Goal: Communication & Community: Answer question/provide support

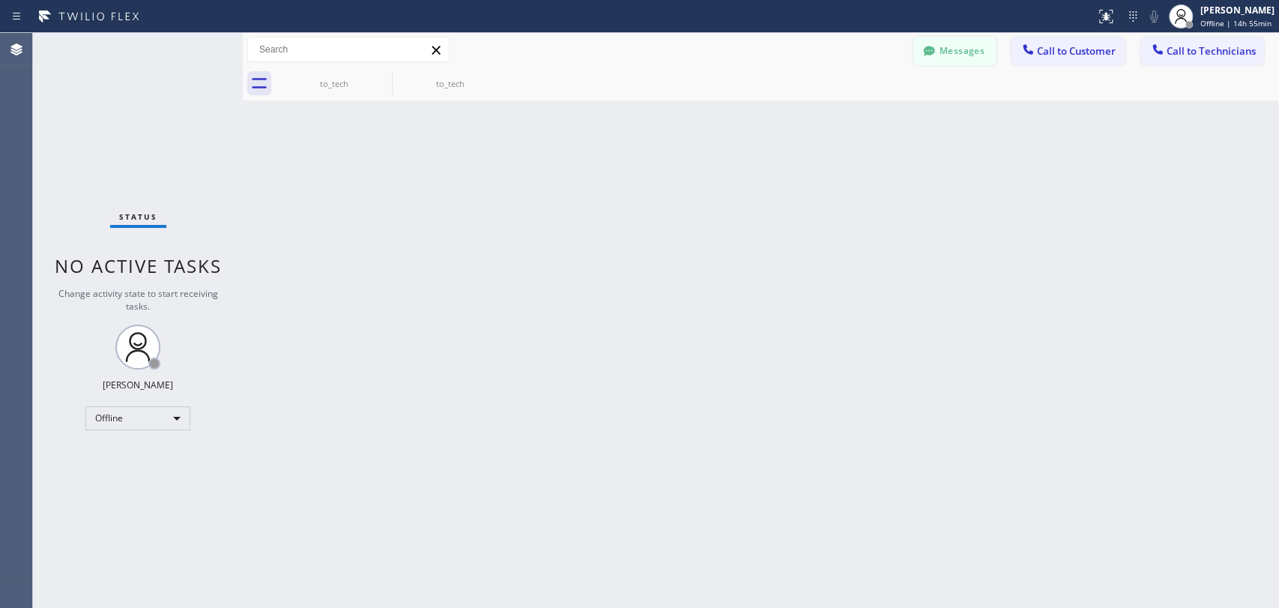
click at [965, 48] on button "Messages" at bounding box center [954, 51] width 82 height 28
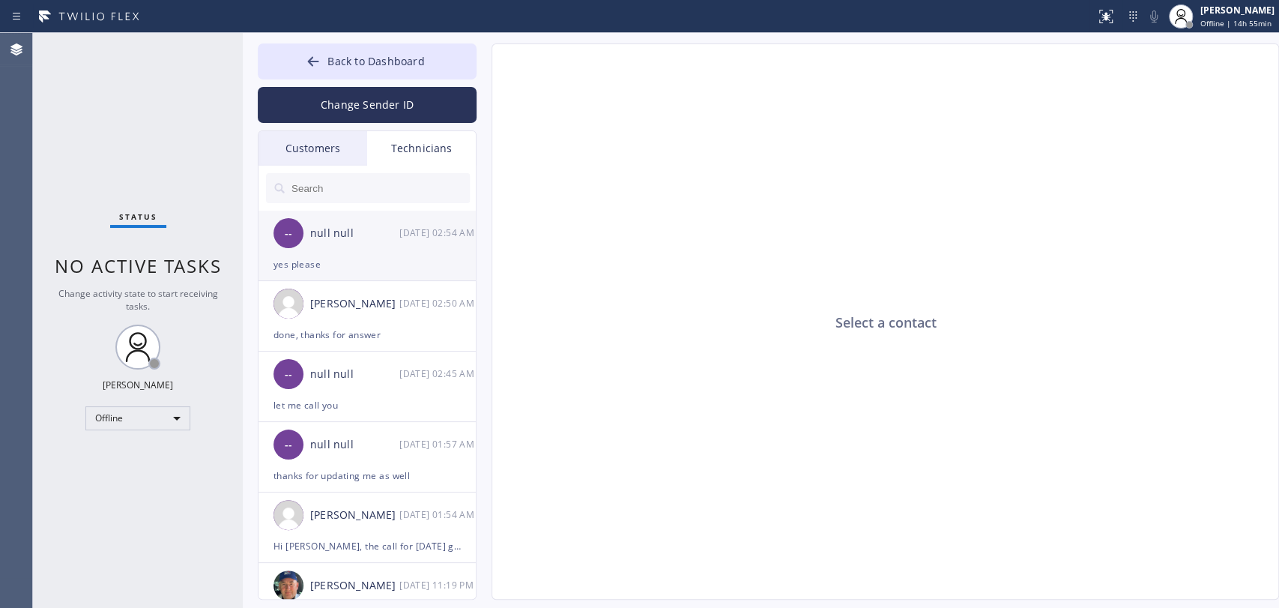
click at [360, 234] on div "null null" at bounding box center [354, 233] width 89 height 17
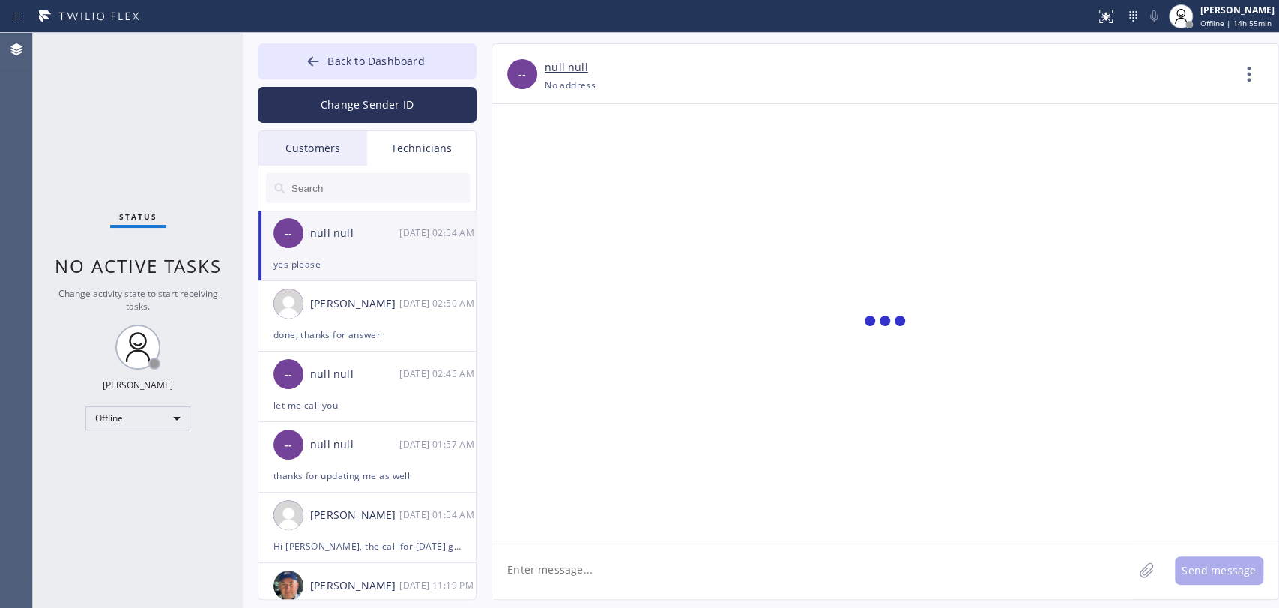
scroll to position [7979, 0]
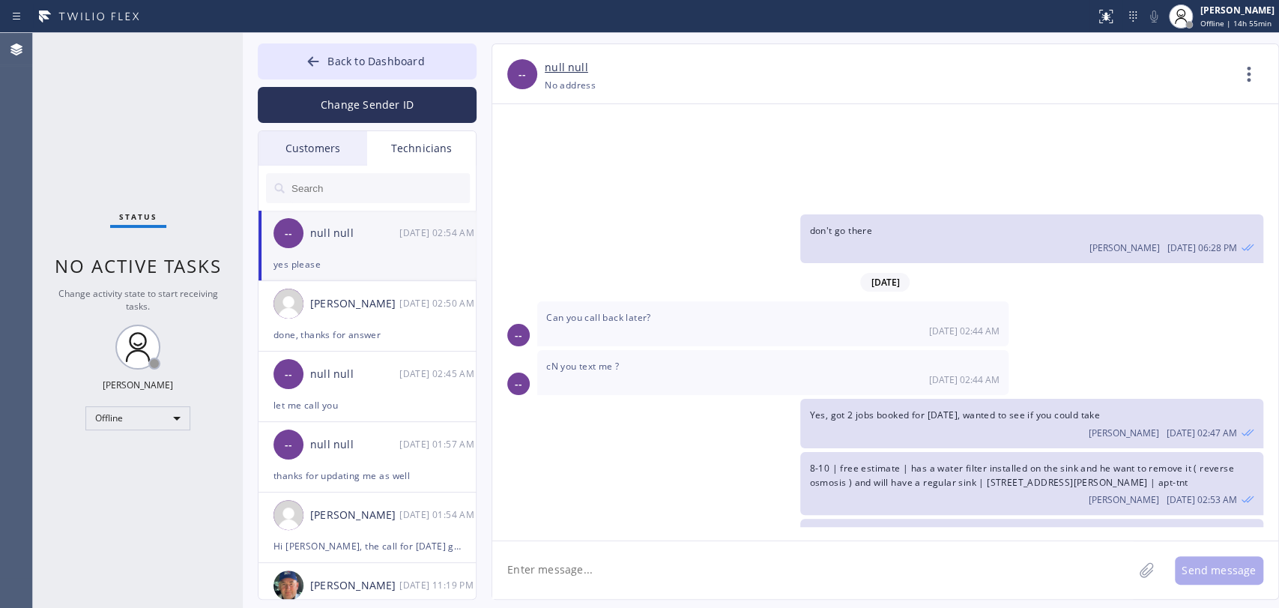
click at [339, 139] on div "Customers" at bounding box center [312, 148] width 109 height 34
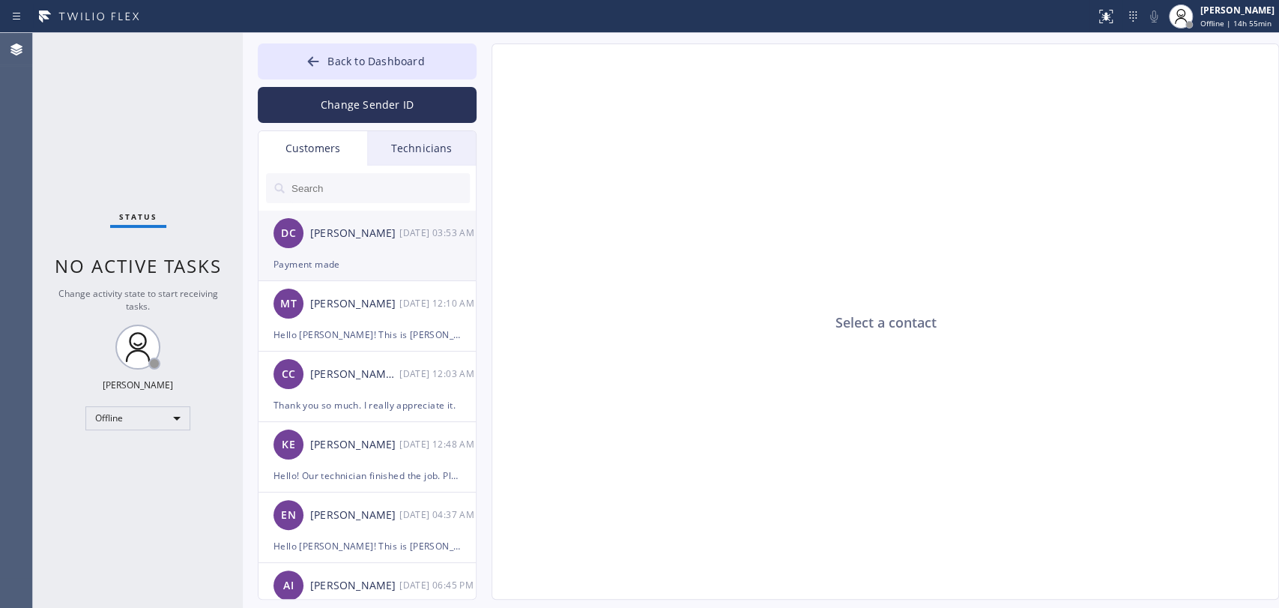
click at [334, 255] on div "Payment made" at bounding box center [366, 263] width 187 height 17
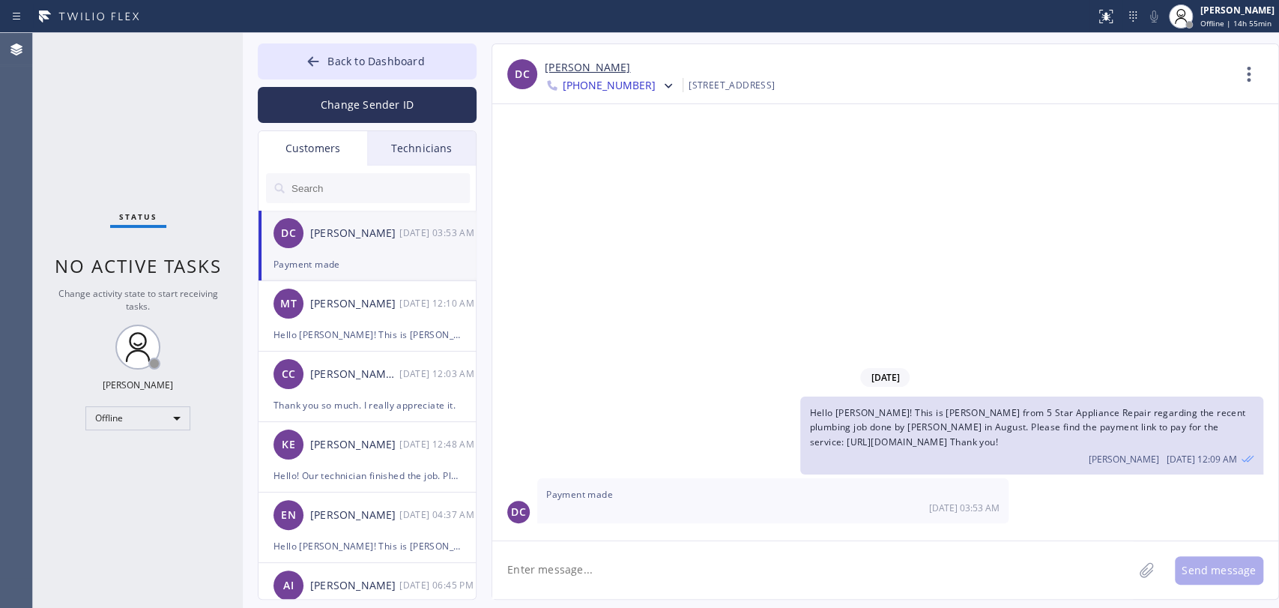
drag, startPoint x: 808, startPoint y: 438, endPoint x: 1128, endPoint y: 441, distance: 319.2
click at [1128, 441] on div "Hello [PERSON_NAME]! This is [PERSON_NAME] from 5 Star Appliance Repair regardi…" at bounding box center [1031, 435] width 462 height 78
copy span "[URL][DOMAIN_NAME]"
click at [433, 154] on div "Technicians" at bounding box center [421, 148] width 109 height 34
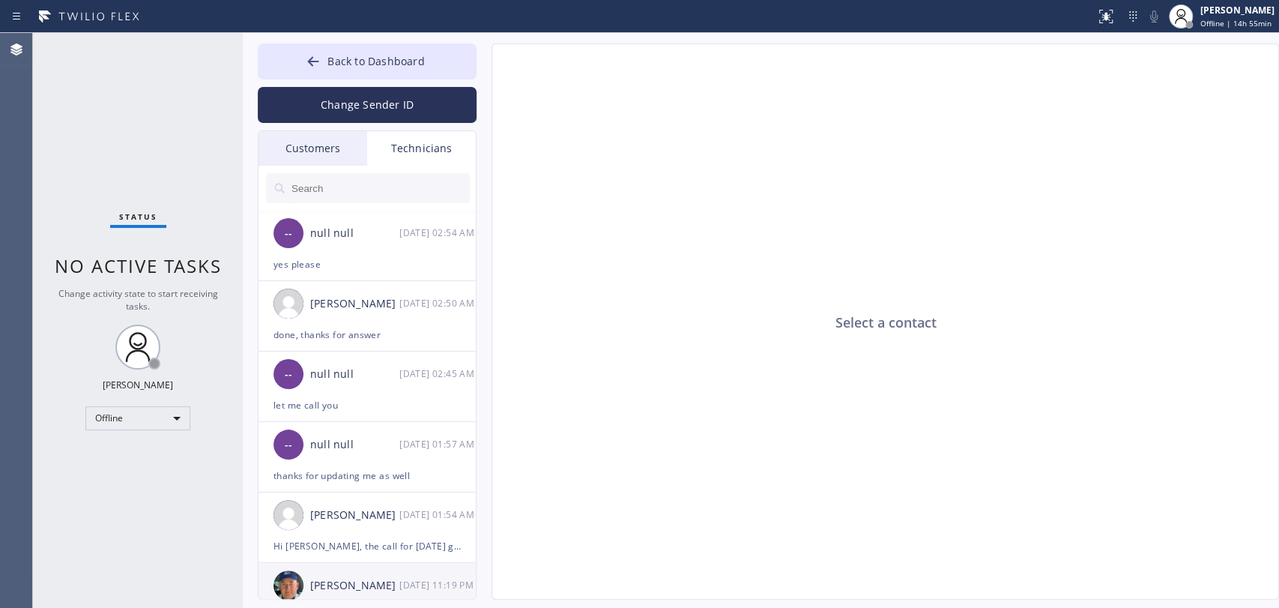
click at [390, 567] on div "[PERSON_NAME] [DATE] 11:19 PM" at bounding box center [367, 585] width 219 height 45
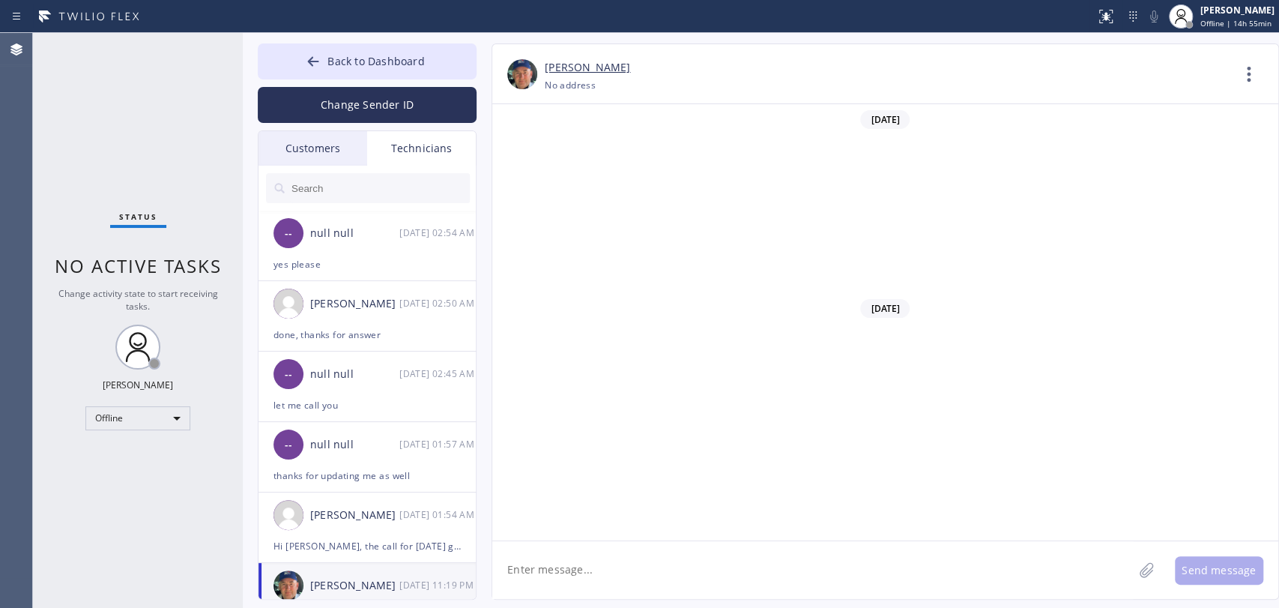
click at [927, 564] on textarea at bounding box center [812, 570] width 641 height 58
type textarea "Good morning, [PERSON_NAME] paid $780"
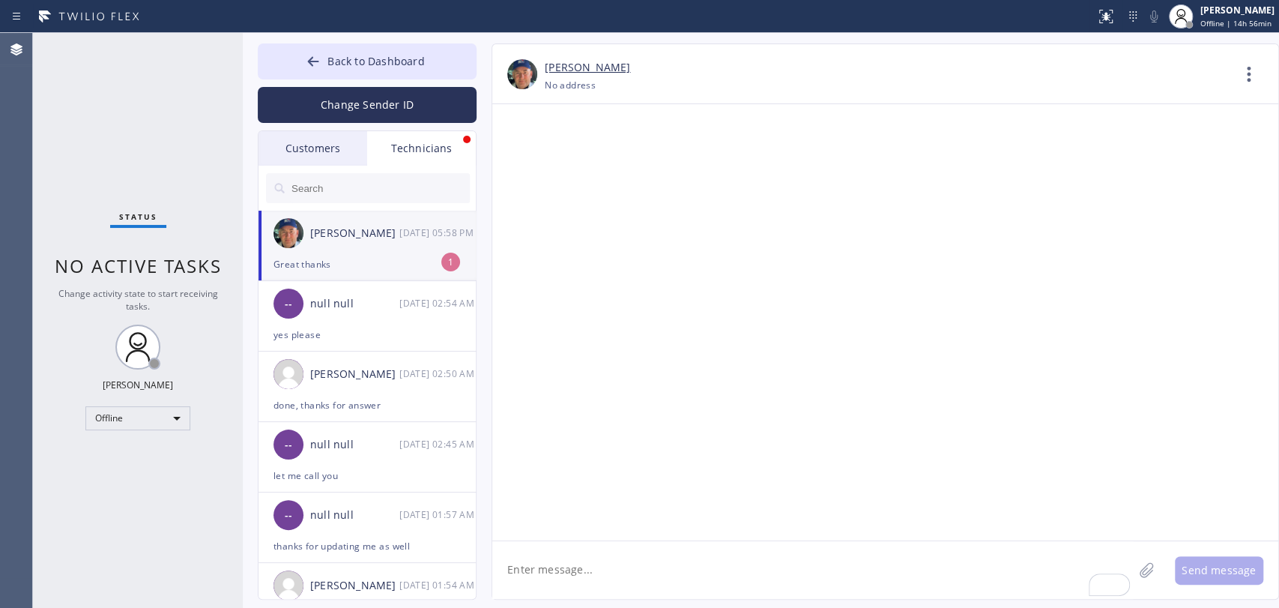
scroll to position [162431, 0]
click at [396, 251] on div "[PERSON_NAME] [DATE] 05:58 PM" at bounding box center [367, 233] width 219 height 45
click at [183, 421] on div "Offline" at bounding box center [137, 418] width 105 height 24
click at [167, 461] on li "Available" at bounding box center [137, 456] width 102 height 18
click at [361, 54] on span "Back to Dashboard" at bounding box center [375, 61] width 97 height 14
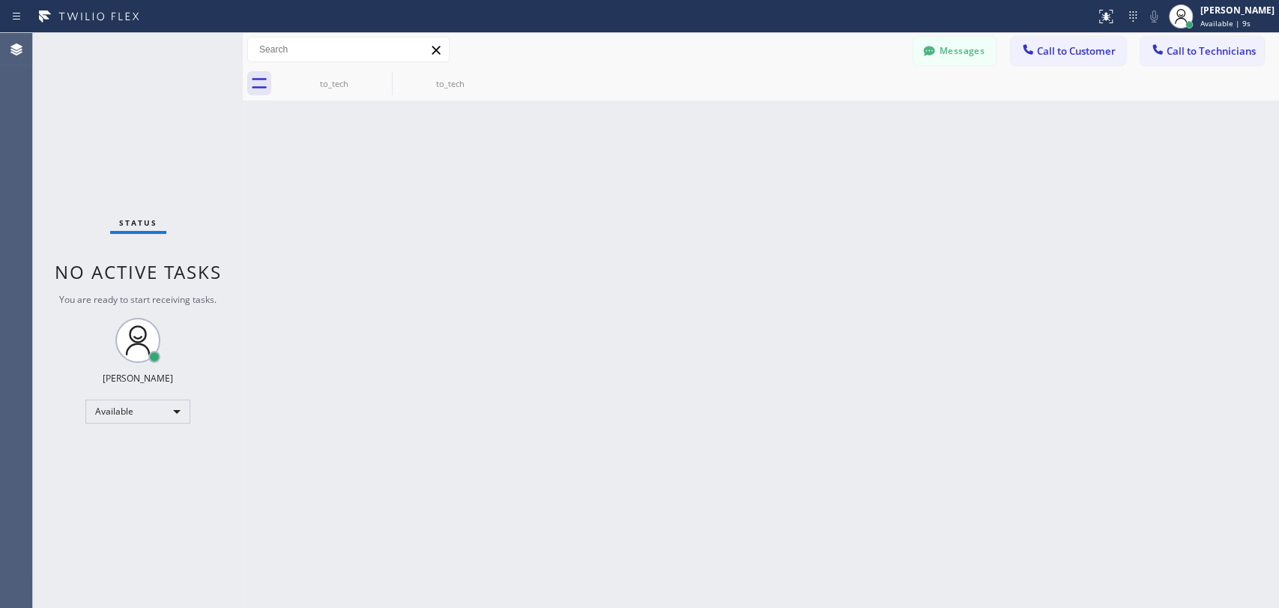
click at [1199, 55] on span "Call to Technicians" at bounding box center [1210, 50] width 89 height 13
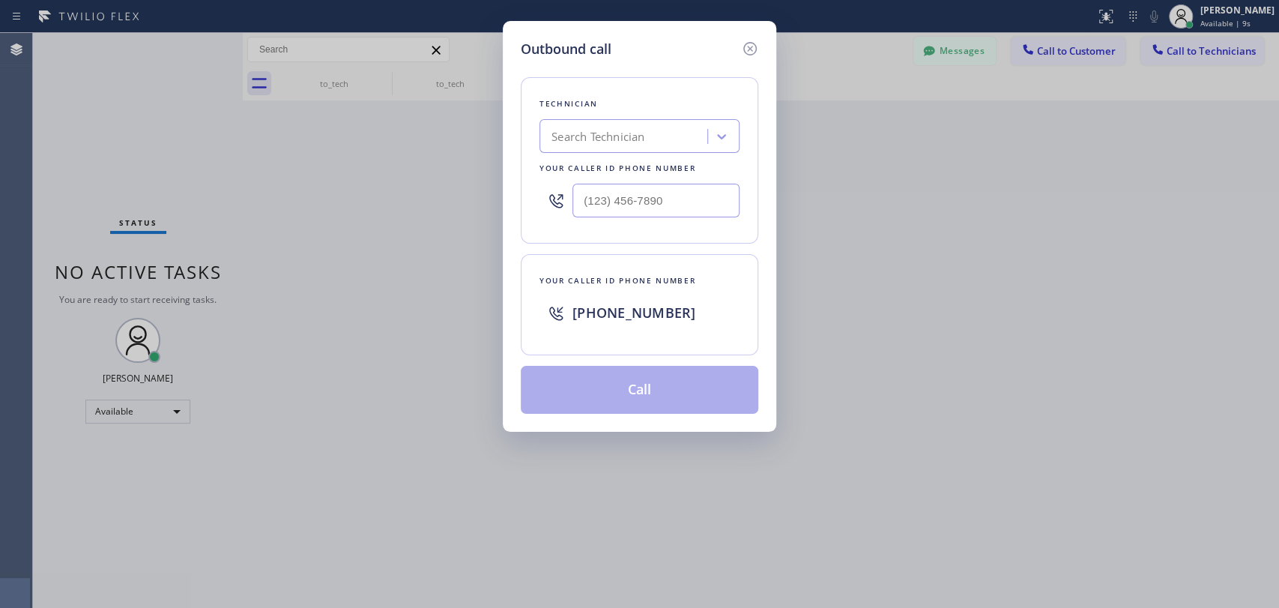
click at [596, 150] on div "Search Technician" at bounding box center [639, 136] width 200 height 34
type input "[PERSON_NAME]"
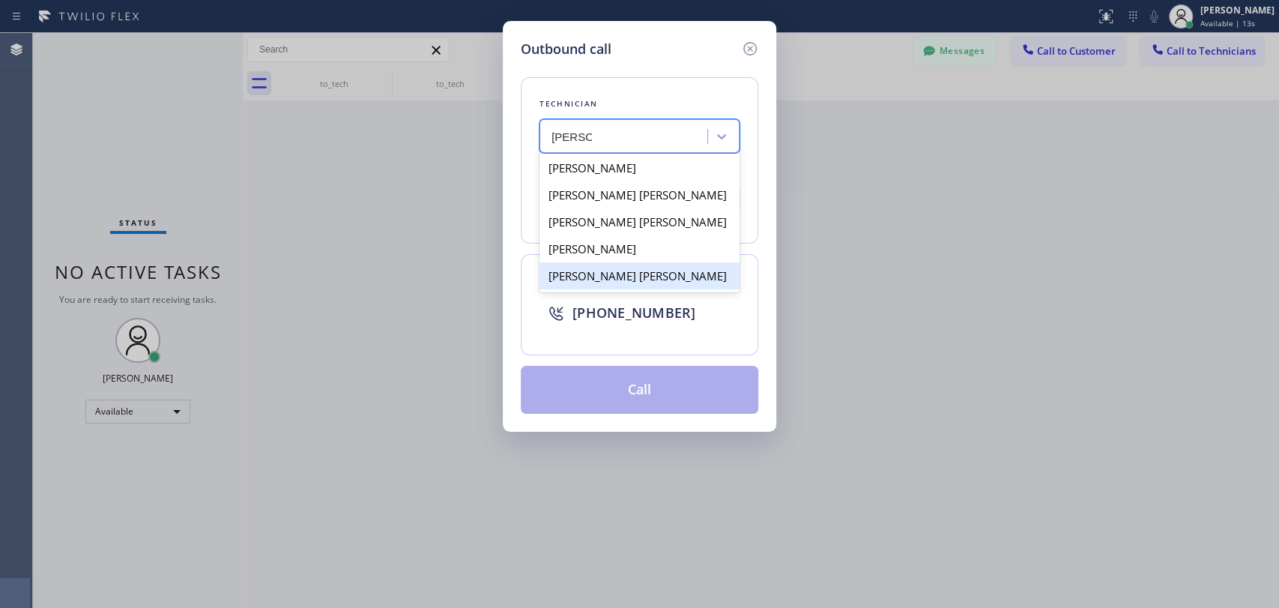
click at [611, 274] on div "[PERSON_NAME] [PERSON_NAME]" at bounding box center [639, 275] width 200 height 27
type input "[PHONE_NUMBER]"
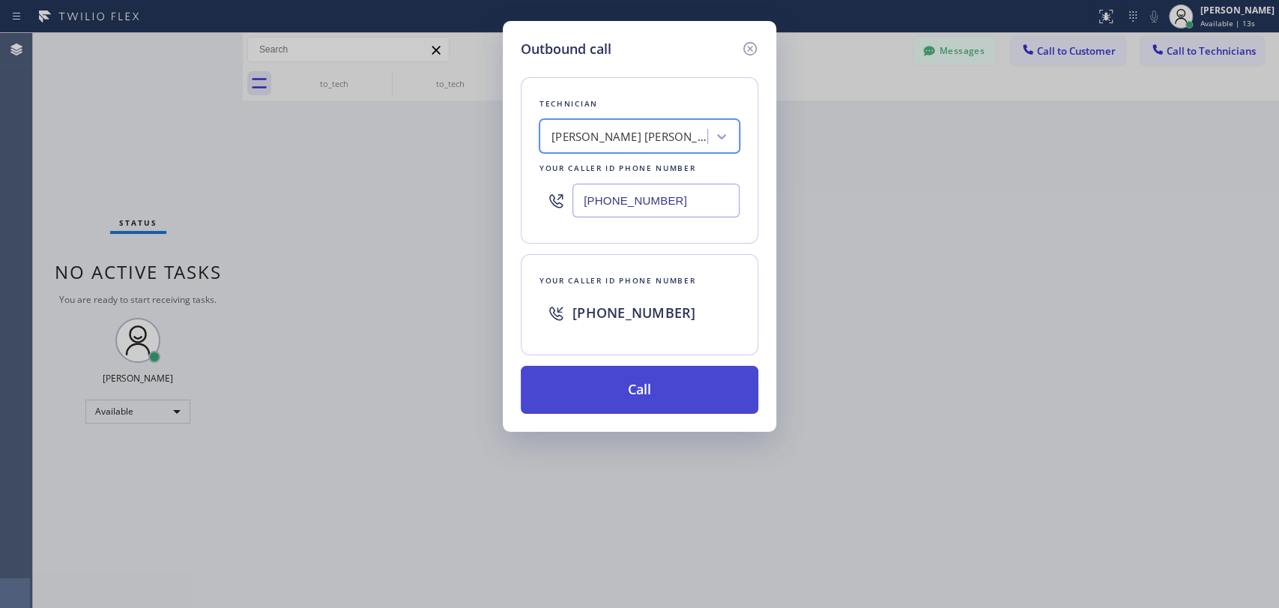
click at [606, 367] on button "Call" at bounding box center [639, 390] width 237 height 48
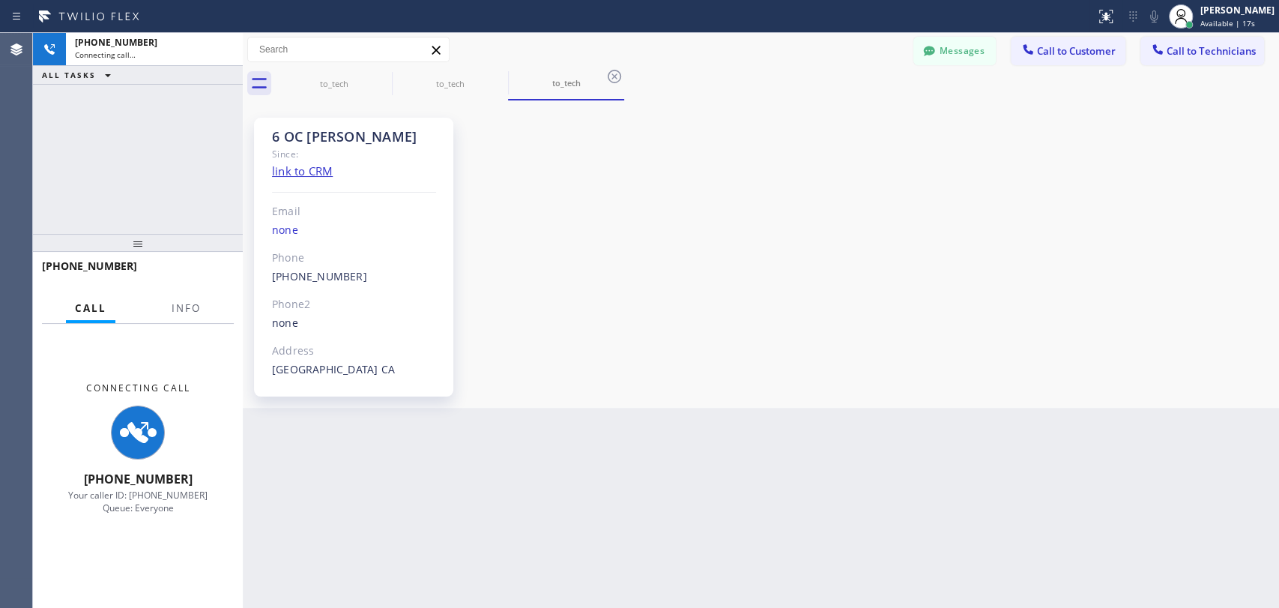
scroll to position [14299, 0]
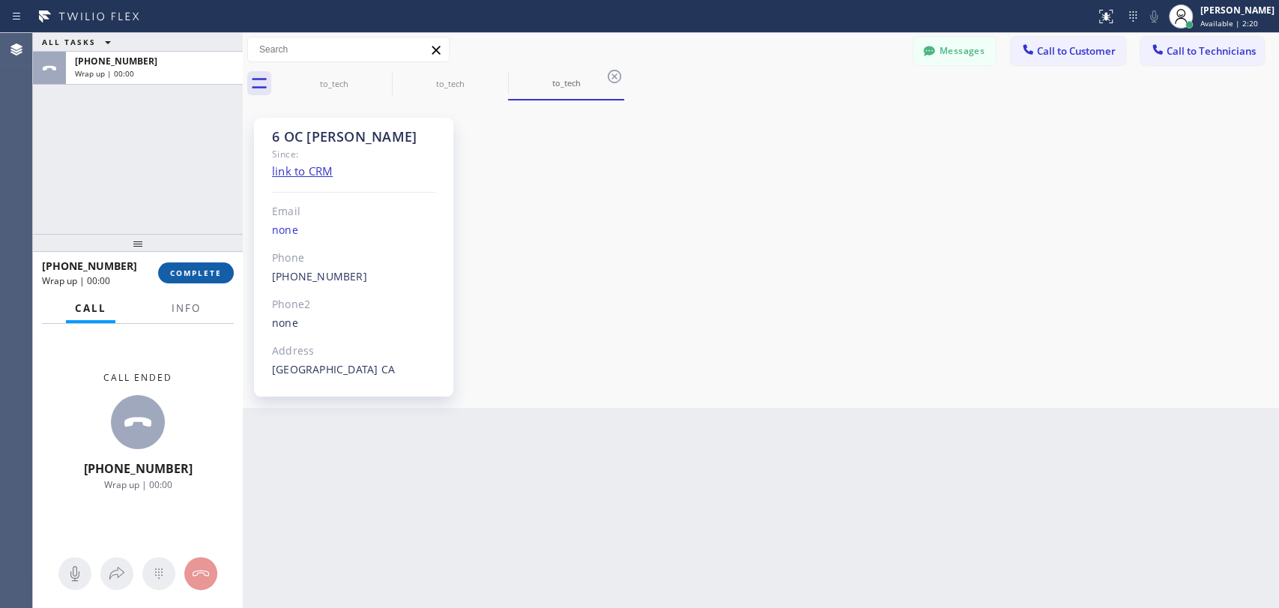
click at [229, 273] on button "COMPLETE" at bounding box center [196, 272] width 76 height 21
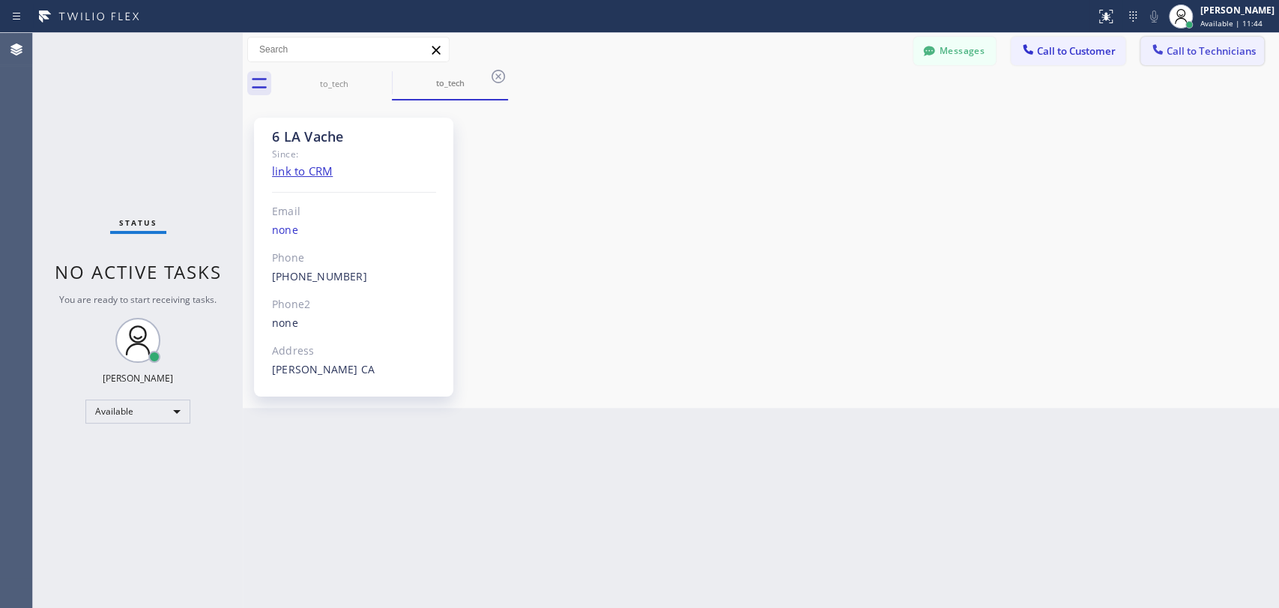
click at [1149, 45] on div at bounding box center [1158, 51] width 18 height 18
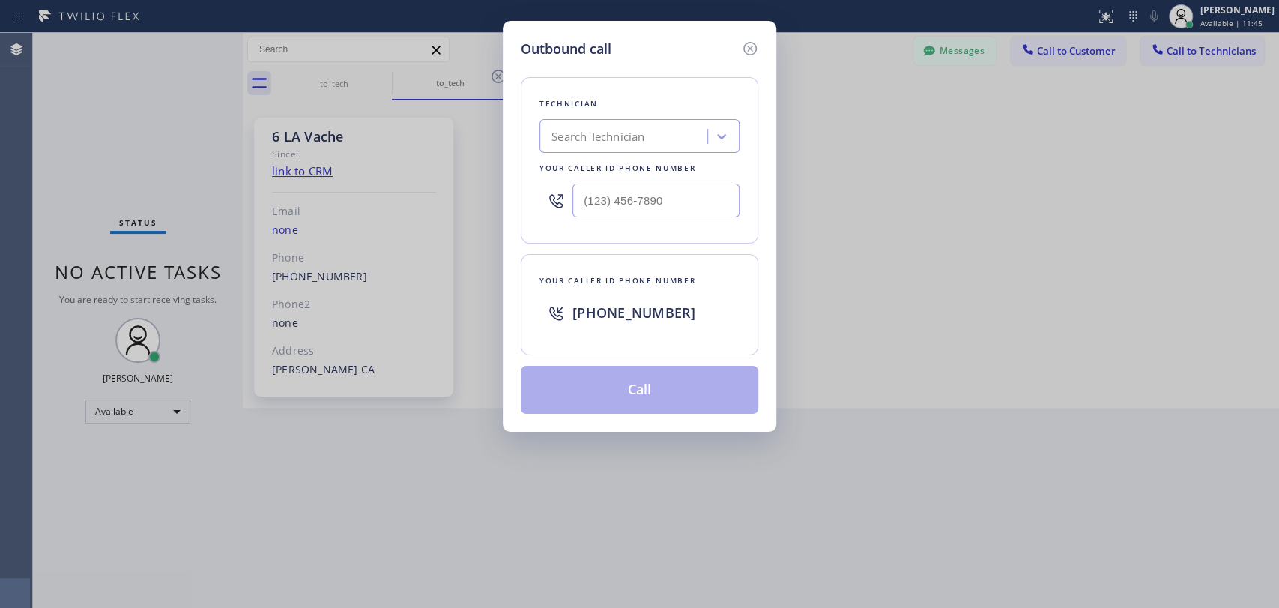
click at [686, 117] on div "Technician Search Technician Your caller id phone number" at bounding box center [639, 160] width 237 height 166
click at [644, 151] on div "Search Technician" at bounding box center [639, 136] width 200 height 34
type input "Hovik"
click at [596, 172] on div "[PERSON_NAME]" at bounding box center [639, 167] width 200 height 27
type input "[PHONE_NUMBER]"
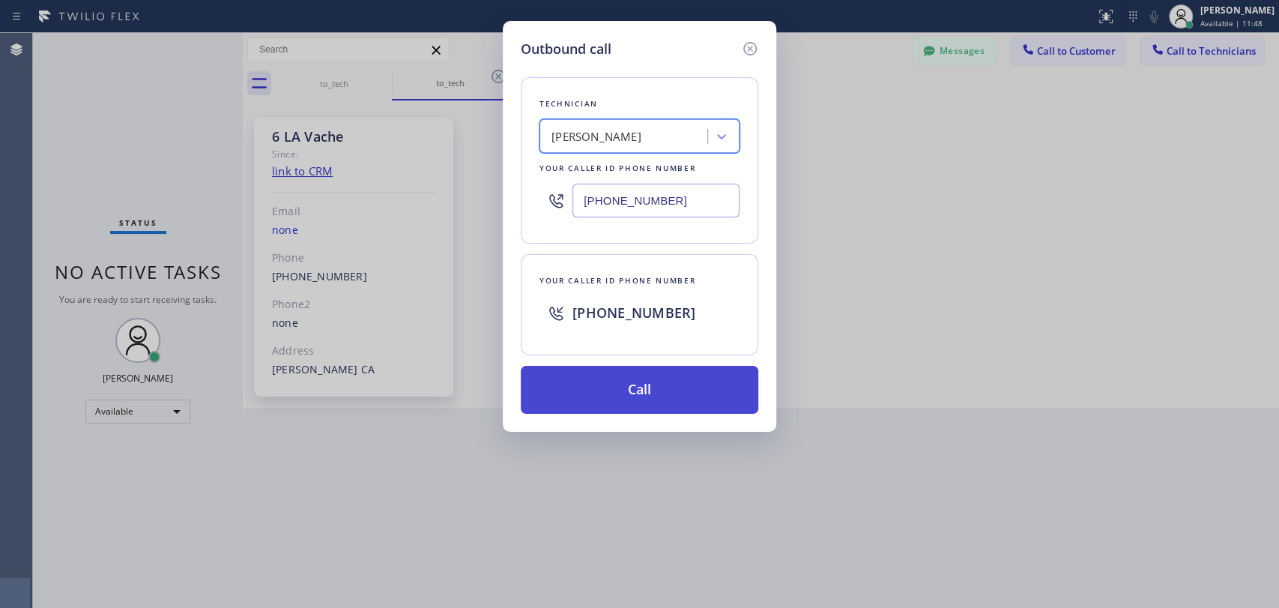
click at [576, 367] on button "Call" at bounding box center [639, 390] width 237 height 48
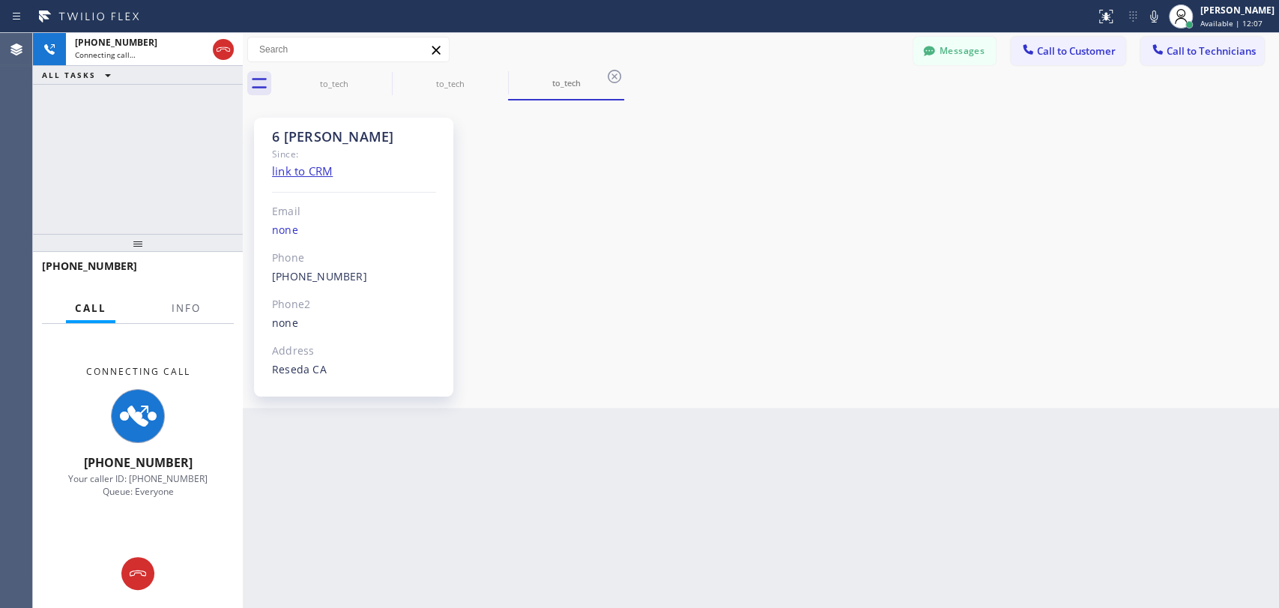
scroll to position [123030, 0]
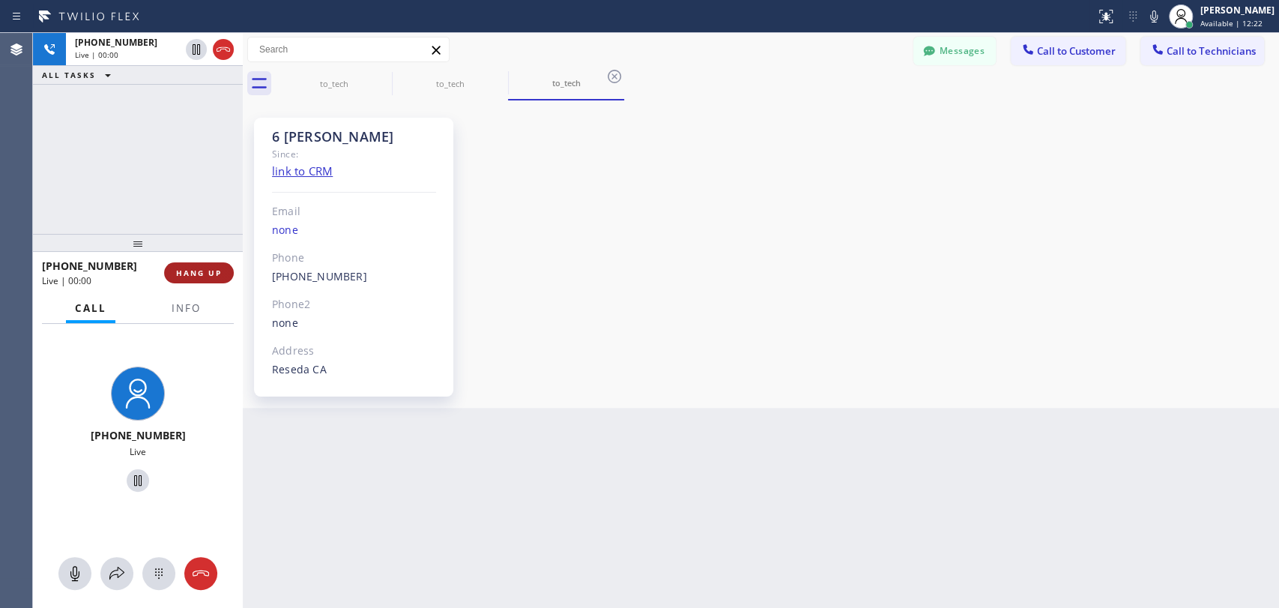
click at [211, 268] on span "HANG UP" at bounding box center [199, 272] width 46 height 10
click at [210, 267] on button "HANG UP" at bounding box center [199, 272] width 70 height 21
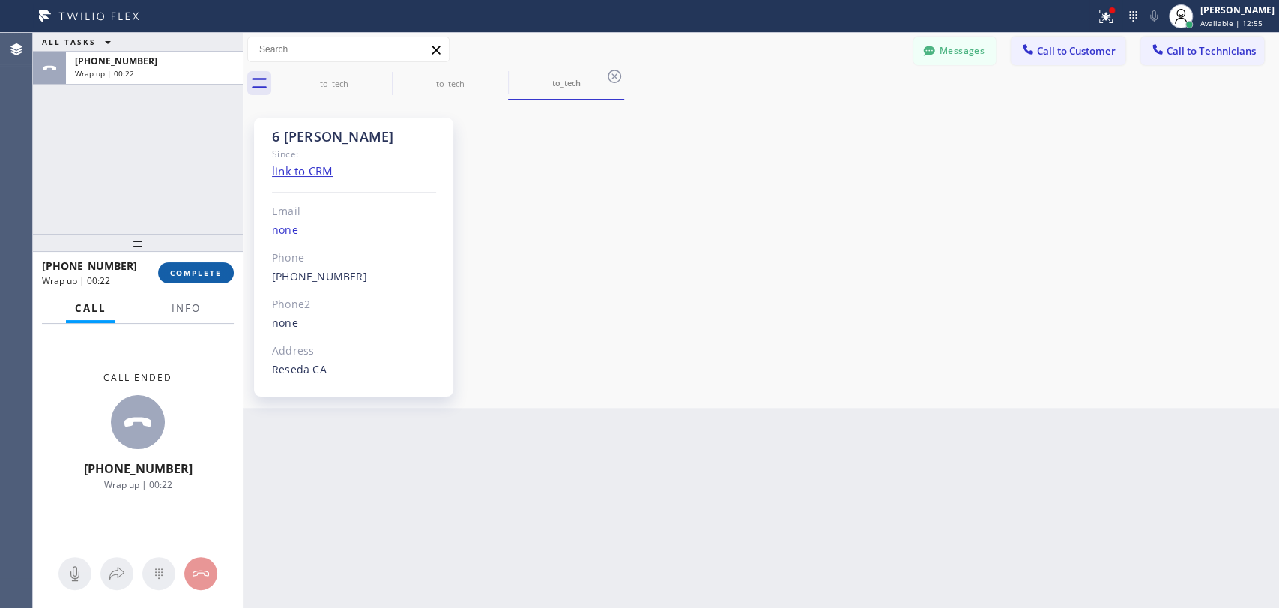
click at [219, 264] on button "COMPLETE" at bounding box center [196, 272] width 76 height 21
click at [216, 246] on div at bounding box center [138, 243] width 210 height 18
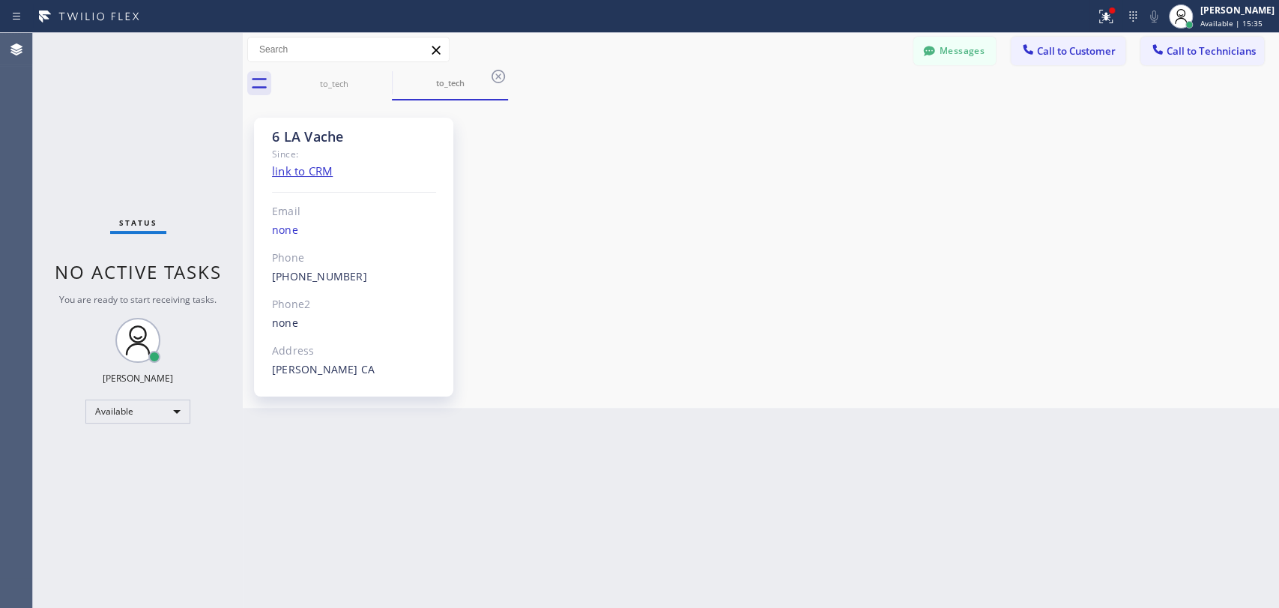
click at [330, 134] on div "6 LA Vache" at bounding box center [354, 136] width 164 height 17
click at [330, 133] on div "6 LA Vache" at bounding box center [354, 136] width 164 height 17
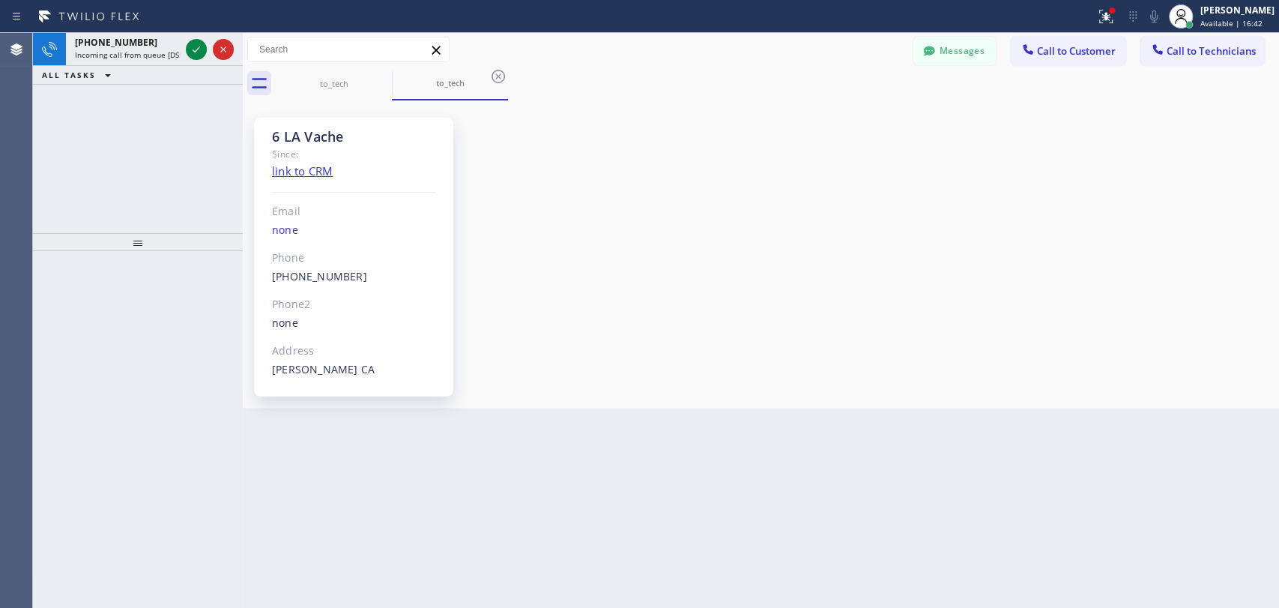
click at [129, 31] on div "Status report Issues detected These issues could affect your workflow. Please c…" at bounding box center [639, 16] width 1279 height 33
click at [128, 40] on span "[PHONE_NUMBER]" at bounding box center [116, 42] width 82 height 13
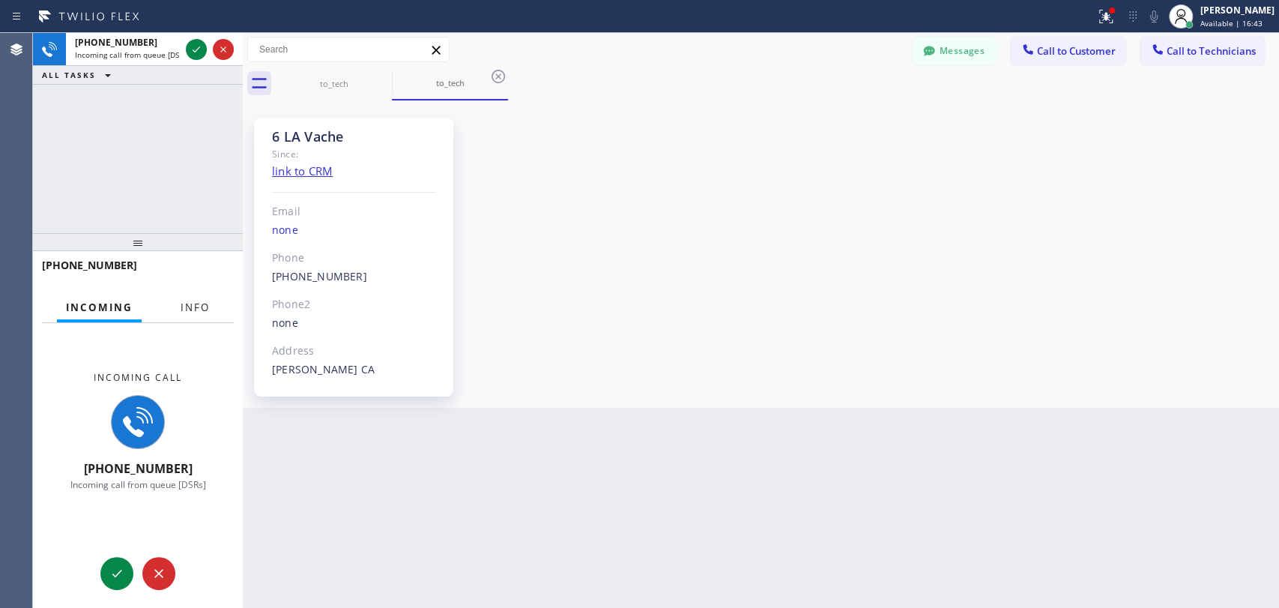
click at [204, 311] on span "Info" at bounding box center [195, 306] width 29 height 13
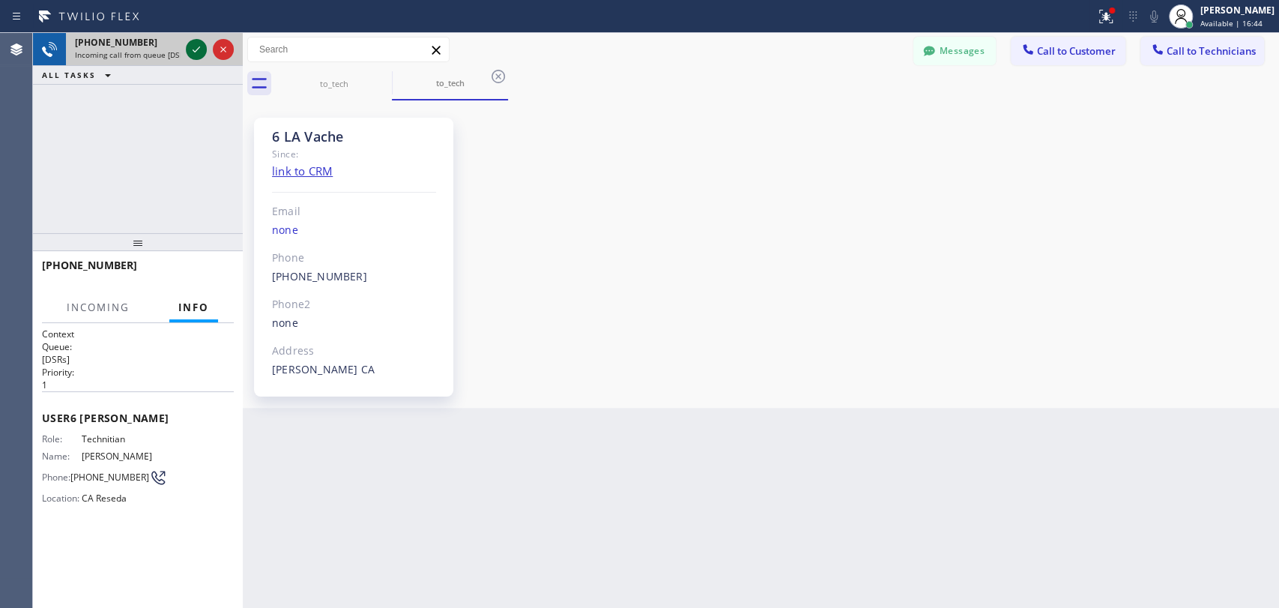
click at [188, 50] on icon at bounding box center [196, 49] width 18 height 18
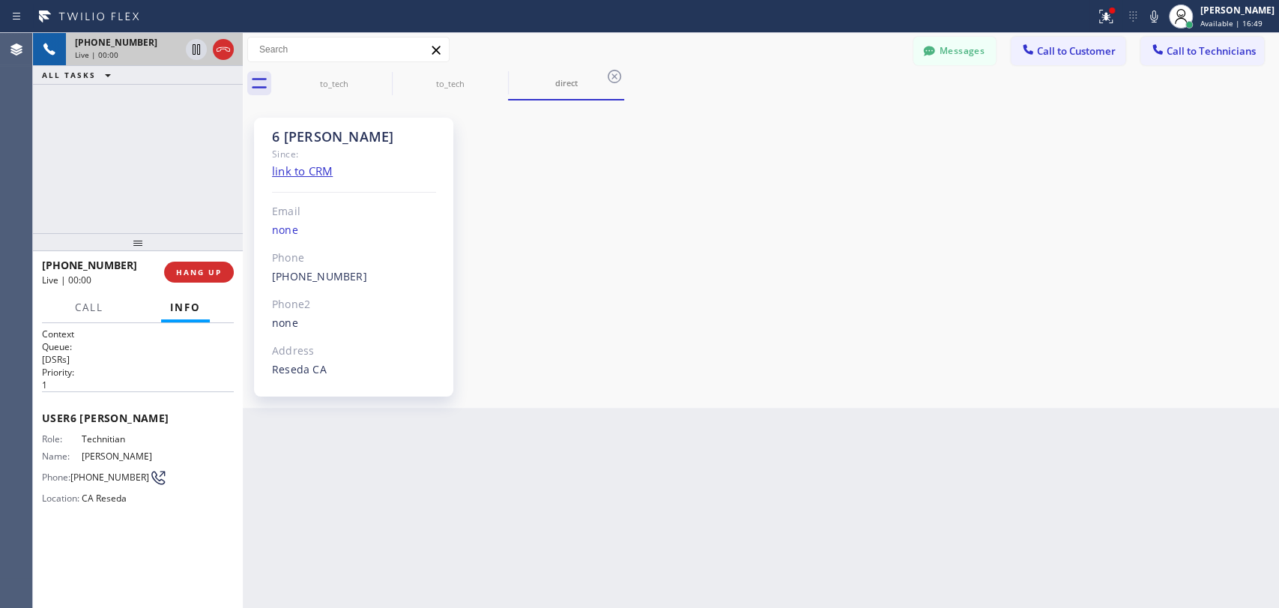
scroll to position [123030, 0]
click at [297, 134] on div "6 [PERSON_NAME]" at bounding box center [354, 136] width 164 height 17
drag, startPoint x: 297, startPoint y: 134, endPoint x: 288, endPoint y: 134, distance: 9.7
click at [295, 134] on div "6 [PERSON_NAME]" at bounding box center [354, 136] width 164 height 17
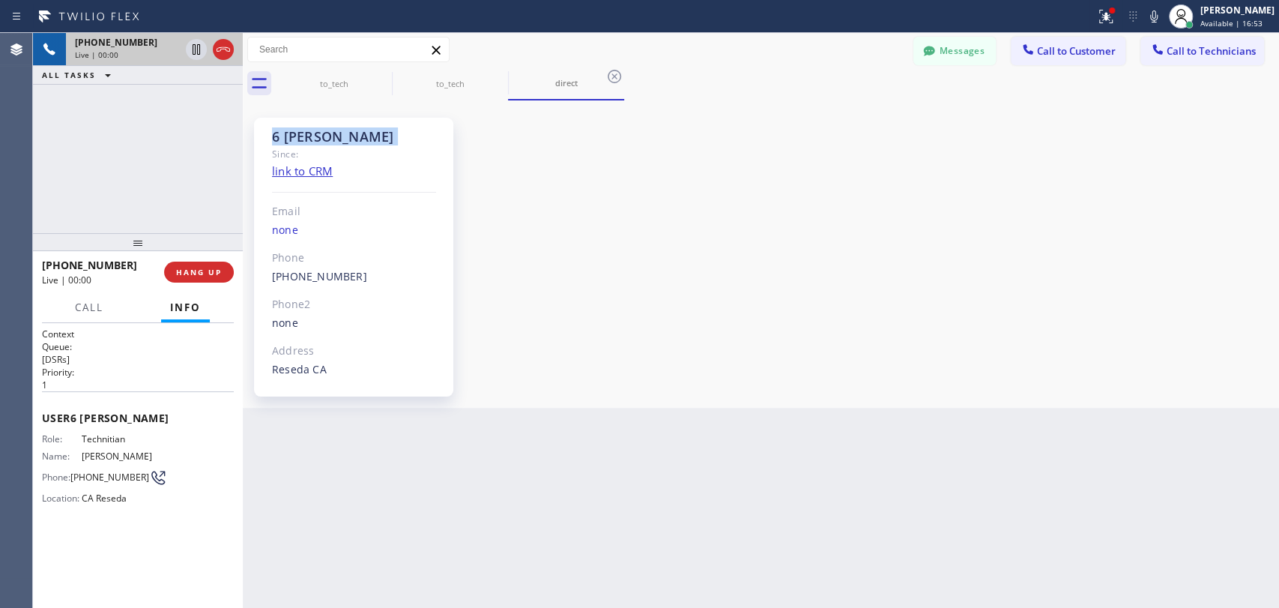
click at [288, 134] on div "6 [PERSON_NAME]" at bounding box center [354, 136] width 164 height 17
drag, startPoint x: 284, startPoint y: 136, endPoint x: 361, endPoint y: 133, distance: 77.2
click at [361, 133] on div "6 [PERSON_NAME]" at bounding box center [354, 136] width 164 height 17
click at [361, 132] on div "6 [PERSON_NAME]" at bounding box center [354, 136] width 164 height 17
drag, startPoint x: 361, startPoint y: 132, endPoint x: 276, endPoint y: 133, distance: 84.7
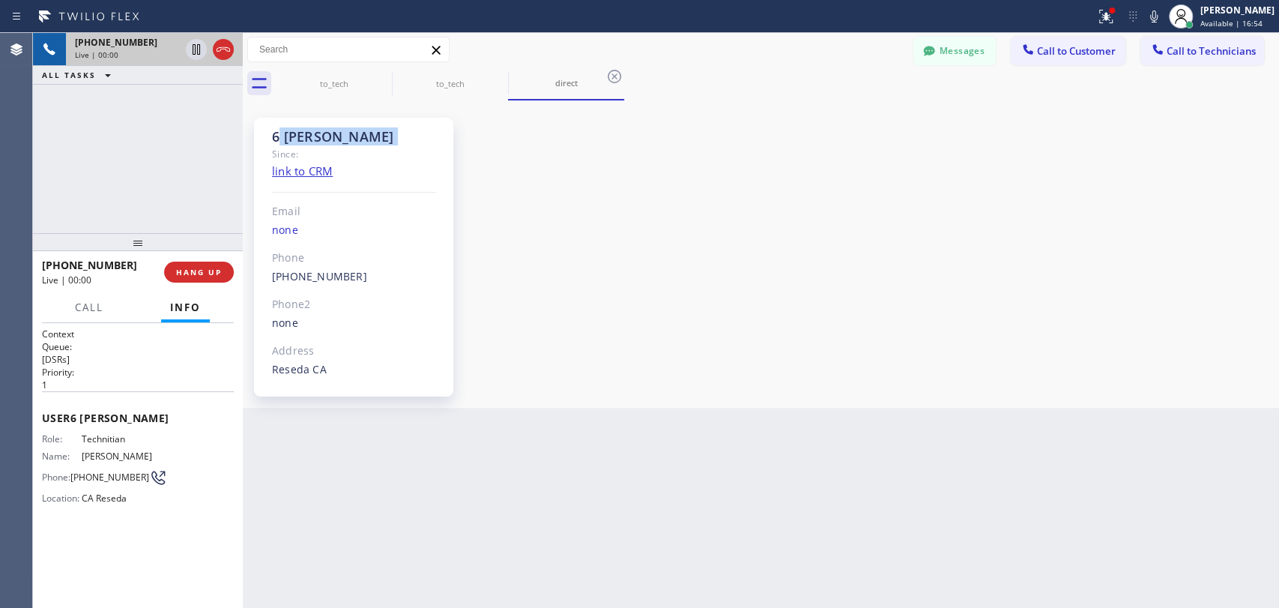
click at [276, 133] on div "6 [PERSON_NAME]" at bounding box center [354, 136] width 164 height 17
click at [196, 273] on span "HANG UP" at bounding box center [199, 272] width 46 height 10
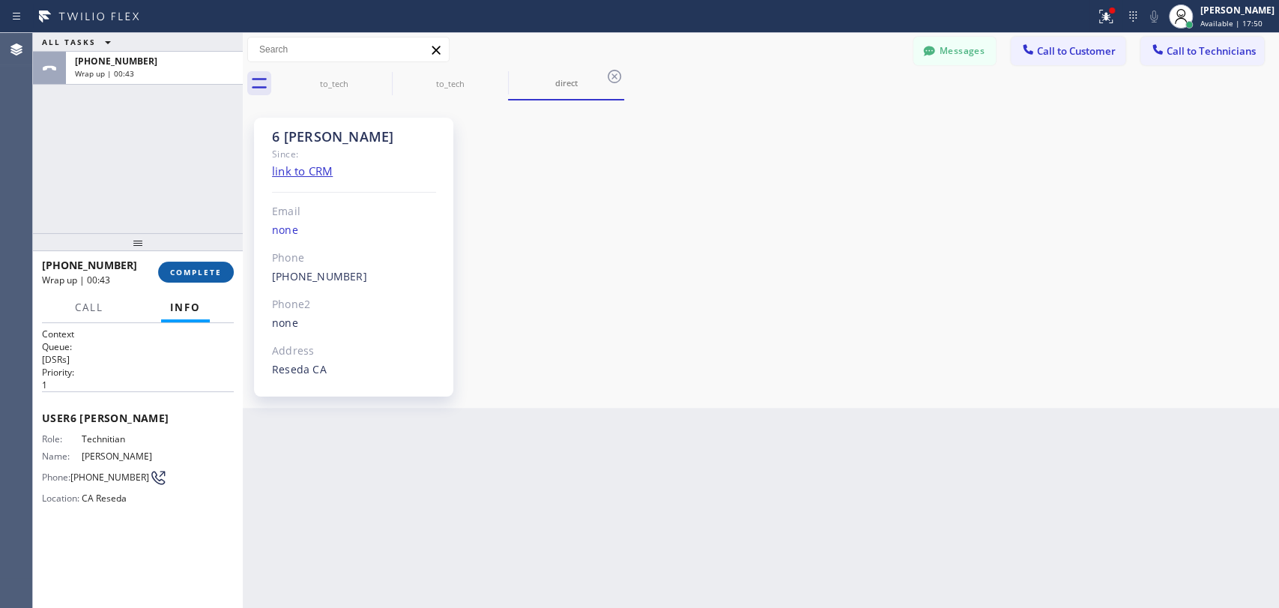
click at [194, 272] on span "COMPLETE" at bounding box center [196, 272] width 52 height 10
click at [1137, 52] on div "Messages Call to Customer Call to Technicians Outbound call Location Search loc…" at bounding box center [1096, 50] width 366 height 26
click at [1146, 52] on button "Call to Technicians" at bounding box center [1202, 51] width 124 height 28
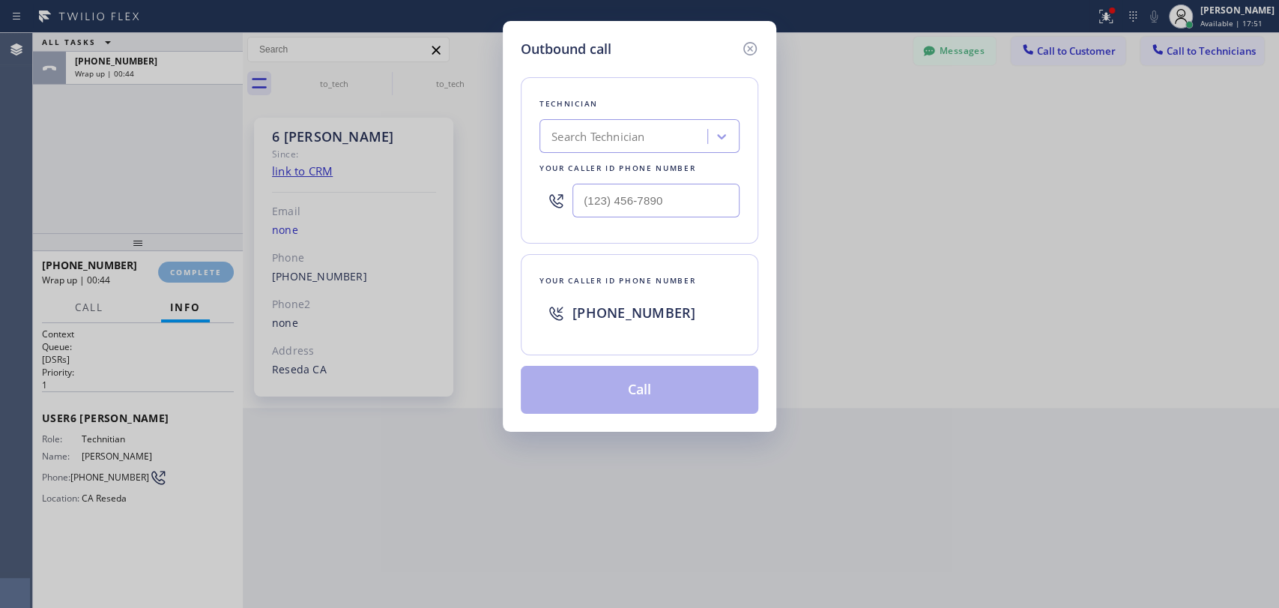
click at [695, 106] on div "Technician" at bounding box center [639, 104] width 200 height 16
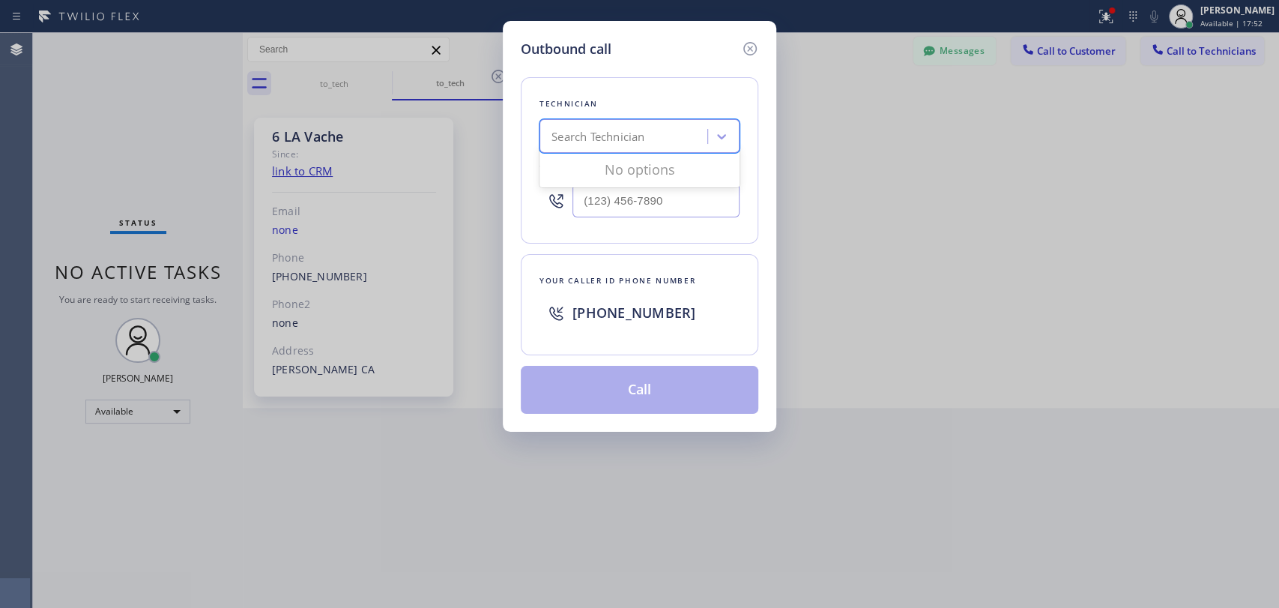
click at [680, 133] on div "Search Technician" at bounding box center [625, 137] width 163 height 26
type input "[PERSON_NAME]"
click at [615, 165] on div "[PERSON_NAME]" at bounding box center [639, 167] width 200 height 27
type input "[PHONE_NUMBER]"
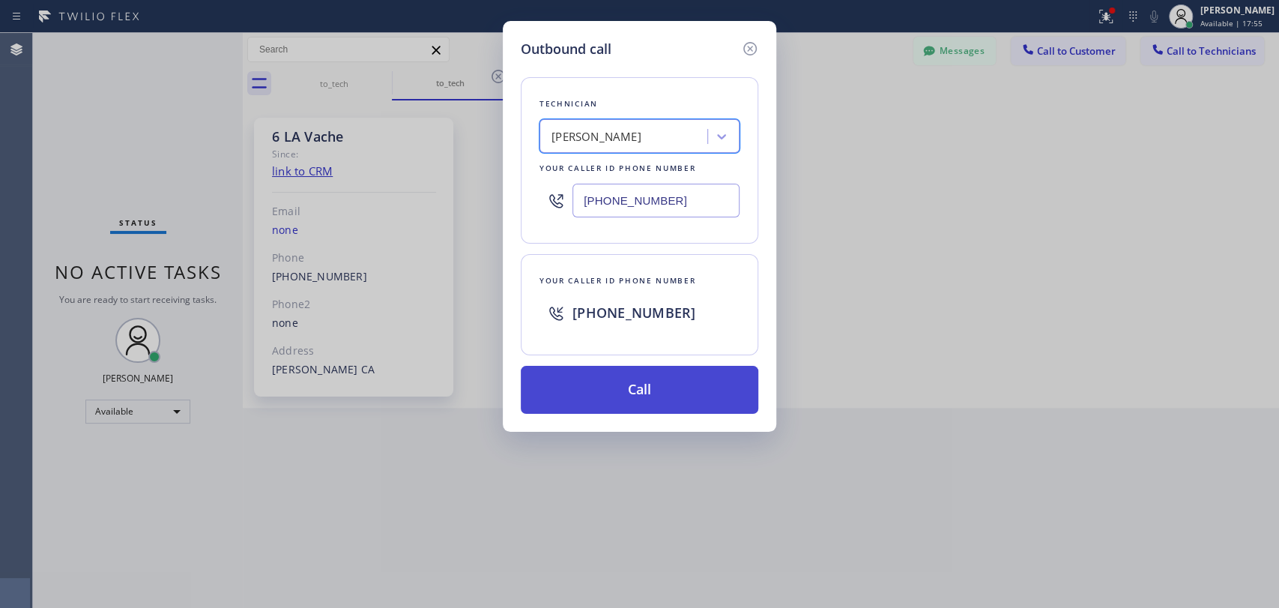
click at [590, 386] on button "Call" at bounding box center [639, 390] width 237 height 48
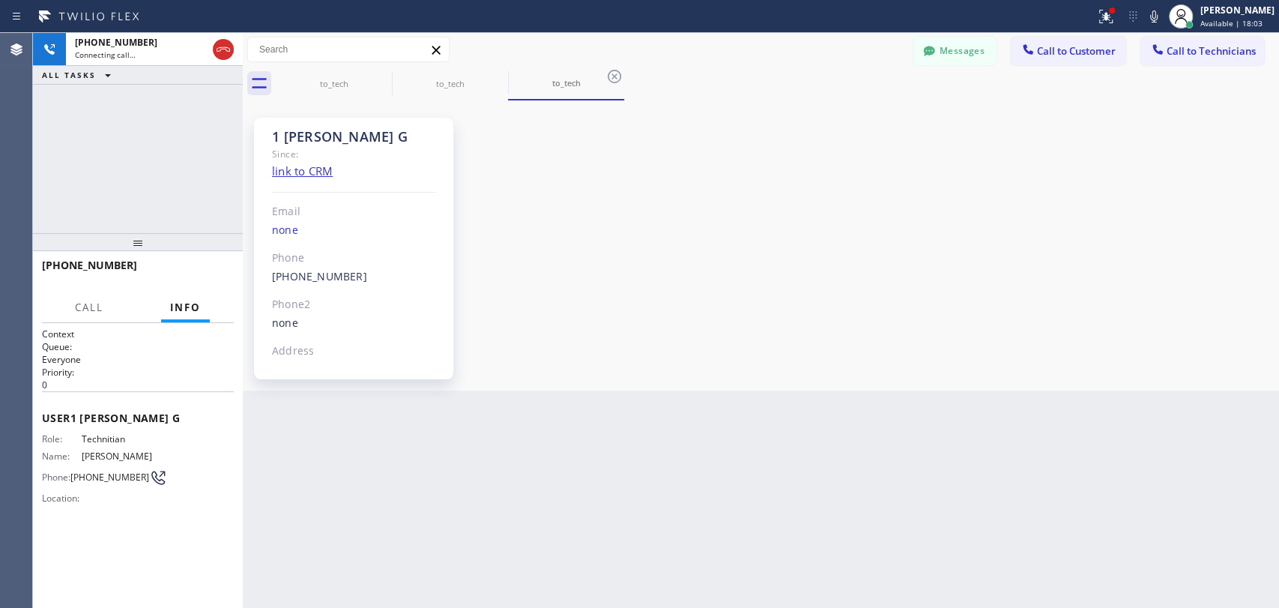
scroll to position [13700, 0]
click at [202, 278] on button "HANG UP" at bounding box center [199, 271] width 70 height 21
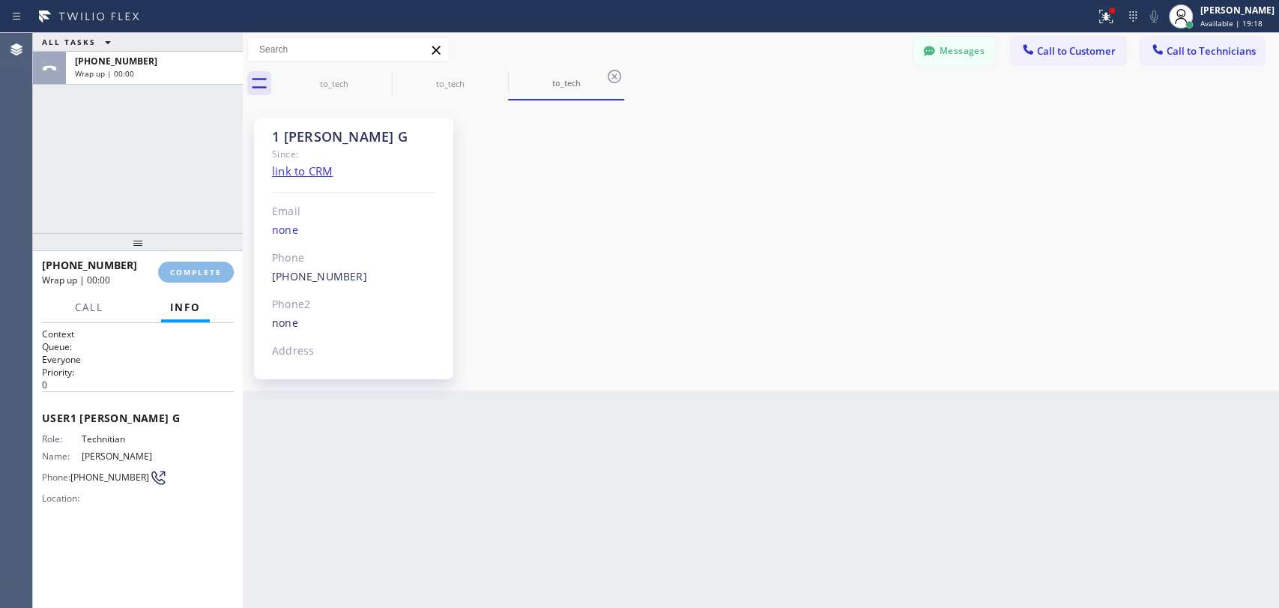
click at [1229, 49] on span "Call to Technicians" at bounding box center [1210, 50] width 89 height 13
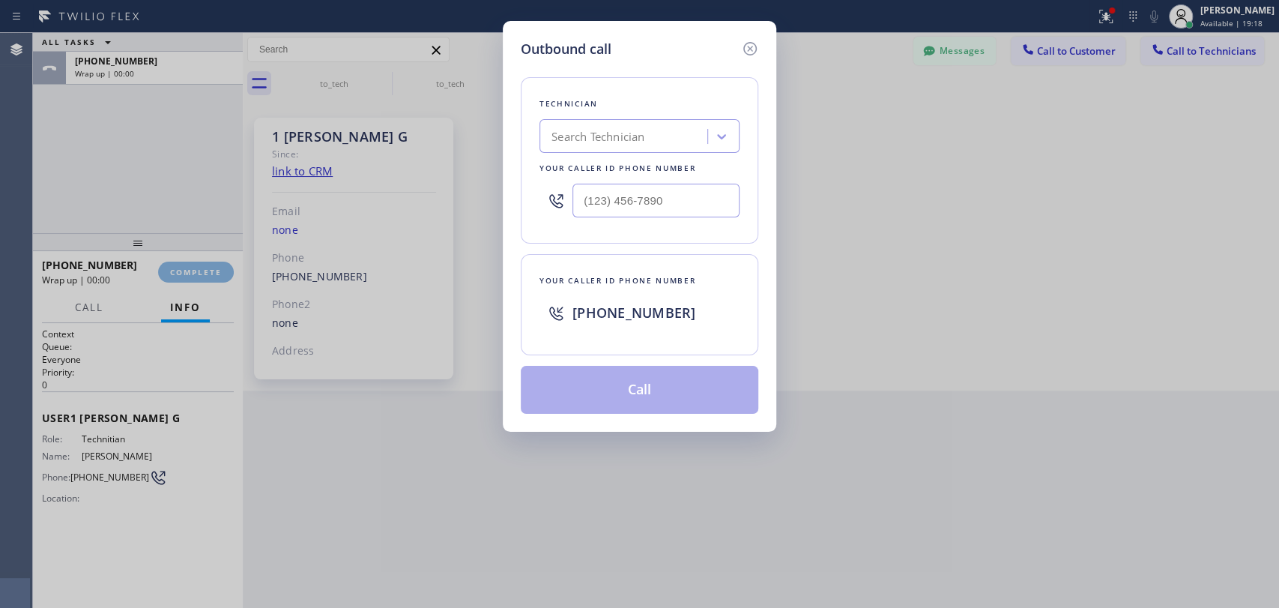
click at [620, 139] on div "Search Technician" at bounding box center [597, 136] width 93 height 17
type input "Hovik"
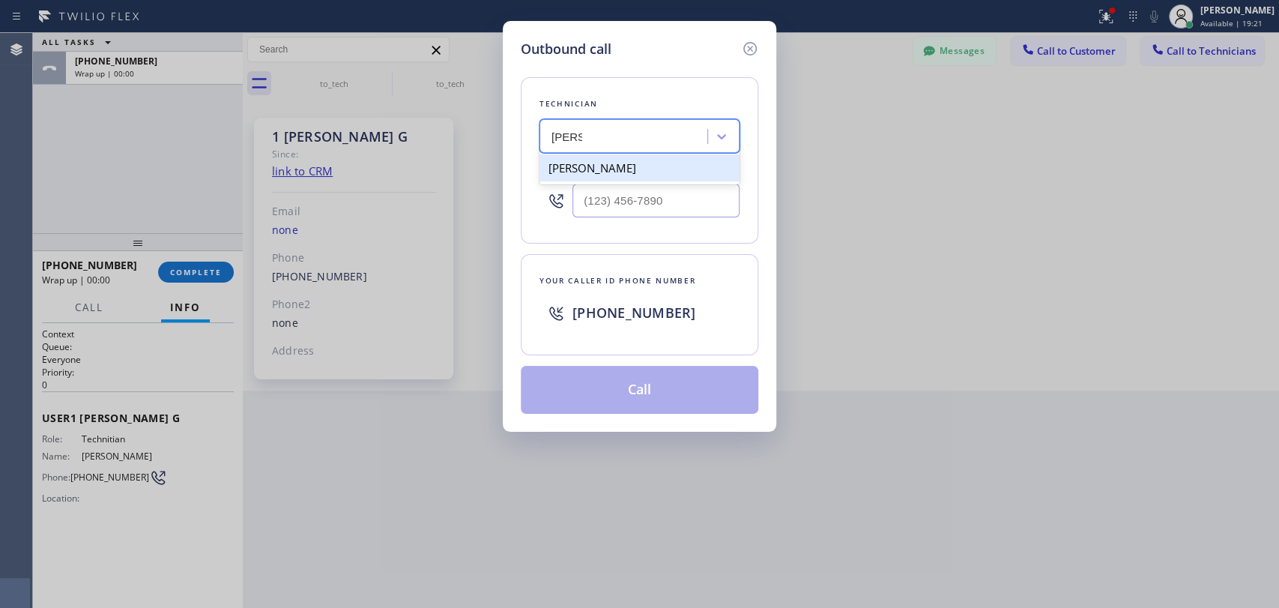
click at [611, 165] on div "[PERSON_NAME]" at bounding box center [639, 167] width 200 height 27
type input "[PHONE_NUMBER]"
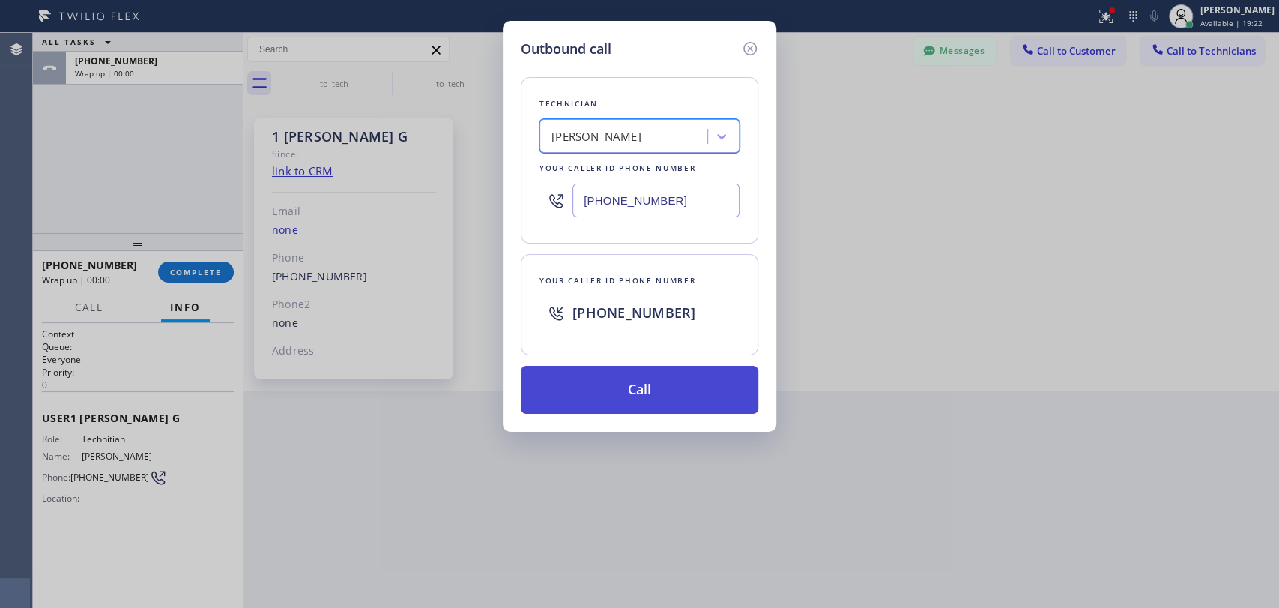
click at [608, 424] on div "Outbound call Technician option Hovik Khachaturyan , selected. 1 result availab…" at bounding box center [639, 226] width 273 height 411
click at [607, 411] on button "Call" at bounding box center [639, 390] width 237 height 48
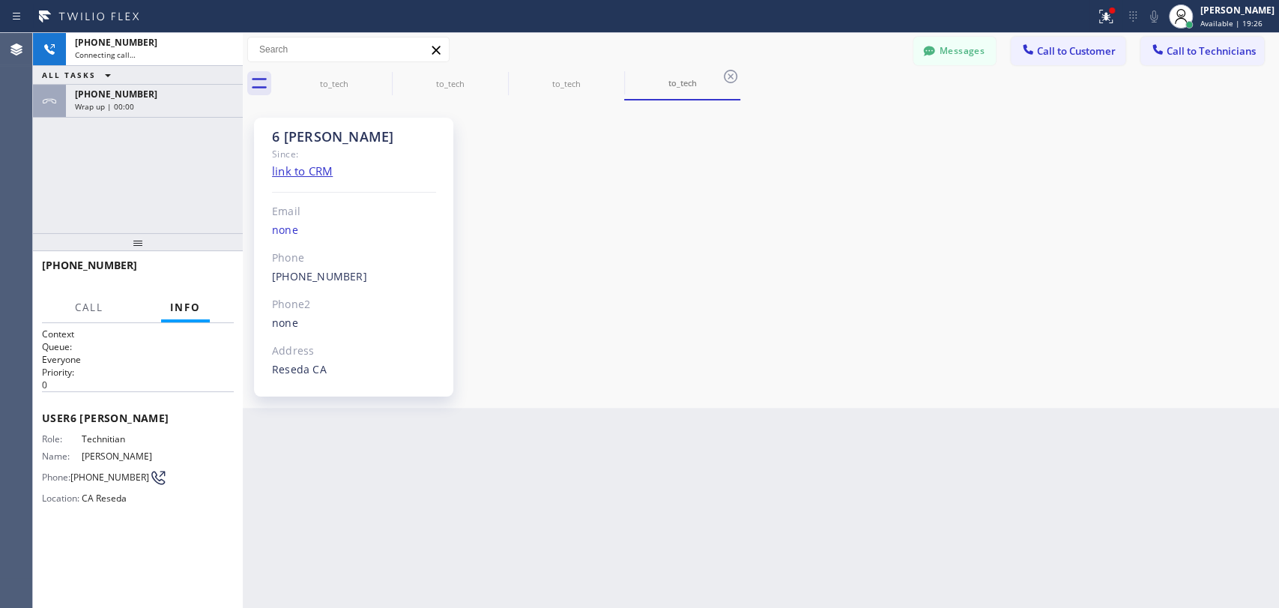
scroll to position [123030, 0]
click at [186, 101] on div "Wrap up | 00:07" at bounding box center [154, 106] width 159 height 10
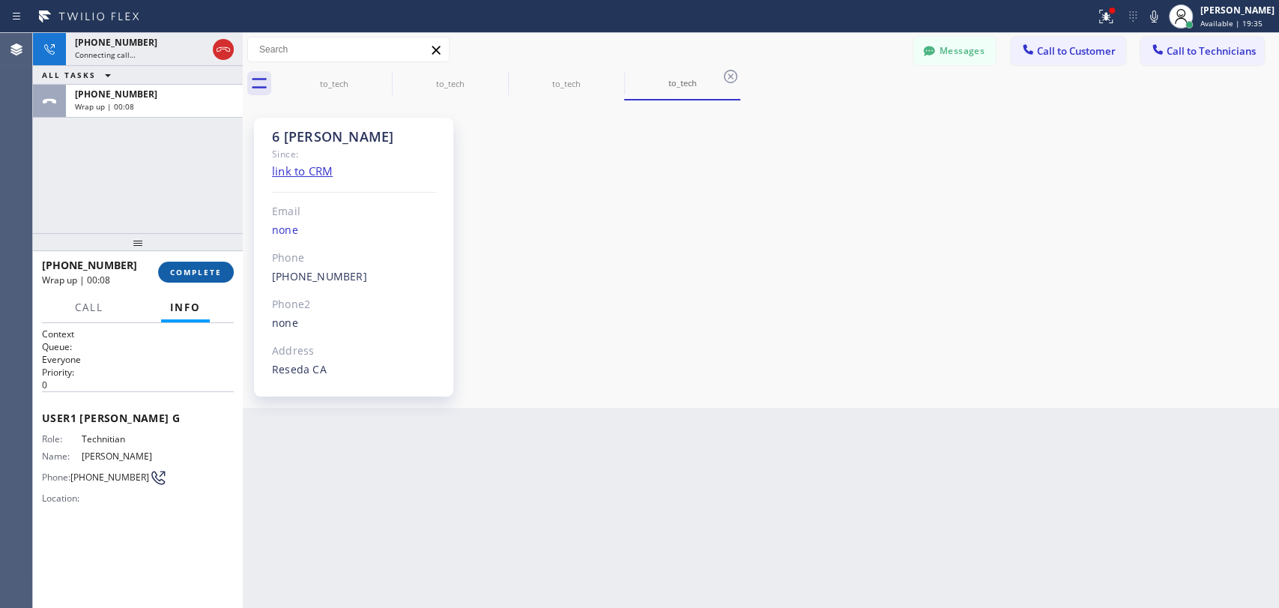
click at [191, 275] on span "COMPLETE" at bounding box center [196, 272] width 52 height 10
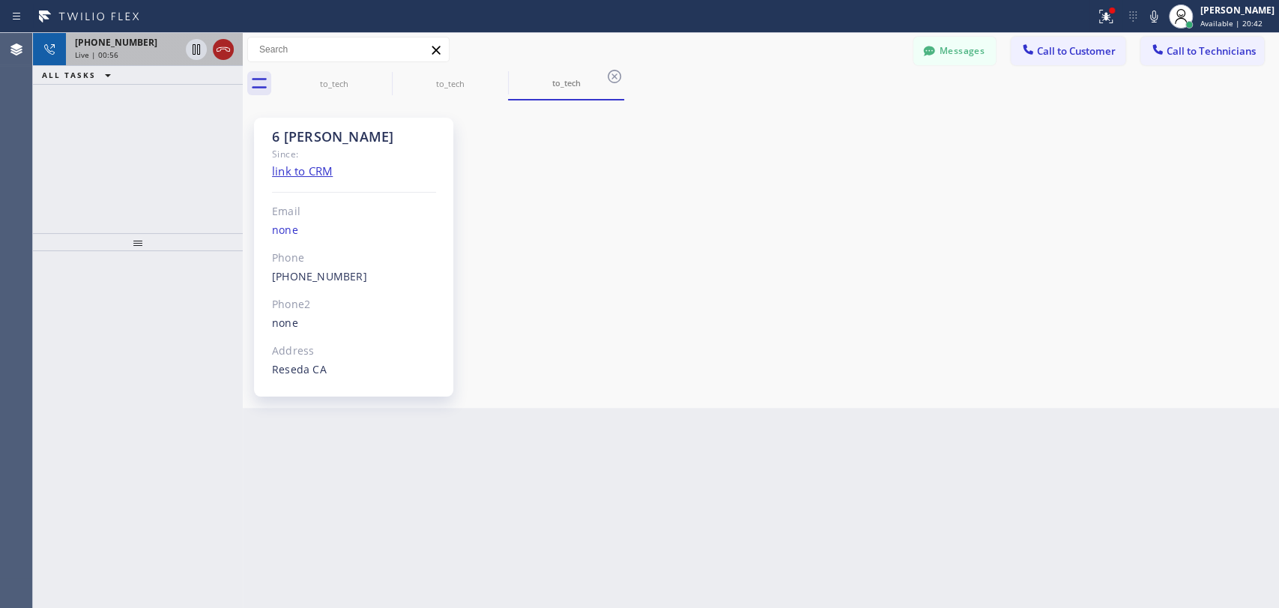
click at [227, 52] on div at bounding box center [210, 49] width 54 height 33
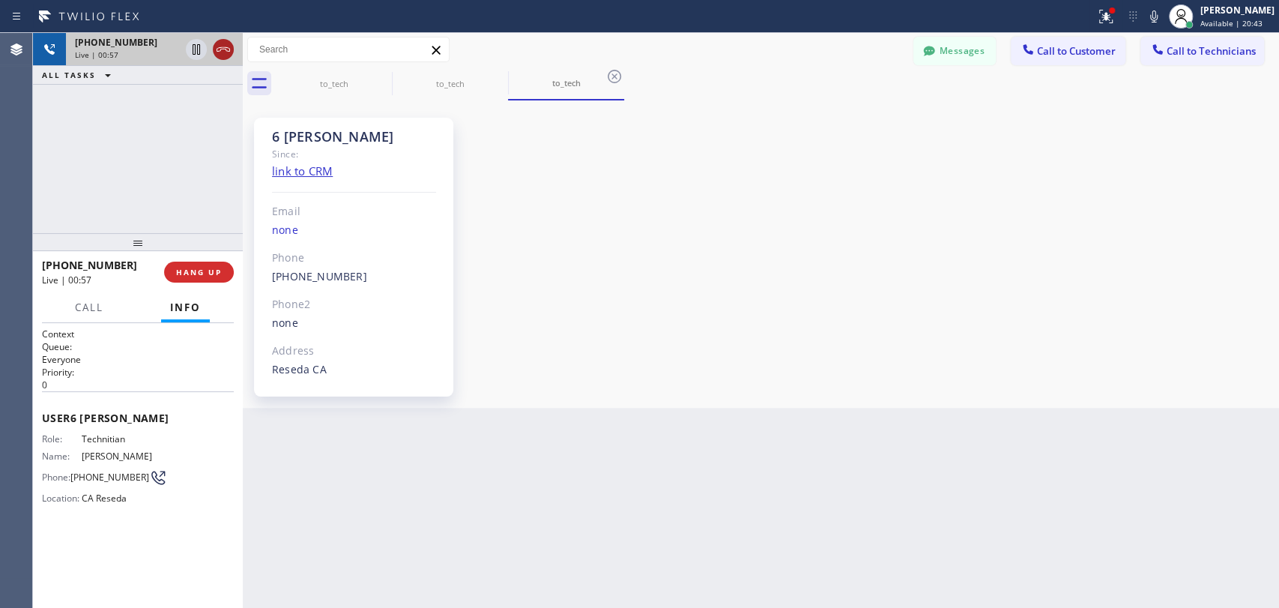
click at [226, 52] on icon at bounding box center [223, 49] width 18 height 18
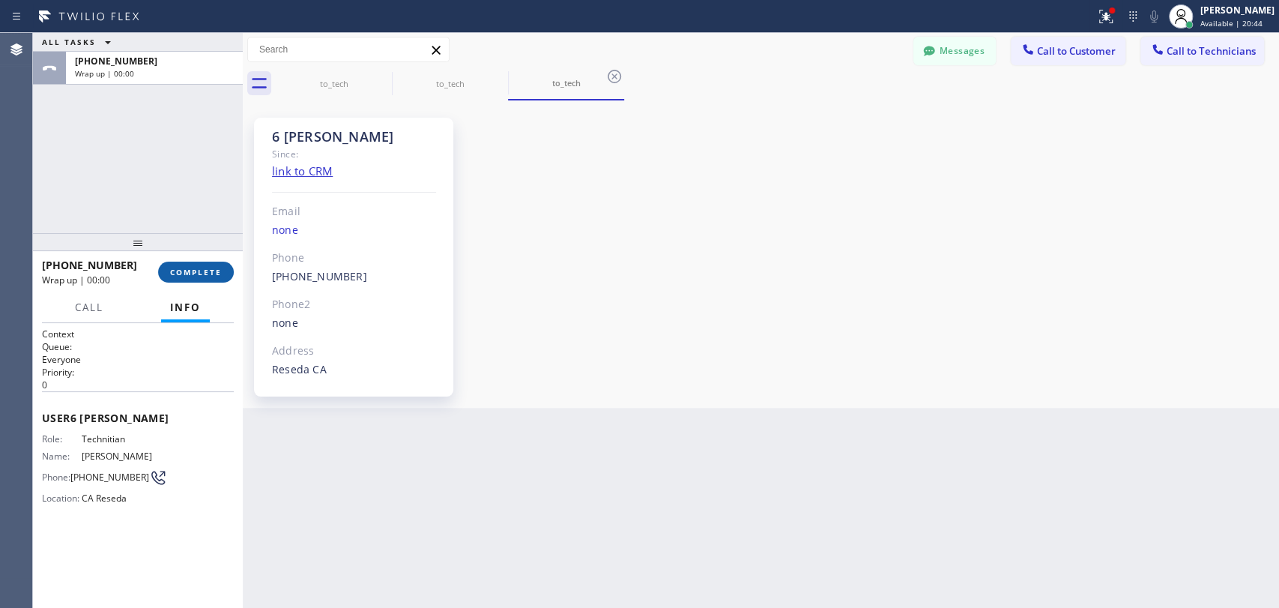
click at [189, 271] on span "COMPLETE" at bounding box center [196, 272] width 52 height 10
click at [189, 231] on div at bounding box center [138, 240] width 210 height 18
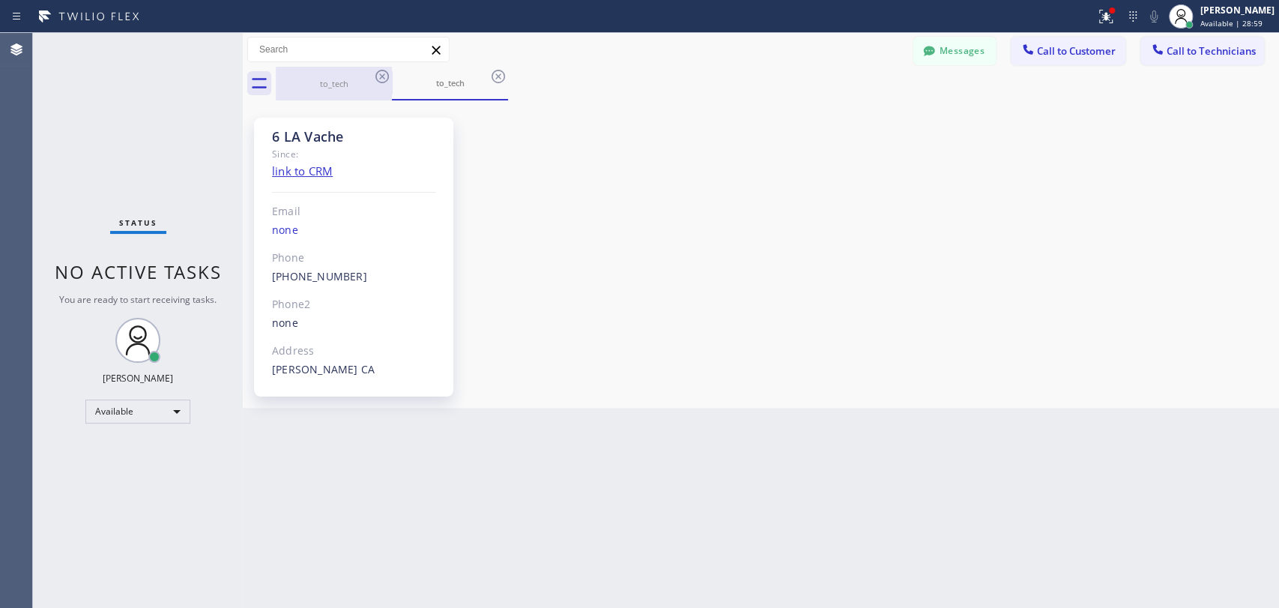
drag, startPoint x: 350, startPoint y: 91, endPoint x: 370, endPoint y: 79, distance: 23.5
click at [351, 91] on div "to_tech" at bounding box center [333, 84] width 113 height 34
click at [376, 77] on icon at bounding box center [381, 76] width 13 height 13
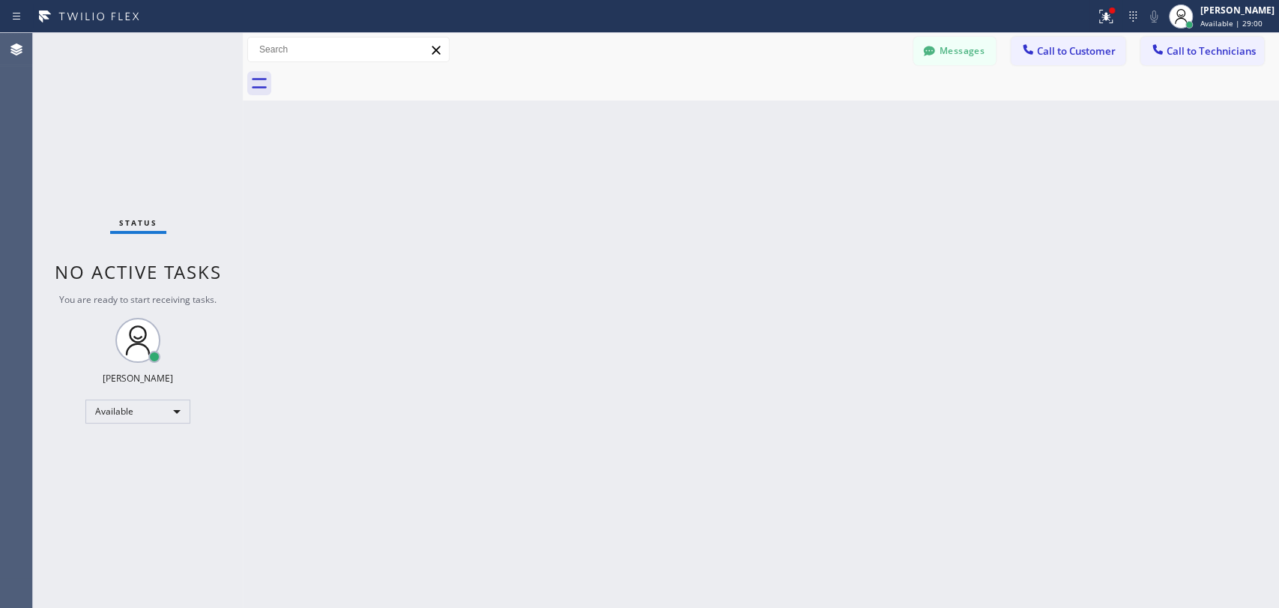
click at [376, 77] on div at bounding box center [777, 84] width 1003 height 34
click at [1214, 60] on button "Call to Technicians" at bounding box center [1202, 51] width 124 height 28
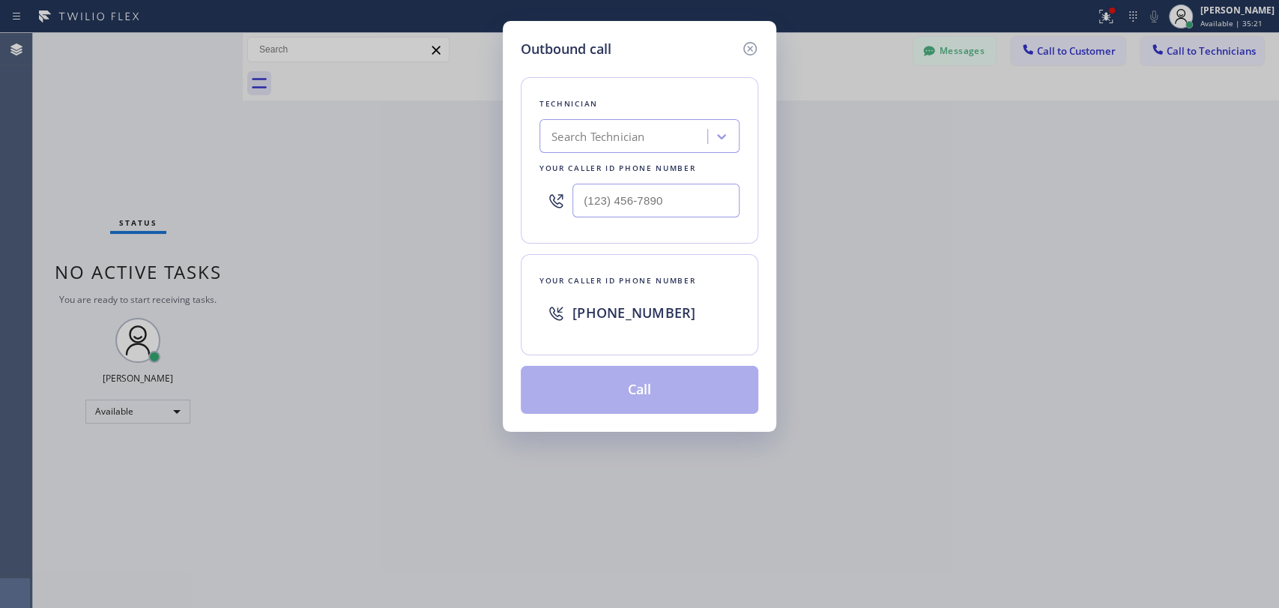
click at [737, 49] on div "Outbound call" at bounding box center [639, 49] width 237 height 20
click at [738, 49] on div "Outbound call" at bounding box center [639, 49] width 237 height 20
click at [1169, 109] on div "Outbound call Technician Search Technician Your caller id phone number Your cal…" at bounding box center [639, 304] width 1279 height 608
click at [761, 40] on div "Outbound call Technician Search Technician Your caller id phone number Your cal…" at bounding box center [639, 226] width 273 height 411
drag, startPoint x: 760, startPoint y: 40, endPoint x: 797, endPoint y: 47, distance: 37.3
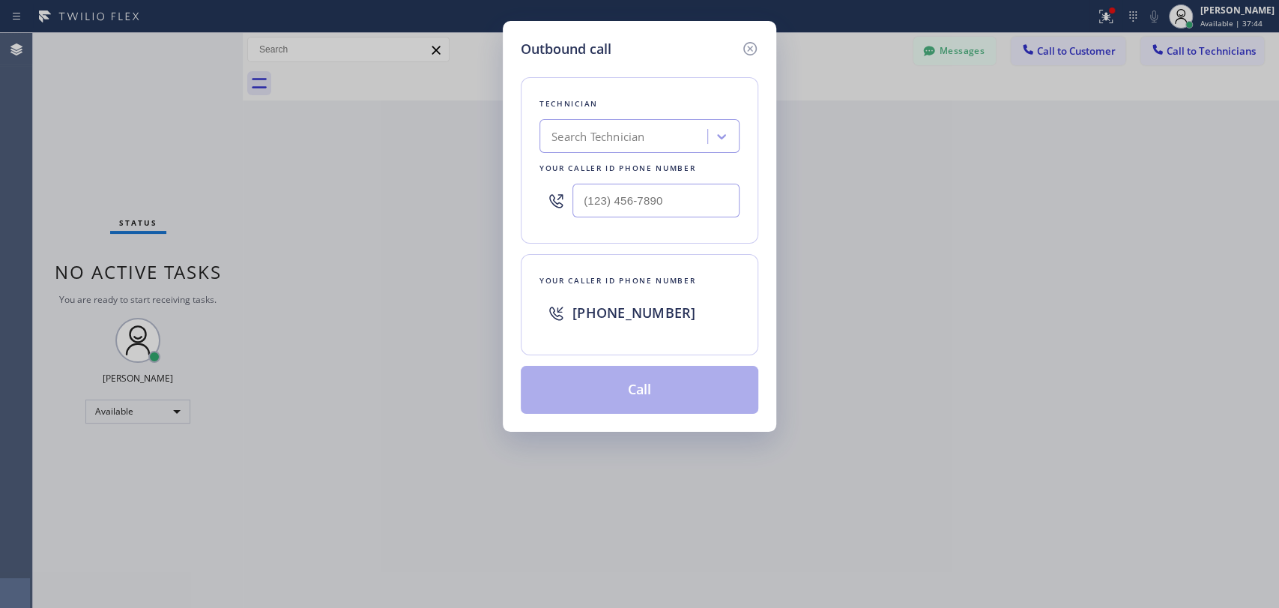
click at [756, 43] on div "Outbound call Technician Search Technician Your caller id phone number Your cal…" at bounding box center [639, 226] width 273 height 411
click at [767, 52] on div "Outbound call Technician Search Technician Your caller id phone number Your cal…" at bounding box center [639, 226] width 273 height 411
click at [753, 52] on icon at bounding box center [750, 49] width 18 height 18
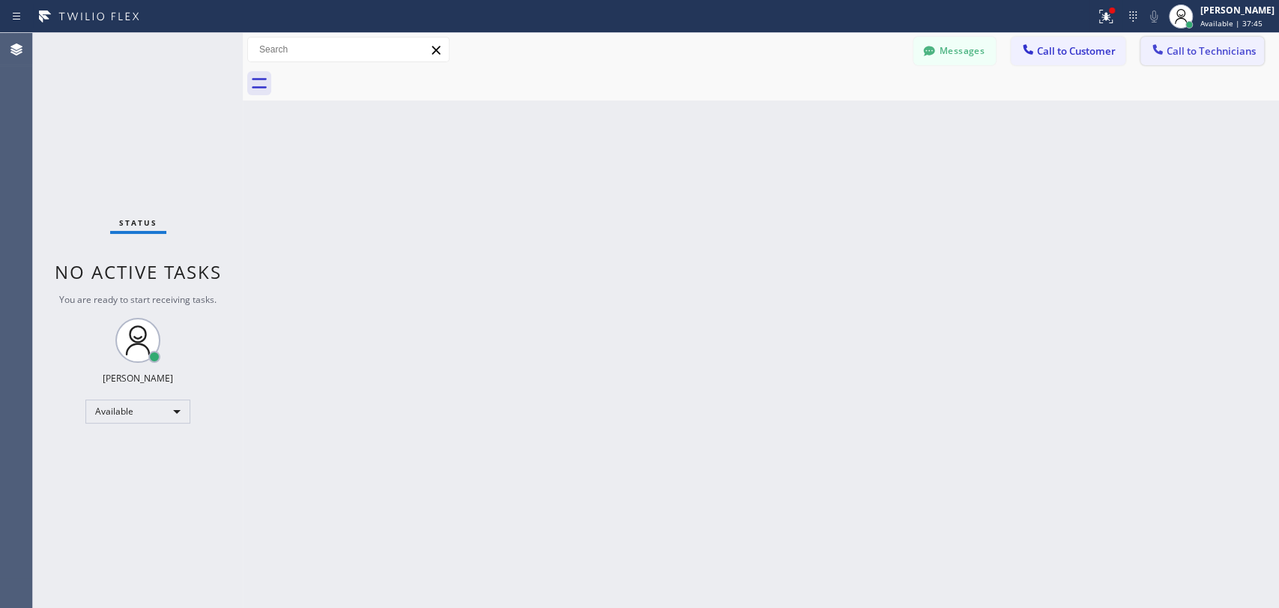
click at [1149, 53] on div at bounding box center [1158, 51] width 18 height 18
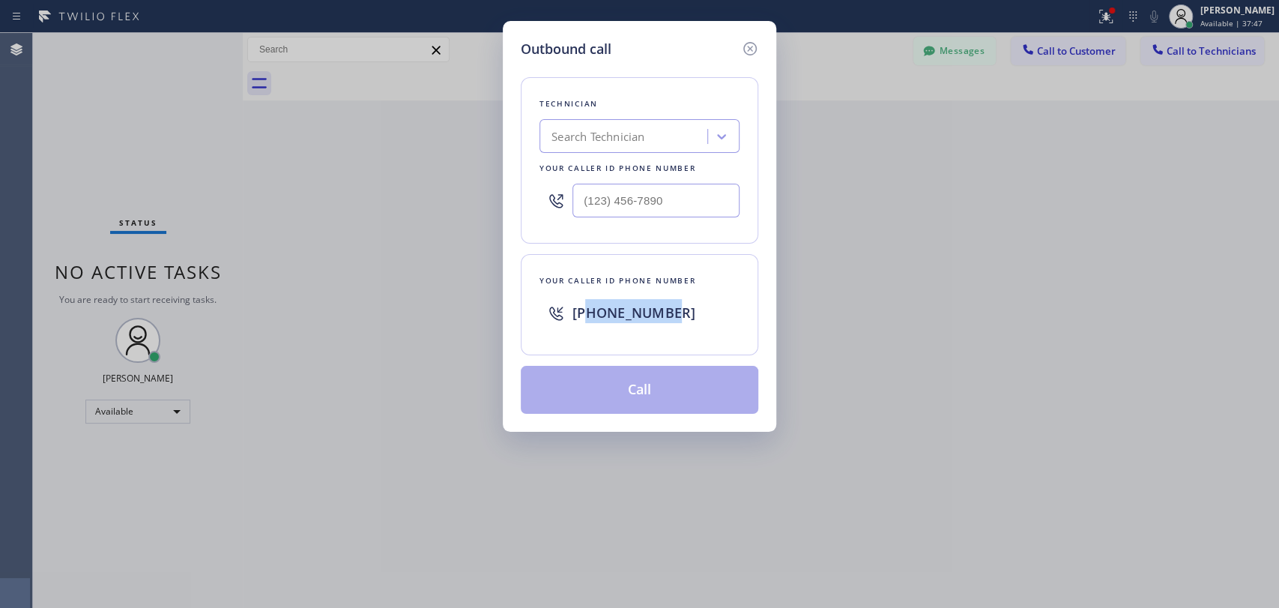
drag, startPoint x: 678, startPoint y: 307, endPoint x: 587, endPoint y: 324, distance: 92.1
click at [587, 324] on div "[PHONE_NUMBER]" at bounding box center [655, 312] width 167 height 27
copy span "3236796146"
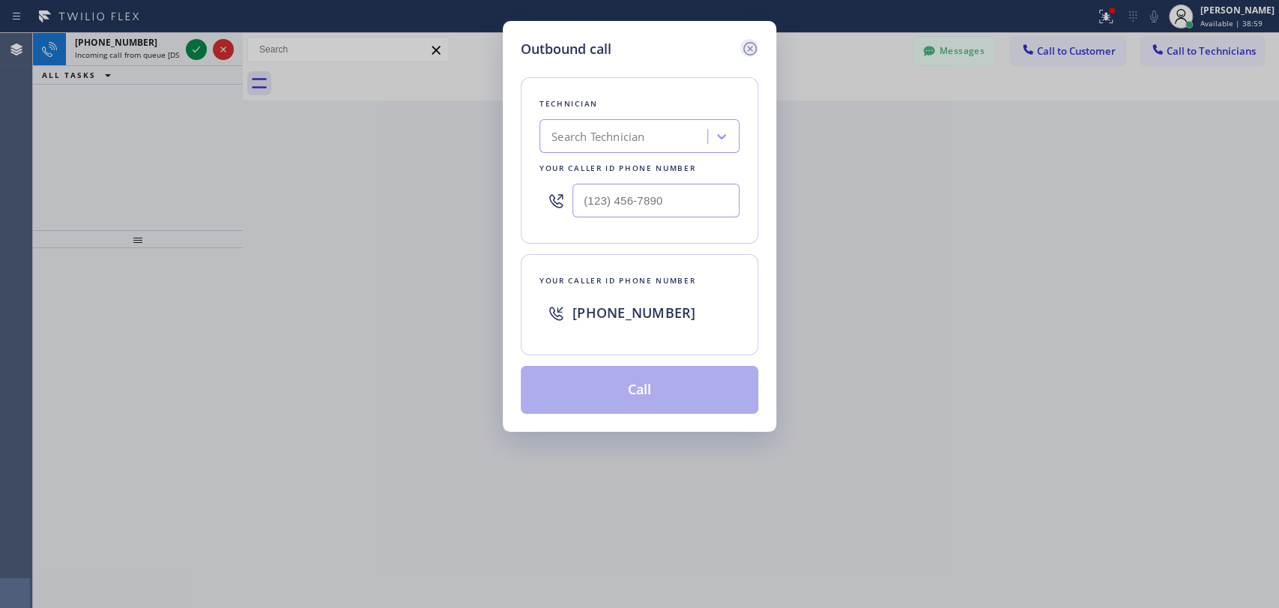
click at [743, 47] on div "Outbound call" at bounding box center [639, 49] width 237 height 20
click at [743, 47] on icon at bounding box center [749, 48] width 13 height 13
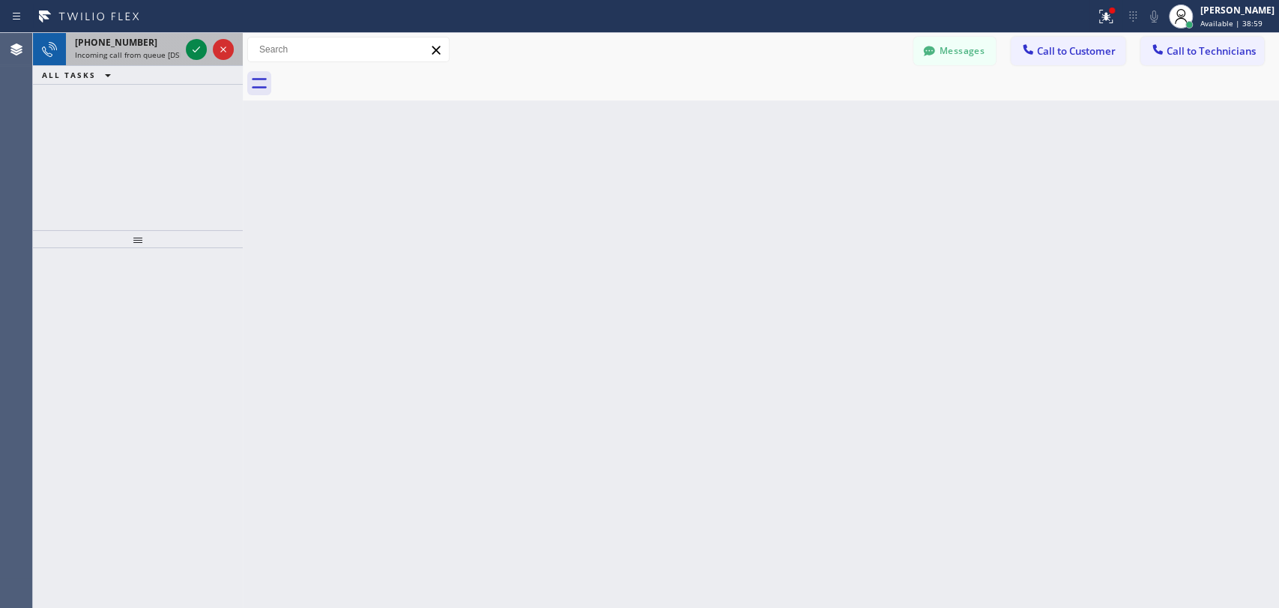
click at [124, 44] on span "+16027369094" at bounding box center [116, 42] width 82 height 13
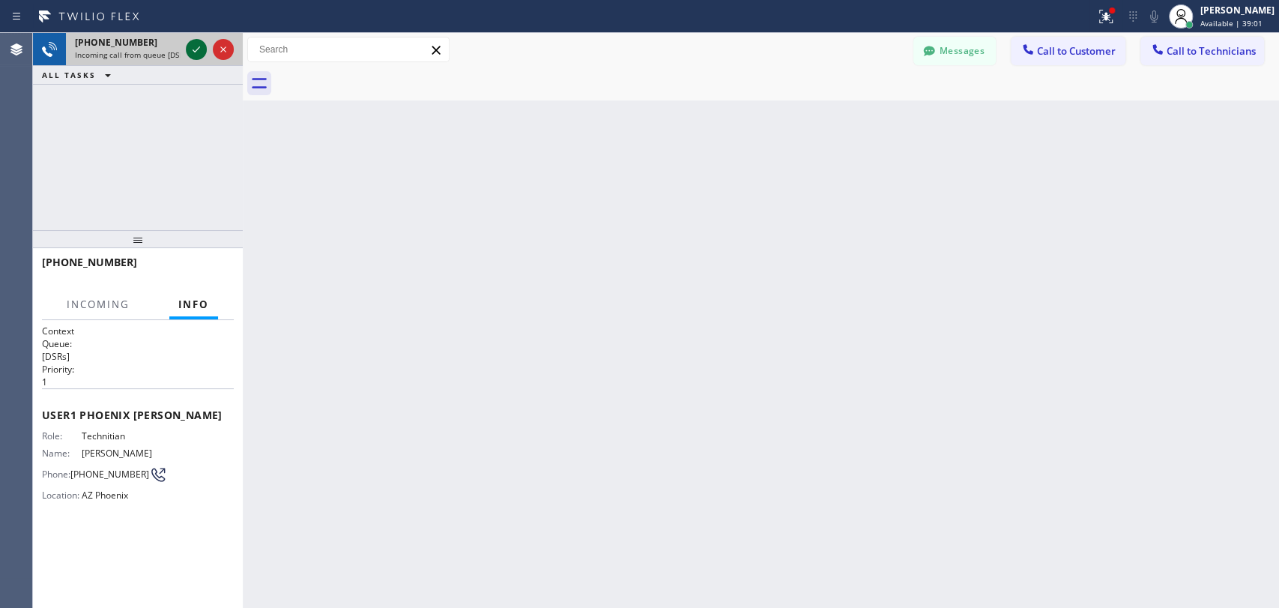
click at [190, 52] on icon at bounding box center [196, 49] width 18 height 18
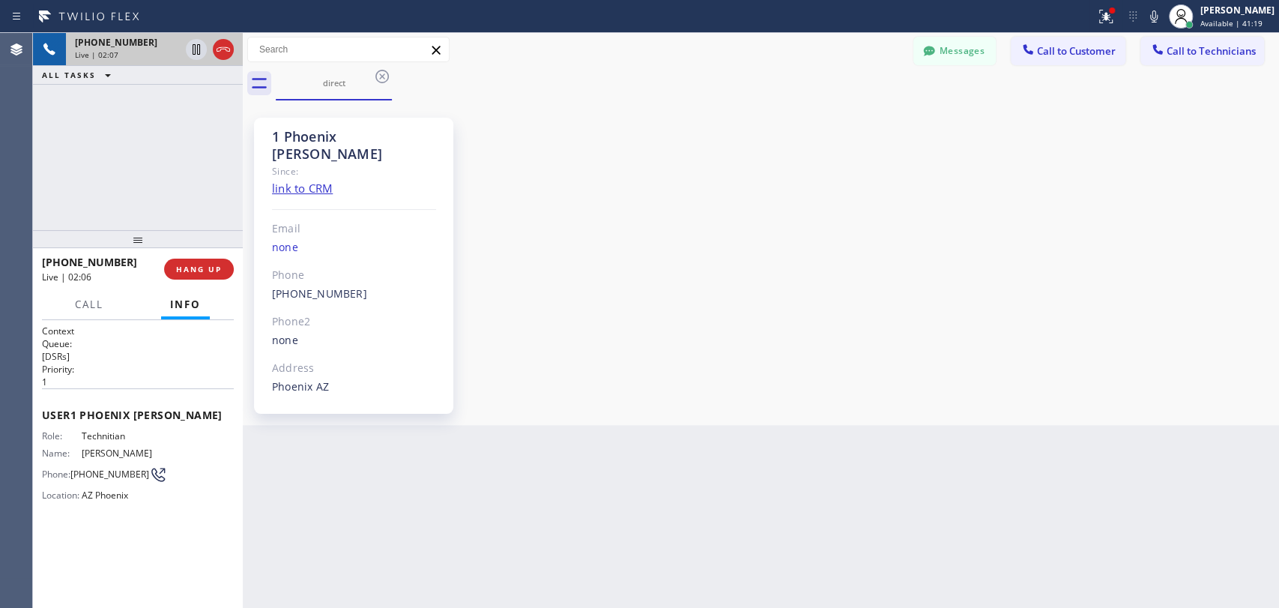
drag, startPoint x: 204, startPoint y: 266, endPoint x: 193, endPoint y: 193, distance: 74.2
click at [193, 193] on div "+16027369094 Live | 02:07 ALL TASKS ALL TASKS ACTIVE TASKS TASKS IN WRAP UP +16…" at bounding box center [138, 320] width 210 height 575
click at [195, 265] on span "HANG UP" at bounding box center [199, 269] width 46 height 10
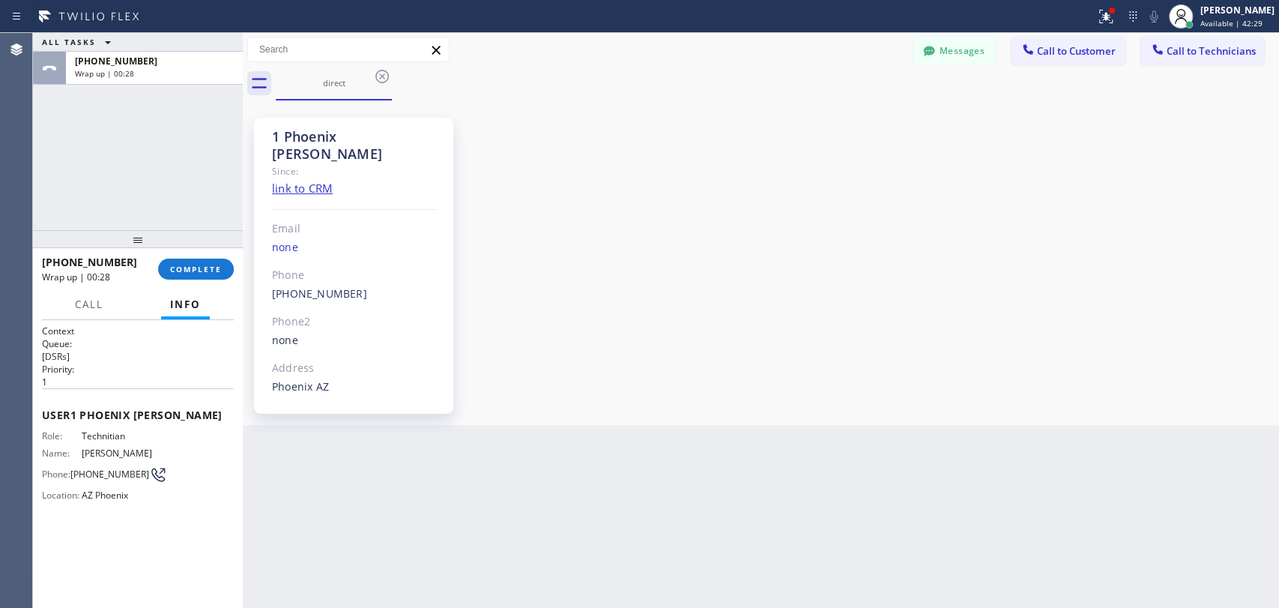
drag, startPoint x: 176, startPoint y: 272, endPoint x: 184, endPoint y: 209, distance: 63.4
click at [176, 272] on span "COMPLETE" at bounding box center [196, 269] width 52 height 10
click at [183, 194] on div "ALL TASKS ALL TASKS ACTIVE TASKS TASKS IN WRAP UP +16027369094 Wrap up | 00:29" at bounding box center [138, 131] width 210 height 197
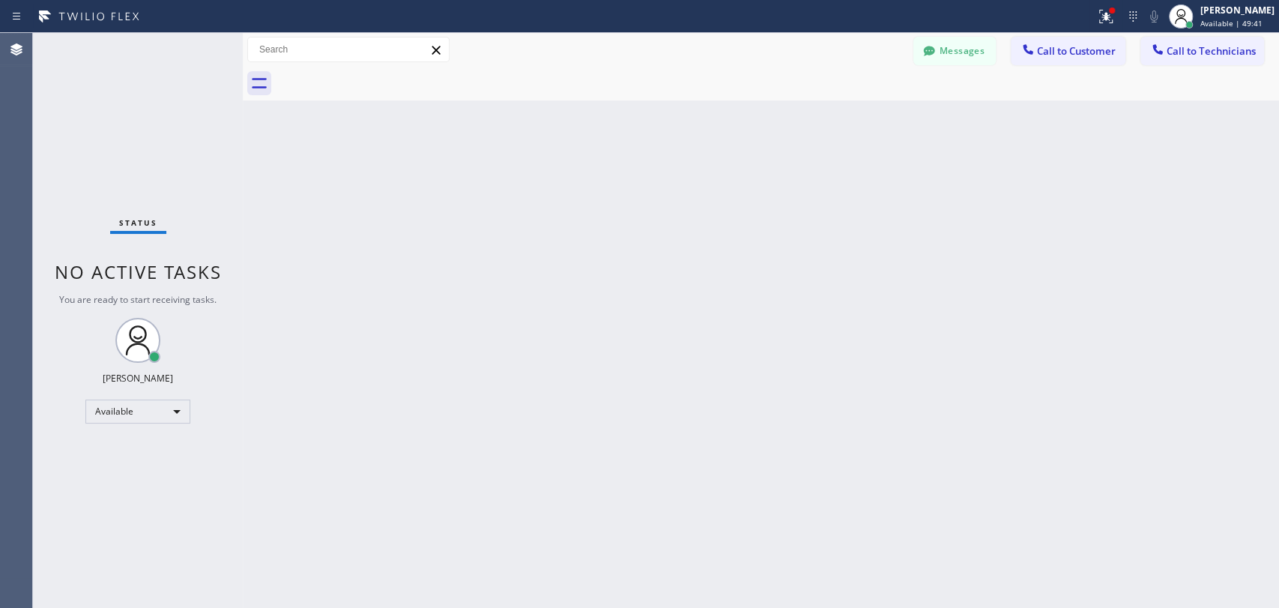
click at [566, 106] on div "Back to Dashboard Change Sender ID Customers Technicians DC Donald Cheldress 09…" at bounding box center [761, 320] width 1036 height 575
click at [653, 392] on div "Back to Dashboard Change Sender ID Customers Technicians DC Donald Cheldress 09…" at bounding box center [761, 320] width 1036 height 575
click at [464, 178] on div "Back to Dashboard Change Sender ID Customers Technicians DC Donald Cheldress 09…" at bounding box center [761, 320] width 1036 height 575
click at [1072, 605] on div "Back to Dashboard Change Sender ID Customers Technicians DC Donald Cheldress 09…" at bounding box center [761, 320] width 1036 height 575
click at [405, 134] on div "Back to Dashboard Change Sender ID Customers Technicians DC Donald Cheldress 09…" at bounding box center [761, 320] width 1036 height 575
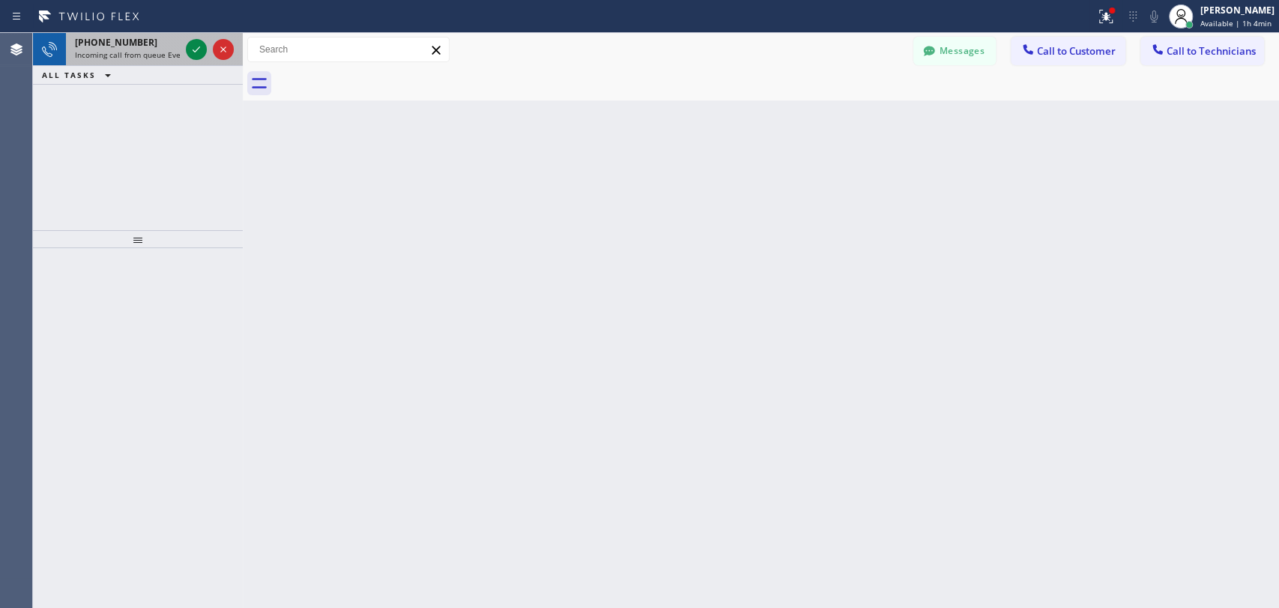
click at [138, 39] on div "+18186521869" at bounding box center [127, 42] width 105 height 13
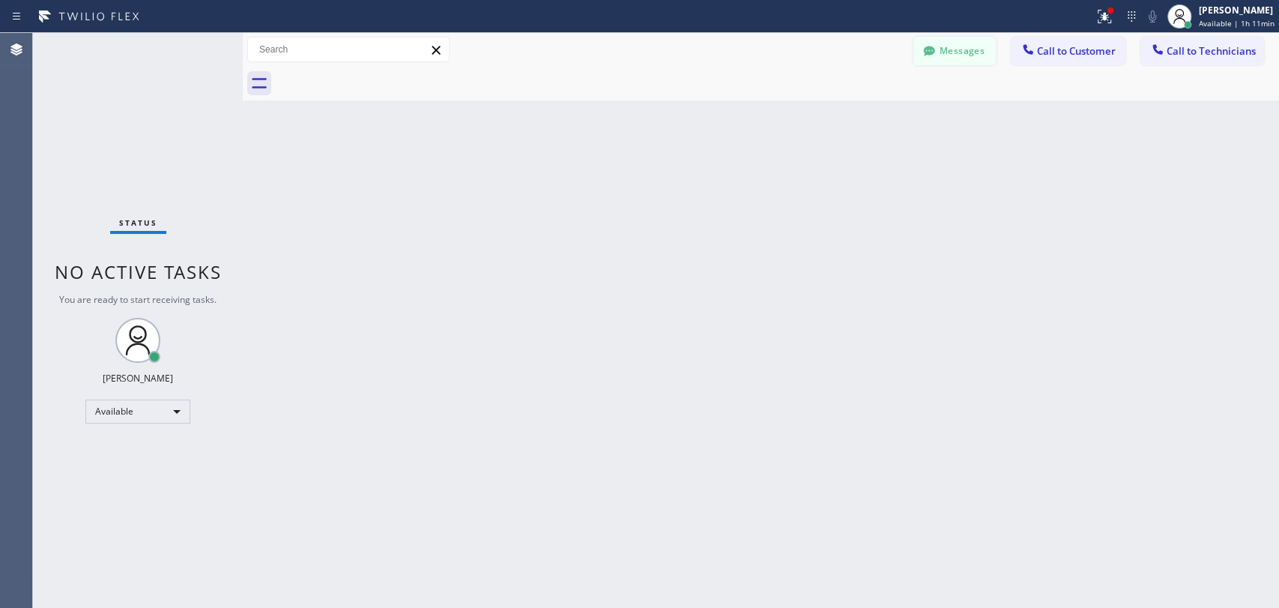
click at [943, 52] on button "Messages" at bounding box center [954, 51] width 82 height 28
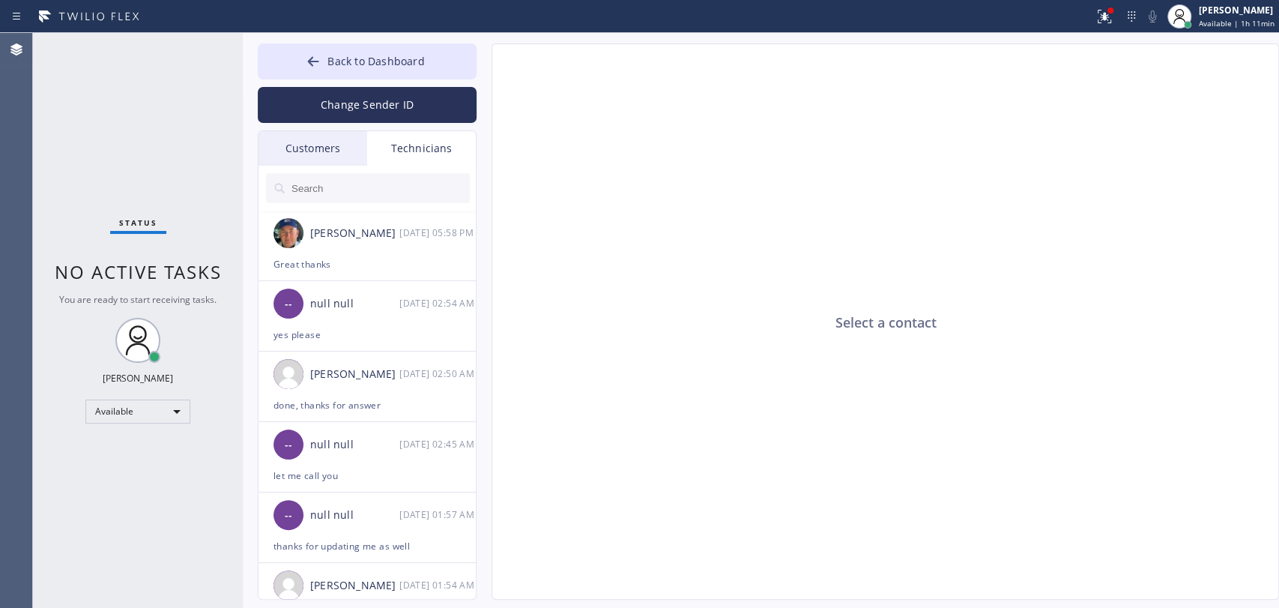
click at [384, 193] on input "text" at bounding box center [380, 188] width 180 height 30
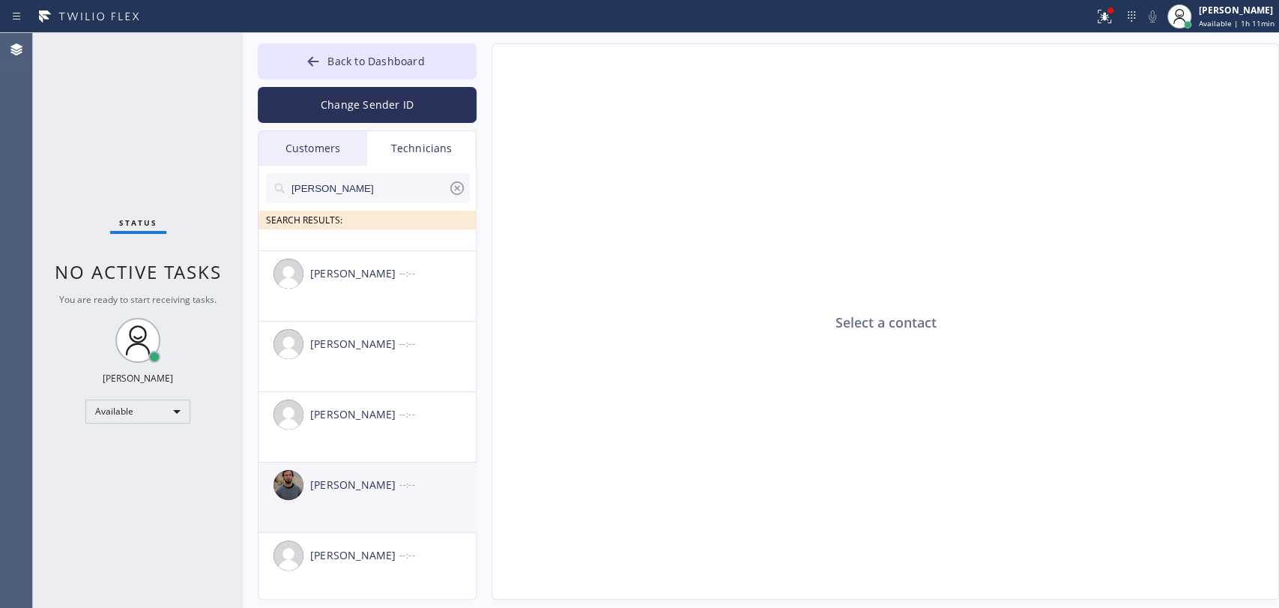
scroll to position [52, 0]
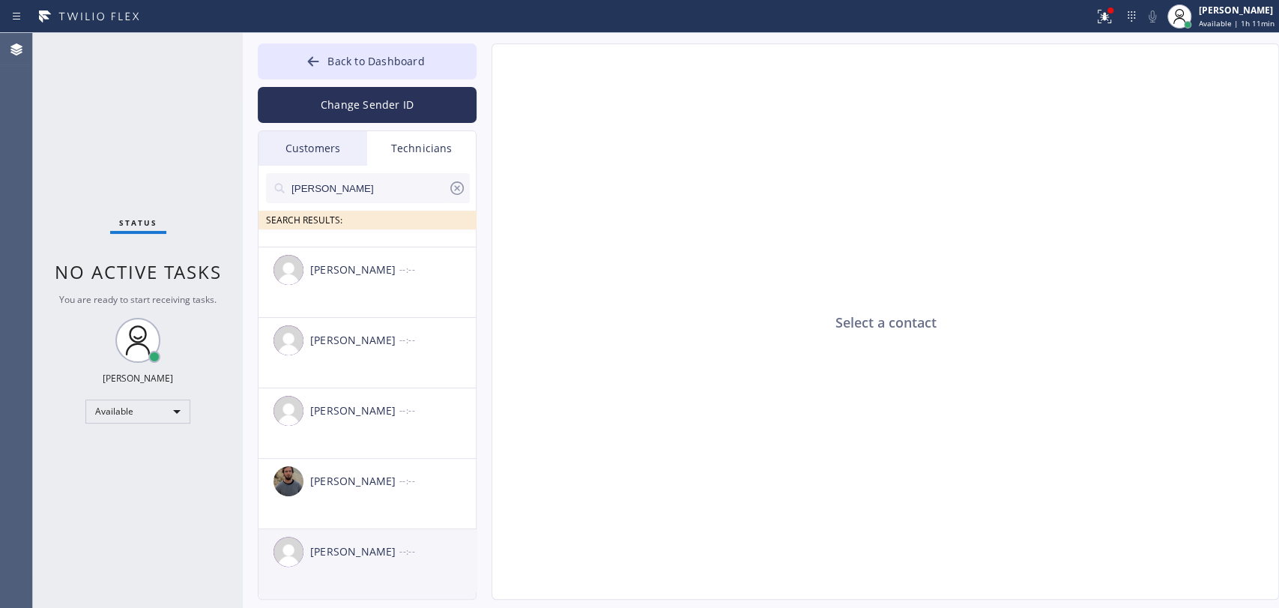
type input "andrew"
click at [341, 583] on li "Andrew Craig --:--" at bounding box center [367, 564] width 219 height 70
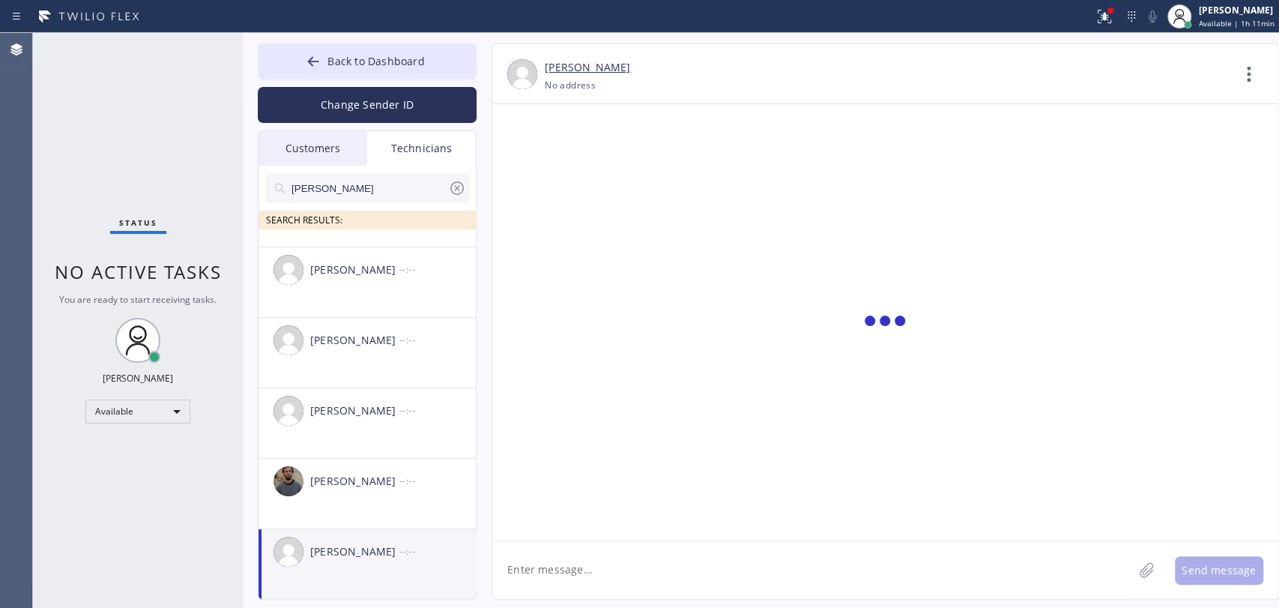
scroll to position [2398, 0]
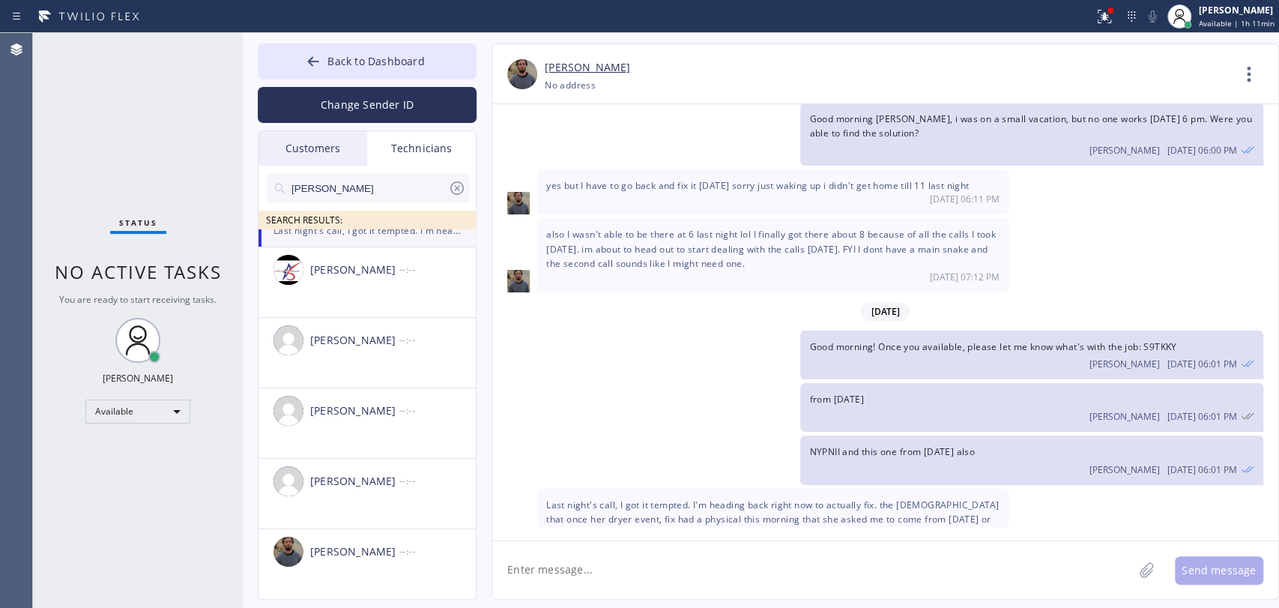
click at [566, 488] on div "Last night's call, I got it tempted. I'm heading back right now to actually fix…" at bounding box center [772, 525] width 471 height 74
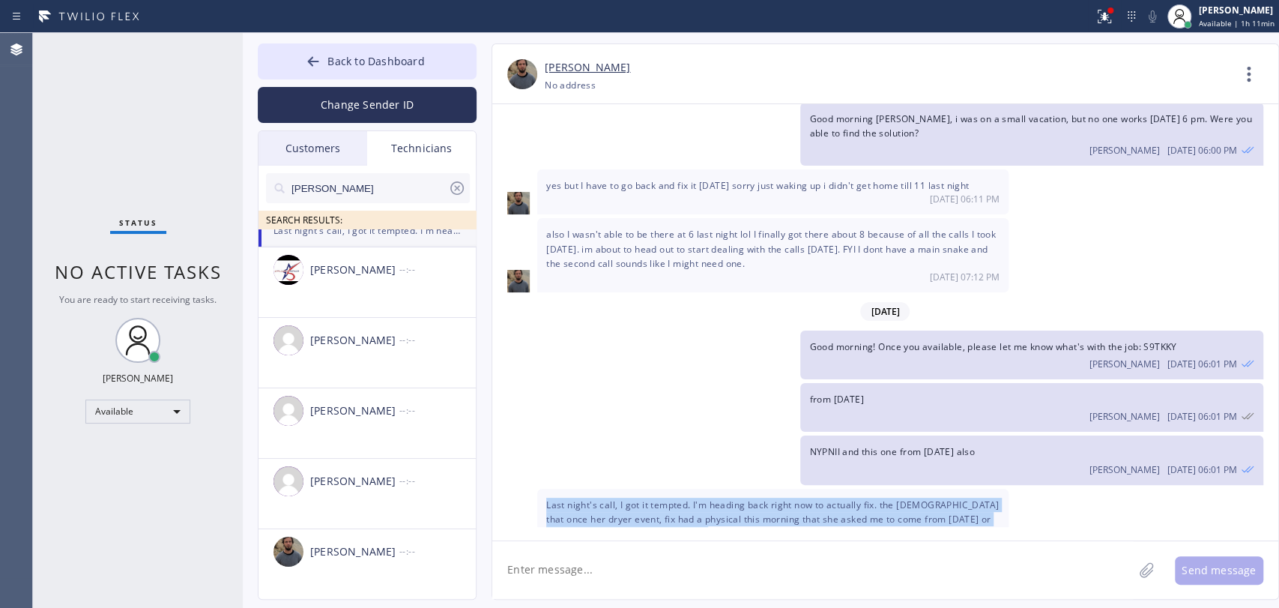
click at [584, 498] on span "Last night's call, I got it tempted. I'm heading back right now to actually fix…" at bounding box center [772, 518] width 453 height 41
drag, startPoint x: 631, startPoint y: 466, endPoint x: 715, endPoint y: 490, distance: 87.3
click at [711, 490] on div "Last night's call, I got it tempted. I'm heading back right now to actually fix…" at bounding box center [772, 525] width 471 height 74
click at [718, 489] on div "Last night's call, I got it tempted. I'm heading back right now to actually fix…" at bounding box center [772, 525] width 471 height 74
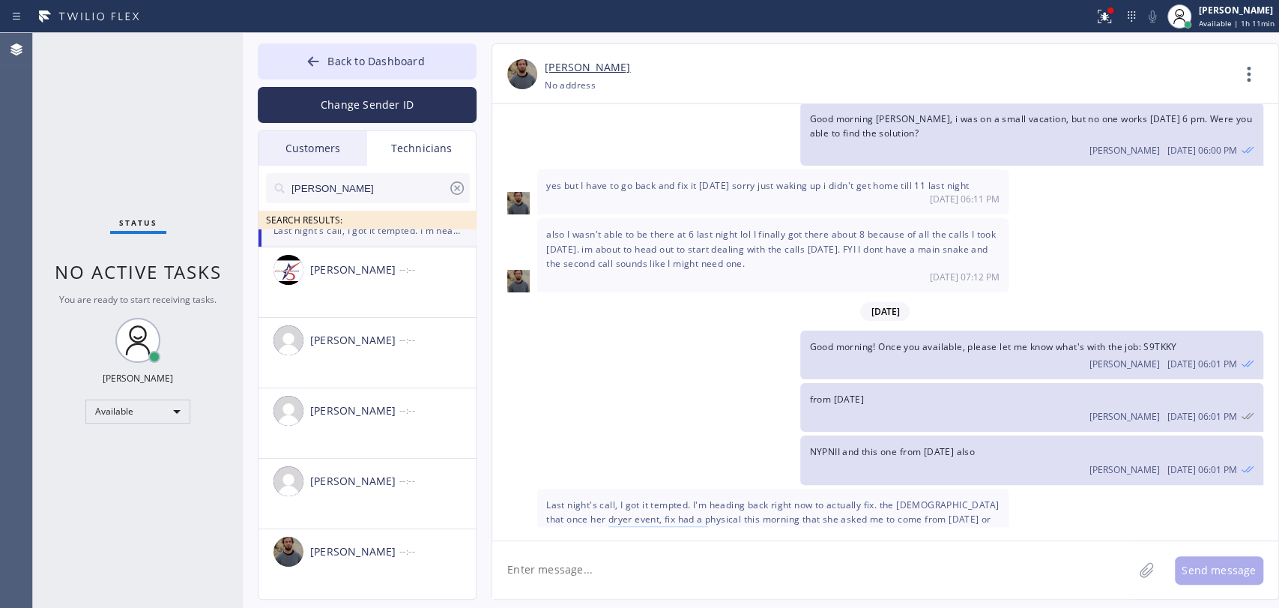
click at [718, 488] on div "Last night's call, I got it tempted. I'm heading back right now to actually fix…" at bounding box center [772, 525] width 471 height 74
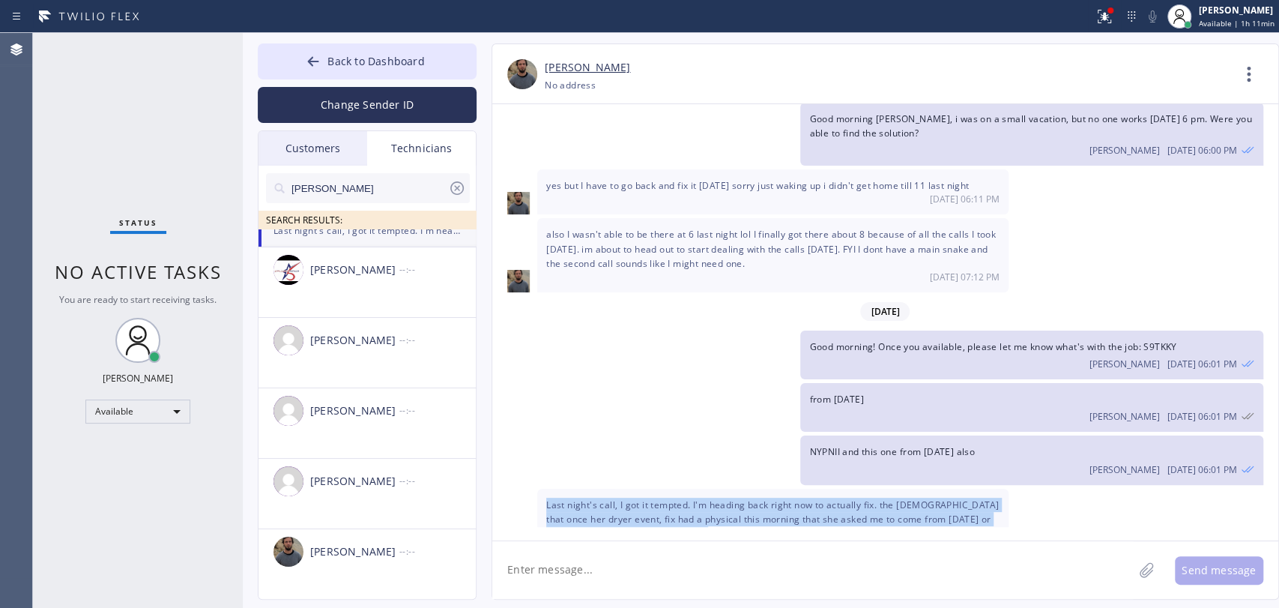
click at [719, 488] on div "Last night's call, I got it tempted. I'm heading back right now to actually fix…" at bounding box center [772, 525] width 471 height 74
click at [712, 488] on div "Last night's call, I got it tempted. I'm heading back right now to actually fix…" at bounding box center [772, 525] width 471 height 74
drag, startPoint x: 659, startPoint y: 469, endPoint x: 790, endPoint y: 489, distance: 133.4
click at [785, 489] on div "Last night's call, I got it tempted. I'm heading back right now to actually fix…" at bounding box center [772, 525] width 471 height 74
click at [797, 488] on div "Last night's call, I got it tempted. I'm heading back right now to actually fix…" at bounding box center [772, 525] width 471 height 74
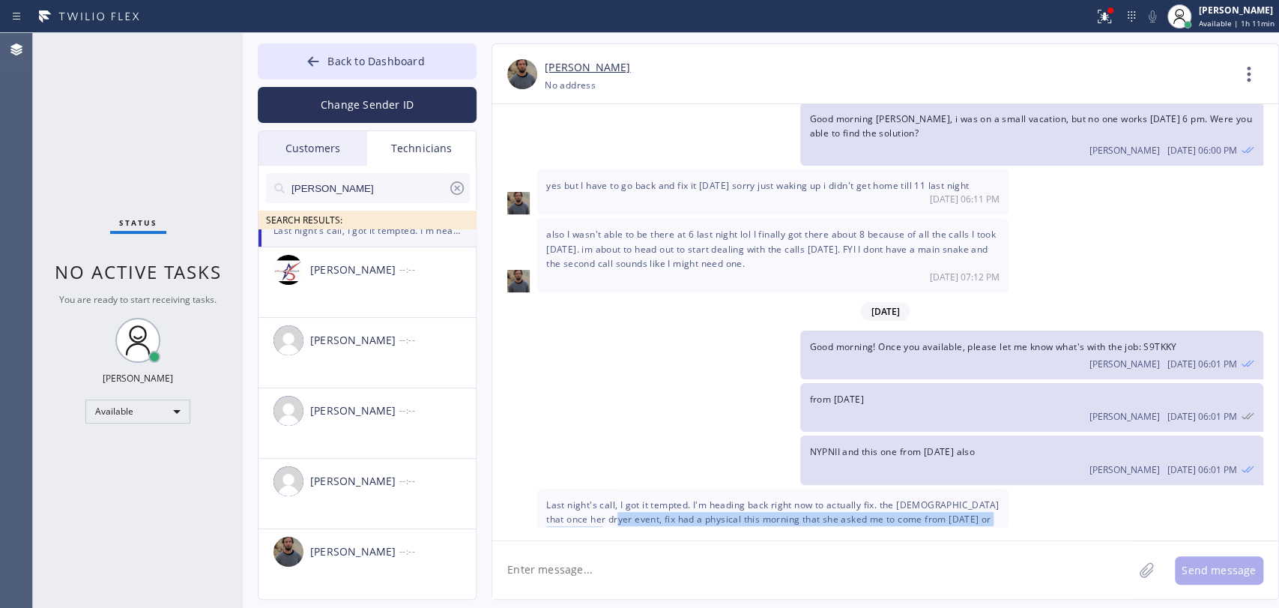
drag, startPoint x: 653, startPoint y: 491, endPoint x: 611, endPoint y: 475, distance: 44.8
click at [612, 488] on div "Last night's call, I got it tempted. I'm heading back right now to actually fix…" at bounding box center [772, 525] width 471 height 74
click at [611, 498] on span "Last night's call, I got it tempted. I'm heading back right now to actually fix…" at bounding box center [772, 518] width 453 height 41
click at [336, 52] on button "Back to Dashboard" at bounding box center [367, 61] width 219 height 36
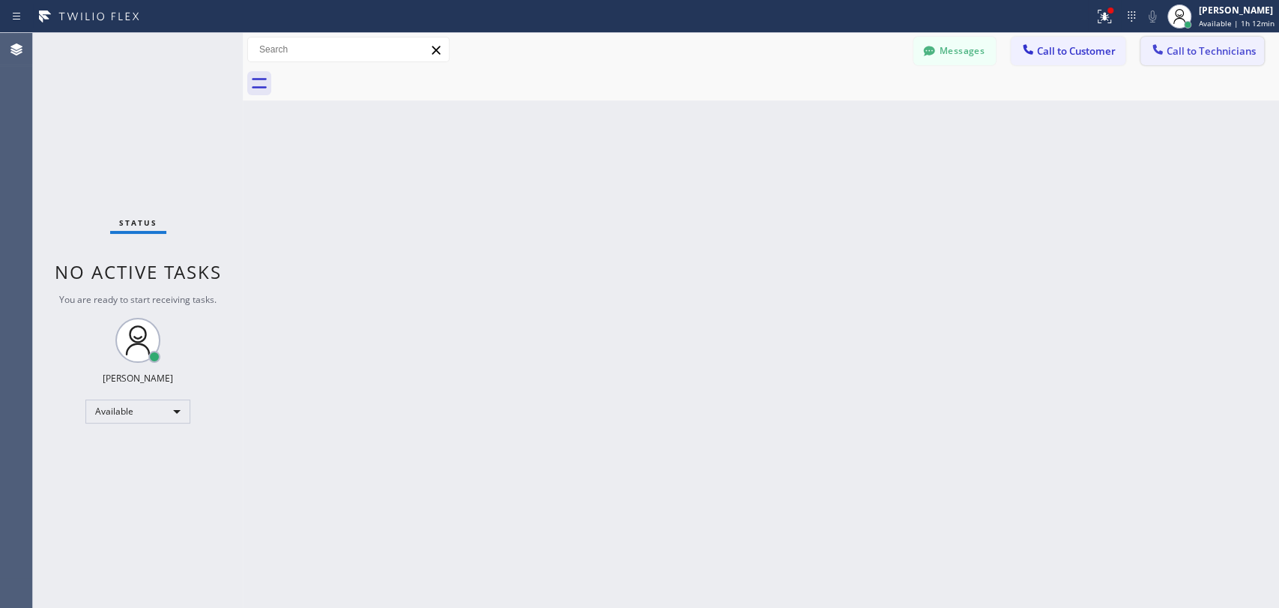
click at [1198, 63] on button "Call to Technicians" at bounding box center [1202, 51] width 124 height 28
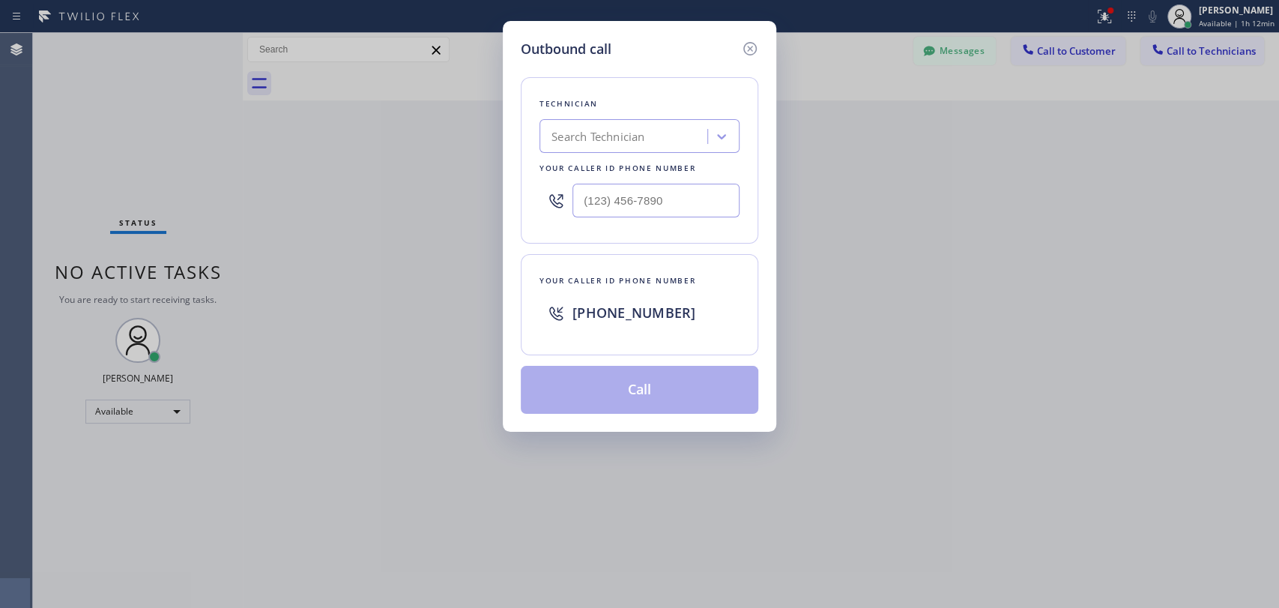
click at [654, 142] on div "Search Technician" at bounding box center [625, 137] width 163 height 26
type input "andrew"
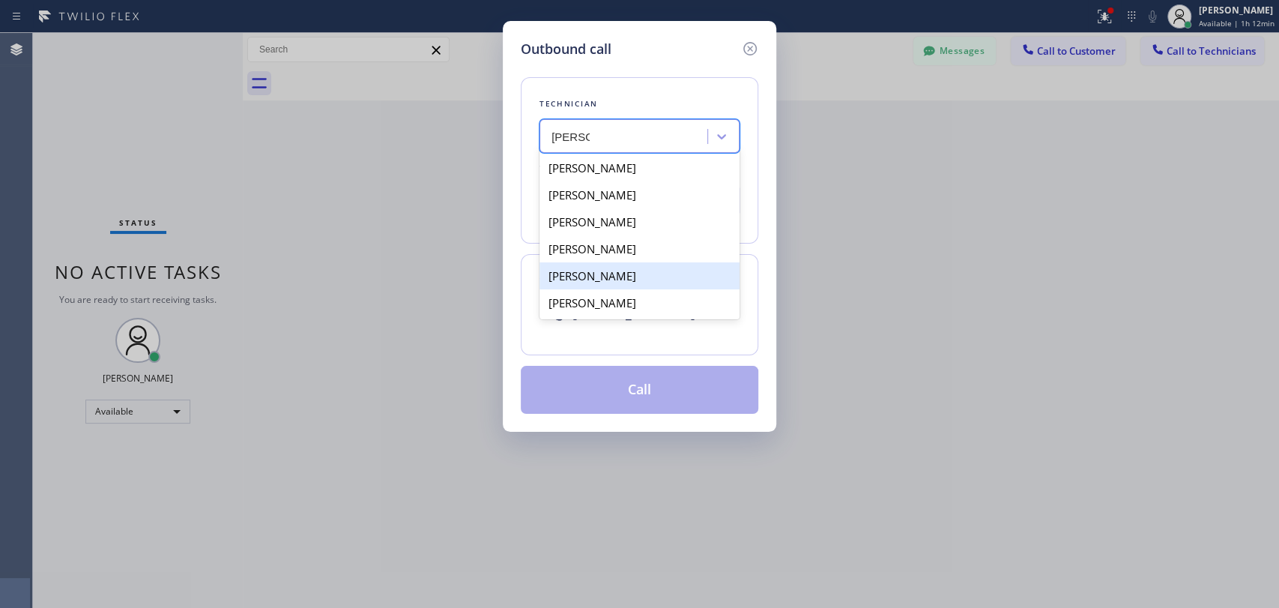
click at [591, 301] on div "Andrew Craig" at bounding box center [639, 302] width 200 height 27
type input "(909) 834-9086"
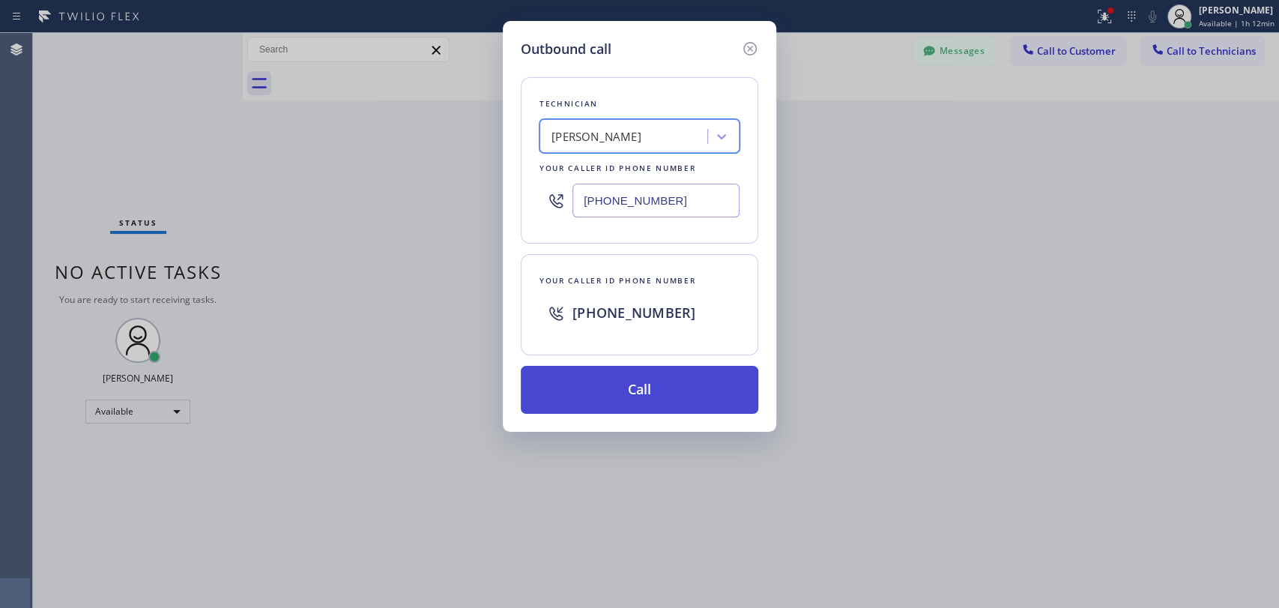
click at [599, 409] on button "Call" at bounding box center [639, 390] width 237 height 48
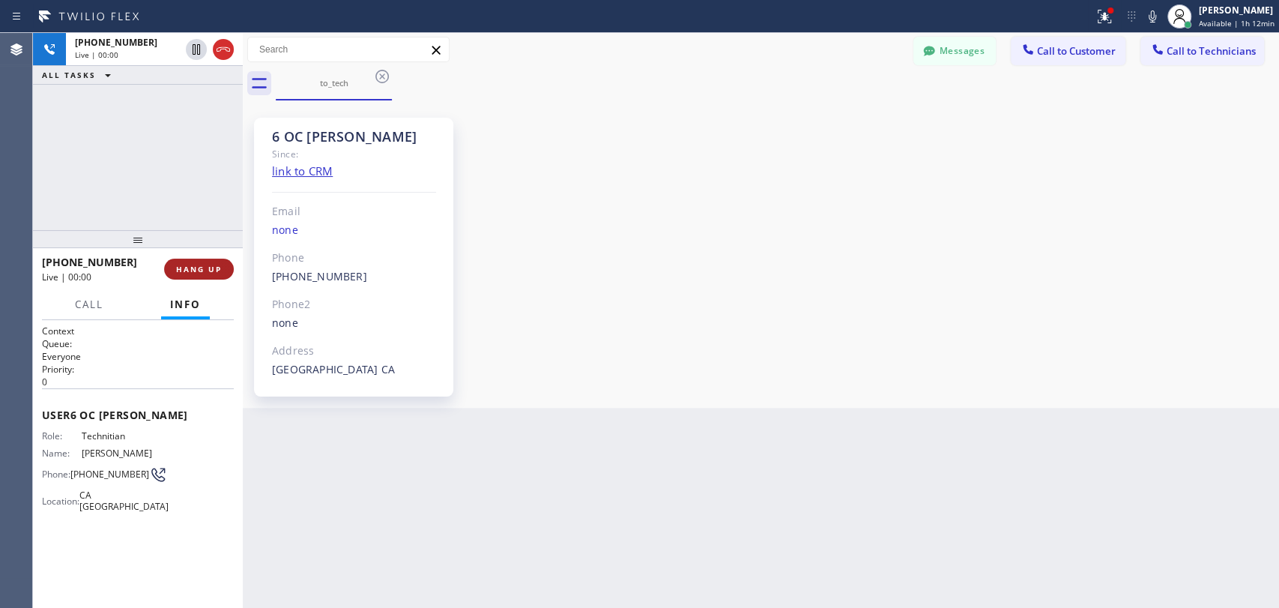
click at [187, 266] on span "HANG UP" at bounding box center [199, 269] width 46 height 10
click at [187, 266] on span "COMPLETE" at bounding box center [196, 269] width 52 height 10
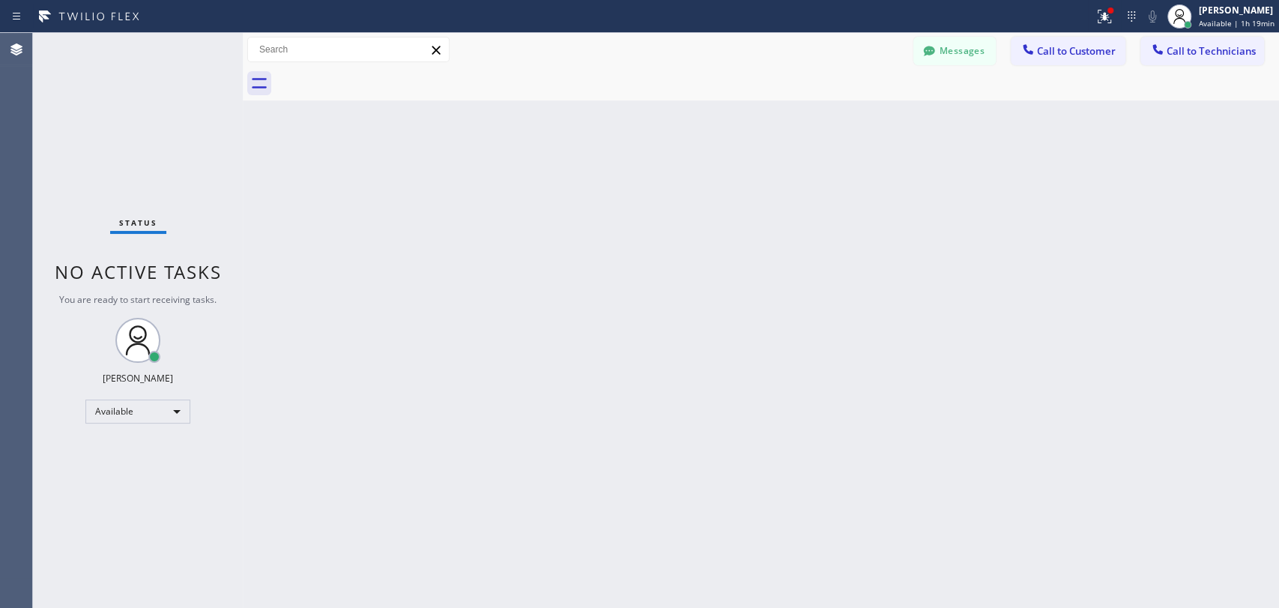
drag, startPoint x: 452, startPoint y: 187, endPoint x: 469, endPoint y: 42, distance: 146.4
click at [452, 187] on div "Back to Dashboard Change Sender ID Customers Technicians DC Donald Cheldress 09…" at bounding box center [761, 320] width 1036 height 575
click at [458, 228] on div "Back to Dashboard Change Sender ID Customers Technicians DC Donald Cheldress 09…" at bounding box center [761, 320] width 1036 height 575
click at [683, 329] on div "Back to Dashboard Change Sender ID Customers Technicians DC Donald Cheldress 09…" at bounding box center [761, 320] width 1036 height 575
click at [923, 37] on div "Messages Call to Customer Call to Technicians Outbound call Location Search loc…" at bounding box center [761, 50] width 1036 height 34
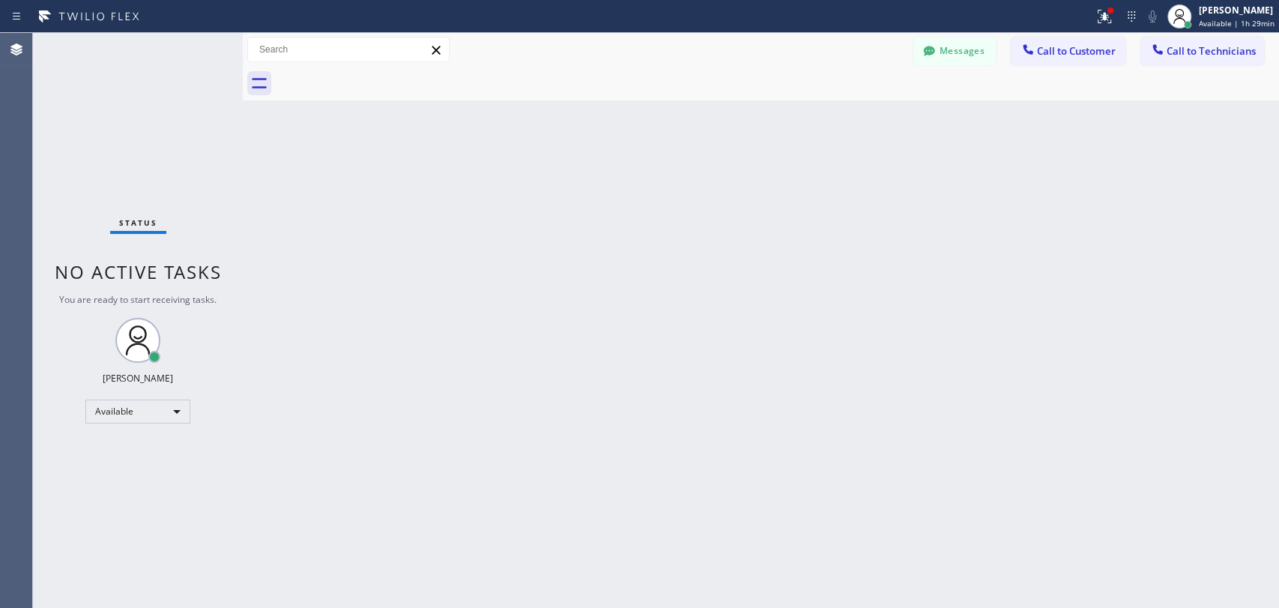
click at [929, 44] on icon at bounding box center [929, 50] width 15 height 15
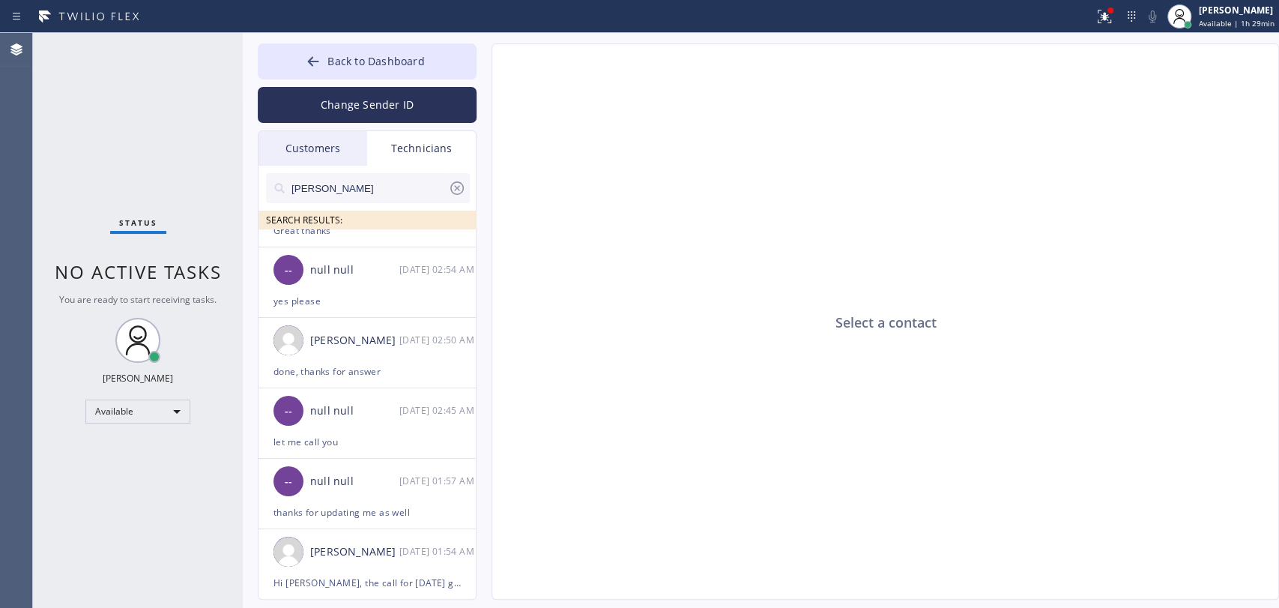
click at [351, 181] on input "andrew" at bounding box center [369, 188] width 158 height 30
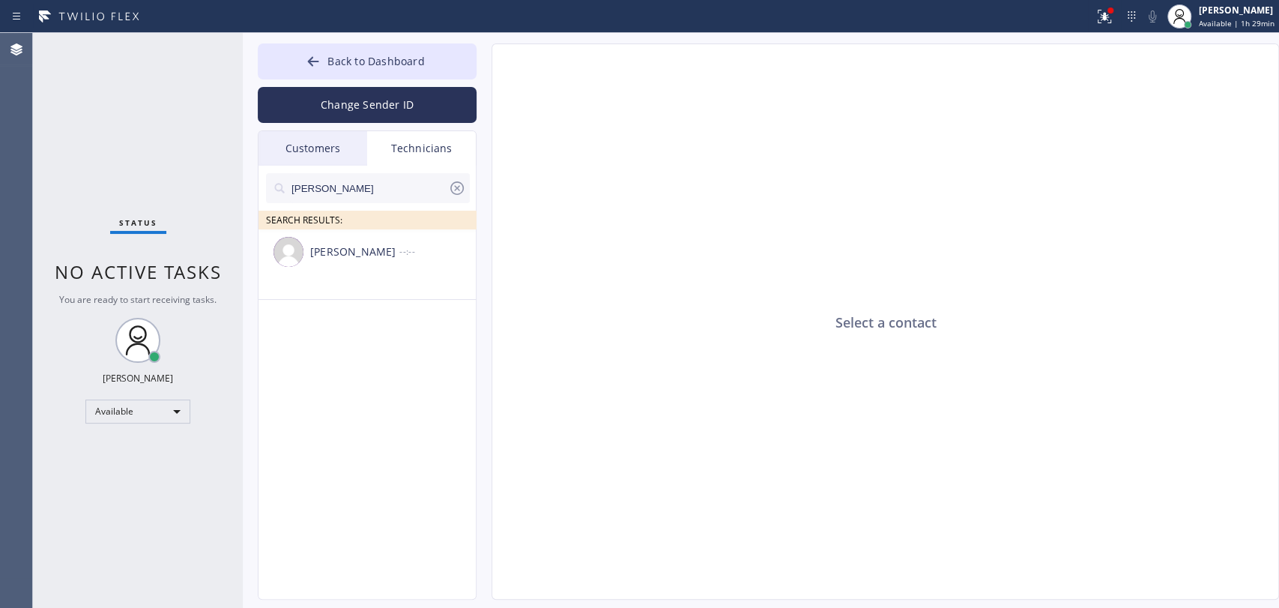
type input "Hovik"
click at [386, 255] on div "[PERSON_NAME]" at bounding box center [354, 251] width 89 height 17
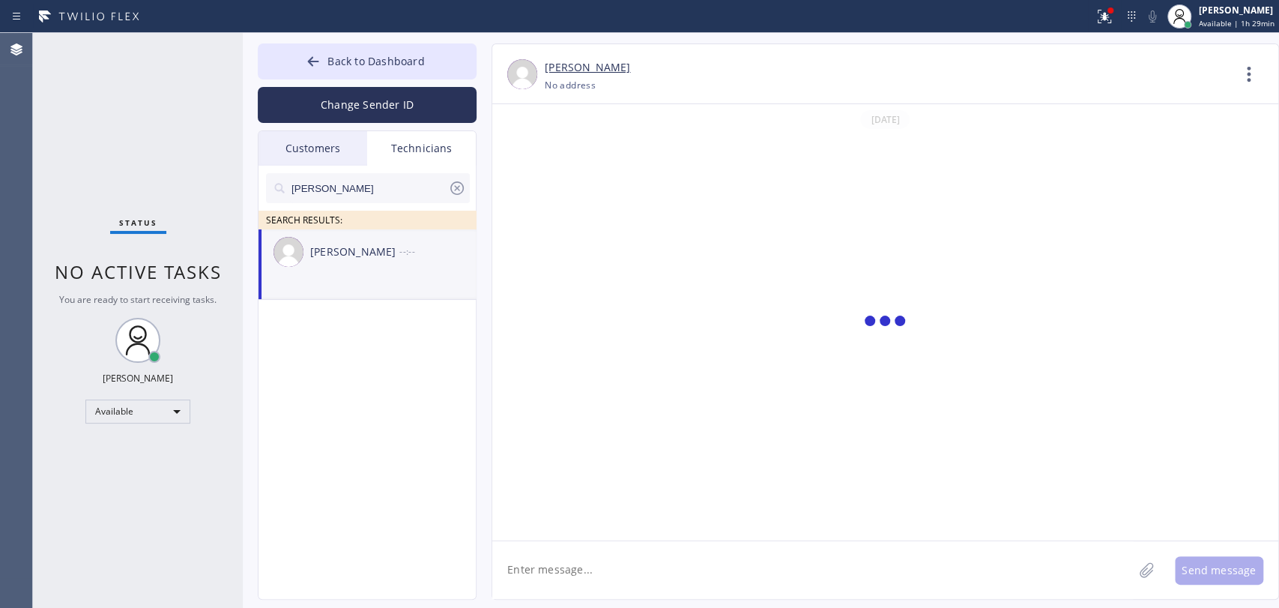
click at [571, 548] on textarea at bounding box center [812, 570] width 641 height 58
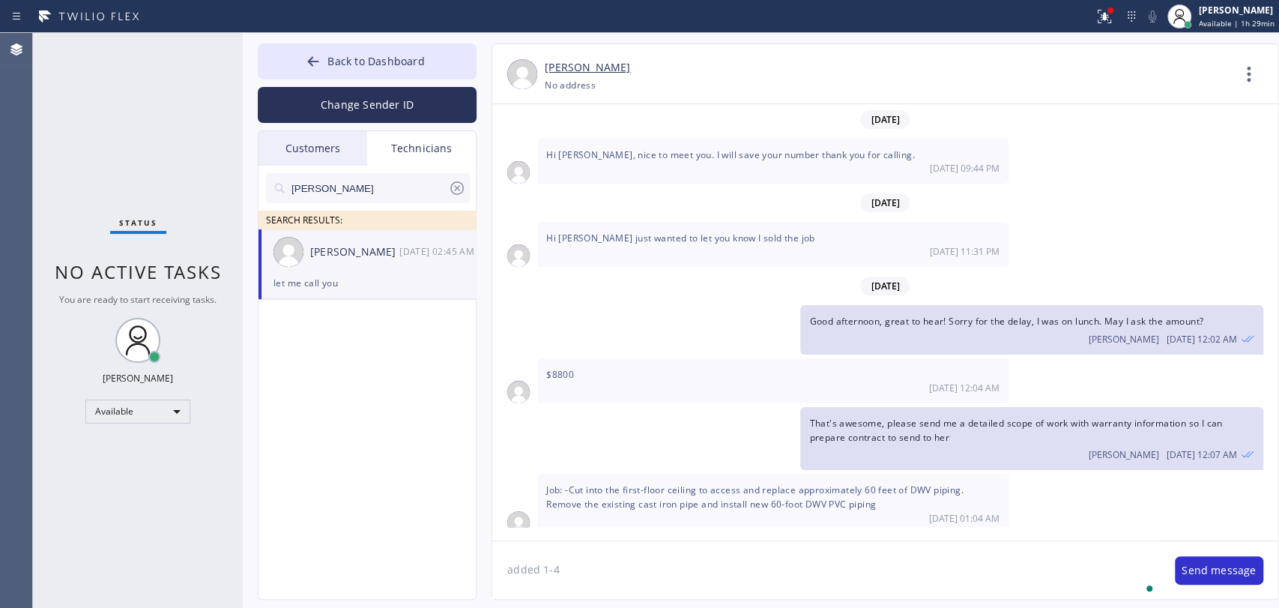
type textarea "added 1-4"
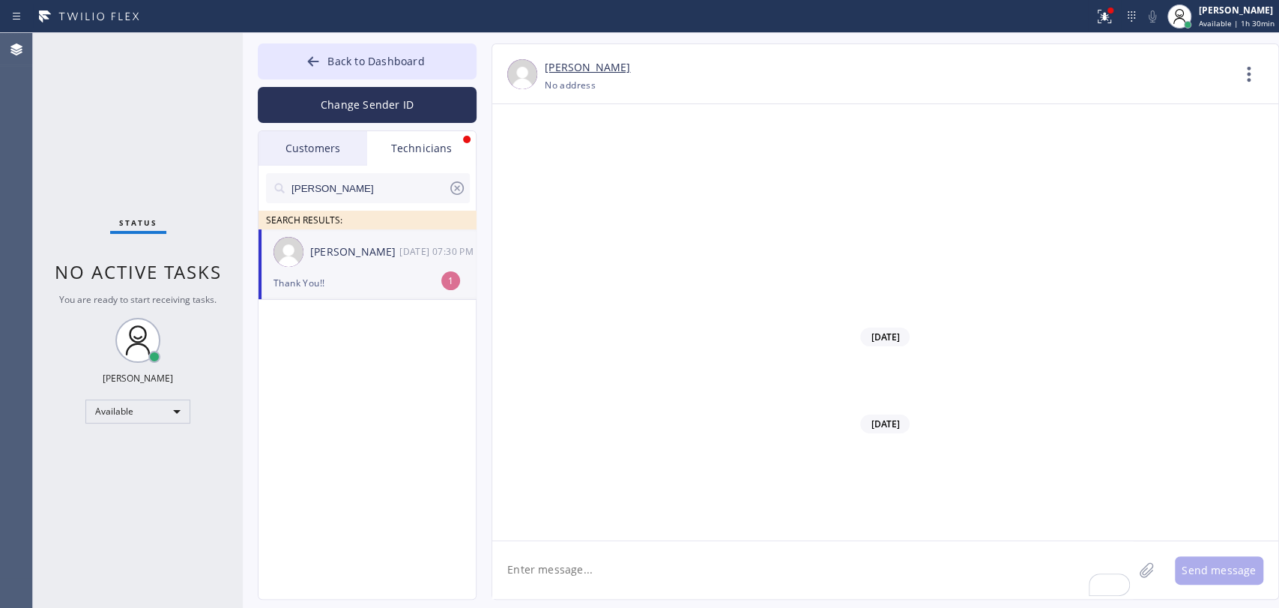
scroll to position [123130, 0]
click at [402, 257] on div "09/11 07:30 PM" at bounding box center [438, 251] width 78 height 17
click at [324, 47] on button "Back to Dashboard" at bounding box center [367, 61] width 219 height 36
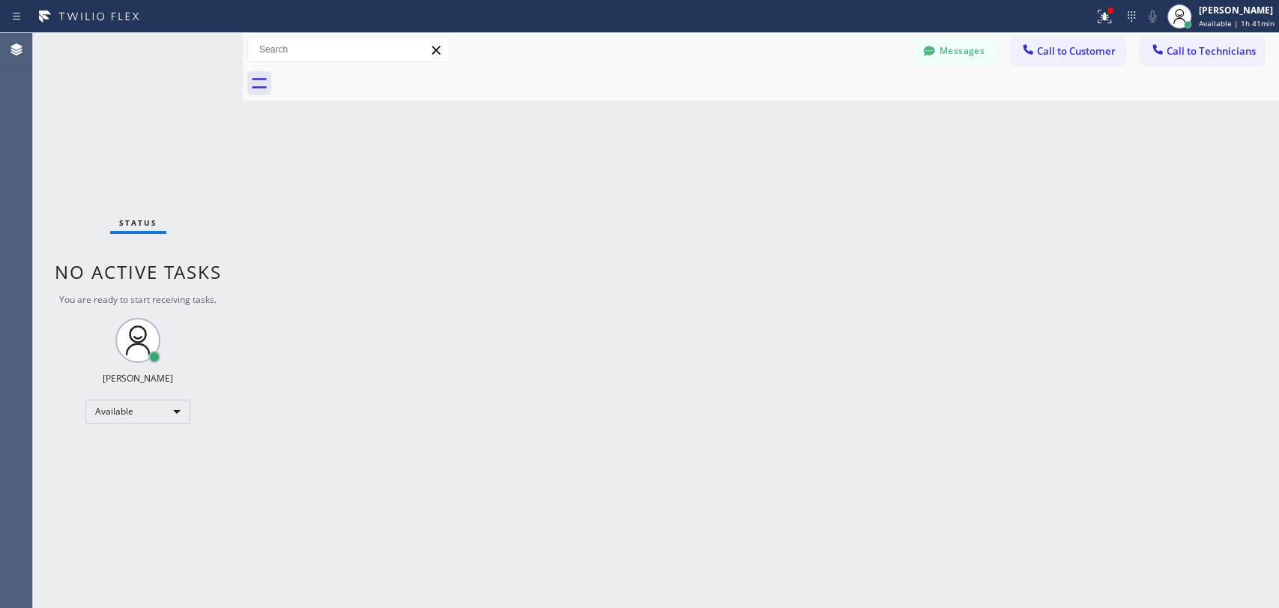
click at [432, 270] on div "Back to Dashboard Change Sender ID Customers Technicians DC Donald Cheldress 09…" at bounding box center [761, 320] width 1036 height 575
drag, startPoint x: 598, startPoint y: 504, endPoint x: 596, endPoint y: 494, distance: 9.9
click at [596, 494] on div "Back to Dashboard Change Sender ID Customers Technicians DC Donald Cheldress 09…" at bounding box center [761, 320] width 1036 height 575
click at [1178, 55] on span "Call to Technicians" at bounding box center [1210, 50] width 89 height 13
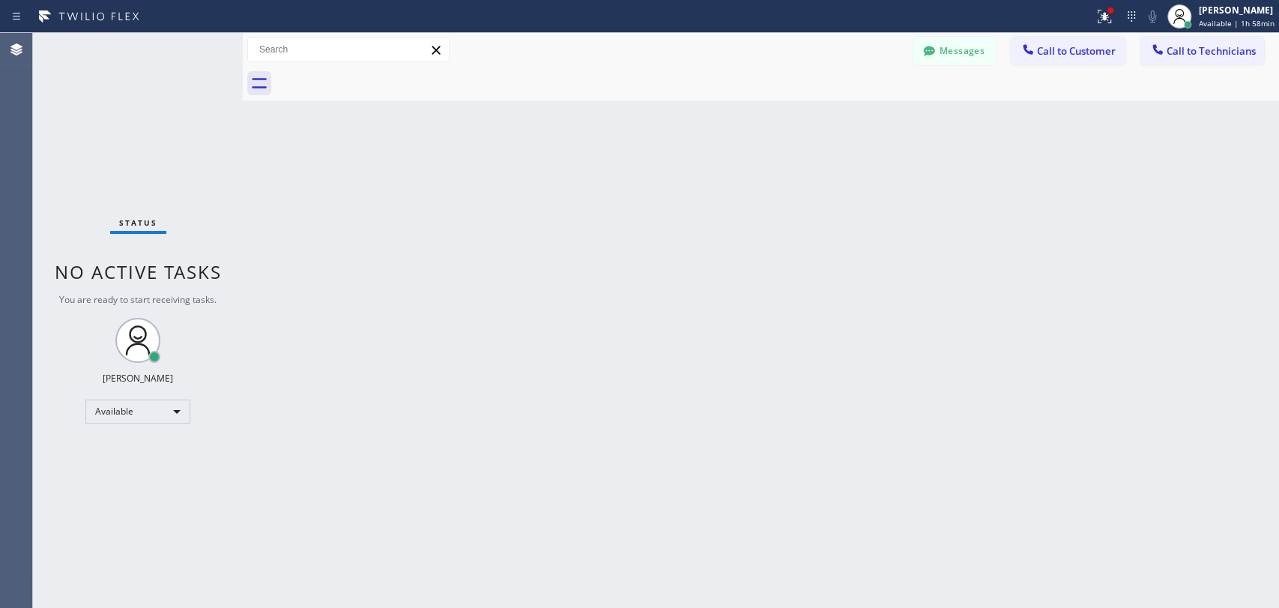
click at [0, 0] on div "Search Technician" at bounding box center [0, 0] width 0 height 0
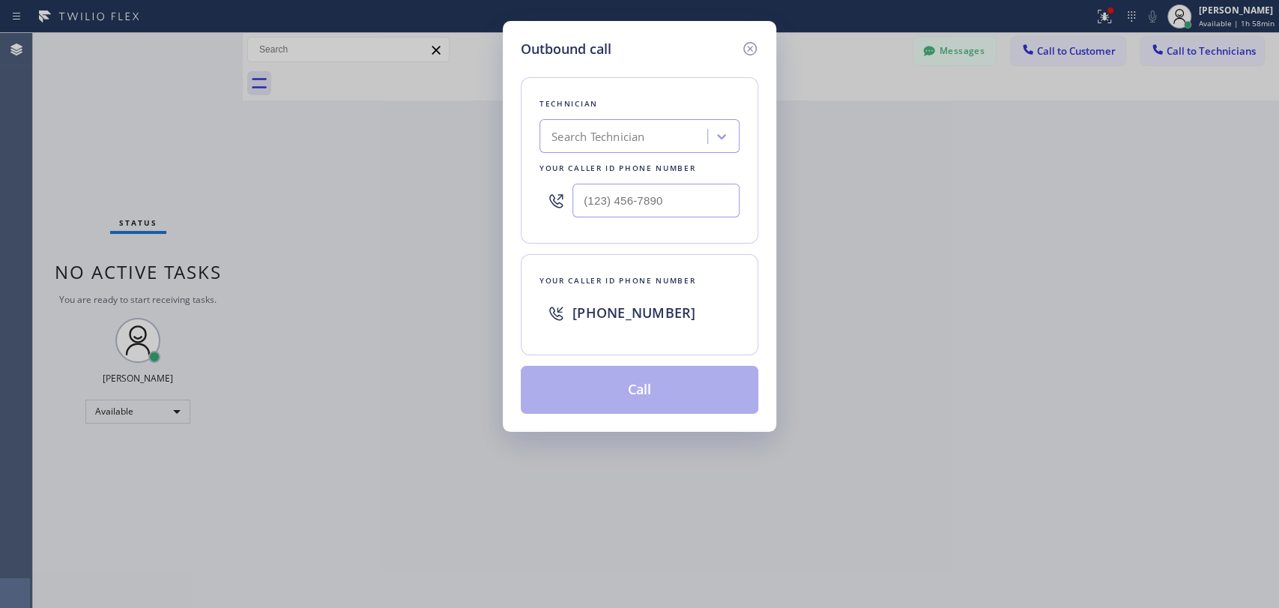
click at [755, 46] on icon at bounding box center [749, 48] width 13 height 13
click at [963, 49] on button "Messages" at bounding box center [954, 51] width 82 height 28
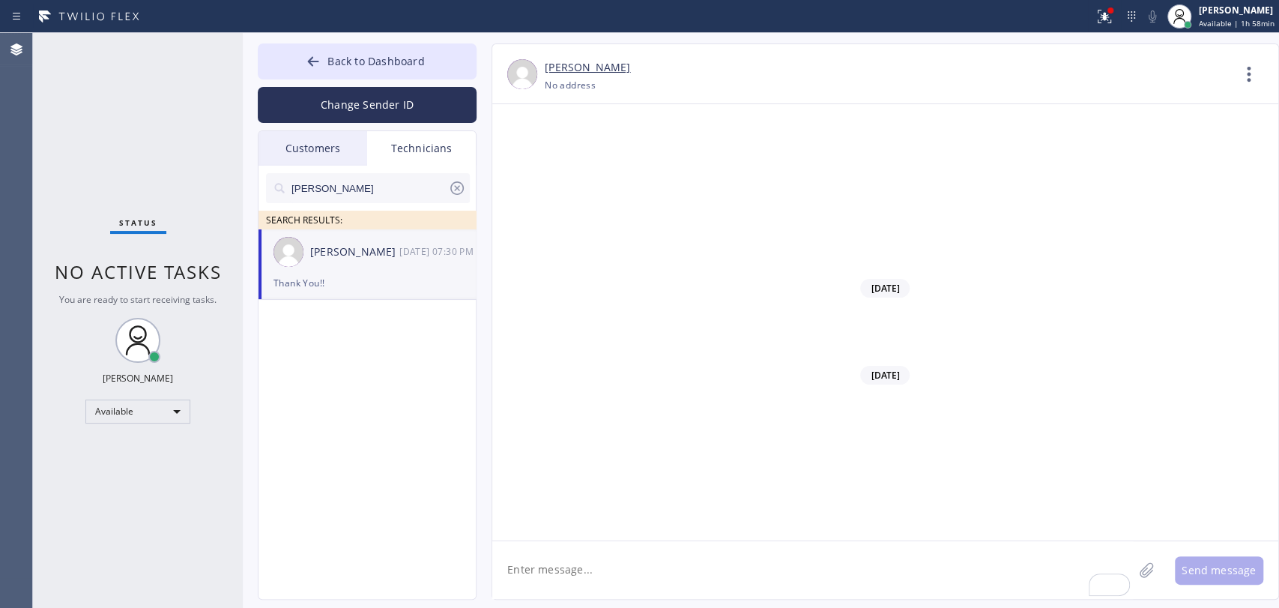
click at [361, 284] on div "Thank You!!" at bounding box center [366, 282] width 187 height 17
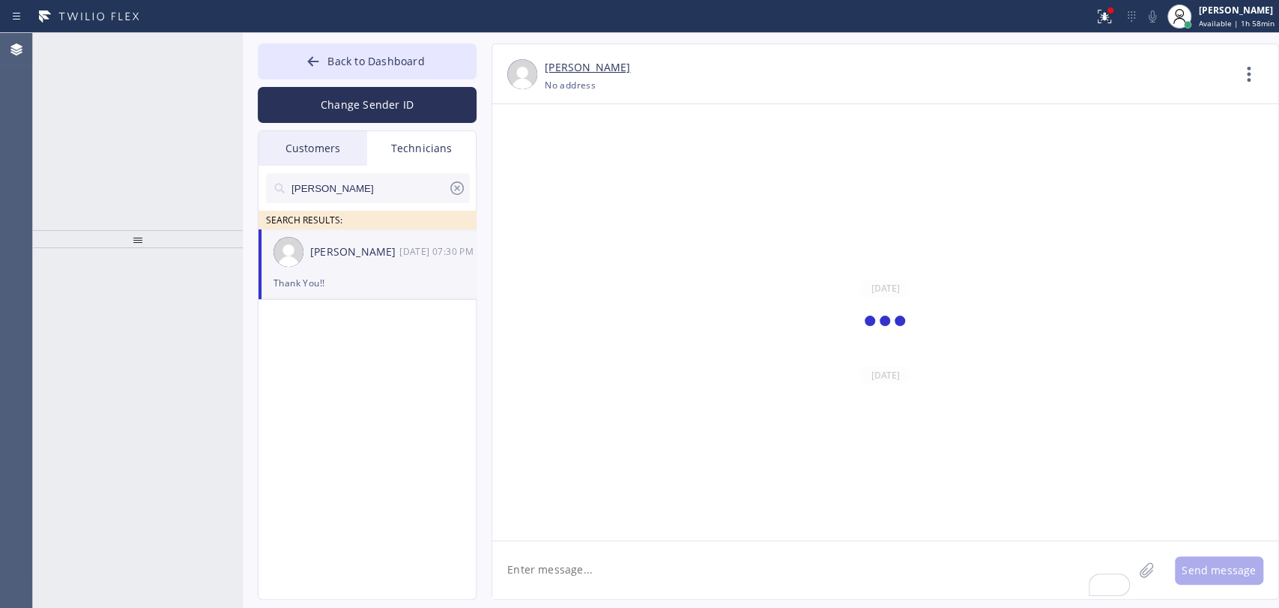
click at [521, 568] on textarea "To enrich screen reader interactions, please activate Accessibility in Grammarl…" at bounding box center [812, 570] width 641 height 58
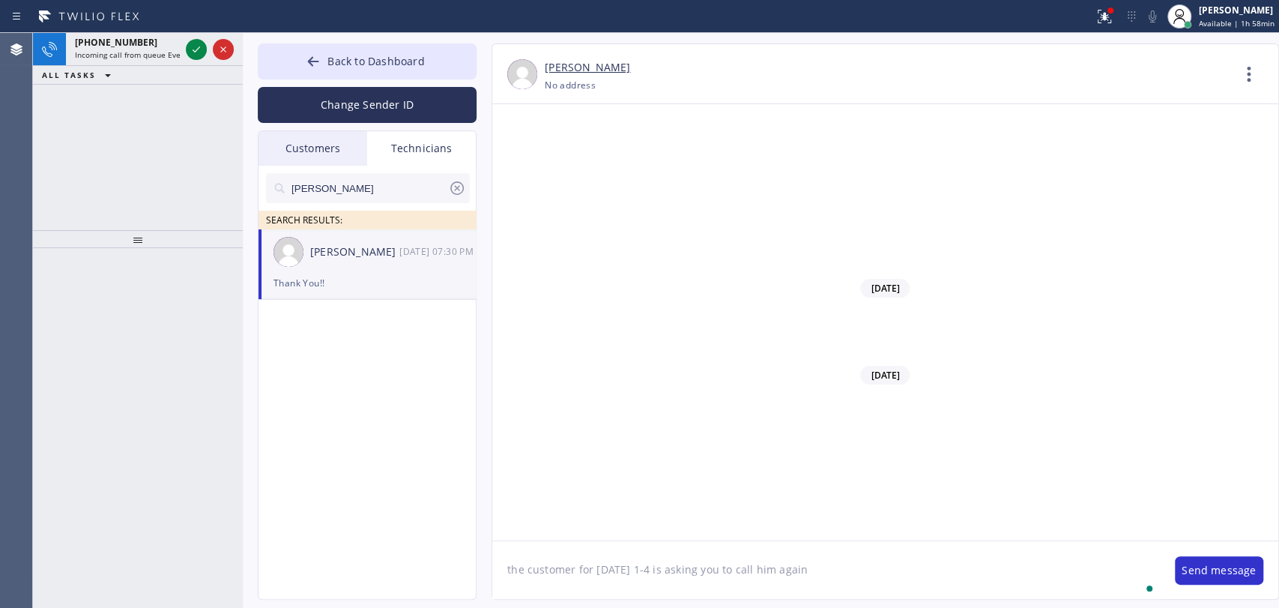
type textarea "the customer for today 1-4 is asking you to call him again"
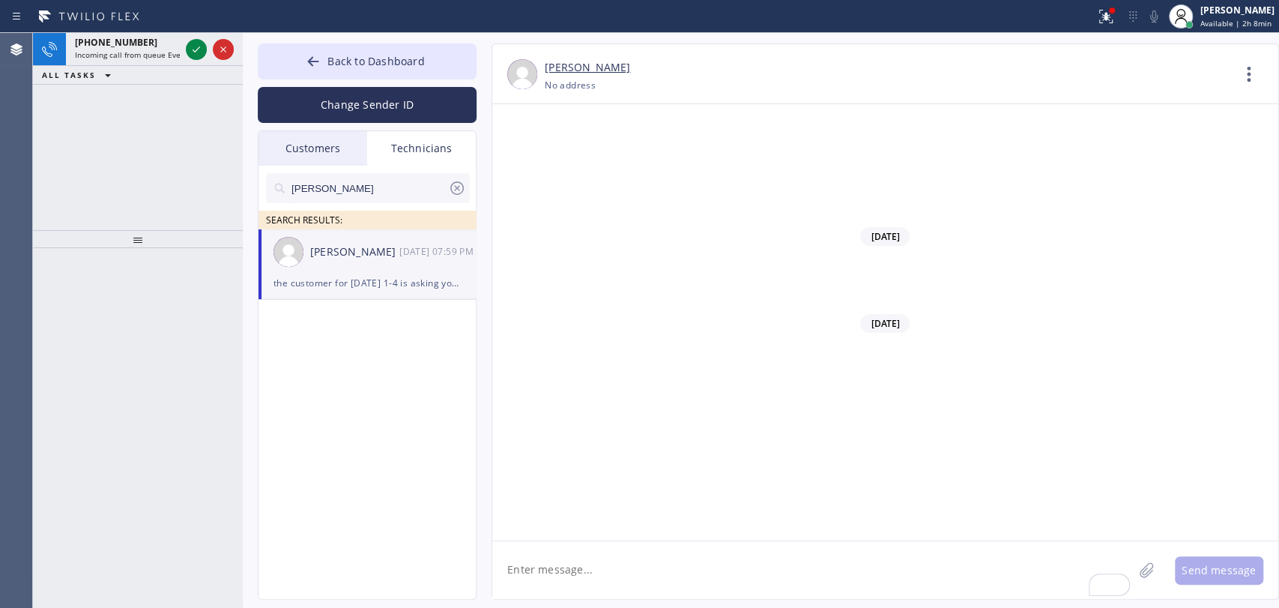
click at [47, 247] on div at bounding box center [138, 239] width 210 height 18
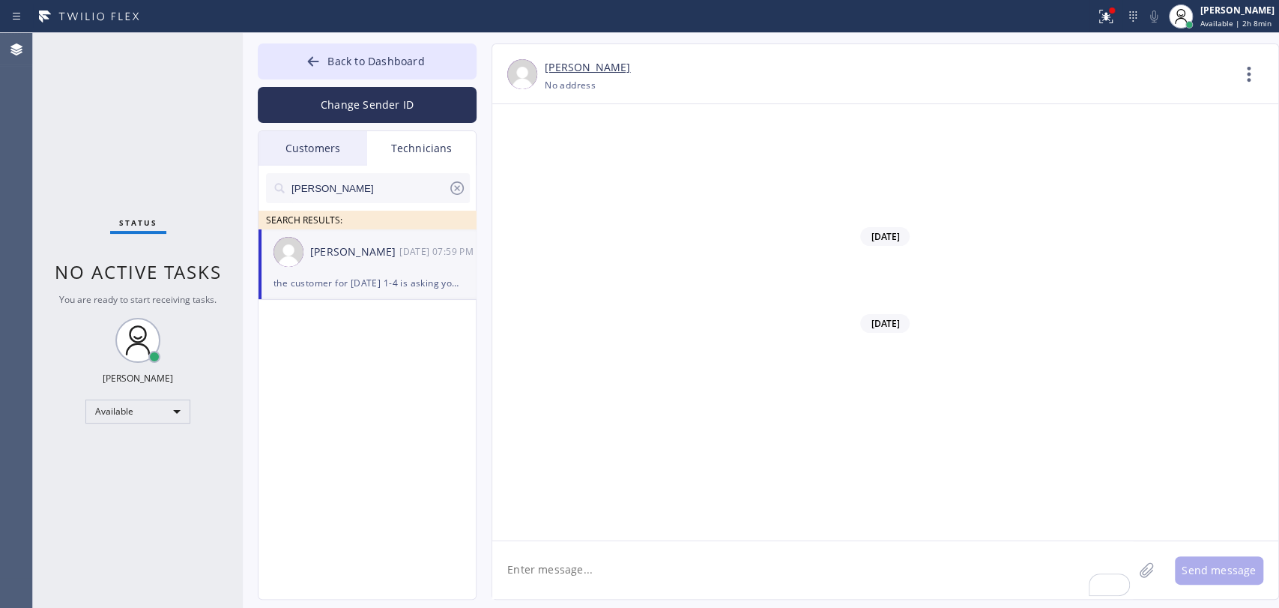
click at [388, 46] on button "Back to Dashboard" at bounding box center [367, 61] width 219 height 36
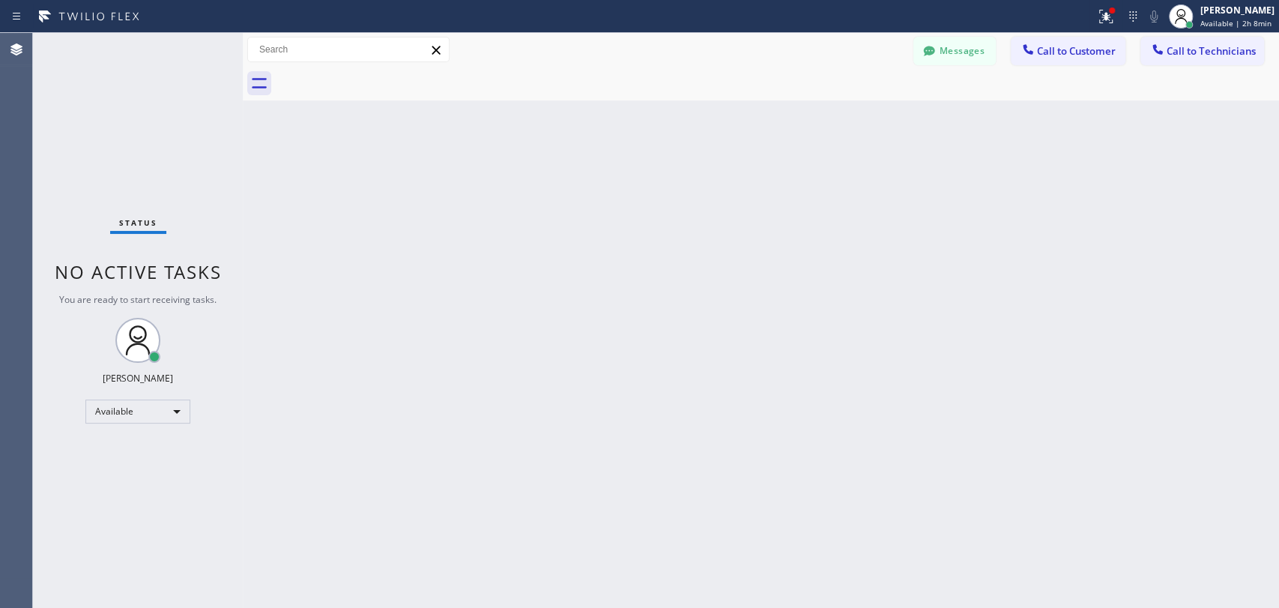
click at [925, 55] on icon at bounding box center [928, 51] width 11 height 10
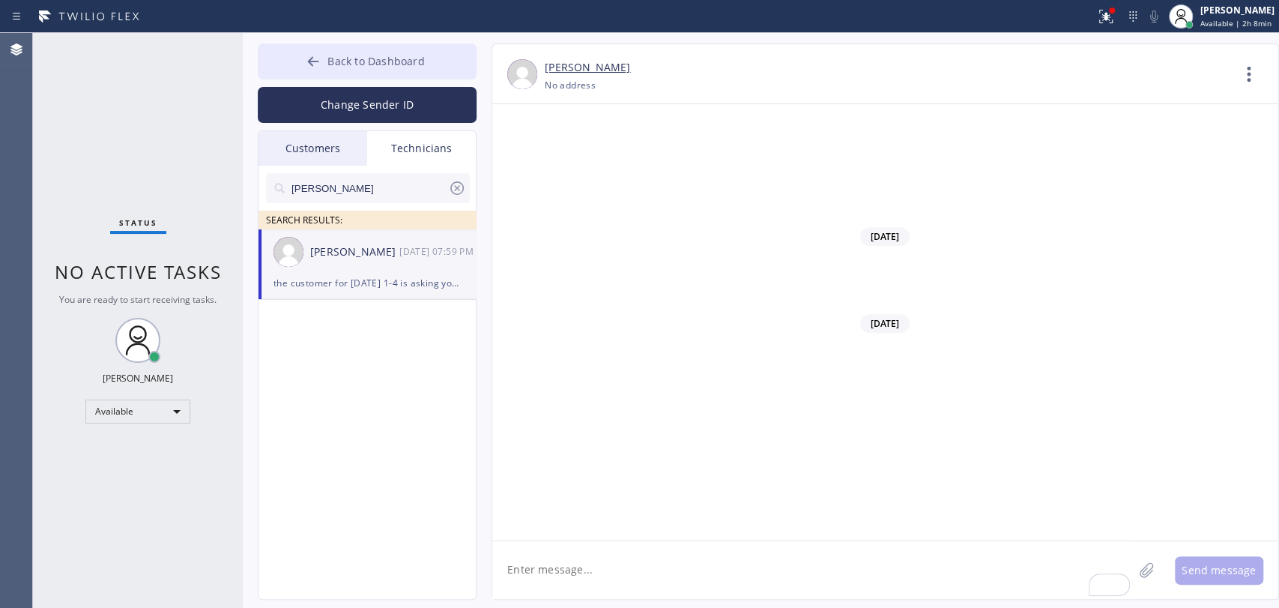
click at [408, 70] on button "Back to Dashboard" at bounding box center [367, 61] width 219 height 36
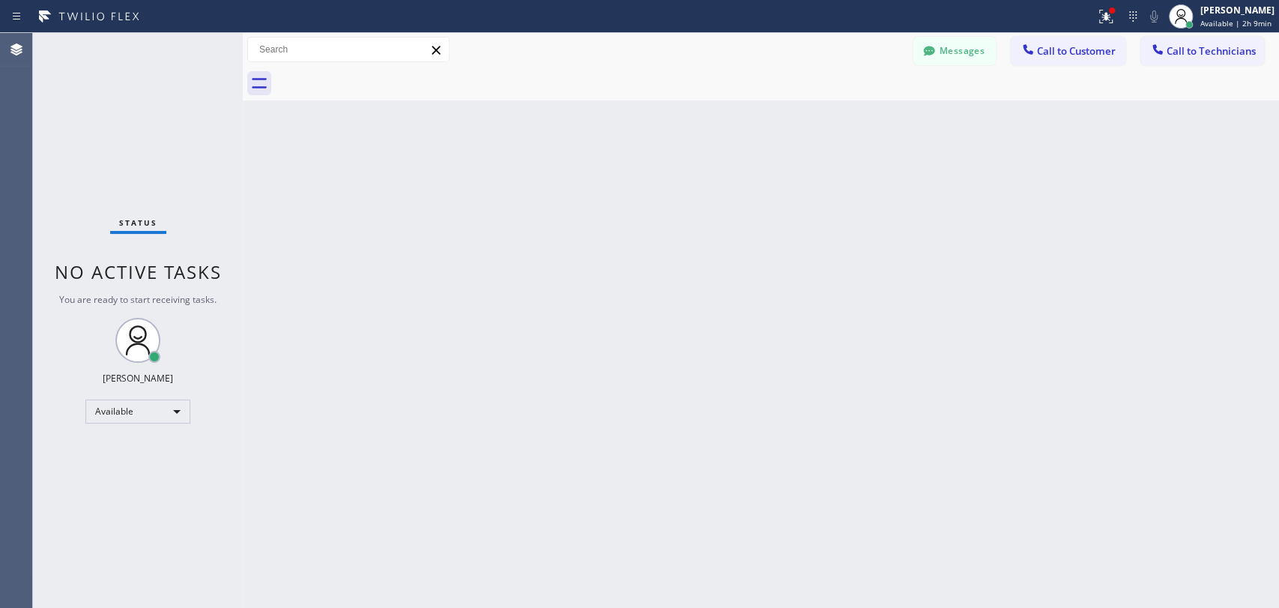
click at [821, 386] on div "Back to Dashboard Change Sender ID Customers Technicians DC Donald Cheldress 09…" at bounding box center [761, 320] width 1036 height 575
click at [1229, 57] on button "Call to Technicians" at bounding box center [1202, 51] width 124 height 28
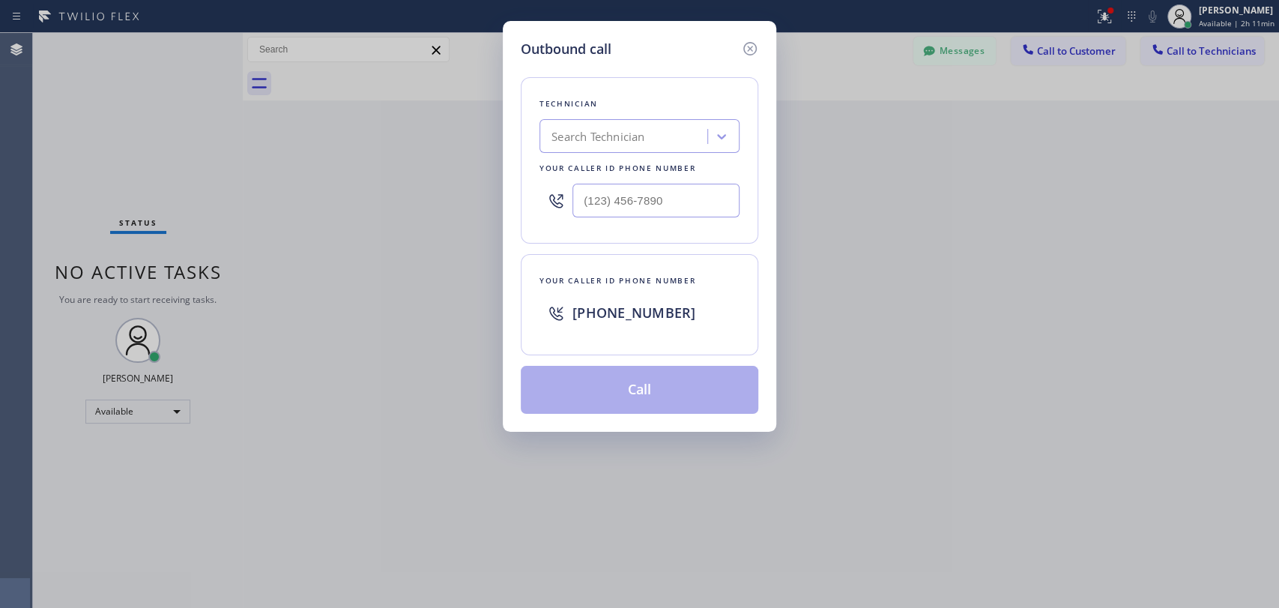
click at [635, 131] on div "Search Technician" at bounding box center [597, 136] width 93 height 17
type input "Michael"
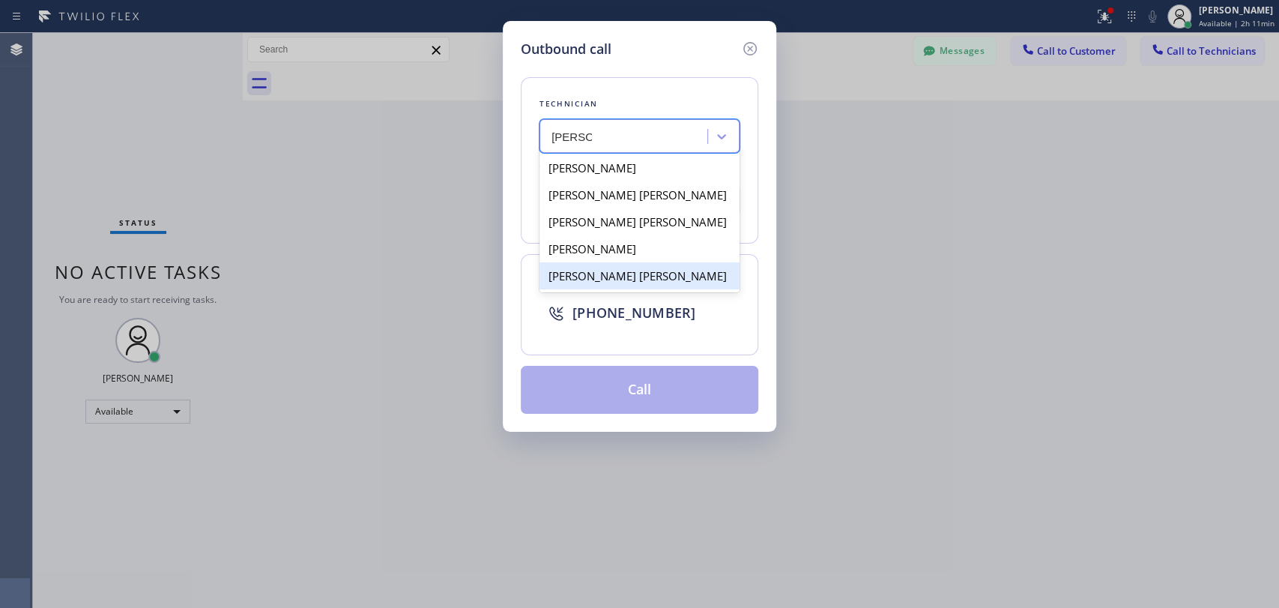
click at [584, 276] on div "[PERSON_NAME] [PERSON_NAME]" at bounding box center [639, 275] width 200 height 27
type input "[PHONE_NUMBER]"
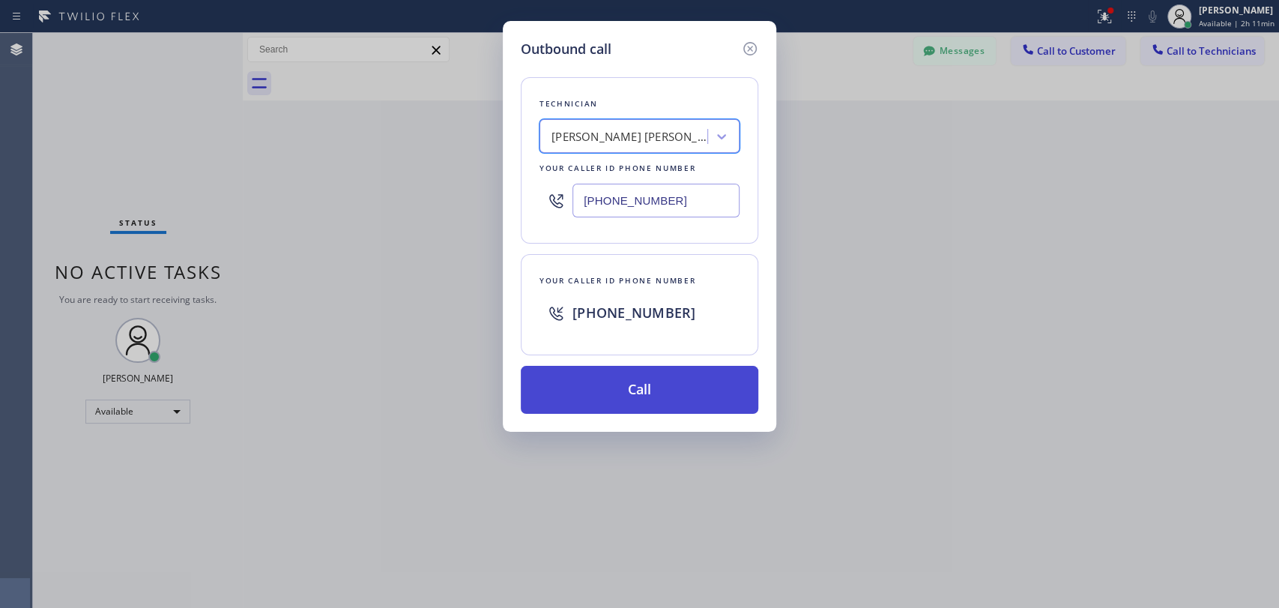
click at [605, 375] on button "Call" at bounding box center [639, 390] width 237 height 48
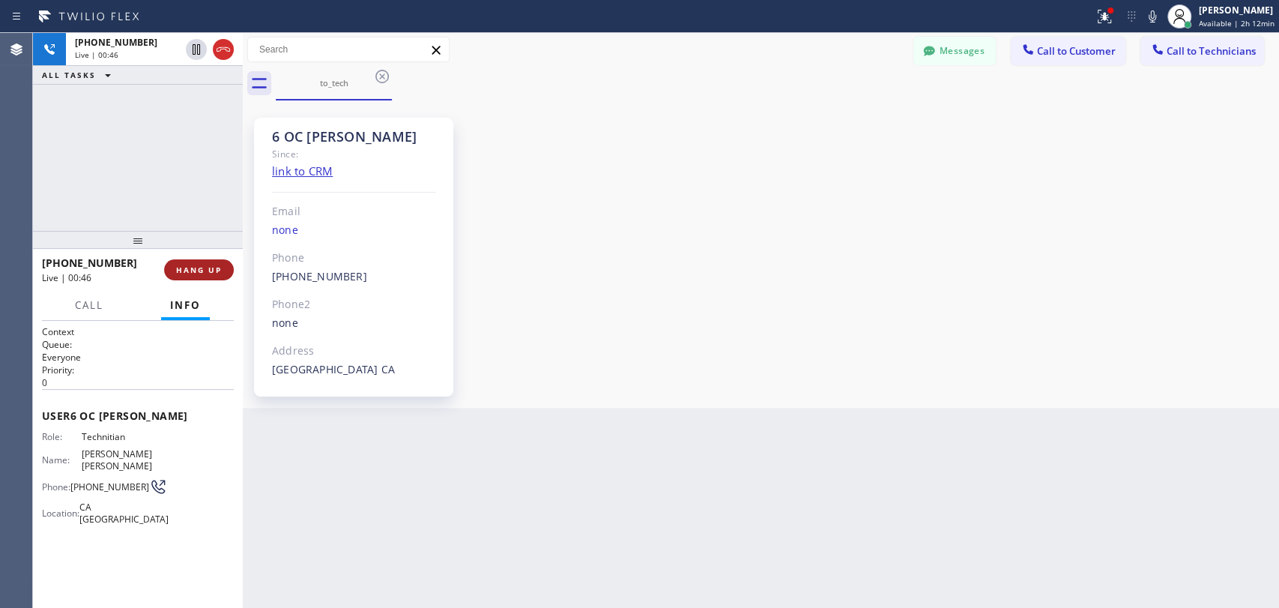
click at [196, 273] on span "HANG UP" at bounding box center [199, 269] width 46 height 10
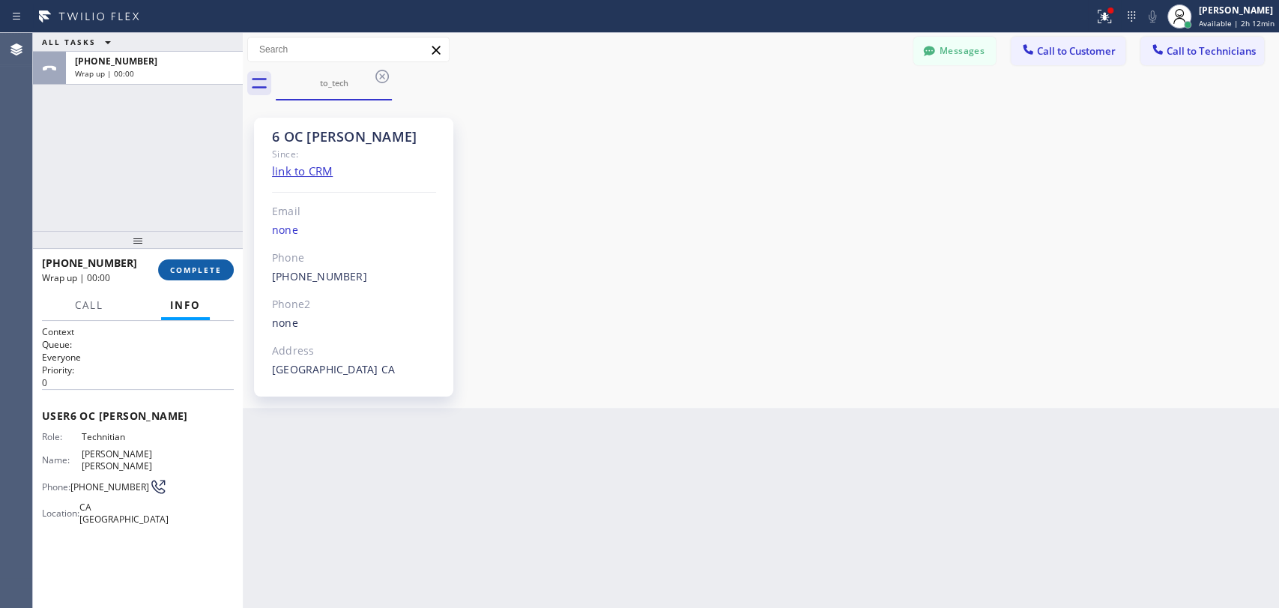
click at [197, 271] on span "COMPLETE" at bounding box center [196, 269] width 52 height 10
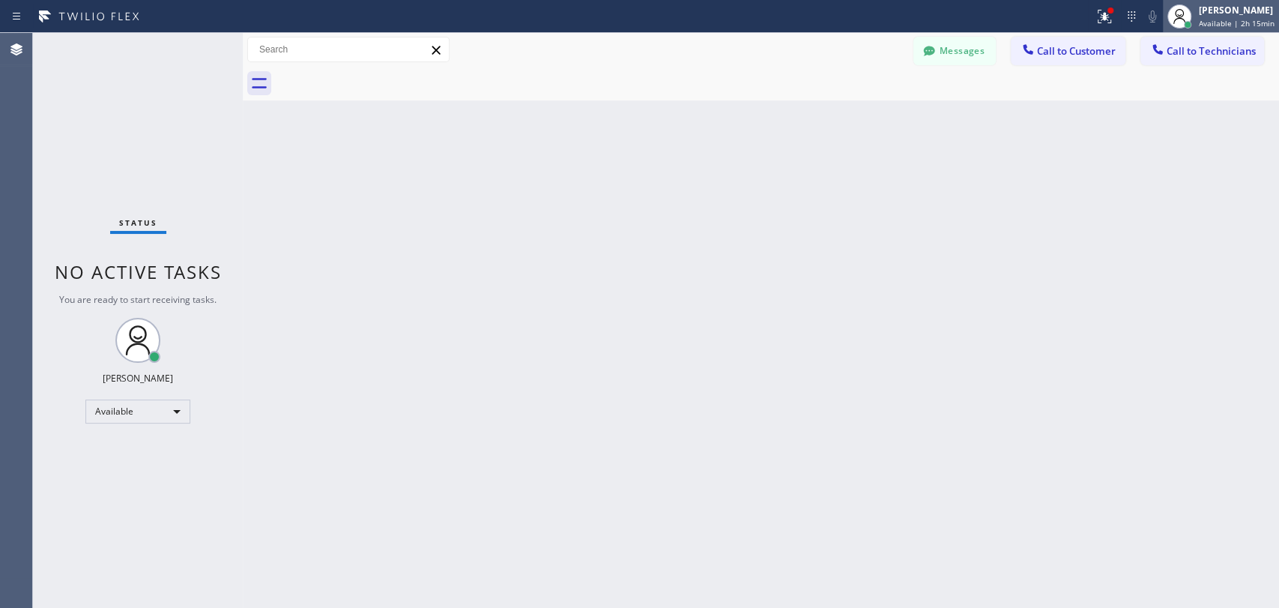
click at [1236, 21] on span "Available | 2h 15min" at bounding box center [1237, 23] width 76 height 10
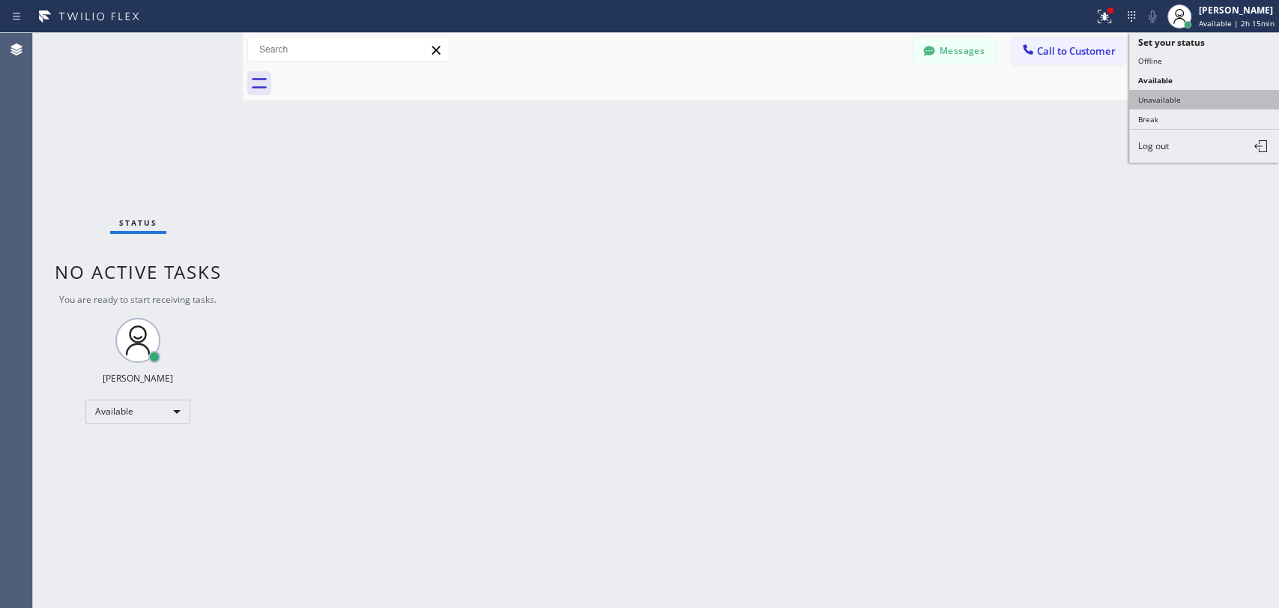
click at [1167, 103] on button "Unavailable" at bounding box center [1204, 99] width 150 height 19
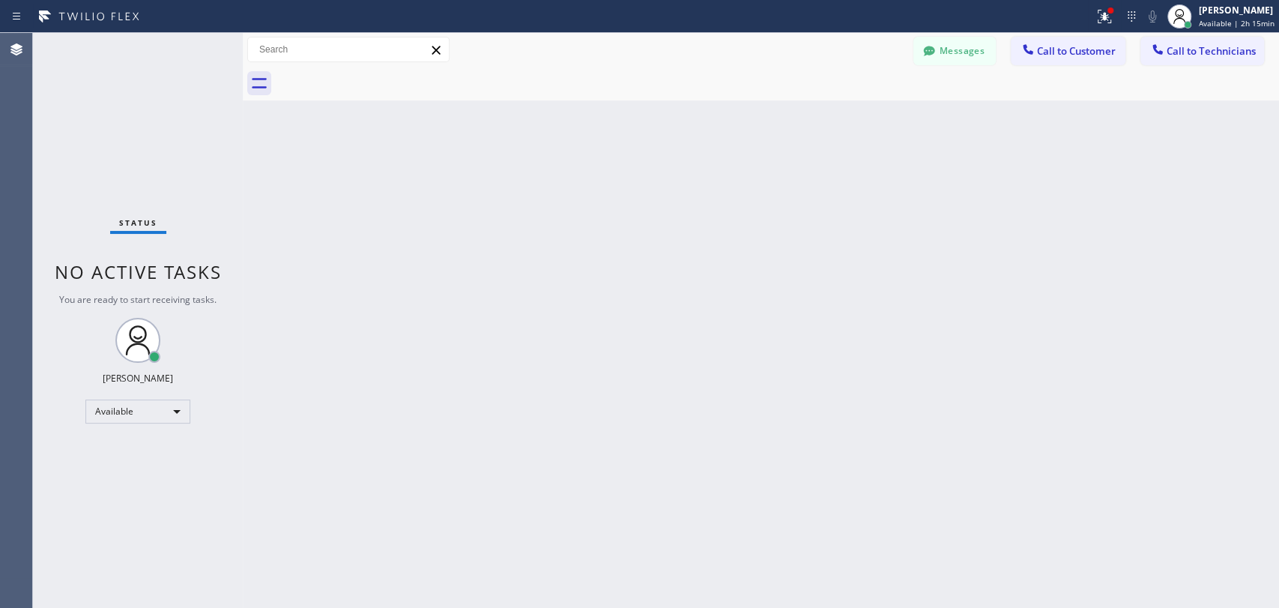
click at [1172, 86] on div at bounding box center [777, 84] width 1003 height 34
click at [1181, 52] on span "Call to Technicians" at bounding box center [1210, 50] width 89 height 13
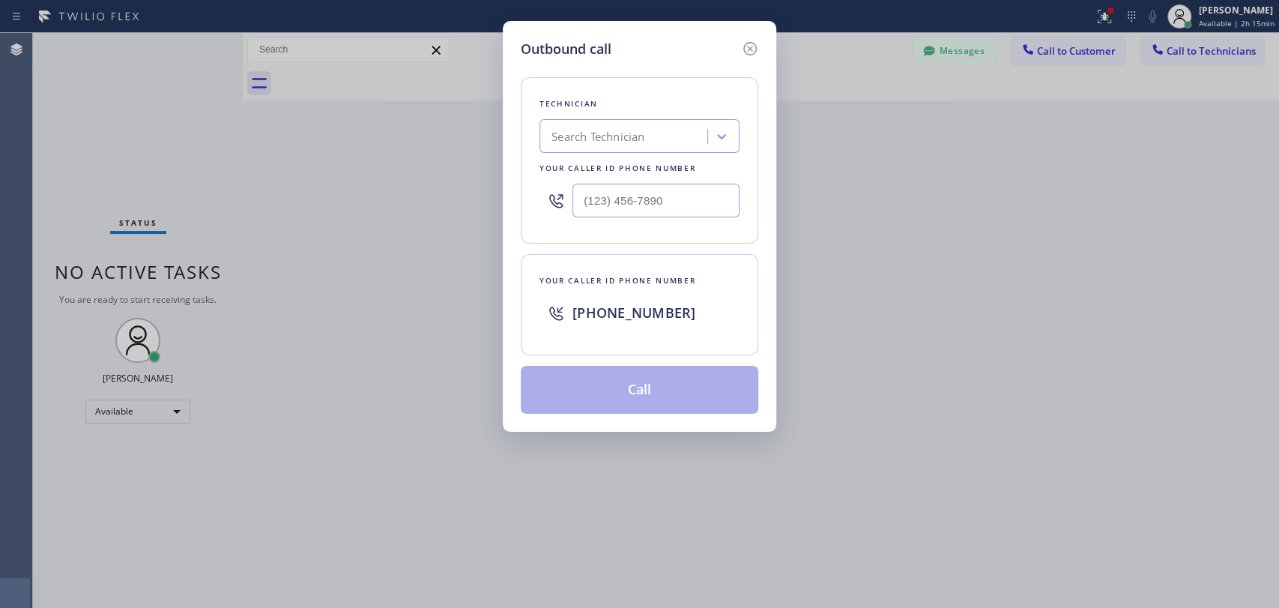
click at [649, 132] on div "Search Technician" at bounding box center [625, 137] width 163 height 26
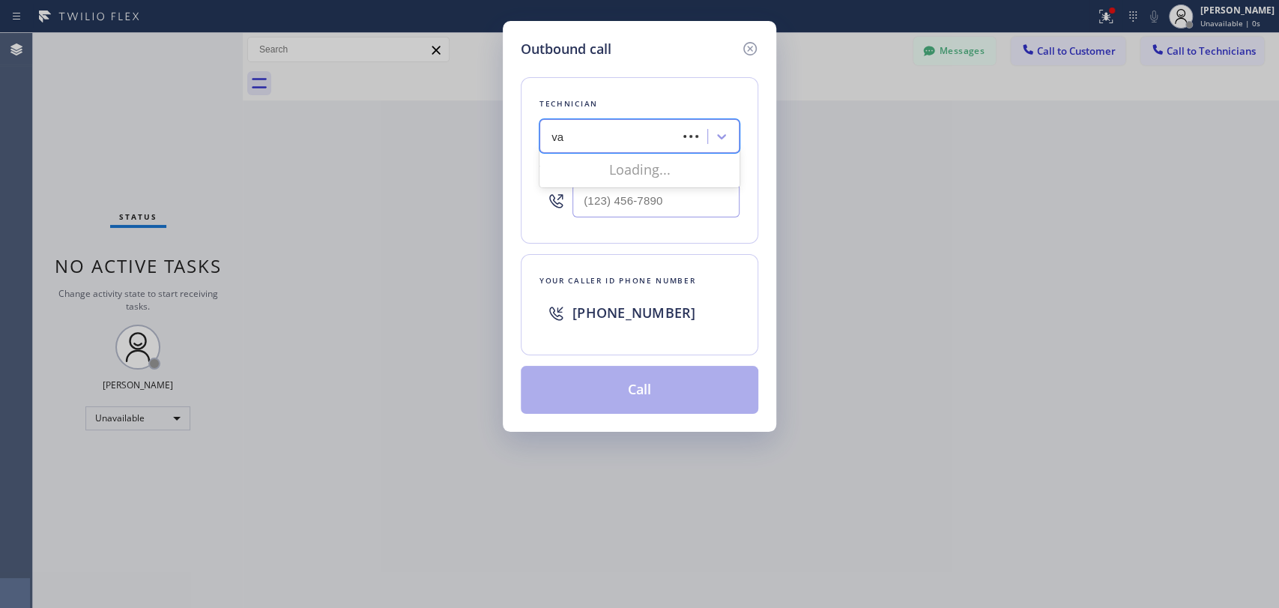
type input "vad"
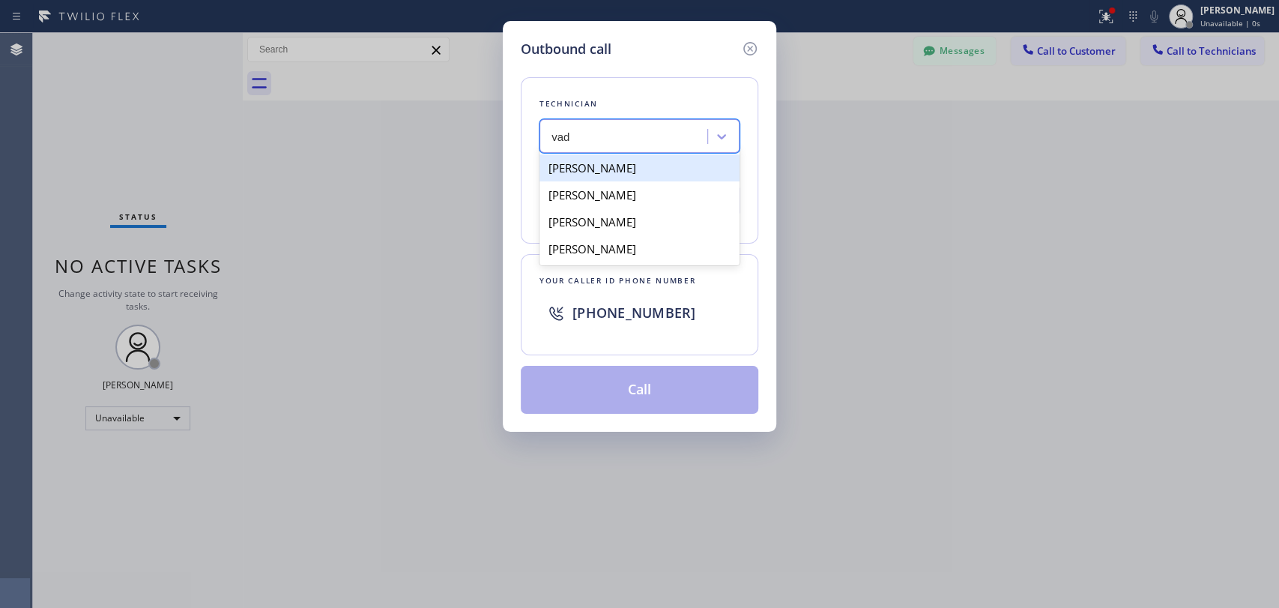
click at [623, 168] on div "[PERSON_NAME]" at bounding box center [639, 167] width 200 height 27
type input "(818) 309-0098"
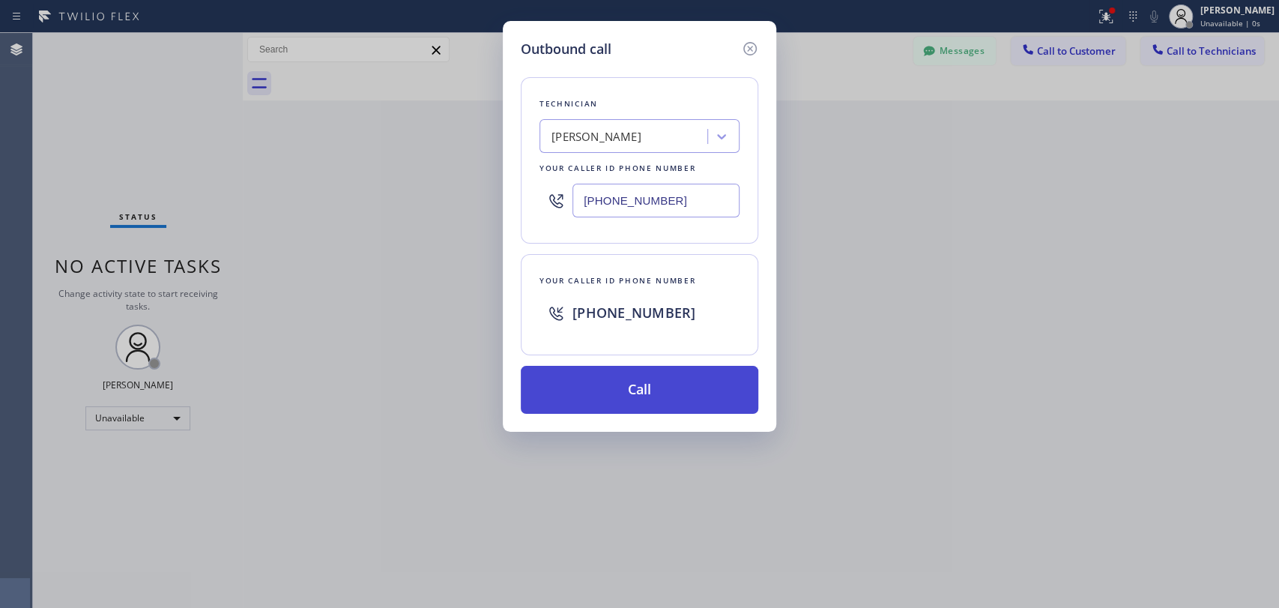
click at [592, 381] on button "Call" at bounding box center [639, 390] width 237 height 48
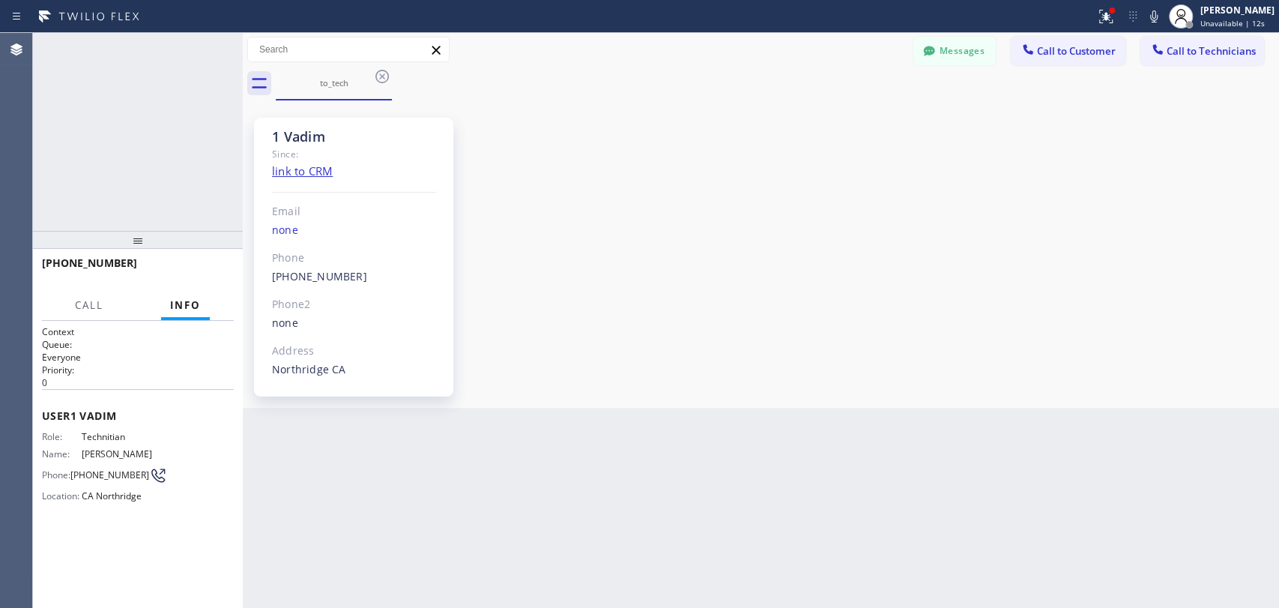
scroll to position [5629, 0]
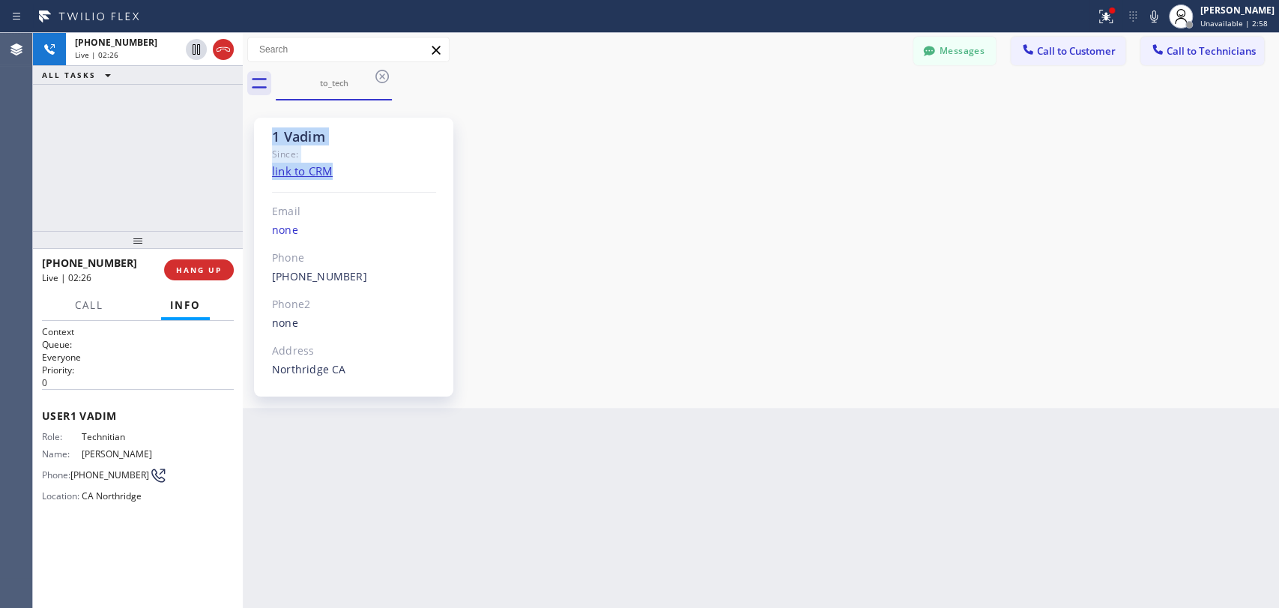
drag, startPoint x: 360, startPoint y: 181, endPoint x: 270, endPoint y: 143, distance: 97.0
click at [270, 143] on div "1 Vadim Since: link to CRM Email none Phone (818) 309-0098 Outbound call Techni…" at bounding box center [353, 257] width 199 height 279
click at [271, 143] on div "1 Vadim Since: link to CRM Email none Phone (818) 309-0098 Outbound call Techni…" at bounding box center [353, 257] width 199 height 279
click at [351, 157] on div "Since:" at bounding box center [354, 153] width 164 height 17
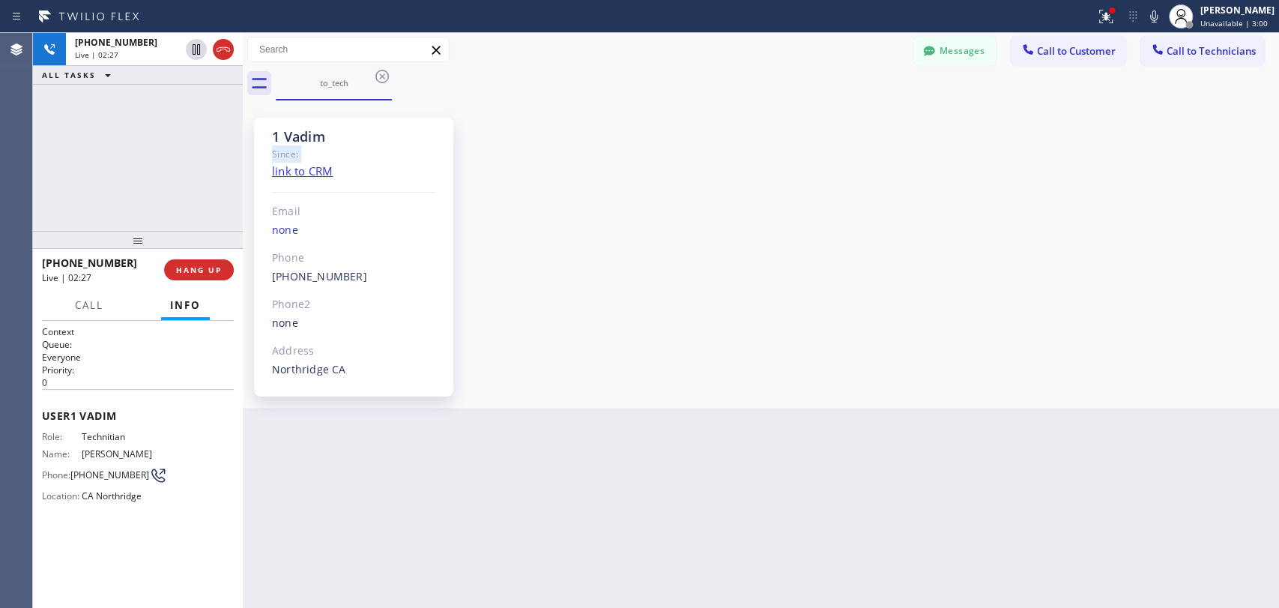
click at [351, 157] on div "Since:" at bounding box center [354, 153] width 164 height 17
click at [333, 149] on div "Since:" at bounding box center [354, 153] width 164 height 17
click at [321, 146] on div "Since:" at bounding box center [354, 153] width 164 height 17
click at [318, 145] on div "Since:" at bounding box center [354, 153] width 164 height 17
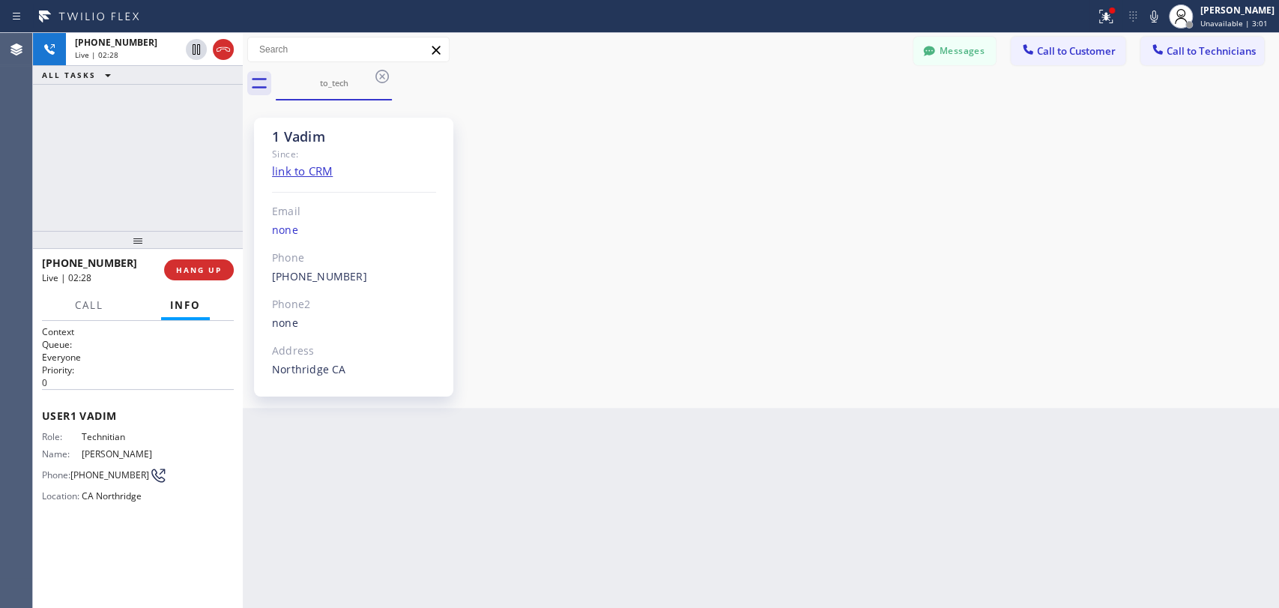
click at [314, 136] on div "1 Vadim" at bounding box center [354, 136] width 164 height 17
drag, startPoint x: 314, startPoint y: 136, endPoint x: 303, endPoint y: 135, distance: 11.3
click at [312, 136] on div "1 Vadim" at bounding box center [354, 136] width 164 height 17
click at [303, 135] on div "1 Vadim" at bounding box center [354, 136] width 164 height 17
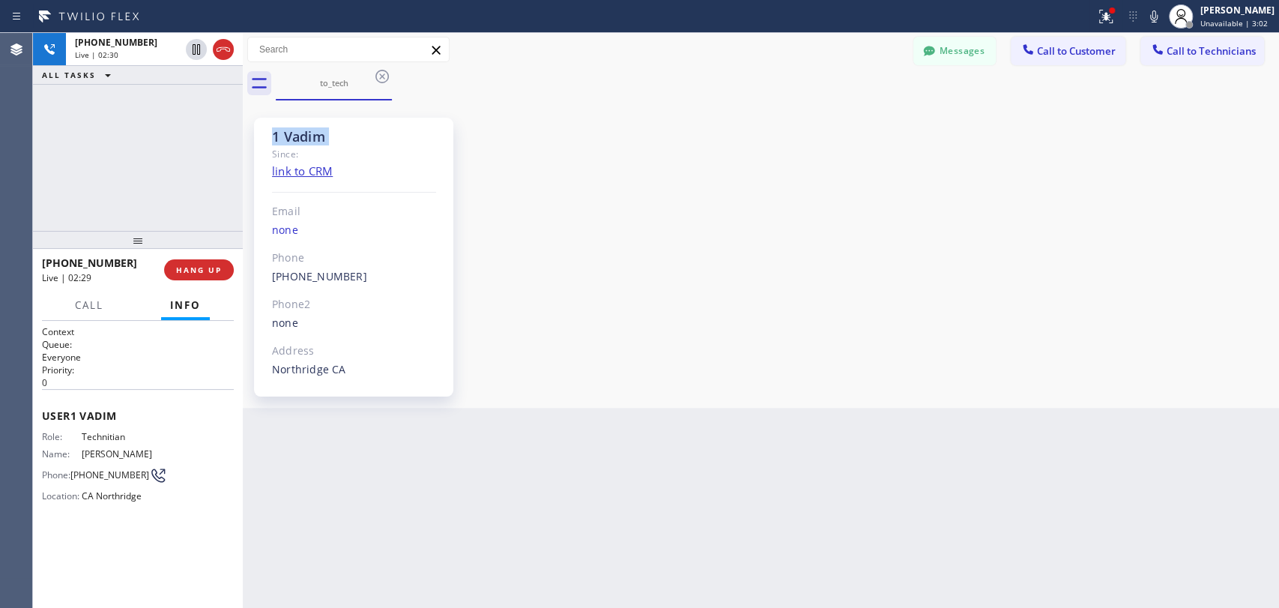
click at [378, 118] on div "1 Vadim Since: link to CRM Email none Phone (818) 309-0098 Outbound call Techni…" at bounding box center [353, 257] width 199 height 279
click at [217, 276] on button "HANG UP" at bounding box center [199, 269] width 70 height 21
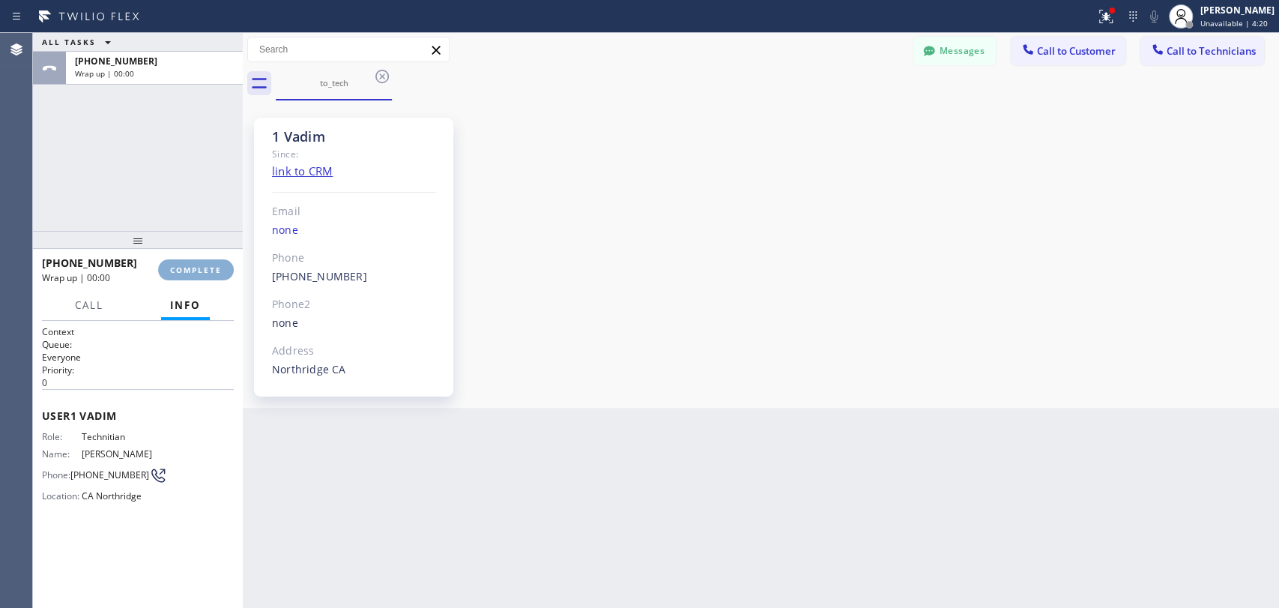
click at [224, 276] on button "COMPLETE" at bounding box center [196, 269] width 76 height 21
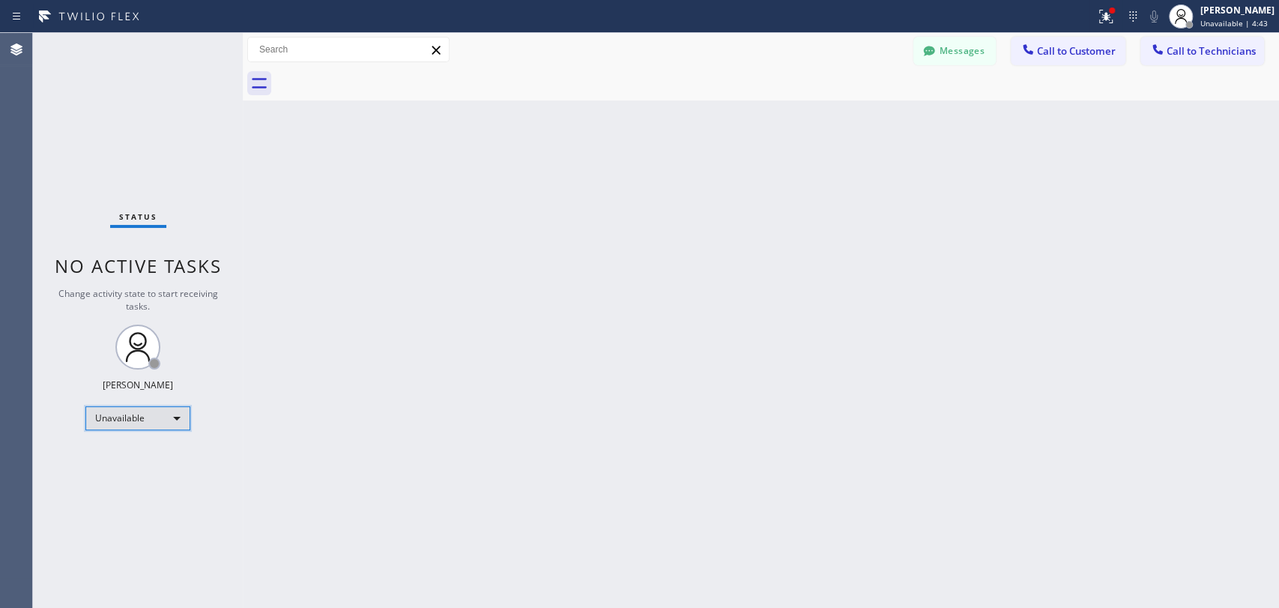
click at [172, 423] on div "Unavailable" at bounding box center [137, 418] width 105 height 24
click at [109, 463] on li "Available" at bounding box center [137, 456] width 102 height 18
click at [285, 451] on div "Back to Dashboard Change Sender ID Customers Technicians DC Donald Cheldress 09…" at bounding box center [761, 320] width 1036 height 575
drag, startPoint x: 1183, startPoint y: 53, endPoint x: 939, endPoint y: 88, distance: 246.8
click at [1183, 53] on span "Call to Technicians" at bounding box center [1210, 50] width 89 height 13
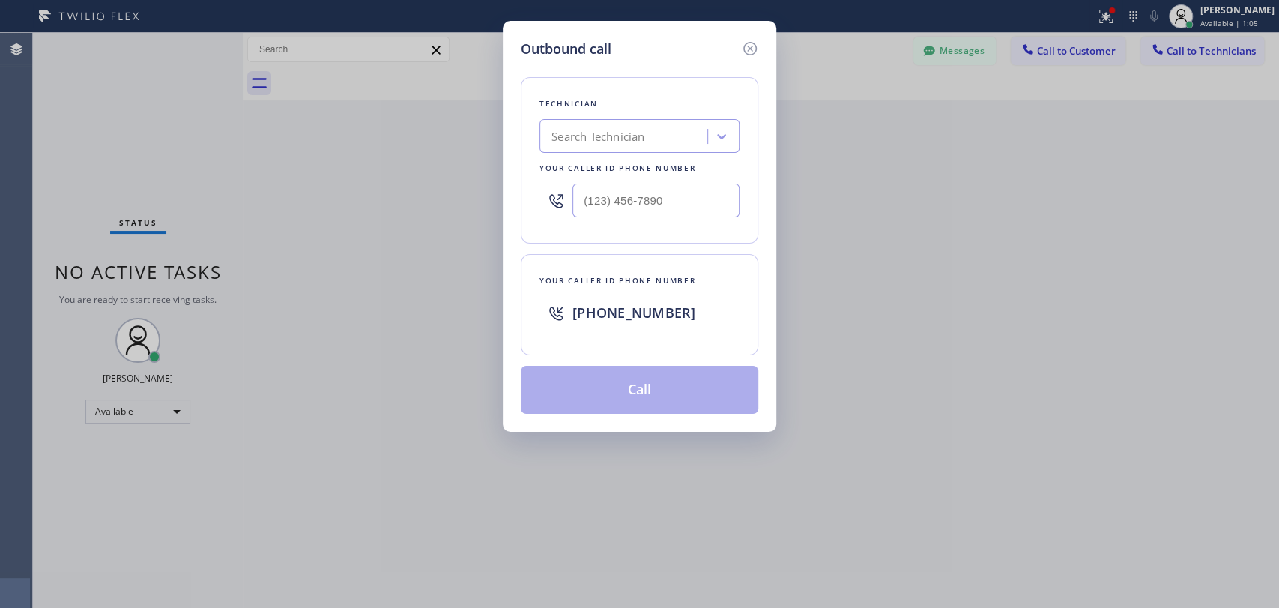
click at [740, 111] on div "Technician Search Technician Your caller id phone number" at bounding box center [639, 160] width 237 height 166
click at [672, 145] on div "Search Technician" at bounding box center [625, 137] width 163 height 26
type input "seva"
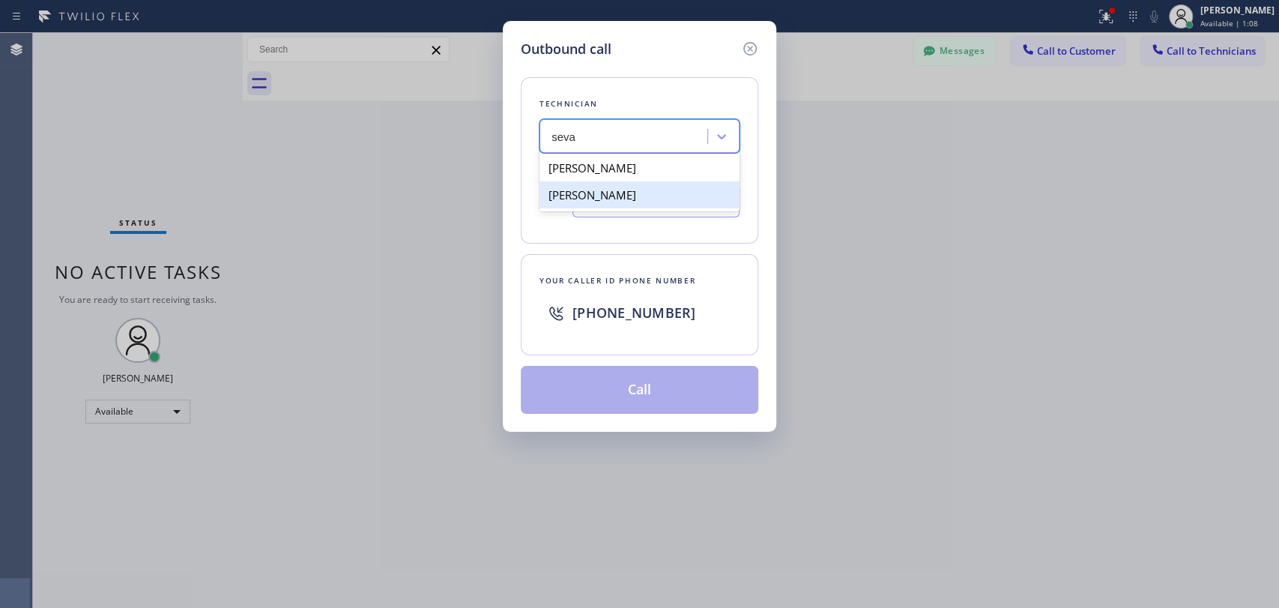
click at [603, 172] on div "Sevan Parseghian" at bounding box center [639, 167] width 200 height 27
type input "[PHONE_NUMBER]"
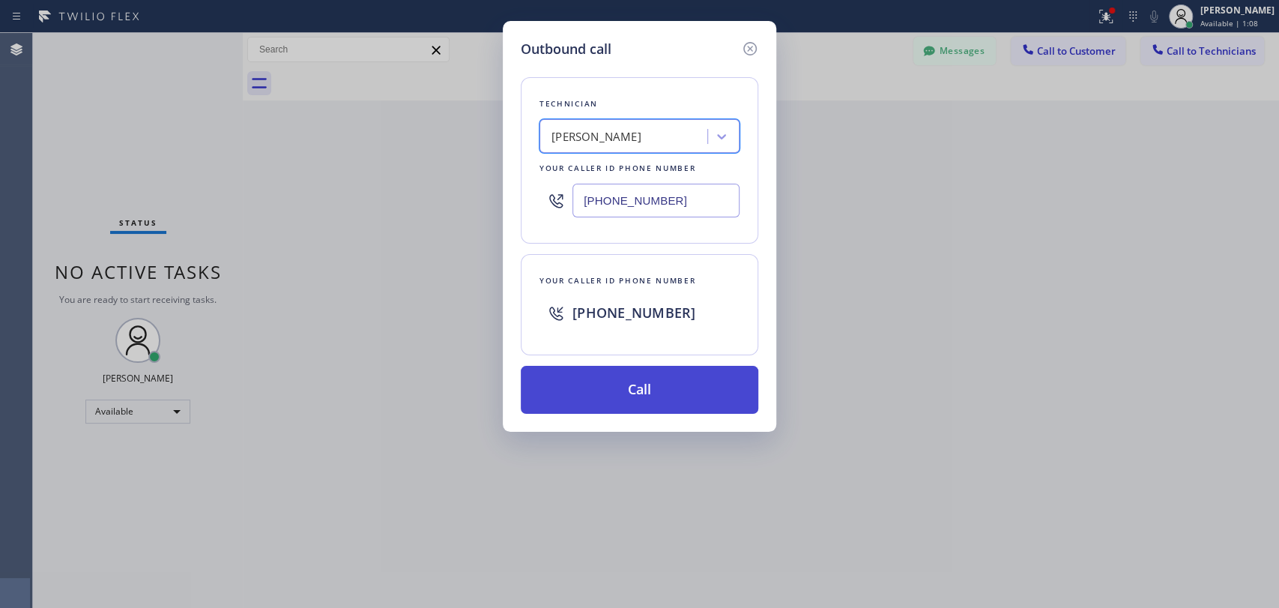
click at [586, 372] on button "Call" at bounding box center [639, 390] width 237 height 48
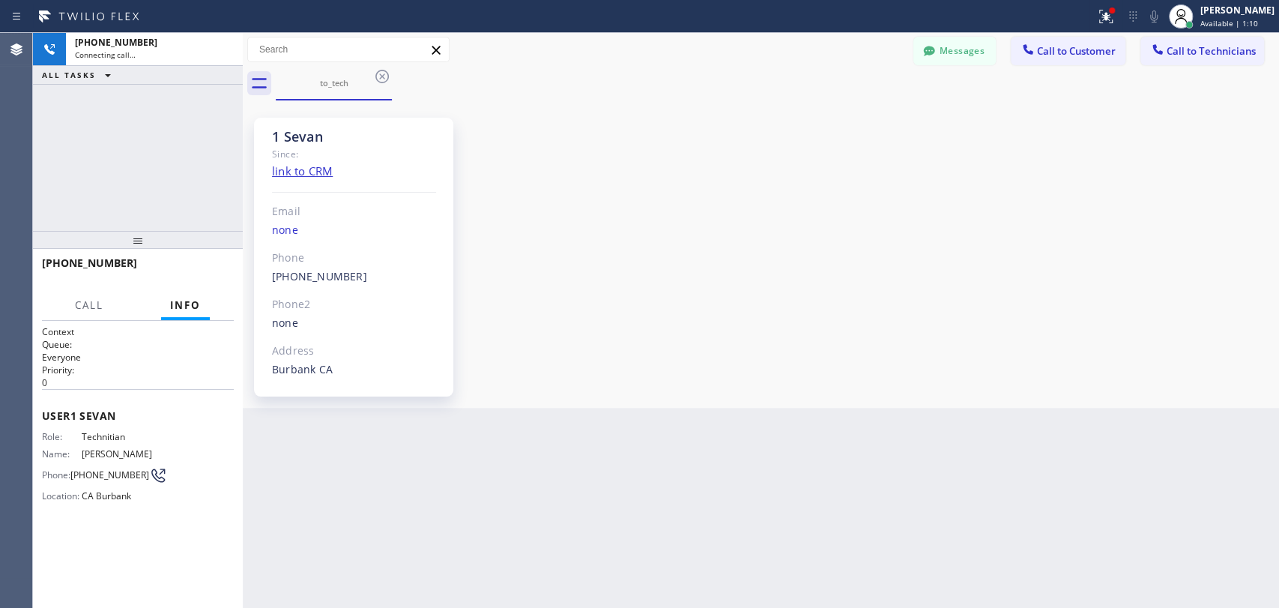
scroll to position [4582, 0]
click at [202, 265] on span "HANG UP" at bounding box center [199, 269] width 46 height 10
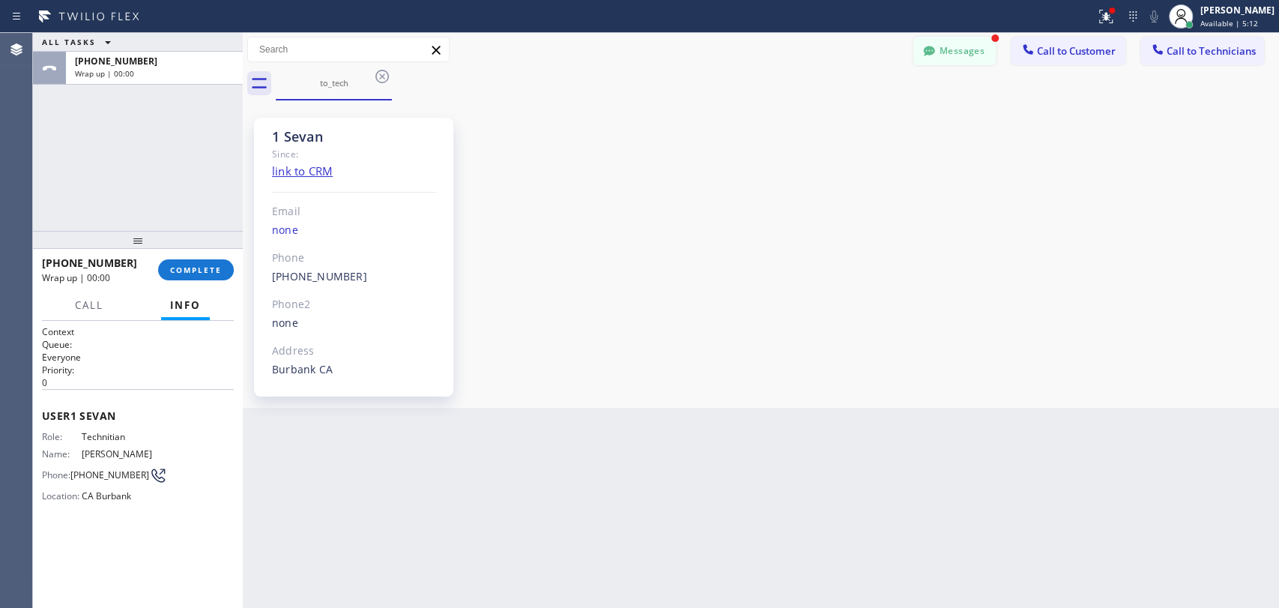
click at [949, 58] on button "Messages" at bounding box center [954, 51] width 82 height 28
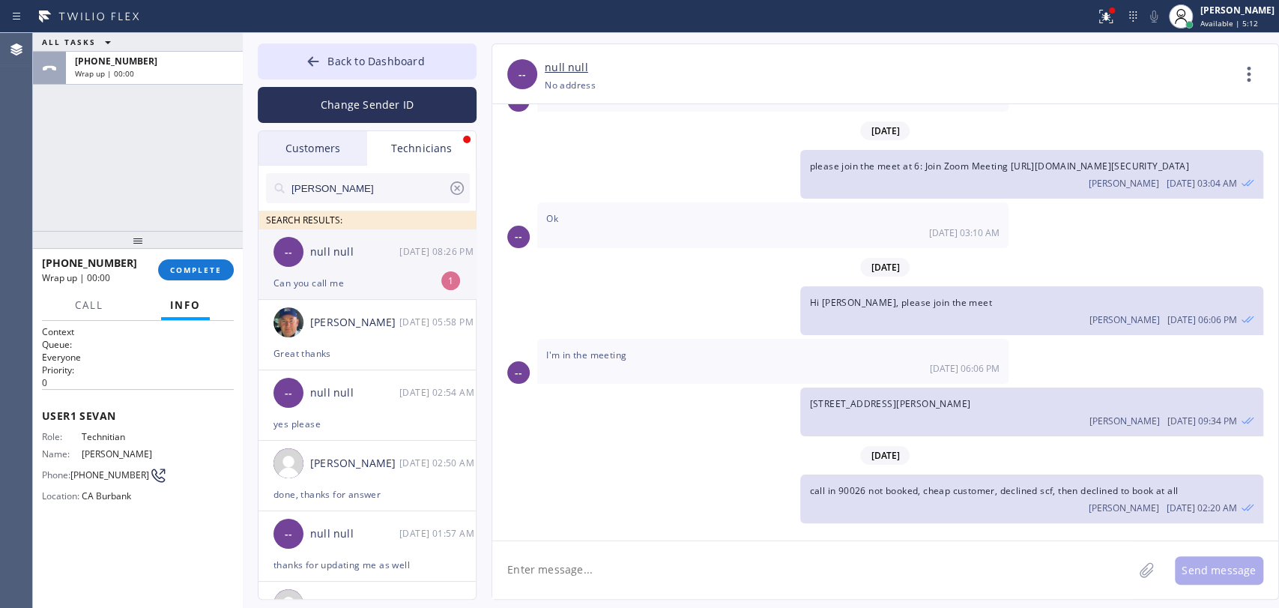
click at [378, 279] on div "Can you call me" at bounding box center [366, 282] width 187 height 17
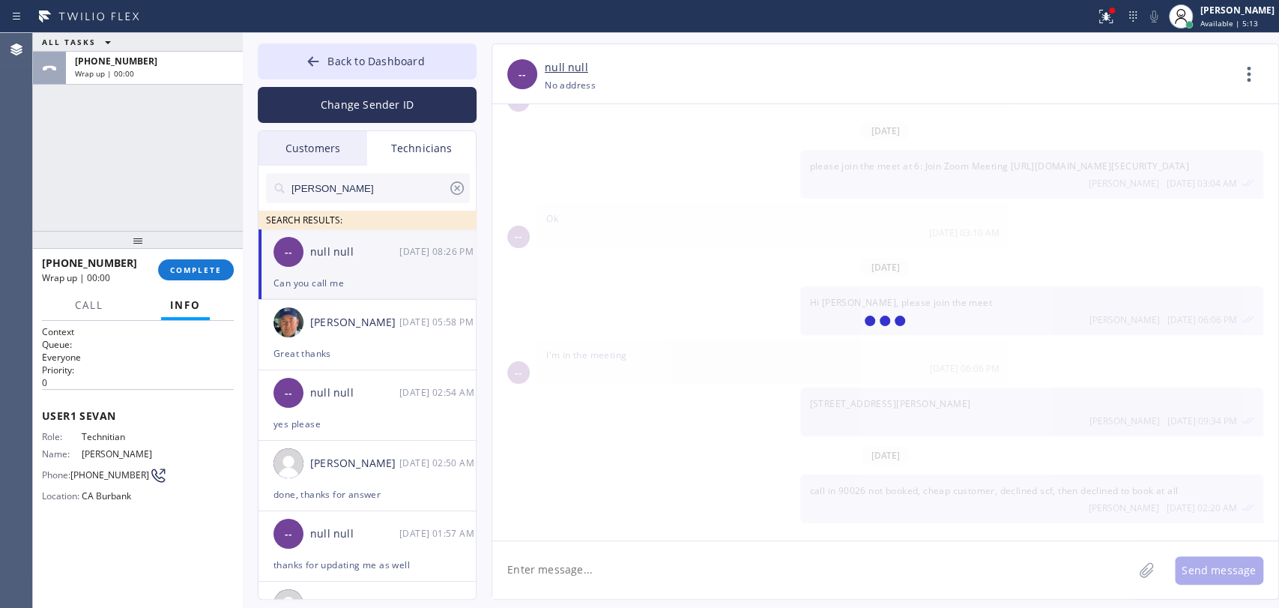
click at [150, 274] on div "+18184800219 Wrap up | 00:00" at bounding box center [100, 269] width 116 height 39
click at [160, 270] on button "COMPLETE" at bounding box center [196, 269] width 76 height 21
click at [153, 166] on div "ALL TASKS ALL TASKS ACTIVE TASKS TASKS IN WRAP UP +18184800219 Wrap up | 00:00" at bounding box center [138, 132] width 210 height 198
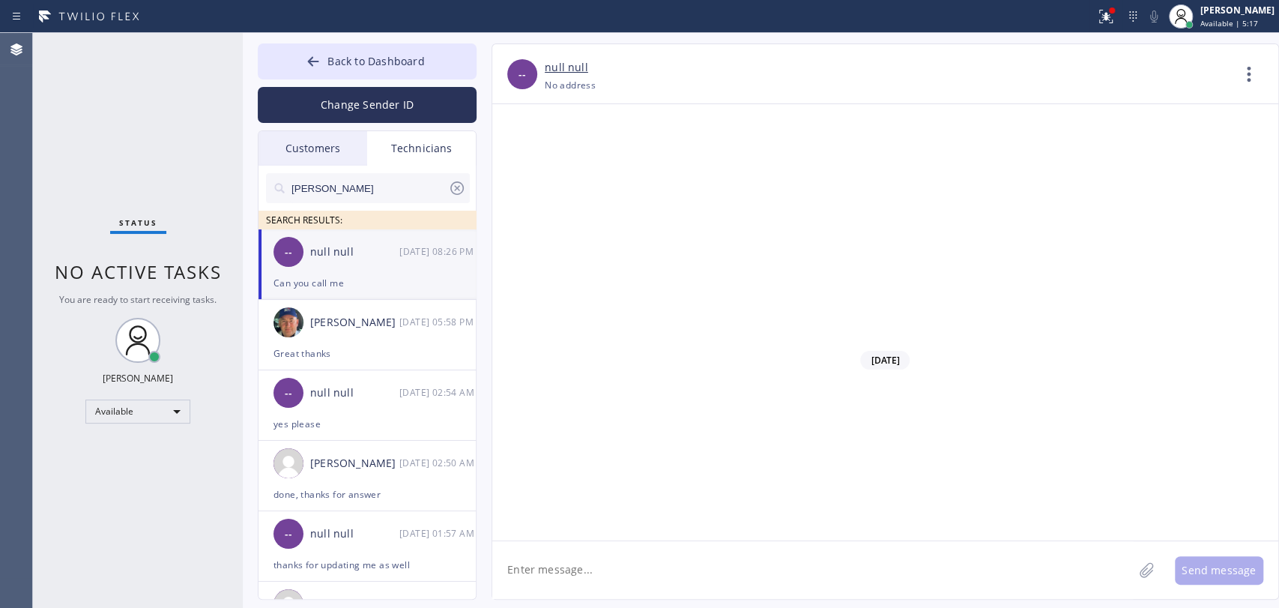
drag, startPoint x: 1241, startPoint y: 77, endPoint x: 1213, endPoint y: 109, distance: 42.5
click at [1241, 78] on icon at bounding box center [1249, 74] width 36 height 36
click at [1110, 152] on li "Call to Technician" at bounding box center [1158, 153] width 217 height 39
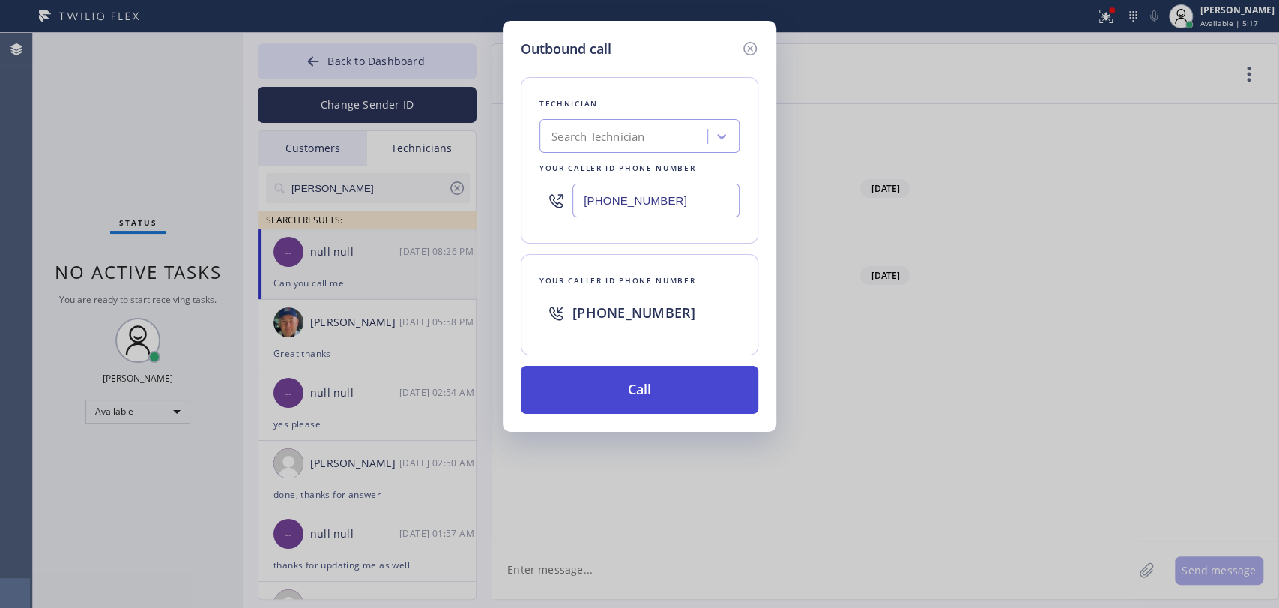
click at [633, 378] on button "Call" at bounding box center [639, 390] width 237 height 48
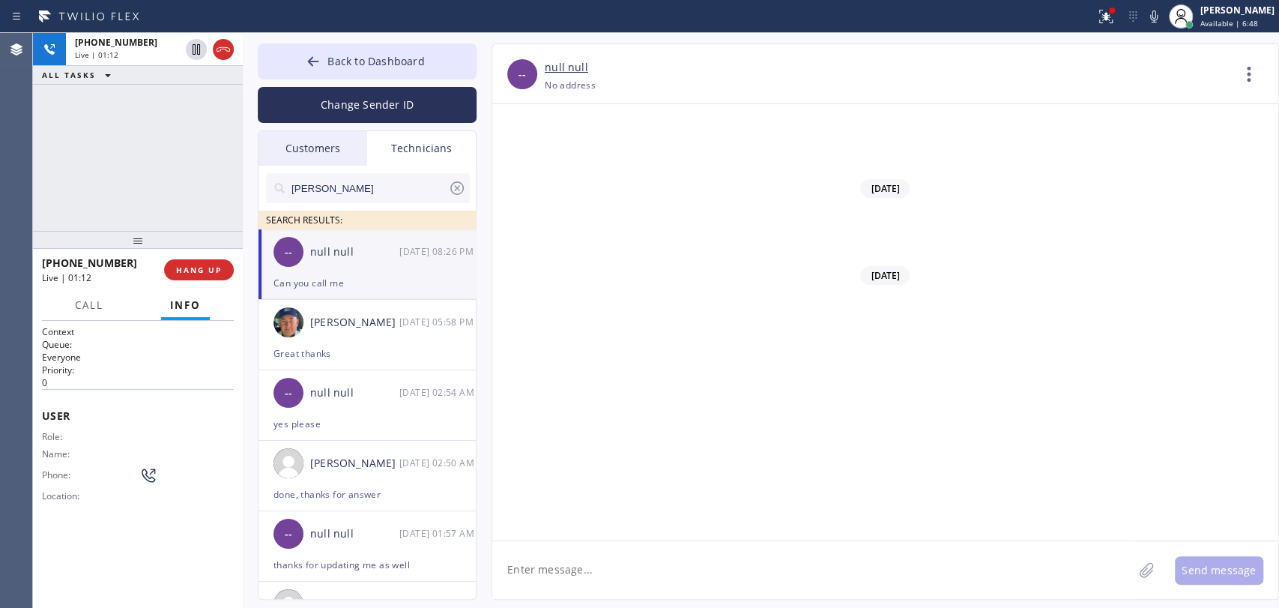
click at [188, 163] on div "+18189669606 Live | 01:12 ALL TASKS ALL TASKS ACTIVE TASKS TASKS IN WRAP UP" at bounding box center [138, 132] width 210 height 198
click at [203, 273] on span "HANG UP" at bounding box center [199, 269] width 46 height 10
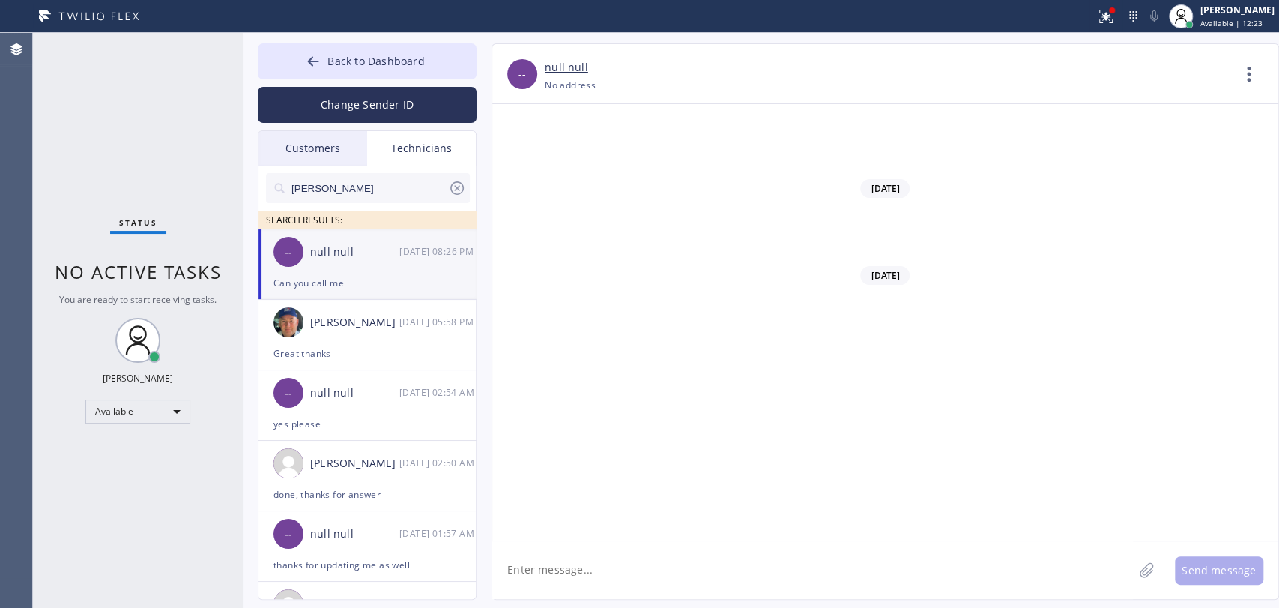
click at [363, 66] on span "Back to Dashboard" at bounding box center [375, 61] width 97 height 14
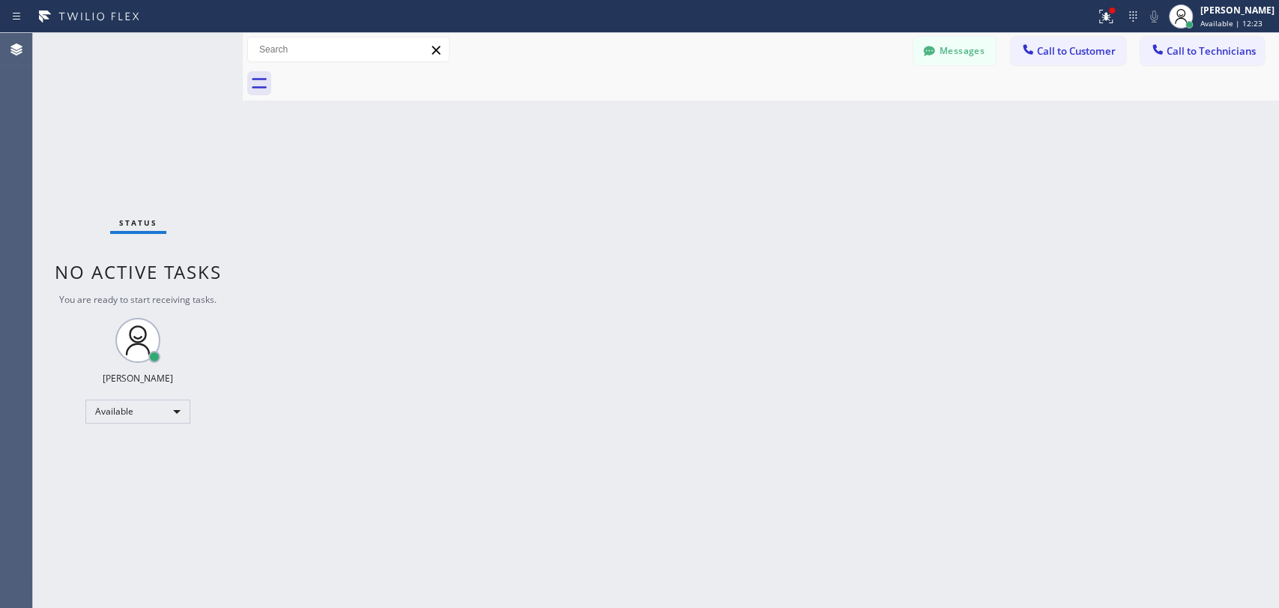
click at [1155, 54] on icon at bounding box center [1157, 49] width 15 height 15
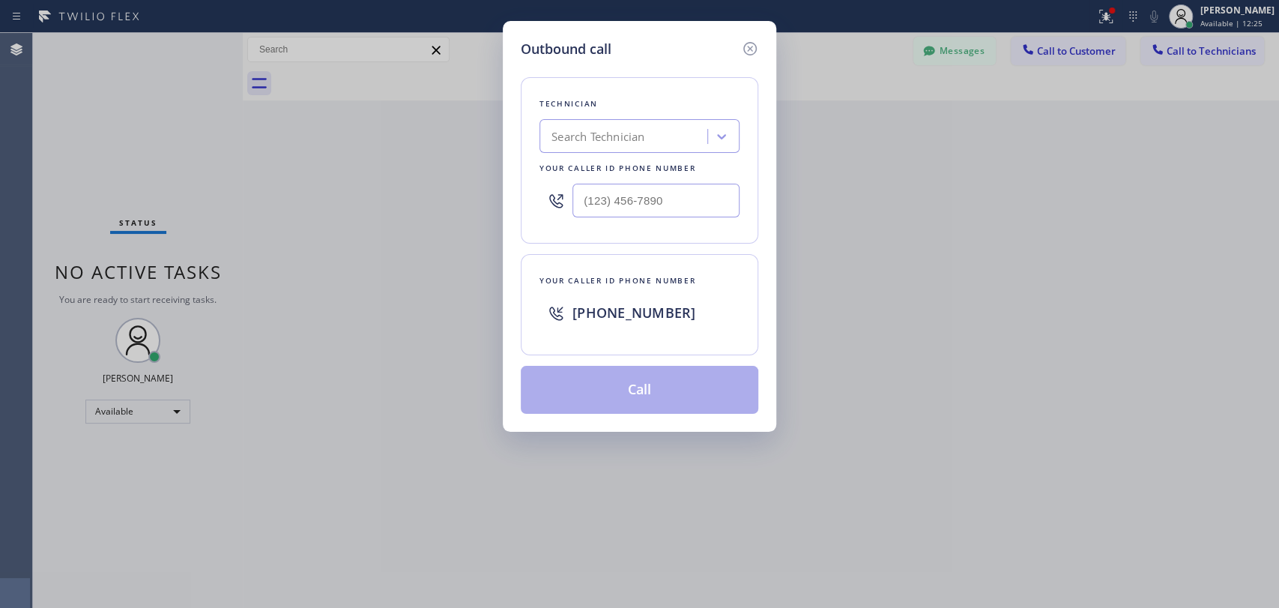
click at [617, 169] on div "Your caller id phone number" at bounding box center [639, 168] width 200 height 16
click at [589, 135] on div "Search Technician" at bounding box center [597, 136] width 93 height 17
type input "seva"
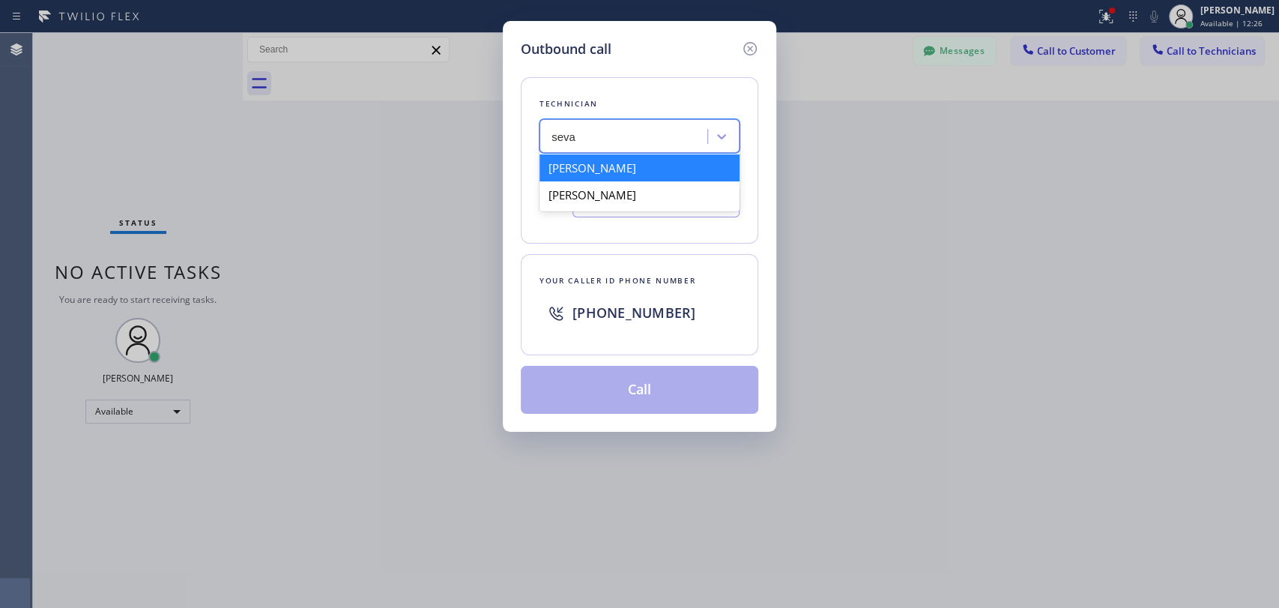
click at [587, 177] on div "Sevan Parseghian" at bounding box center [639, 167] width 200 height 27
type input "[PHONE_NUMBER]"
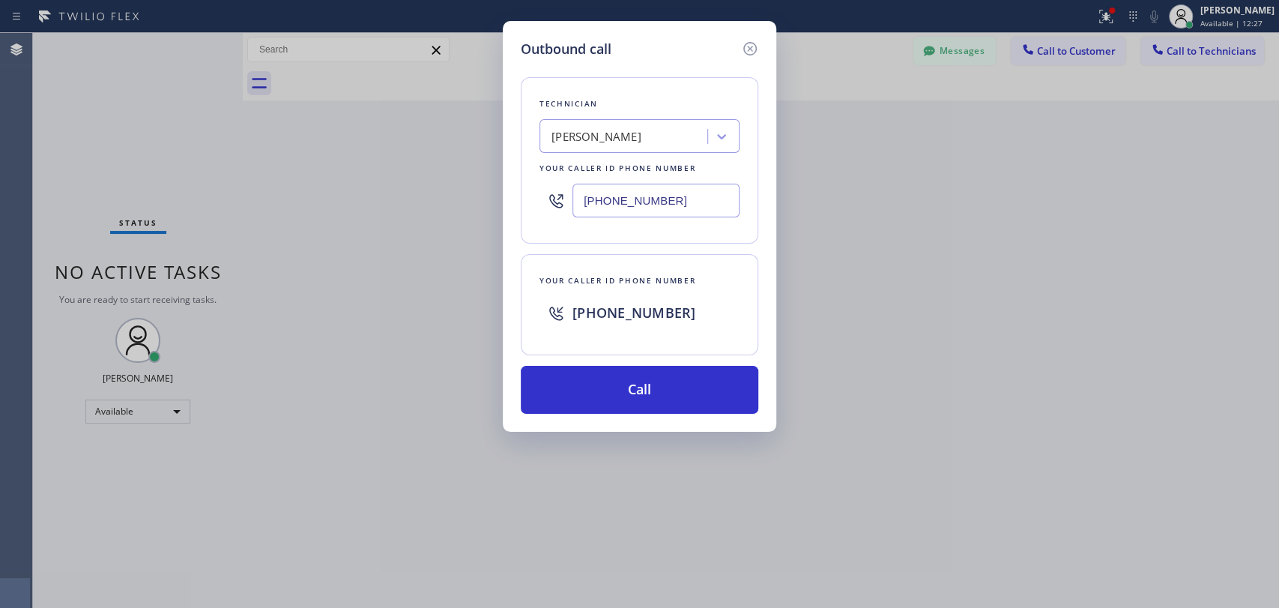
drag, startPoint x: 602, startPoint y: 377, endPoint x: 408, endPoint y: 415, distance: 198.5
click at [603, 378] on button "Call" at bounding box center [639, 390] width 237 height 48
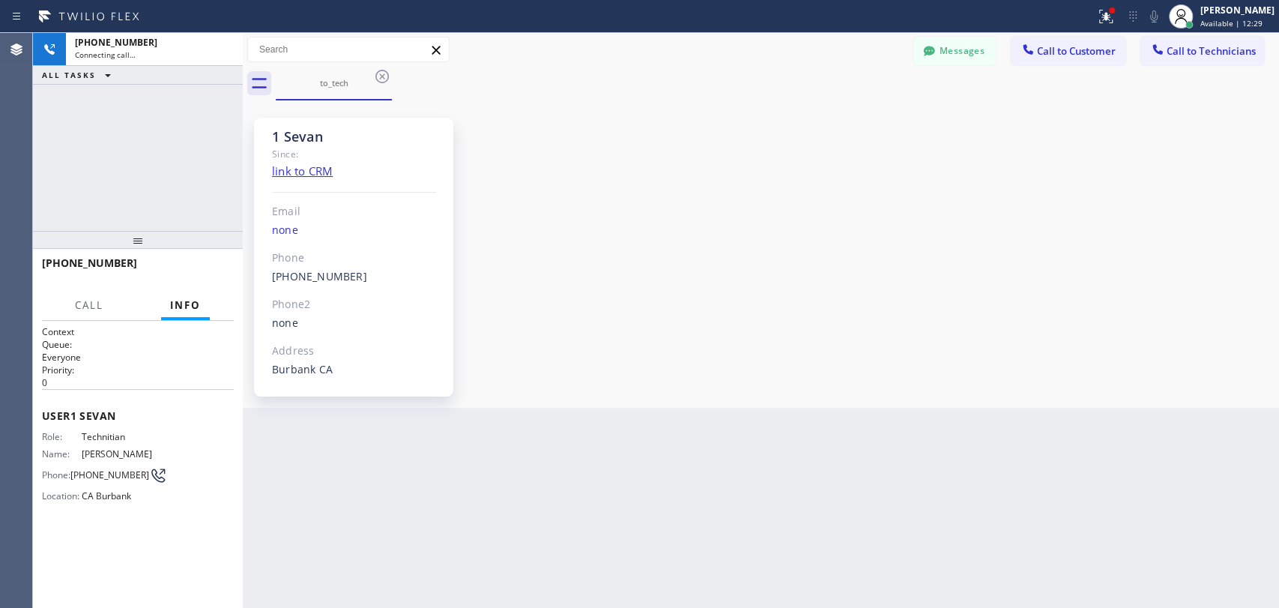
scroll to position [4582, 0]
click at [721, 209] on div "1 Sevan Since: link to CRM Email none Phone (818) 480-0219 Outbound call Techni…" at bounding box center [760, 254] width 1029 height 300
drag, startPoint x: 493, startPoint y: 221, endPoint x: 454, endPoint y: 222, distance: 39.0
click at [455, 222] on div "1 Sevan Since: link to CRM Email none Phone (818) 480-0219 Outbound call Techni…" at bounding box center [760, 254] width 1029 height 300
click at [205, 273] on span "HANG UP" at bounding box center [199, 269] width 46 height 10
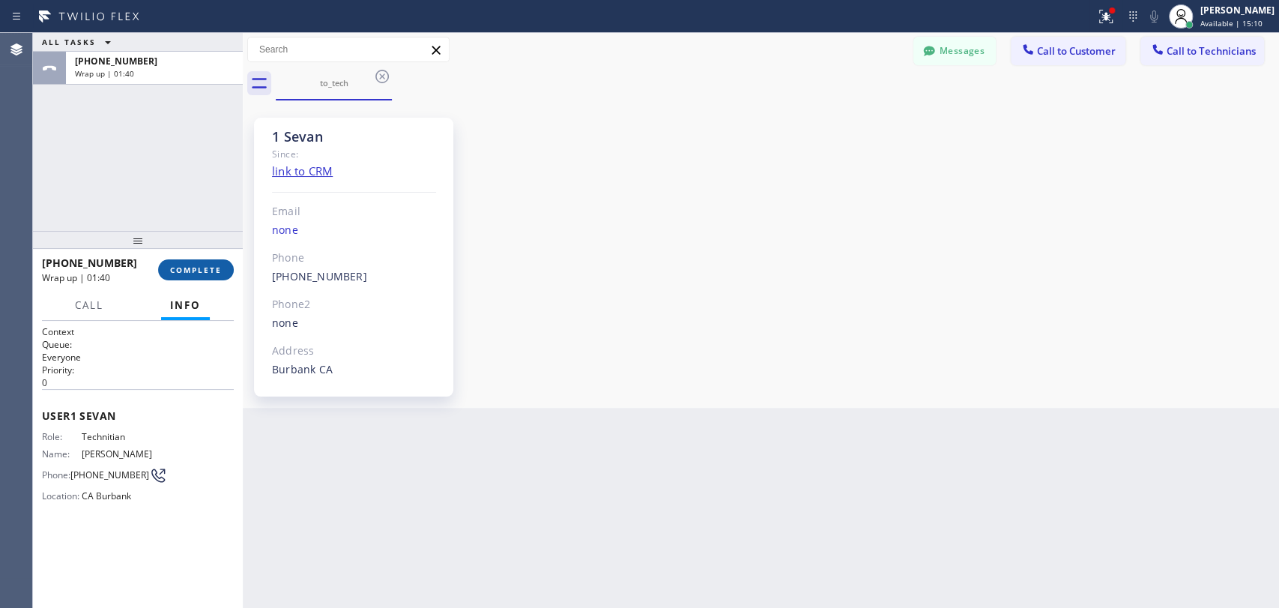
click at [207, 272] on span "COMPLETE" at bounding box center [196, 269] width 52 height 10
click at [199, 231] on div at bounding box center [138, 240] width 210 height 18
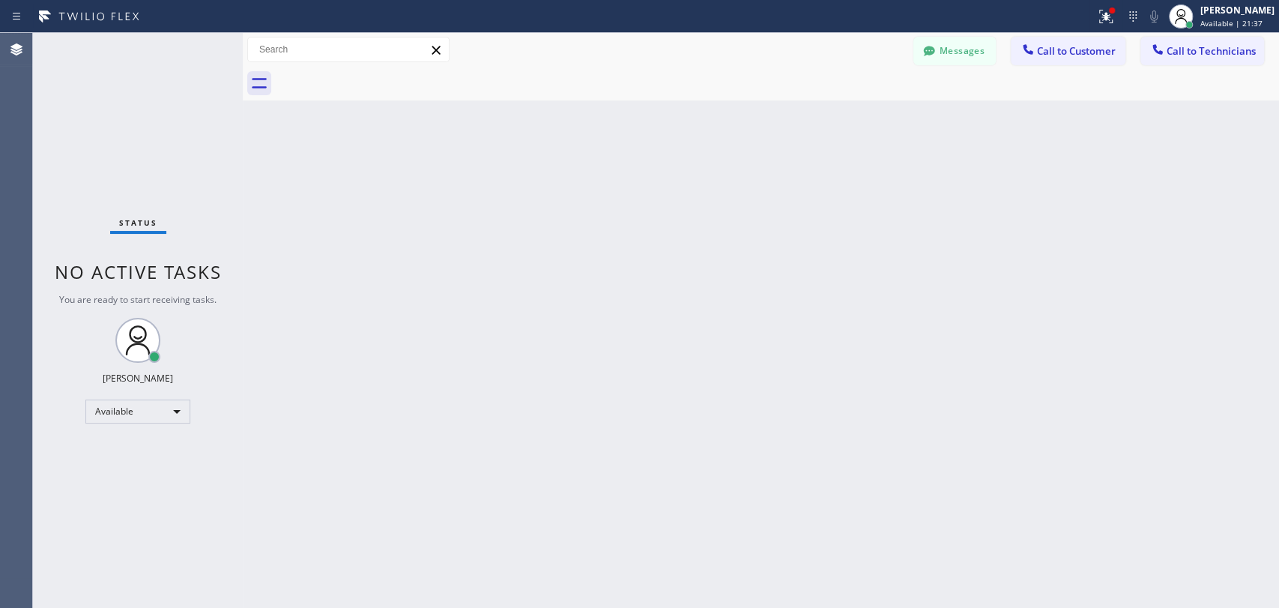
click at [649, 306] on div "Back to Dashboard Change Sender ID Customers Technicians DC Donald Cheldress 09…" at bounding box center [761, 320] width 1036 height 575
drag, startPoint x: 957, startPoint y: 46, endPoint x: 677, endPoint y: 130, distance: 293.2
click at [957, 46] on button "Messages" at bounding box center [954, 51] width 82 height 28
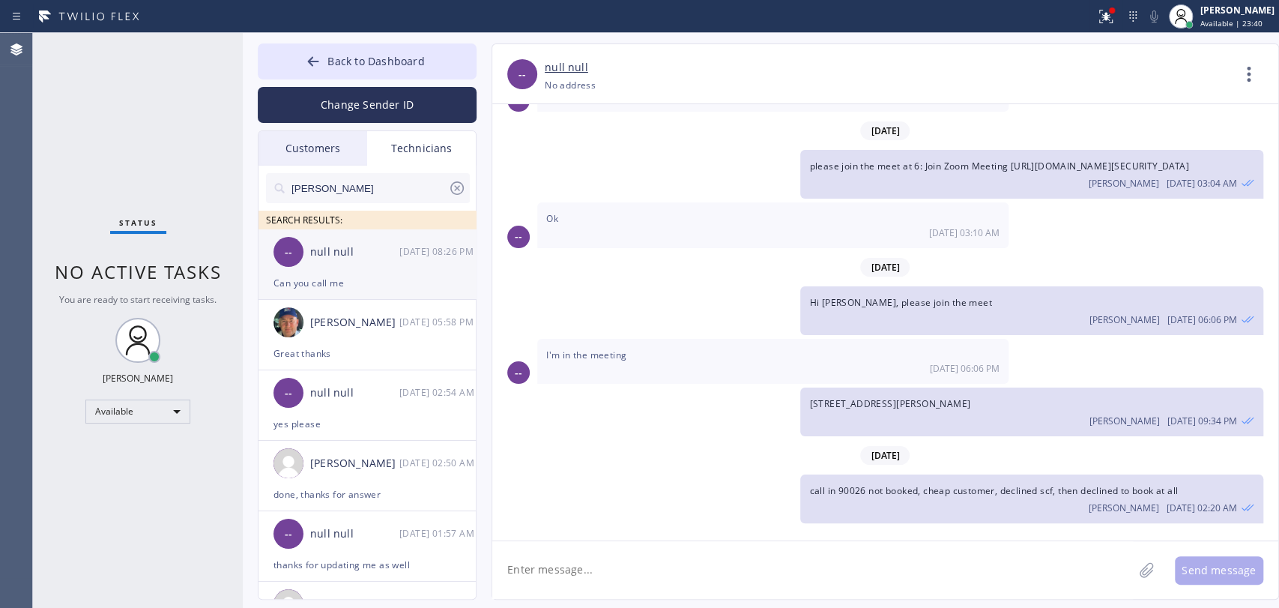
click at [334, 258] on div "null null" at bounding box center [354, 251] width 89 height 17
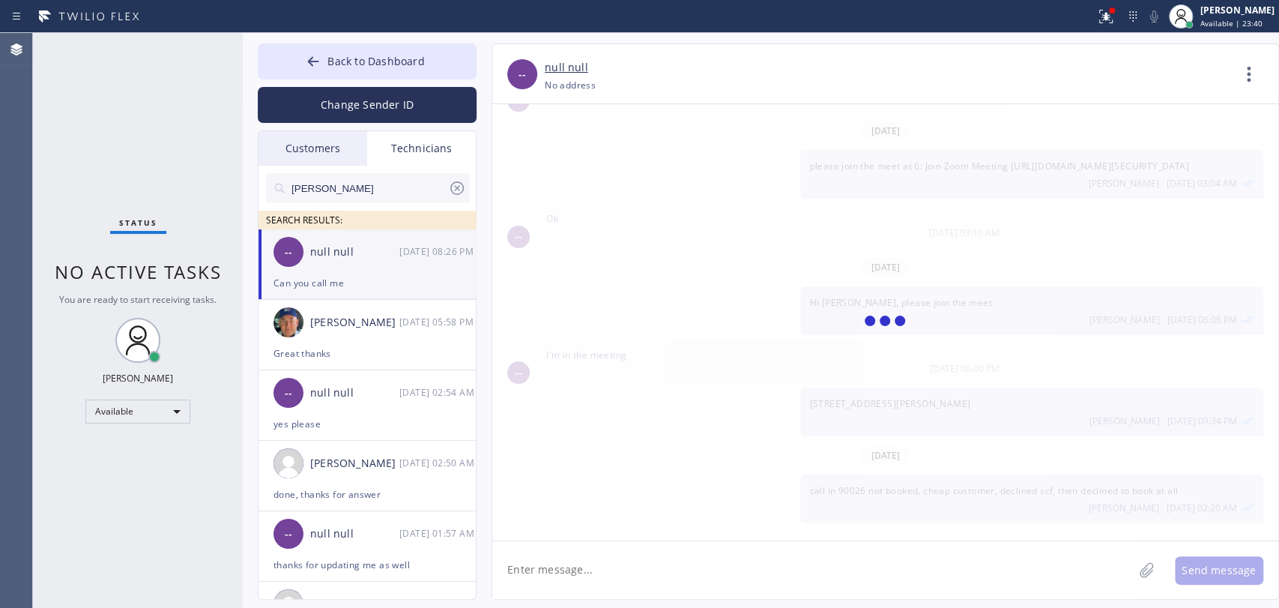
click at [607, 571] on textarea at bounding box center [812, 570] width 641 height 58
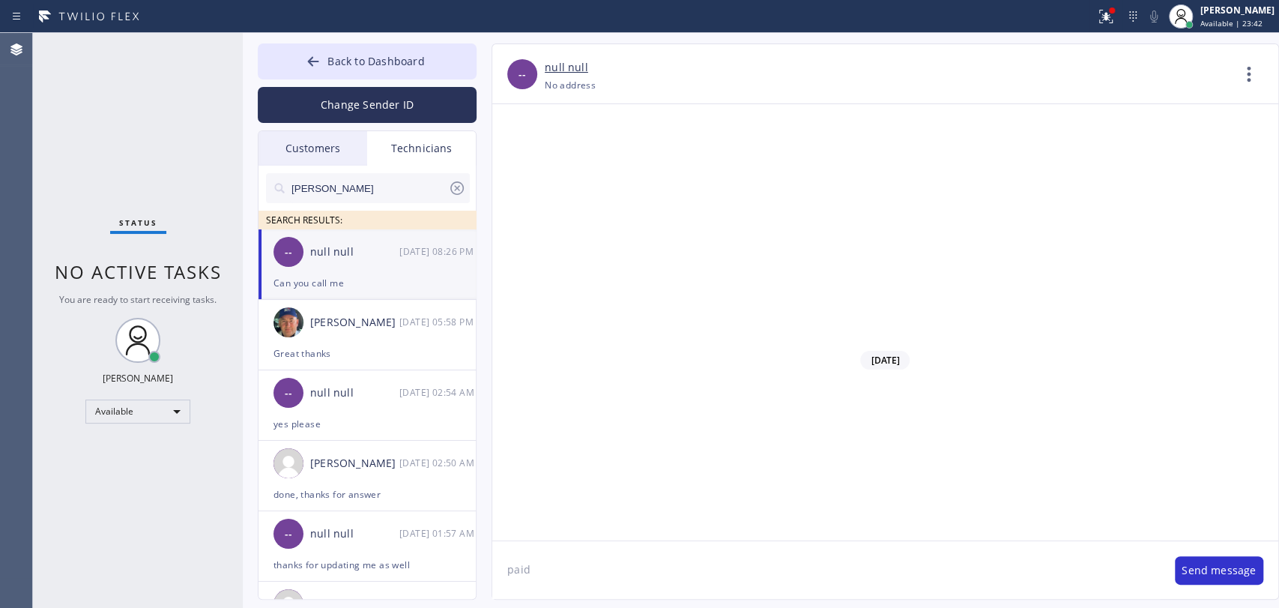
type textarea "paid"
click at [330, 288] on div "Thank You 🙏🏻" at bounding box center [366, 282] width 187 height 17
click at [415, 58] on span "Back to Dashboard" at bounding box center [375, 61] width 97 height 14
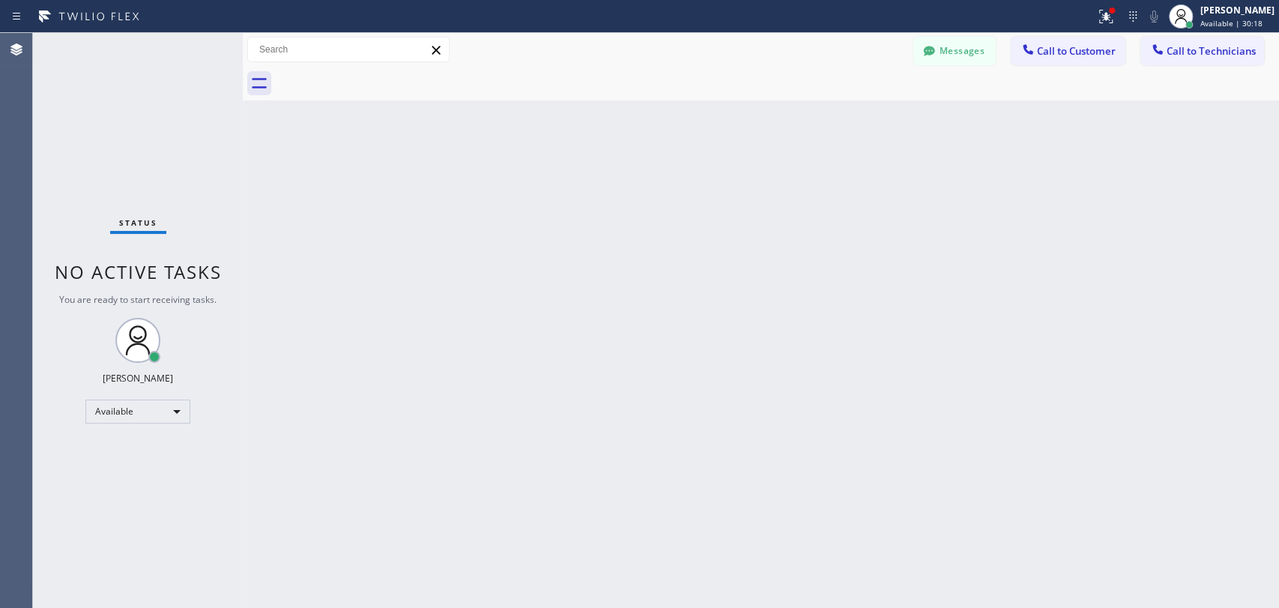
click at [1189, 52] on span "Call to Technicians" at bounding box center [1210, 50] width 89 height 13
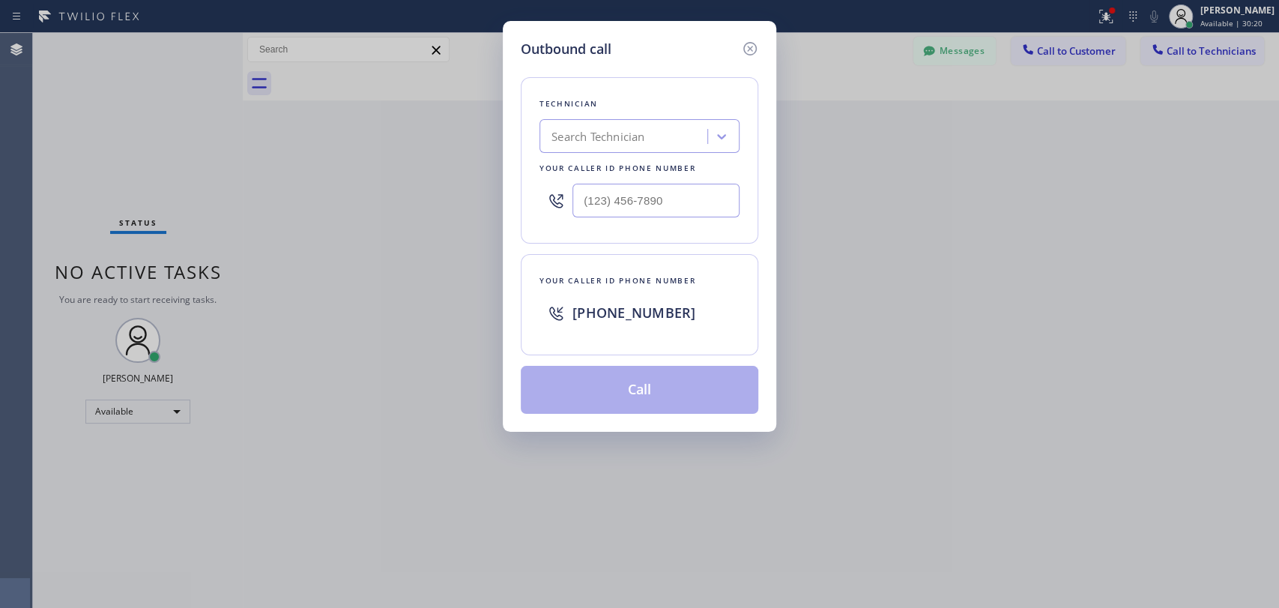
click at [542, 136] on div "Technician Search Technician Your caller id phone number" at bounding box center [639, 160] width 237 height 166
click at [659, 136] on div "Search Technician" at bounding box center [625, 137] width 163 height 26
type input "serg"
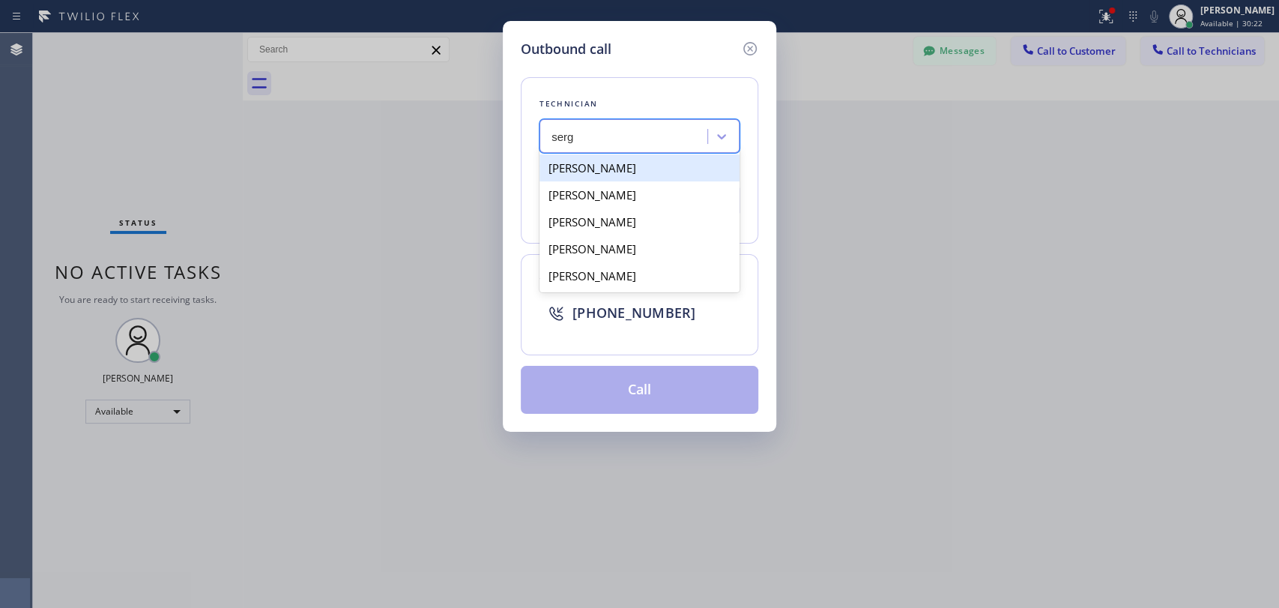
click at [602, 175] on div "[PERSON_NAME]" at bounding box center [639, 167] width 200 height 27
type input "(323) 304-1325"
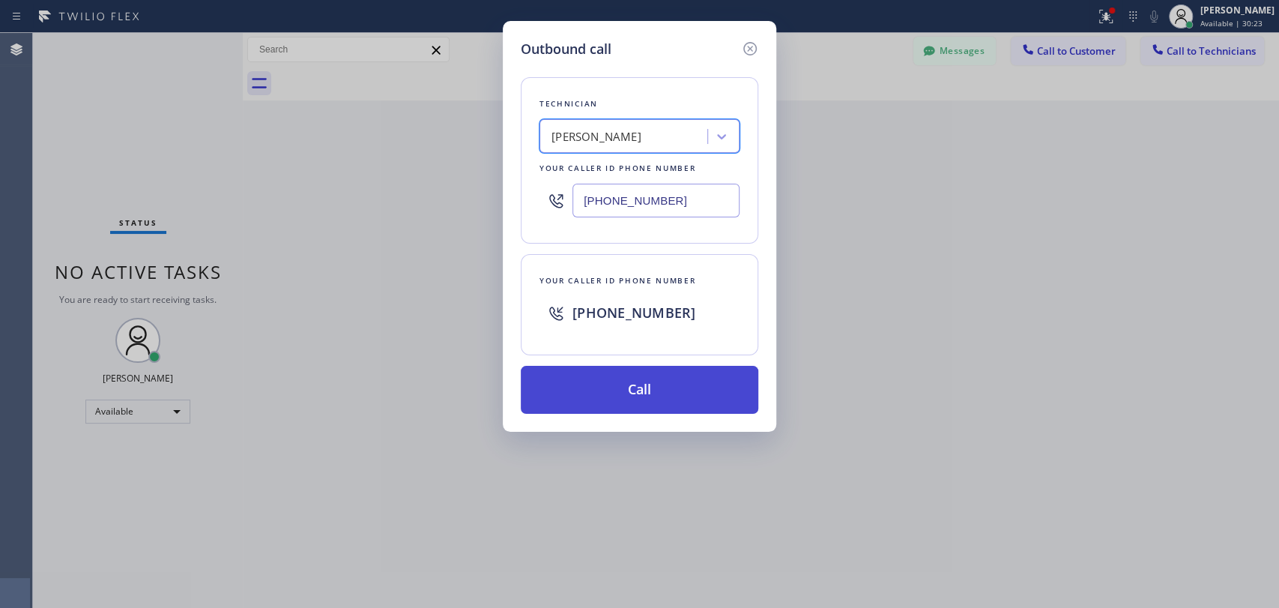
click at [611, 377] on button "Call" at bounding box center [639, 390] width 237 height 48
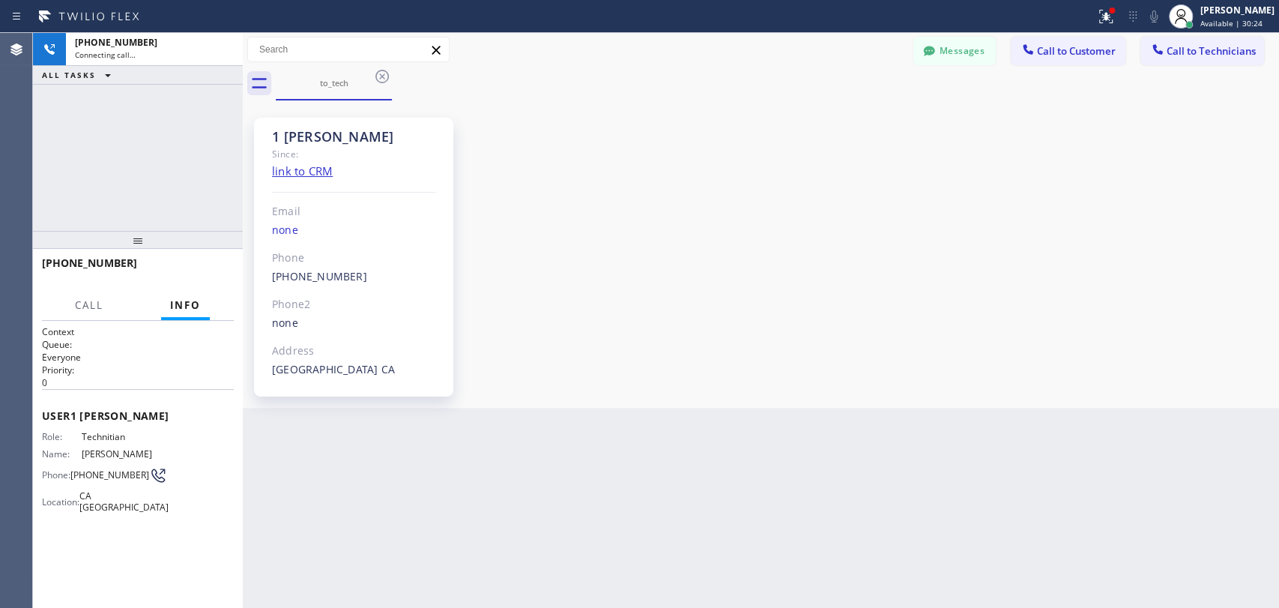
scroll to position [1608, 0]
click at [192, 272] on span "HANG UP" at bounding box center [199, 269] width 46 height 10
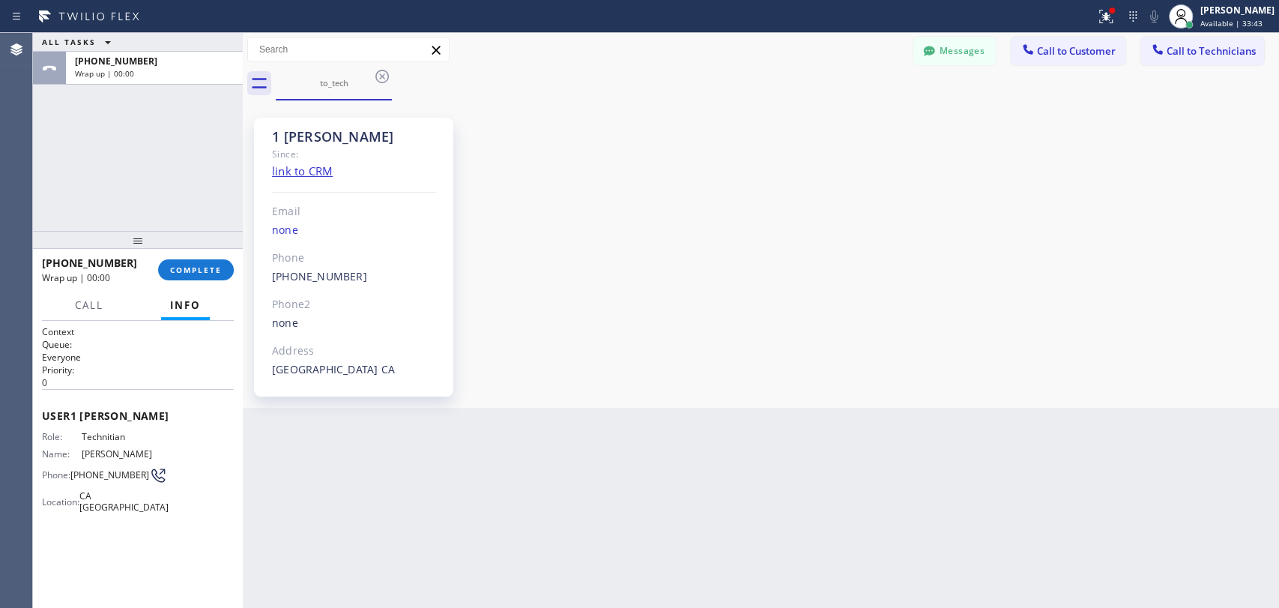
drag, startPoint x: 1164, startPoint y: 409, endPoint x: 1163, endPoint y: 431, distance: 21.8
click at [1163, 431] on div "Back to Dashboard Change Sender ID Customers Technicians DC Donald Cheldress 09…" at bounding box center [761, 320] width 1036 height 575
click at [179, 258] on div "+13233041325 Wrap up | 00:46 COMPLETE" at bounding box center [138, 269] width 192 height 39
click at [198, 279] on button "COMPLETE" at bounding box center [196, 269] width 76 height 21
click at [179, 210] on div "ALL TASKS ALL TASKS ACTIVE TASKS TASKS IN WRAP UP +13233041325 Wrap up | 00:46" at bounding box center [138, 132] width 210 height 198
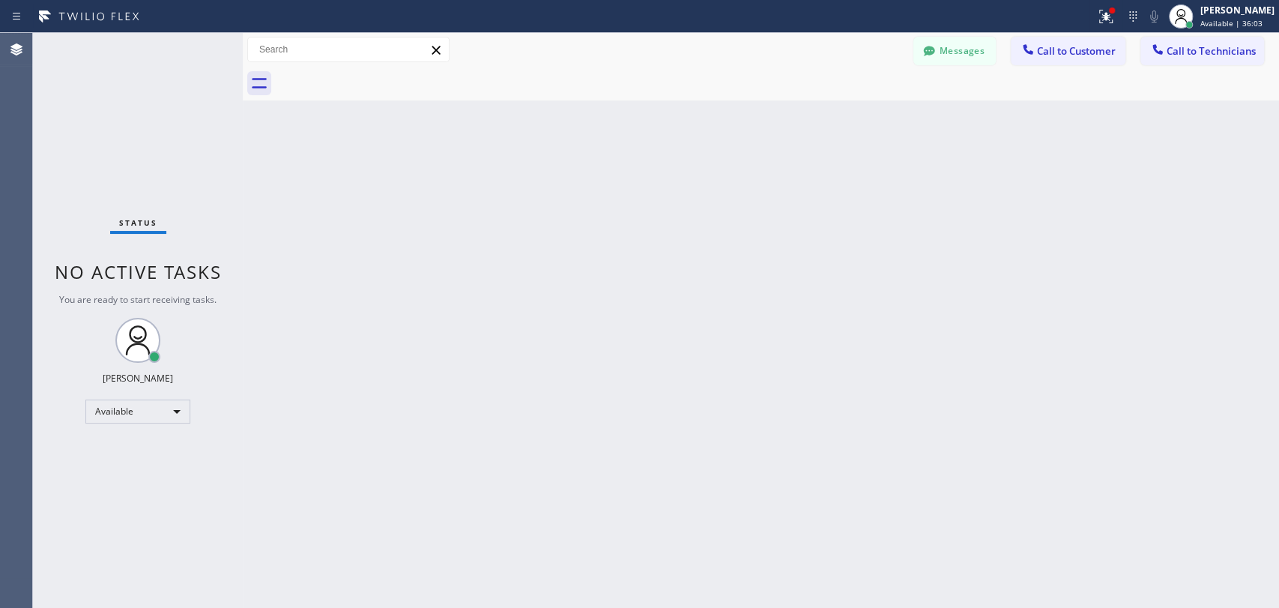
click at [588, 166] on div "Back to Dashboard Change Sender ID Customers Technicians DC Donald Cheldress 09…" at bounding box center [761, 320] width 1036 height 575
click at [668, 122] on div "Back to Dashboard Change Sender ID Customers Technicians DC Donald Cheldress 09…" at bounding box center [761, 320] width 1036 height 575
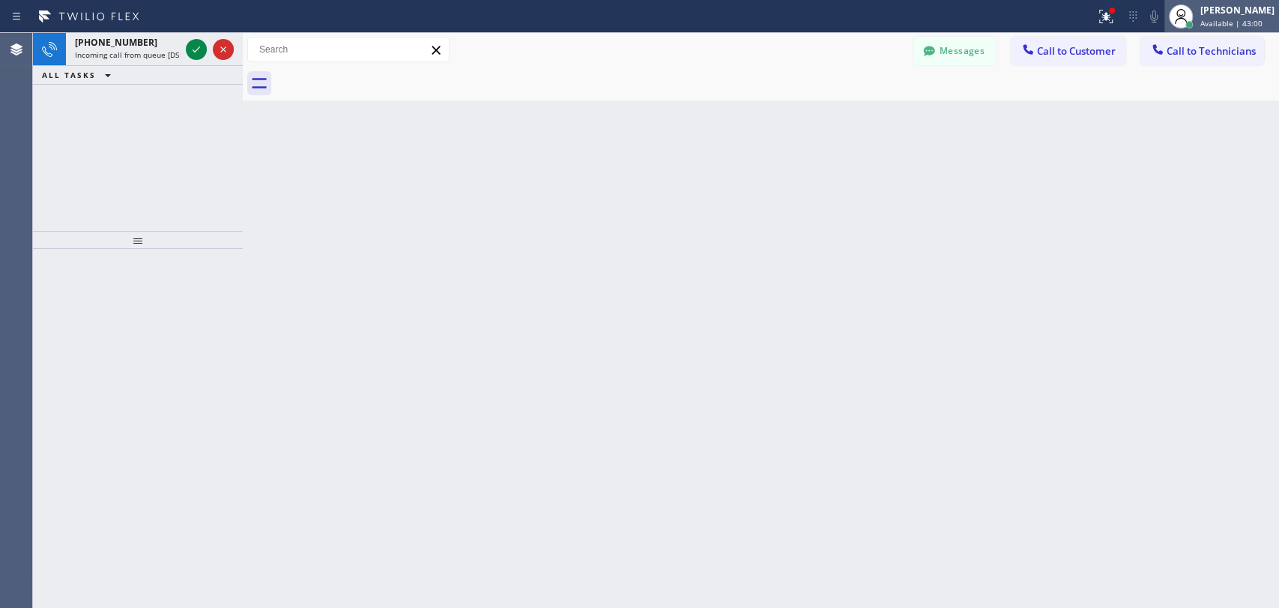
click at [1184, 16] on icon at bounding box center [1181, 16] width 18 height 18
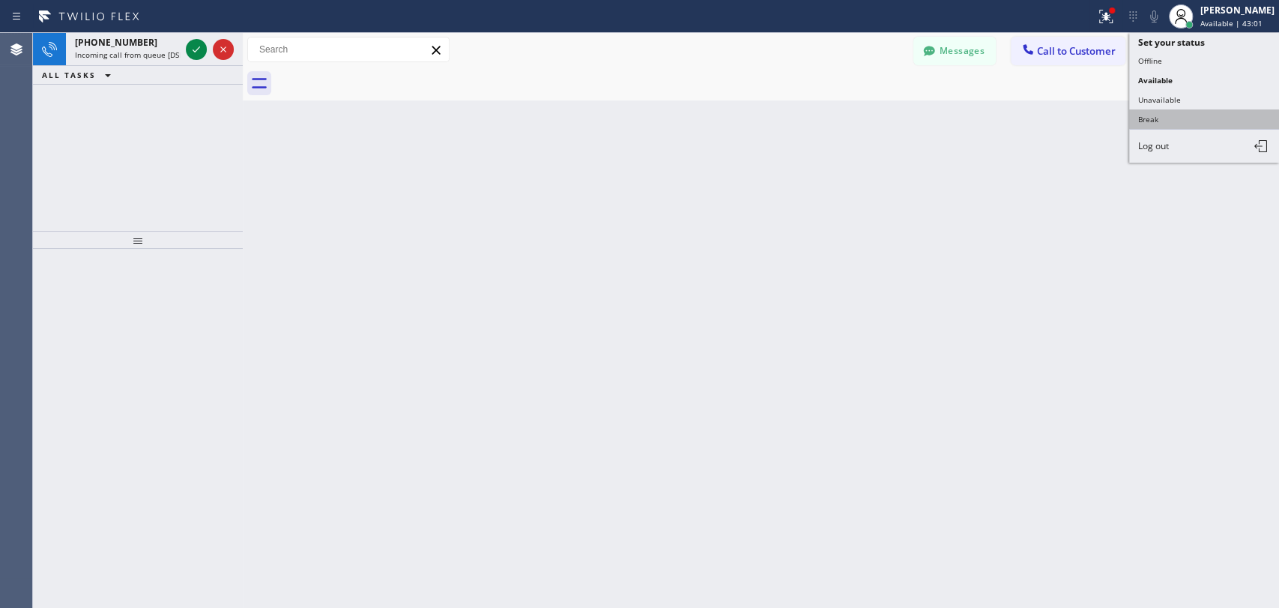
click at [1159, 109] on button "Break" at bounding box center [1204, 118] width 150 height 19
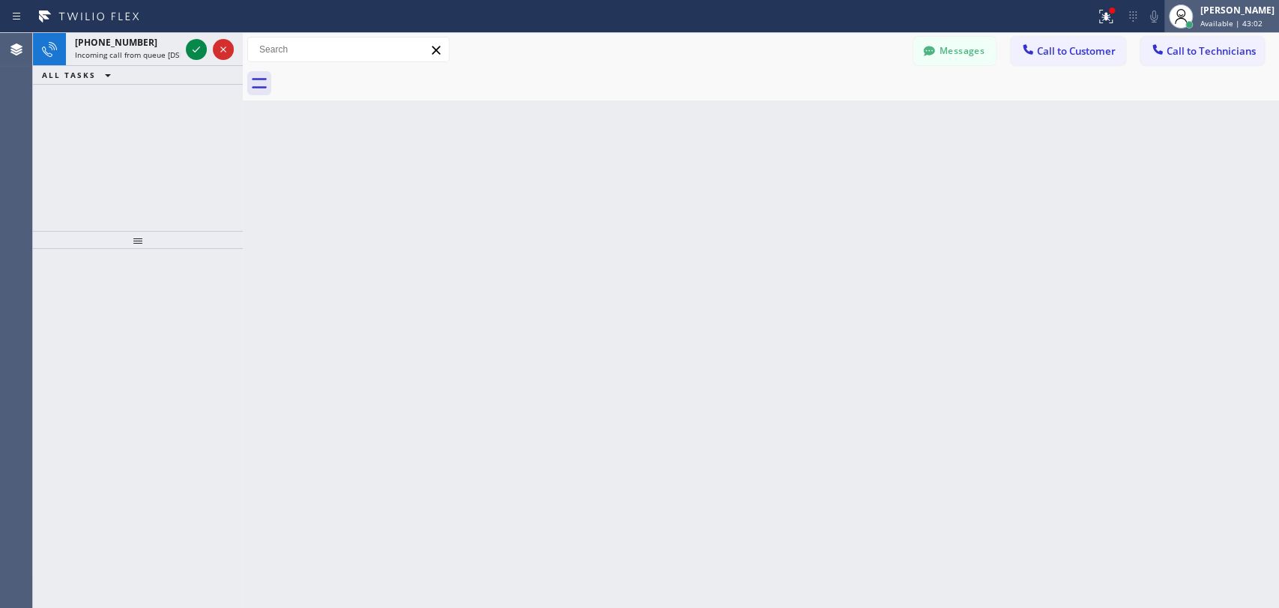
click at [1193, 22] on div at bounding box center [1180, 16] width 33 height 33
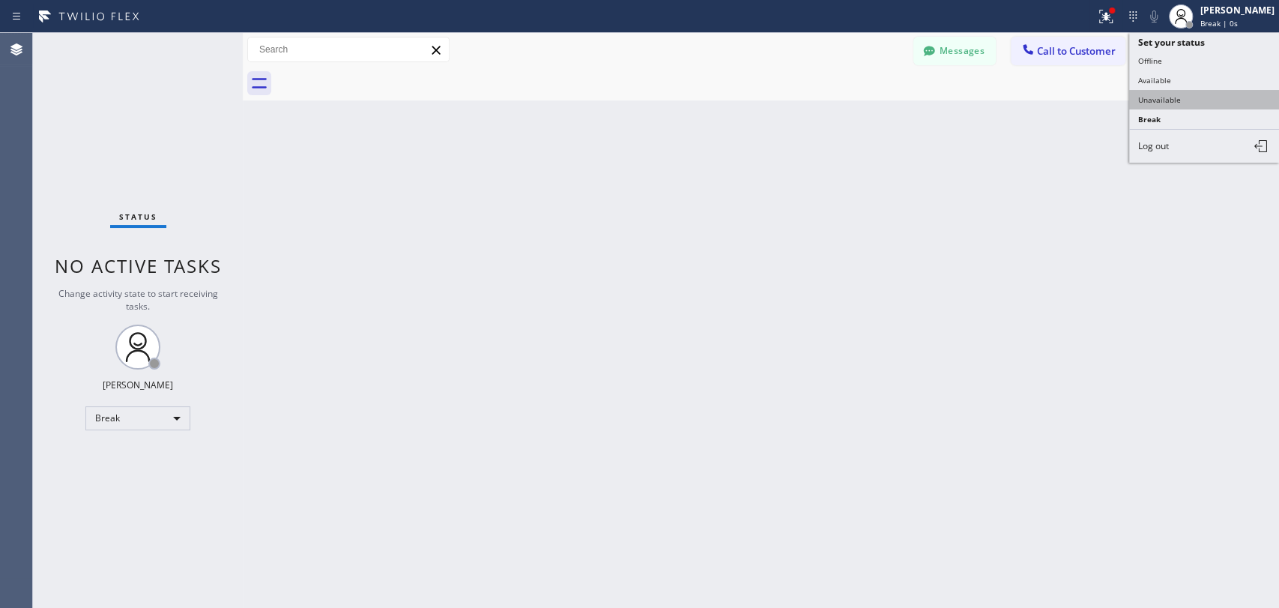
click at [1158, 90] on button "Unavailable" at bounding box center [1204, 99] width 150 height 19
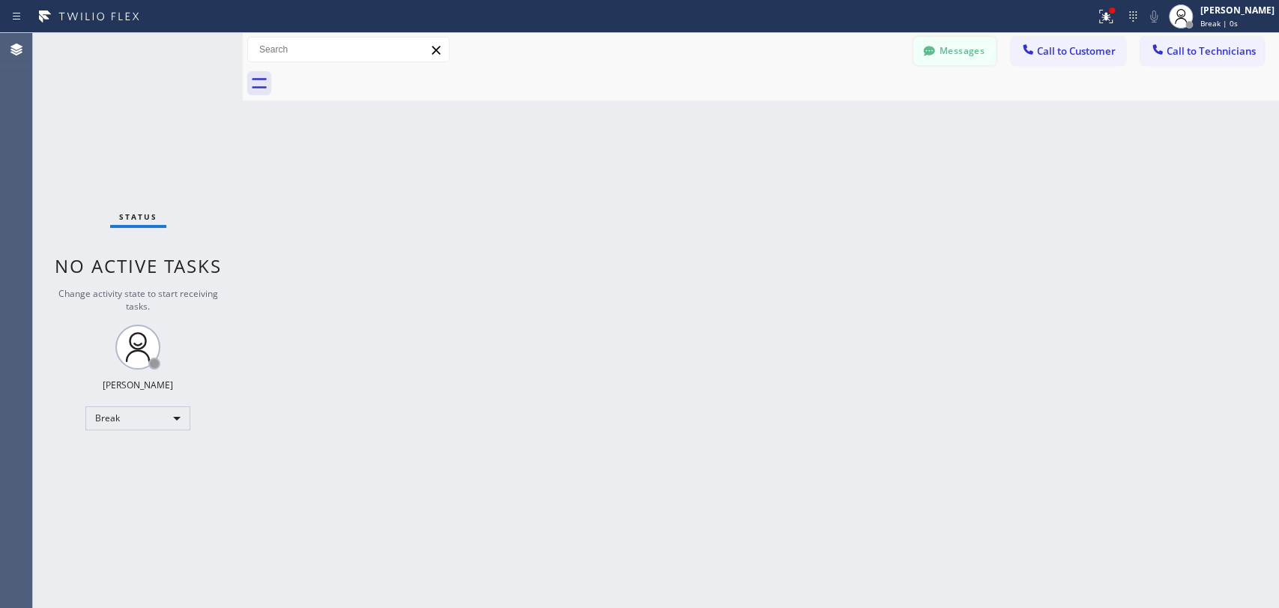
click at [953, 52] on button "Messages" at bounding box center [954, 51] width 82 height 28
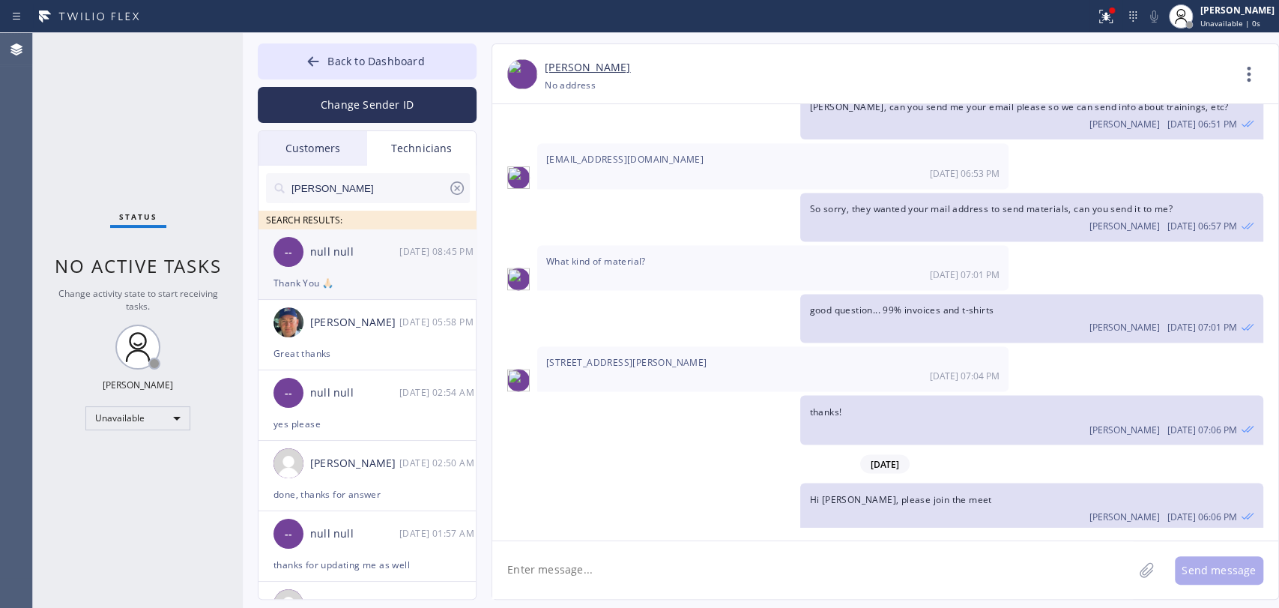
click at [363, 258] on div "null null" at bounding box center [354, 251] width 89 height 17
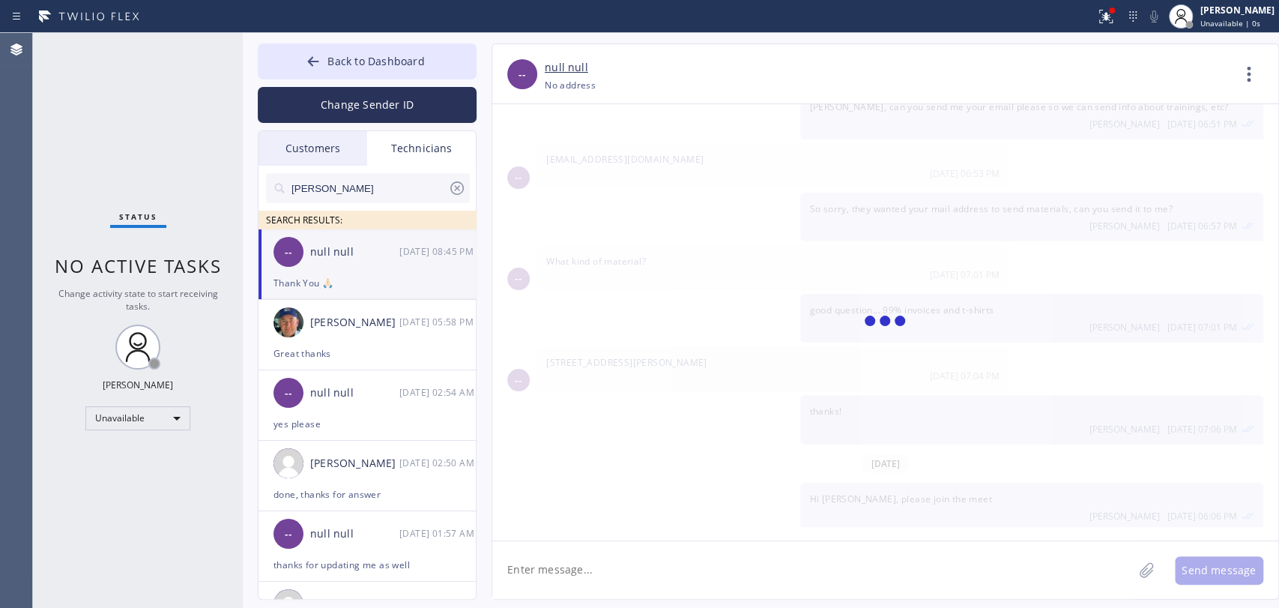
click at [555, 547] on textarea at bounding box center [812, 570] width 641 height 58
click at [554, 566] on textarea at bounding box center [812, 570] width 641 height 58
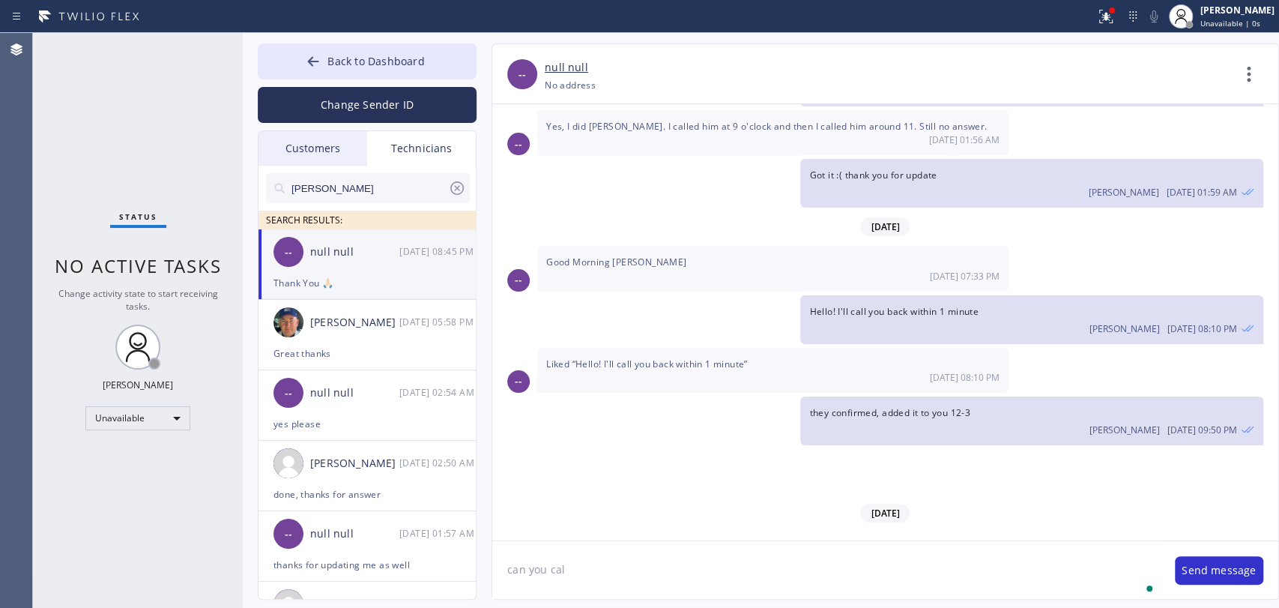
scroll to position [123330, 0]
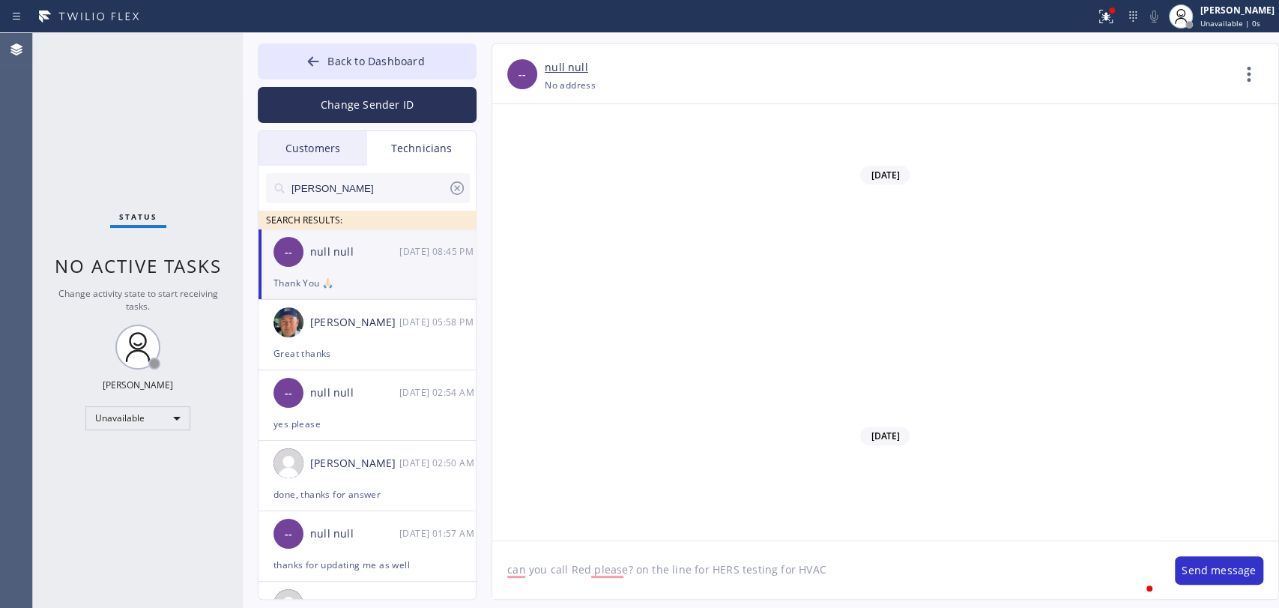
type textarea "can you call Red please? on the line for HERS testing for HVAC"
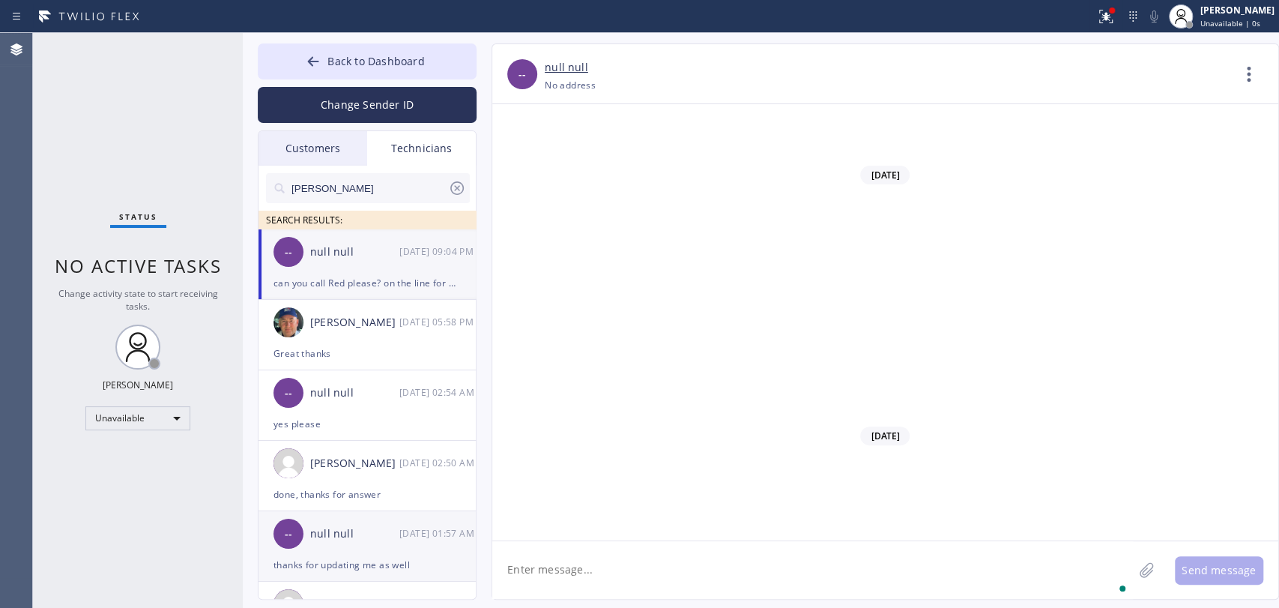
scroll to position [123383, 0]
click at [787, 571] on textarea "To enrich screen reader interactions, please activate Accessibility in Grammarl…" at bounding box center [812, 570] width 641 height 58
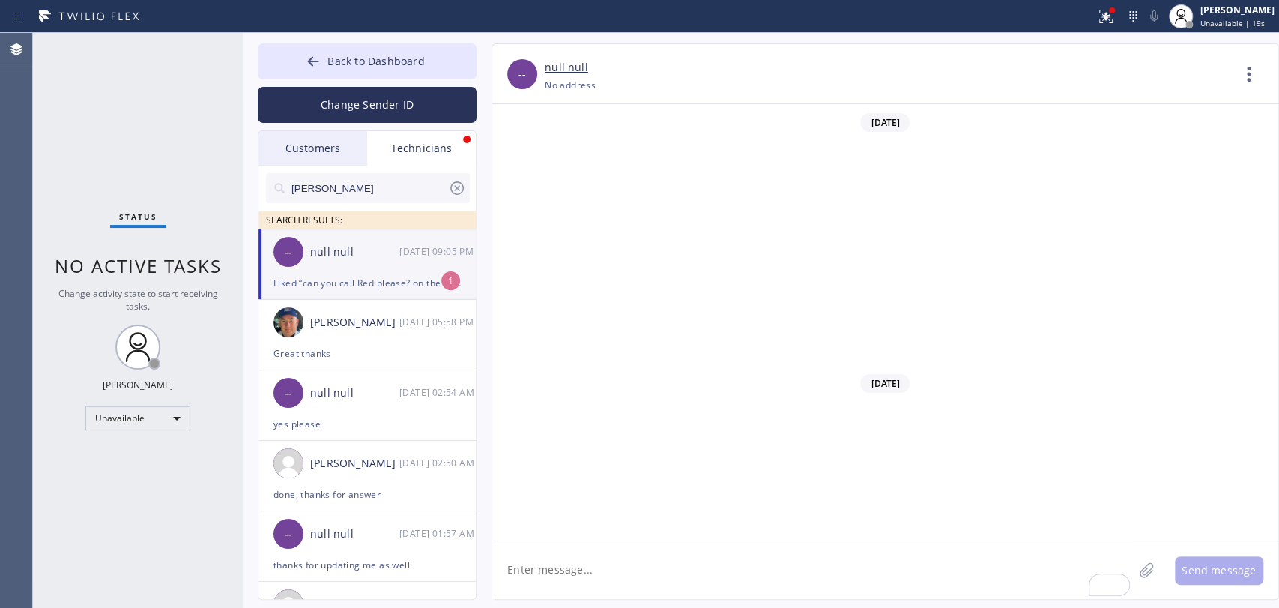
scroll to position [123431, 0]
click at [315, 270] on div "-- null null 09/11 09:05 PM" at bounding box center [367, 251] width 219 height 45
click at [336, 59] on span "Back to Dashboard" at bounding box center [375, 61] width 97 height 14
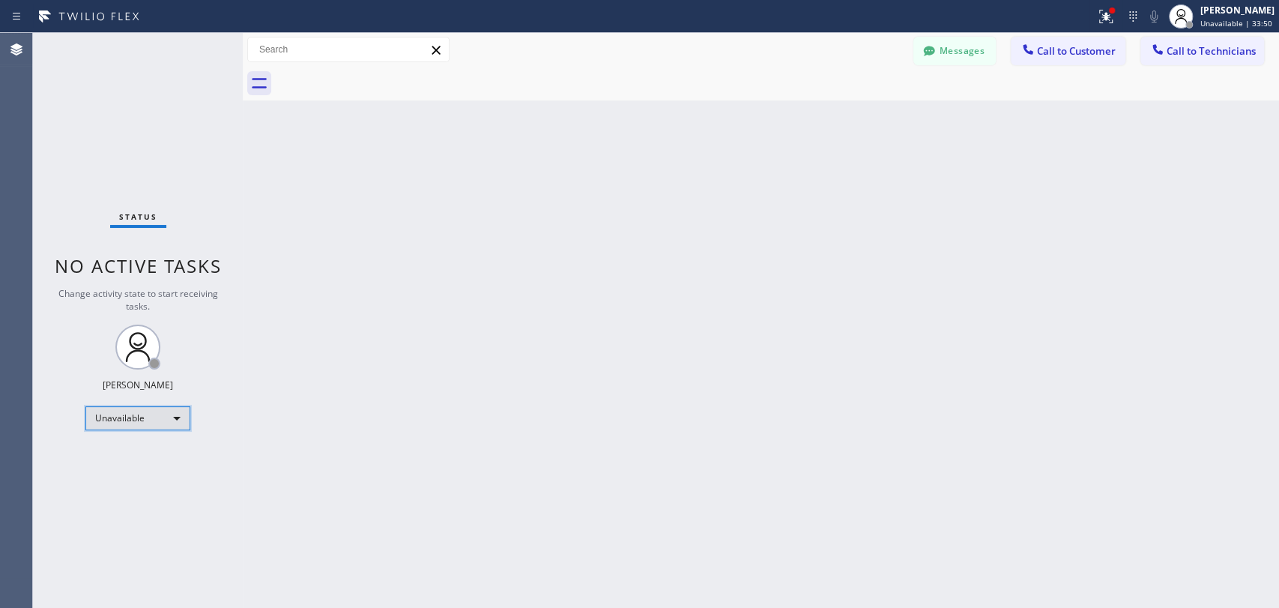
click at [140, 414] on div "Unavailable" at bounding box center [137, 418] width 105 height 24
click at [127, 451] on li "Available" at bounding box center [137, 456] width 102 height 18
click at [514, 410] on div at bounding box center [639, 304] width 1279 height 608
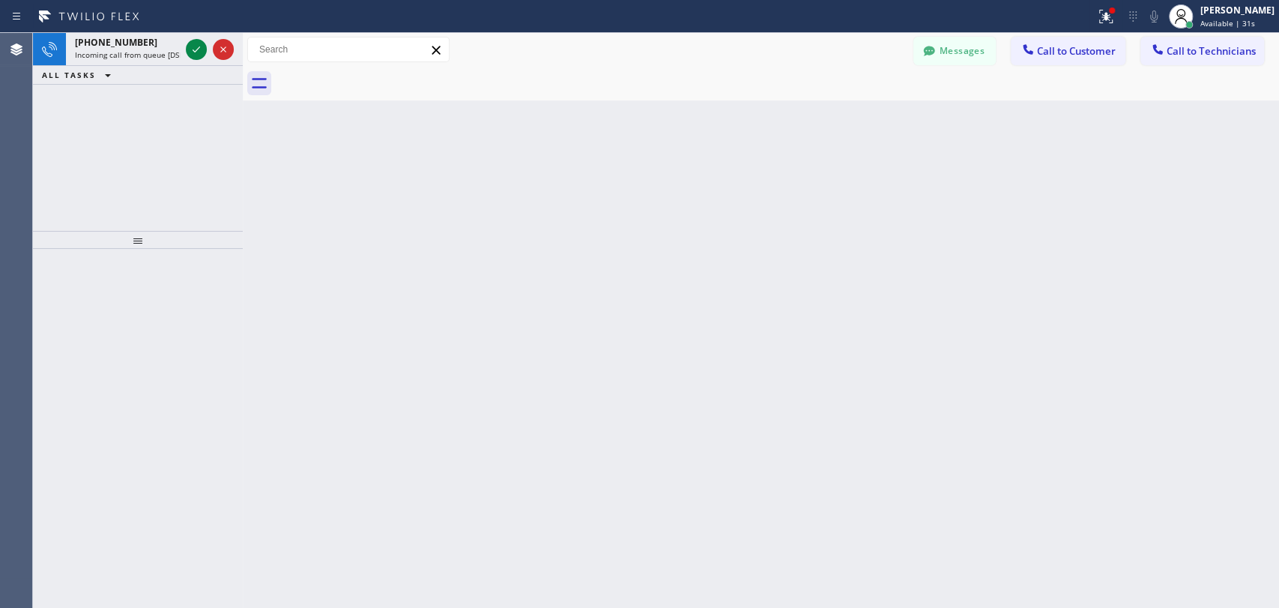
click at [130, 44] on span "[PHONE_NUMBER]" at bounding box center [116, 42] width 82 height 13
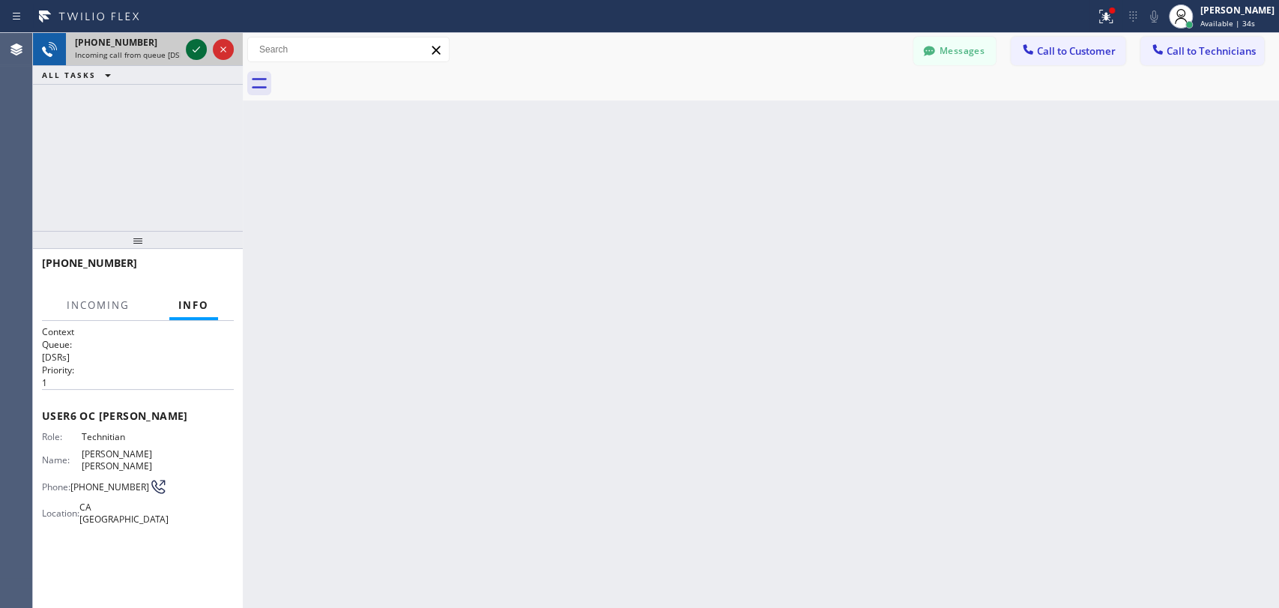
click at [199, 49] on icon at bounding box center [196, 49] width 18 height 18
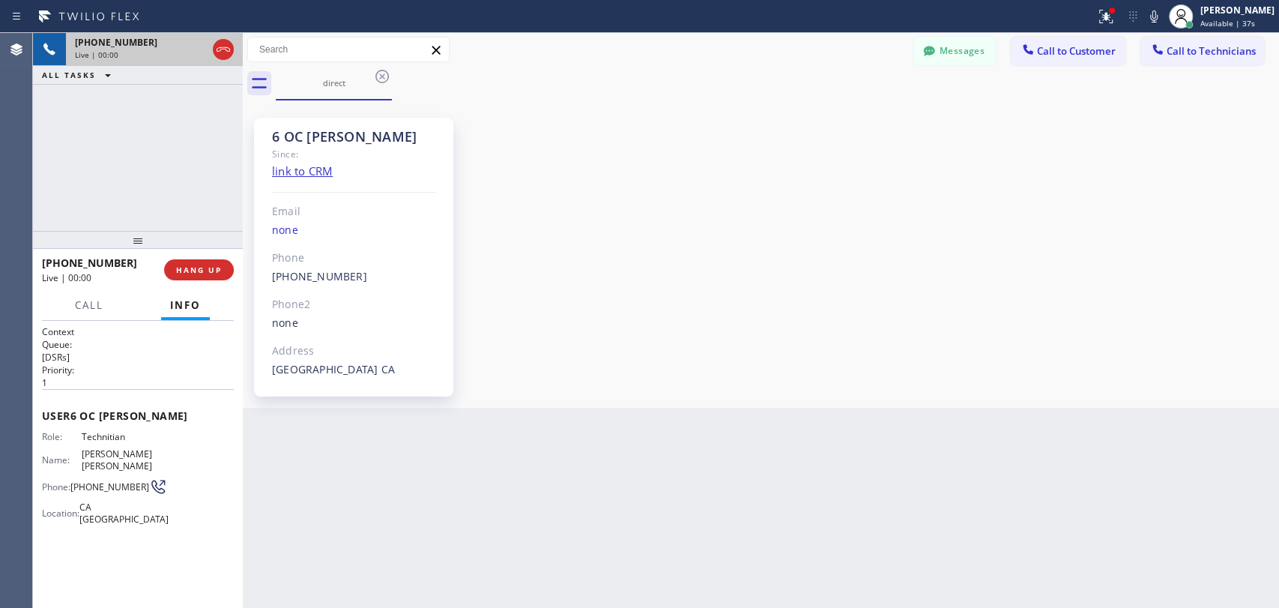
scroll to position [14299, 0]
click at [205, 272] on span "HANG UP" at bounding box center [199, 269] width 46 height 10
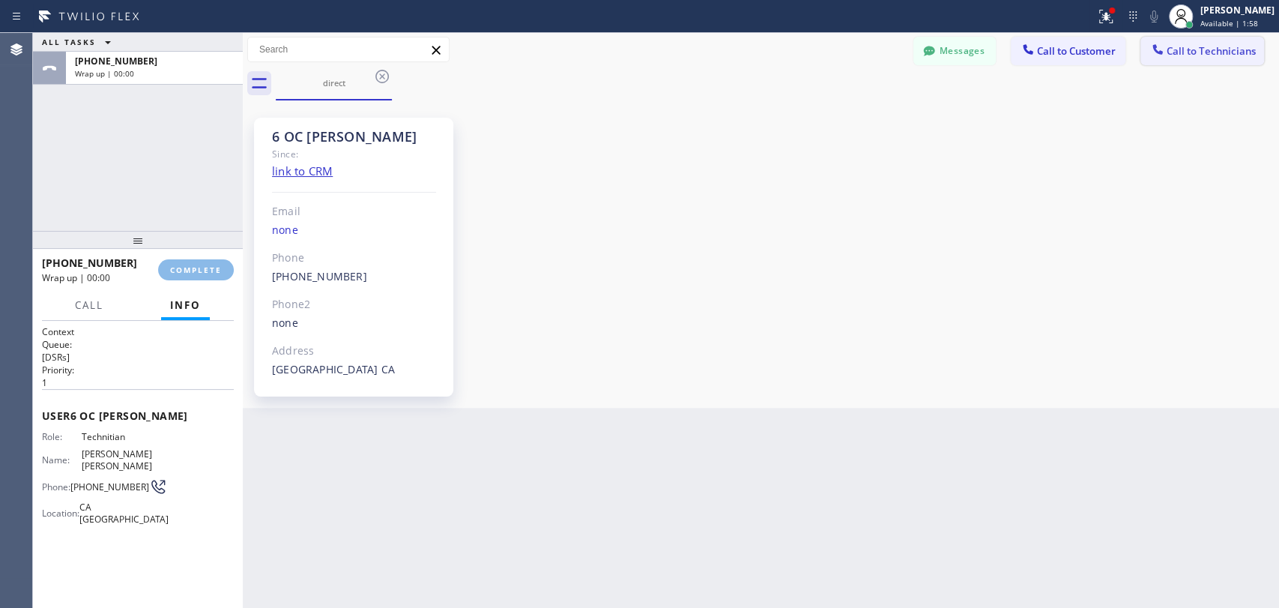
click at [1157, 49] on icon at bounding box center [1157, 49] width 15 height 15
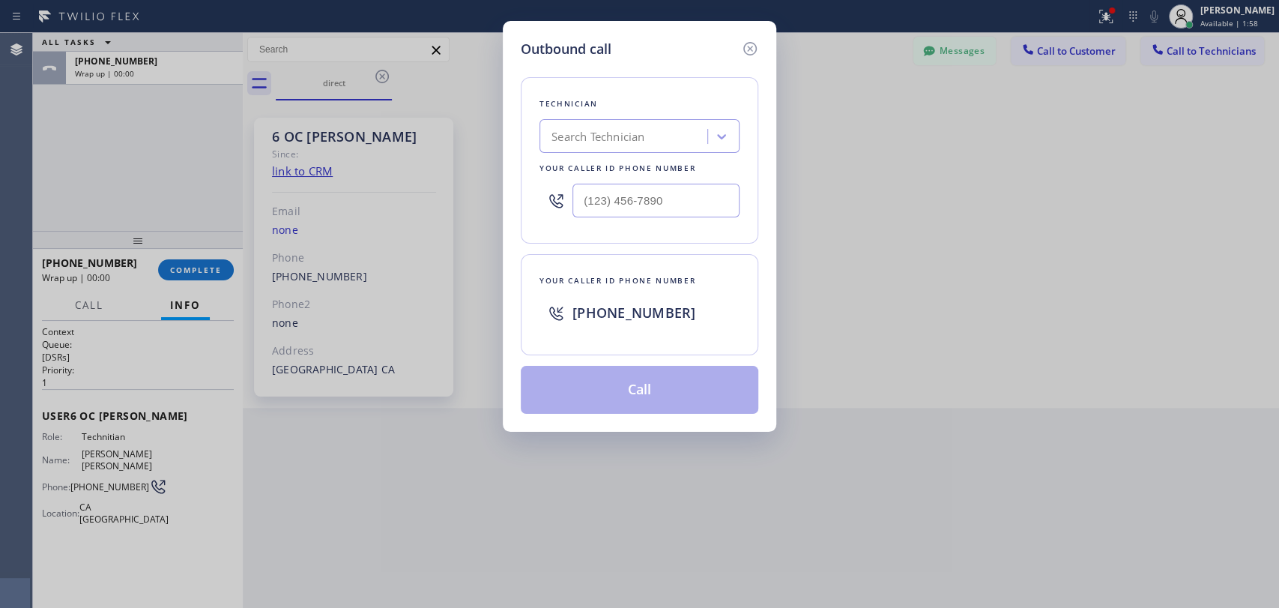
click at [623, 160] on div "Your caller id phone number" at bounding box center [639, 168] width 200 height 16
click at [629, 142] on div "Search Technician" at bounding box center [597, 136] width 93 height 17
type input "Chris"
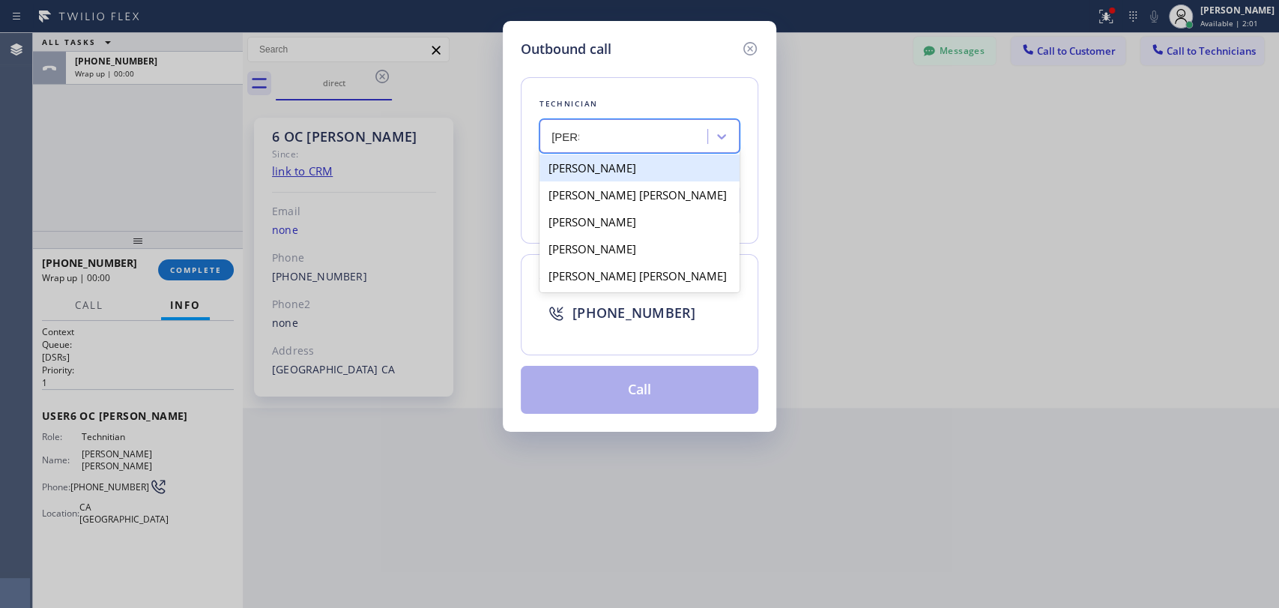
click at [623, 166] on div "[PERSON_NAME]" at bounding box center [639, 167] width 200 height 27
type input "(951) 751-8609"
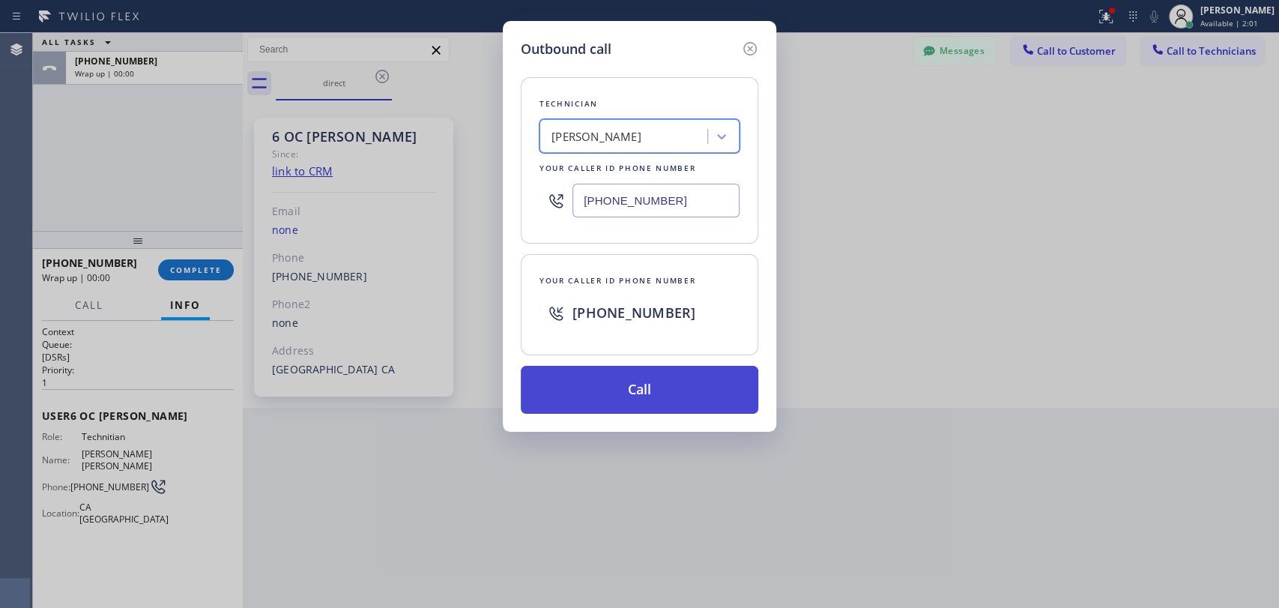
click at [605, 372] on button "Call" at bounding box center [639, 390] width 237 height 48
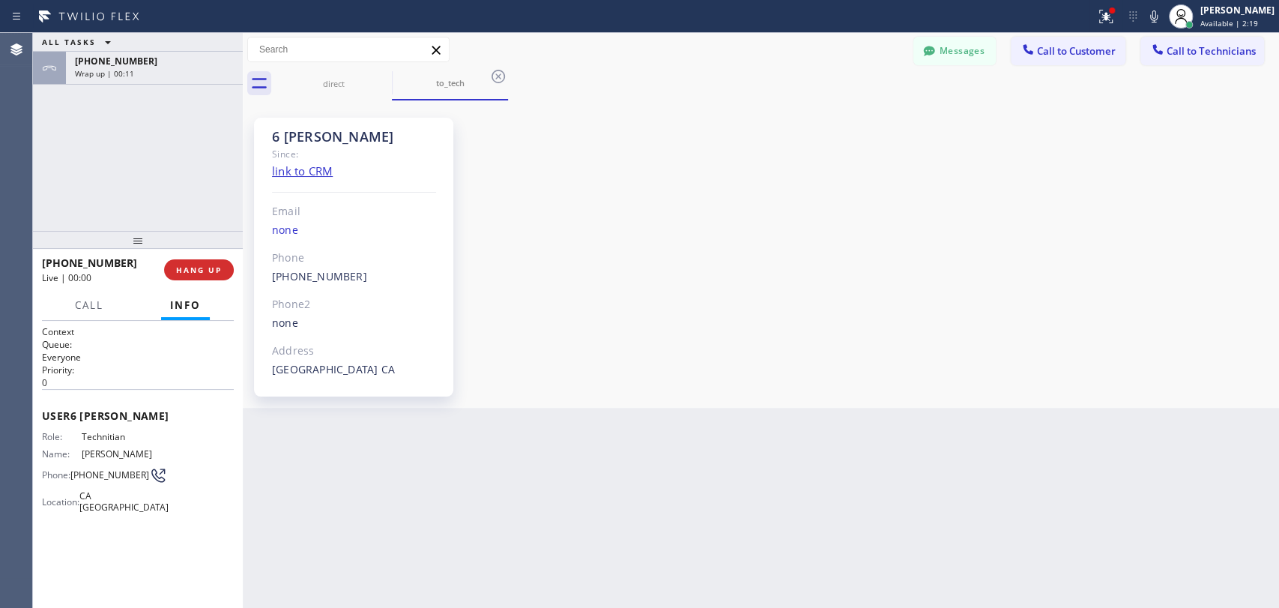
scroll to position [20200, 0]
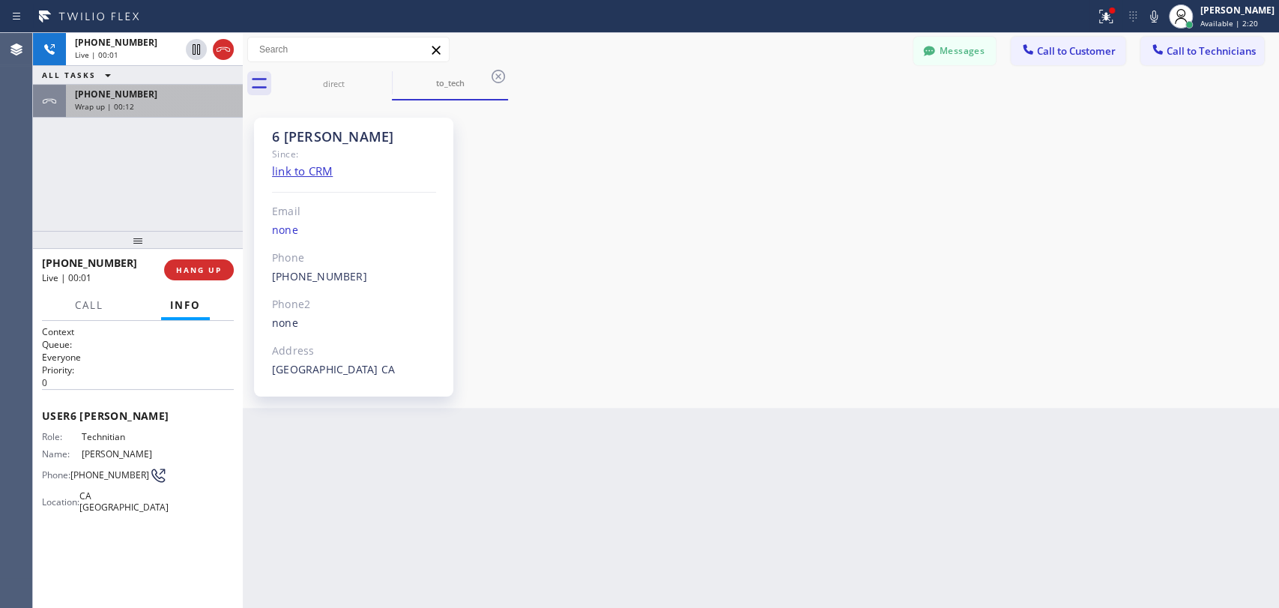
click at [168, 112] on div "+19095347004 Wrap up | 00:12" at bounding box center [151, 101] width 171 height 33
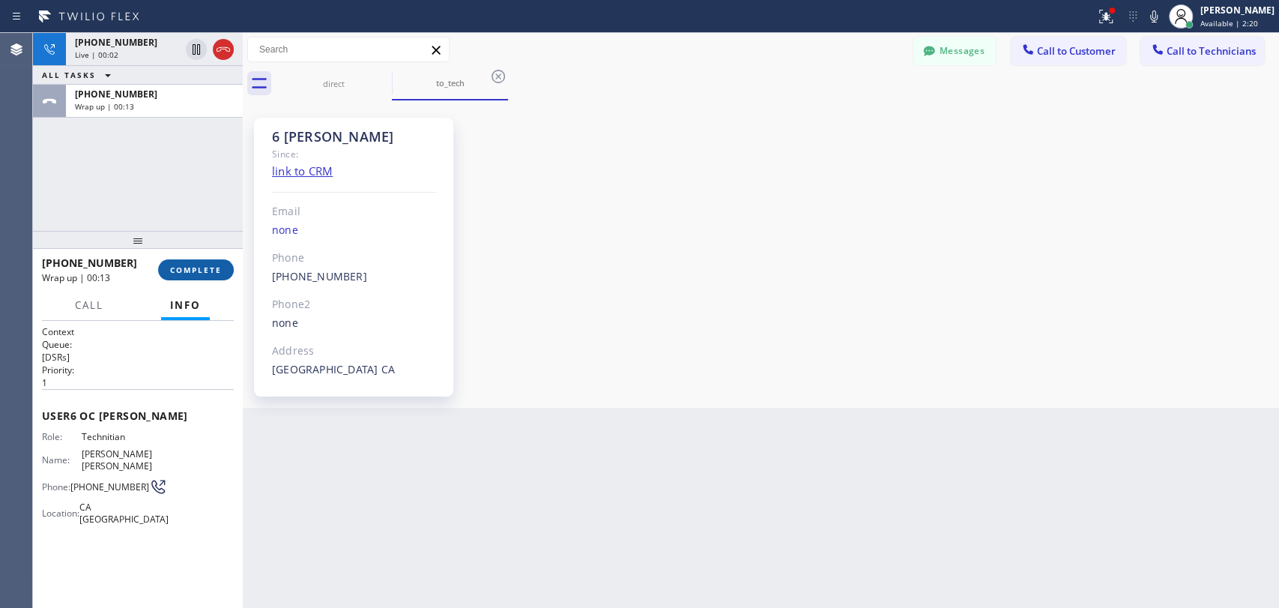
click at [205, 267] on span "COMPLETE" at bounding box center [196, 269] width 52 height 10
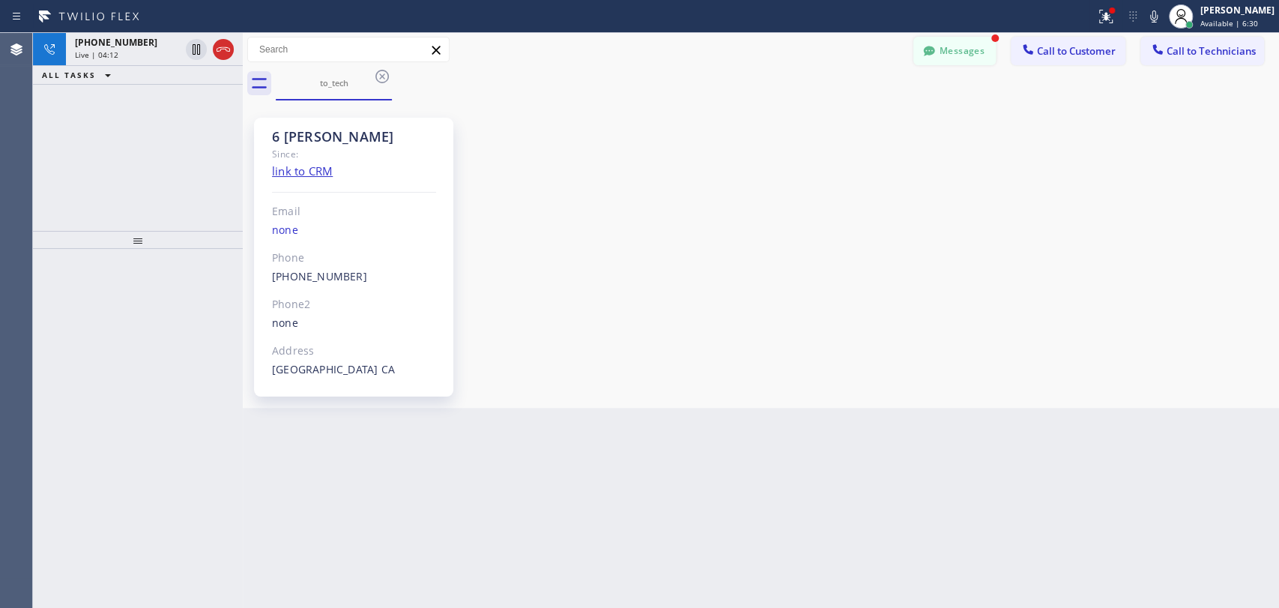
click at [969, 49] on button "Messages" at bounding box center [954, 51] width 82 height 28
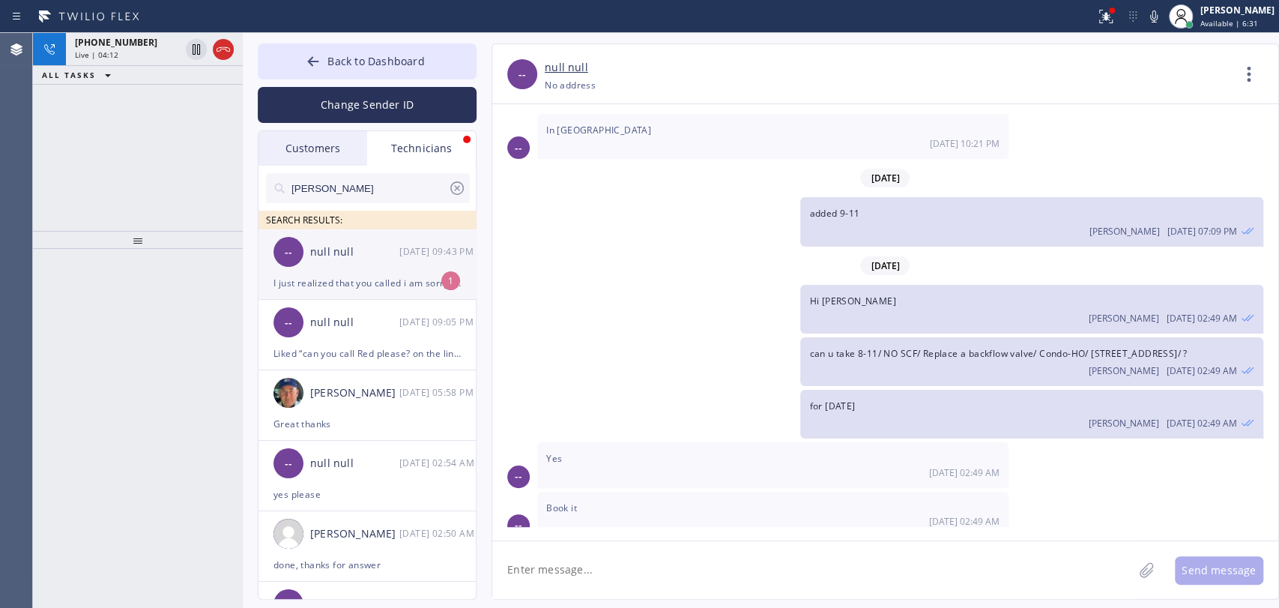
click at [330, 277] on div "I just realized that you called i am sorry I missed it" at bounding box center [366, 282] width 187 height 17
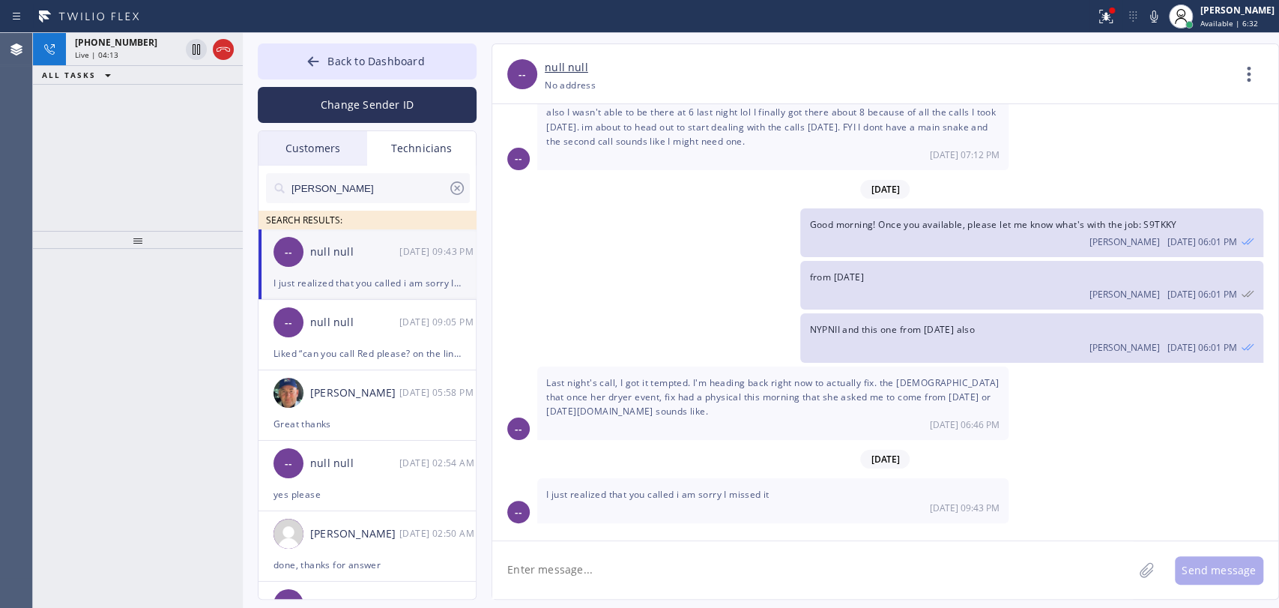
scroll to position [2481, 0]
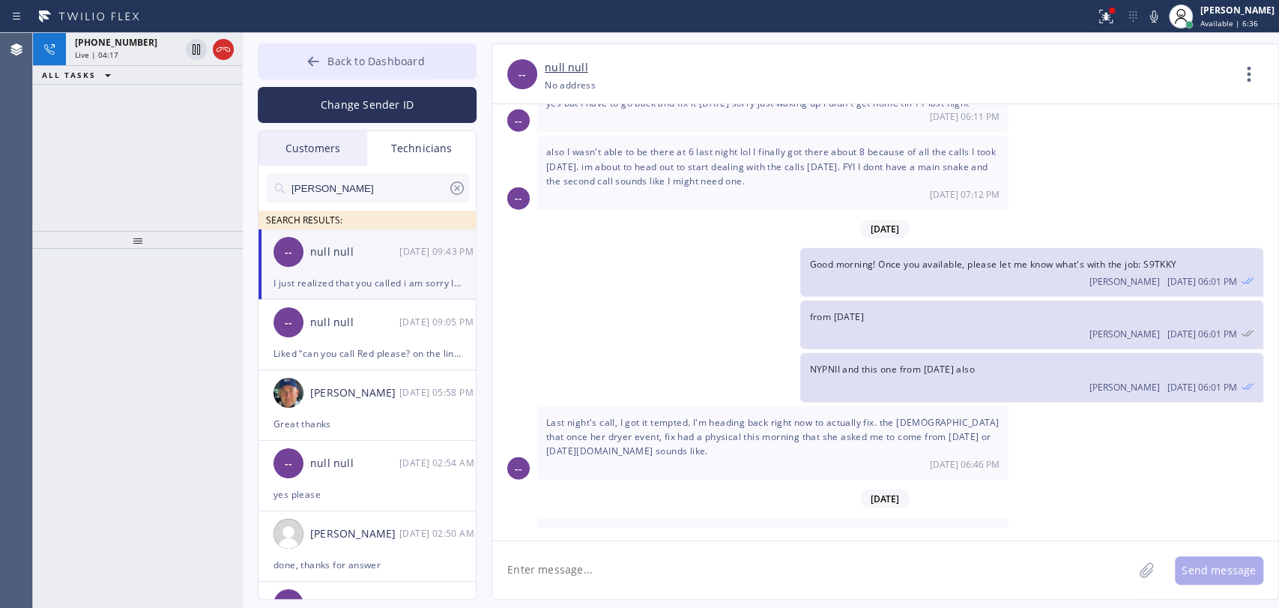
click at [285, 64] on button "Back to Dashboard" at bounding box center [367, 61] width 219 height 36
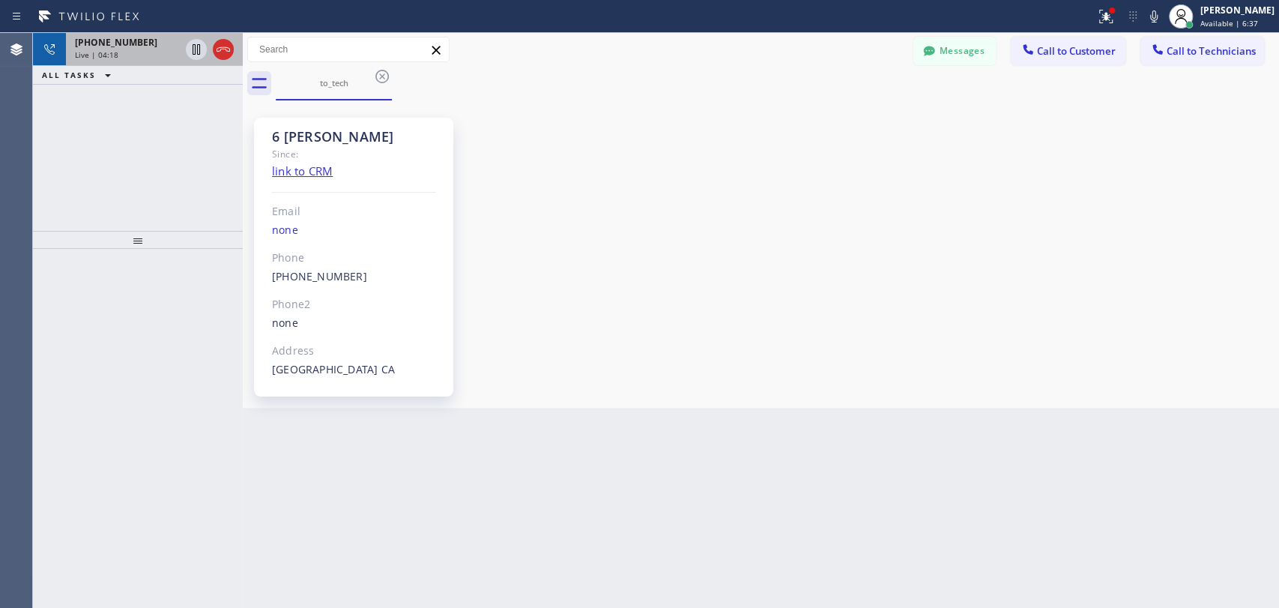
click at [156, 49] on div "Live | 04:18" at bounding box center [127, 54] width 105 height 10
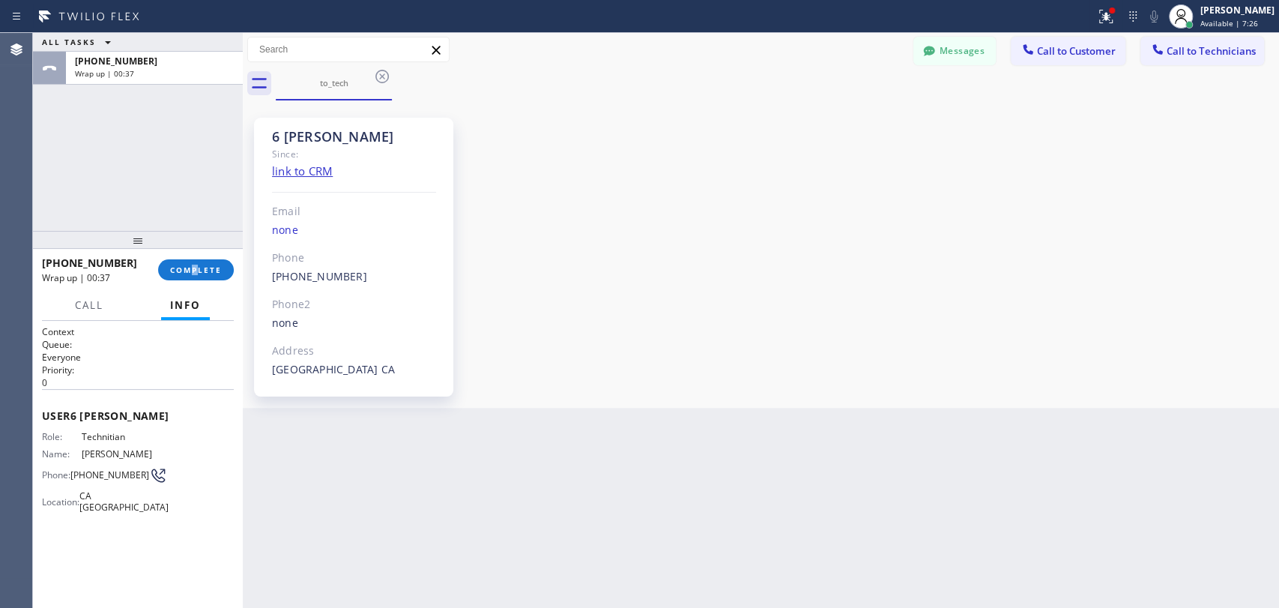
click at [192, 255] on div "+19517518609 Wrap up | 00:37 COMPLETE" at bounding box center [138, 269] width 192 height 39
click at [193, 263] on button "COMPLETE" at bounding box center [196, 269] width 76 height 21
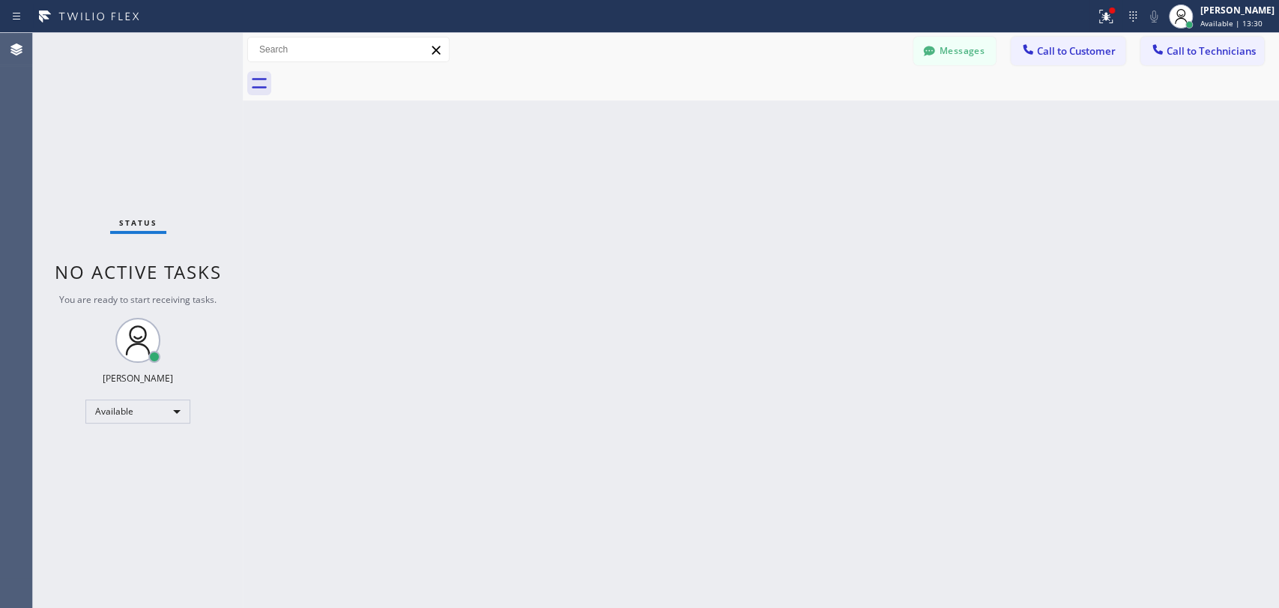
click at [947, 55] on button "Messages" at bounding box center [954, 51] width 82 height 28
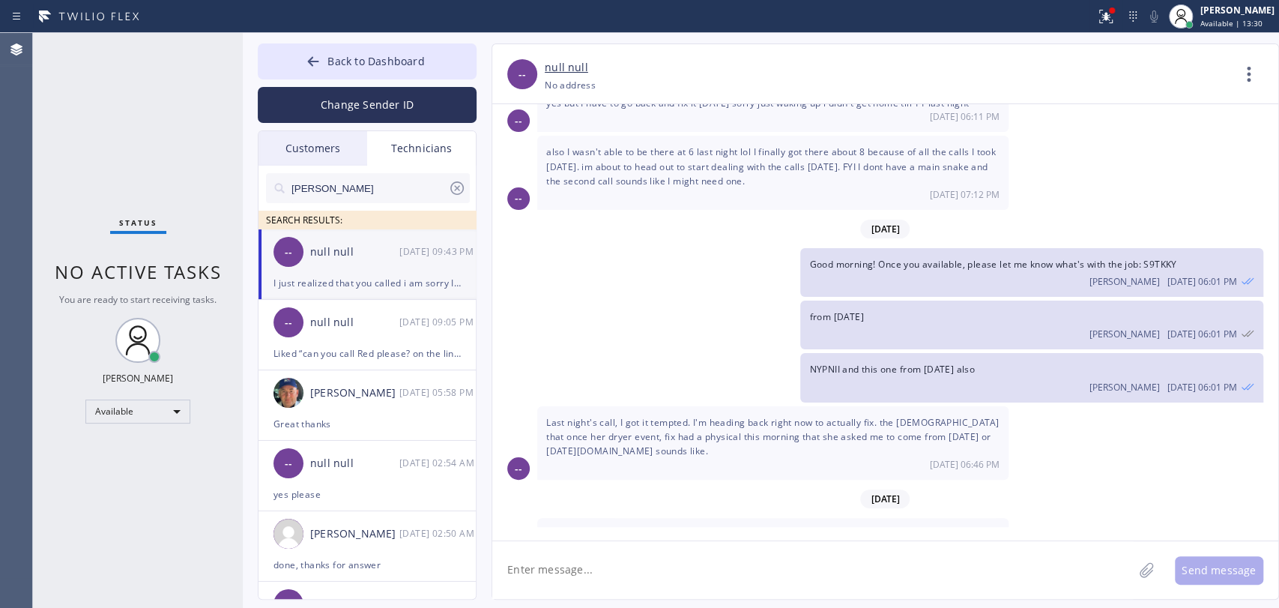
click at [395, 186] on input "Hovik" at bounding box center [369, 188] width 158 height 30
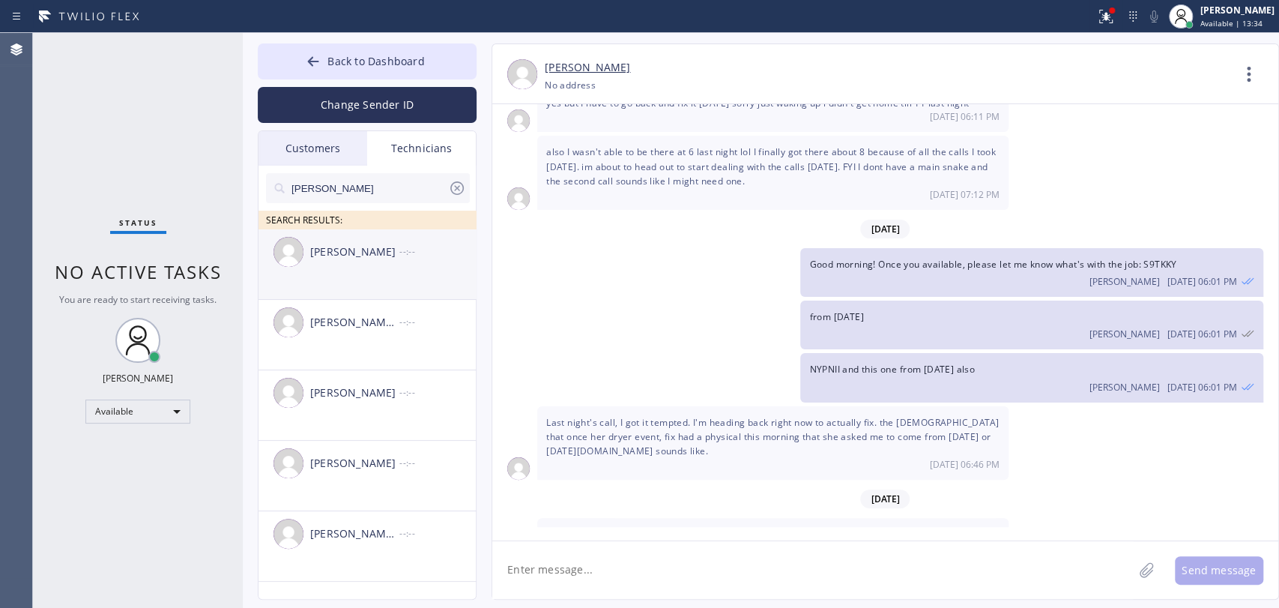
type input "Chris"
click at [362, 272] on div "Christopher Gonzales --:--" at bounding box center [367, 251] width 219 height 45
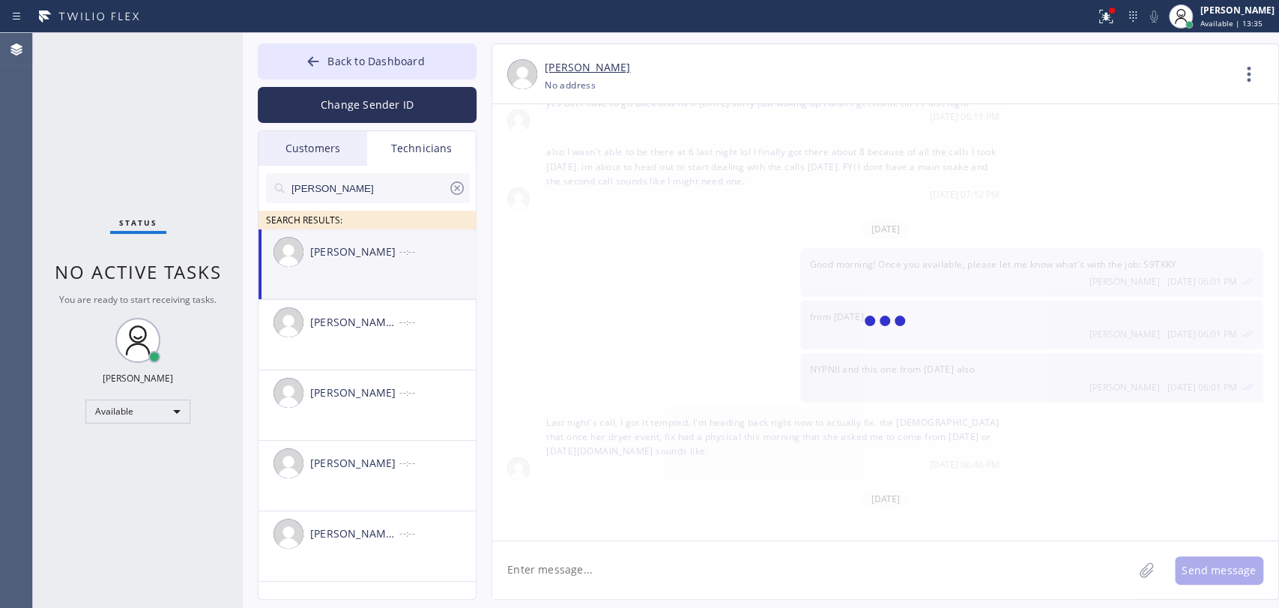
click at [579, 561] on textarea at bounding box center [812, 570] width 641 height 58
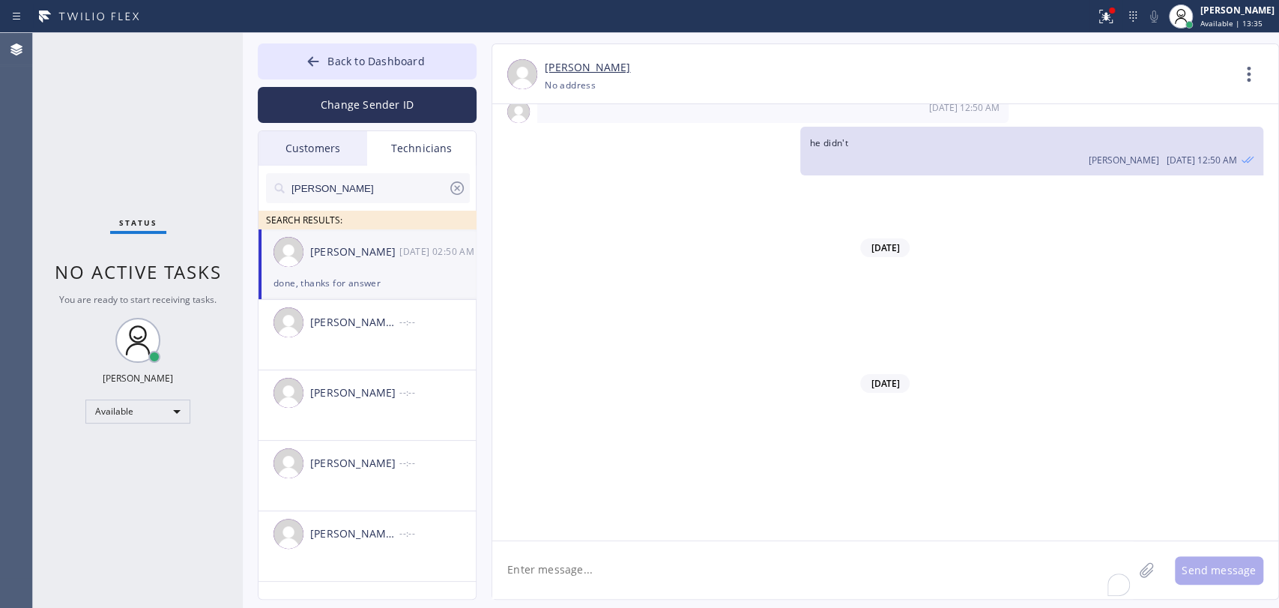
scroll to position [20200, 0]
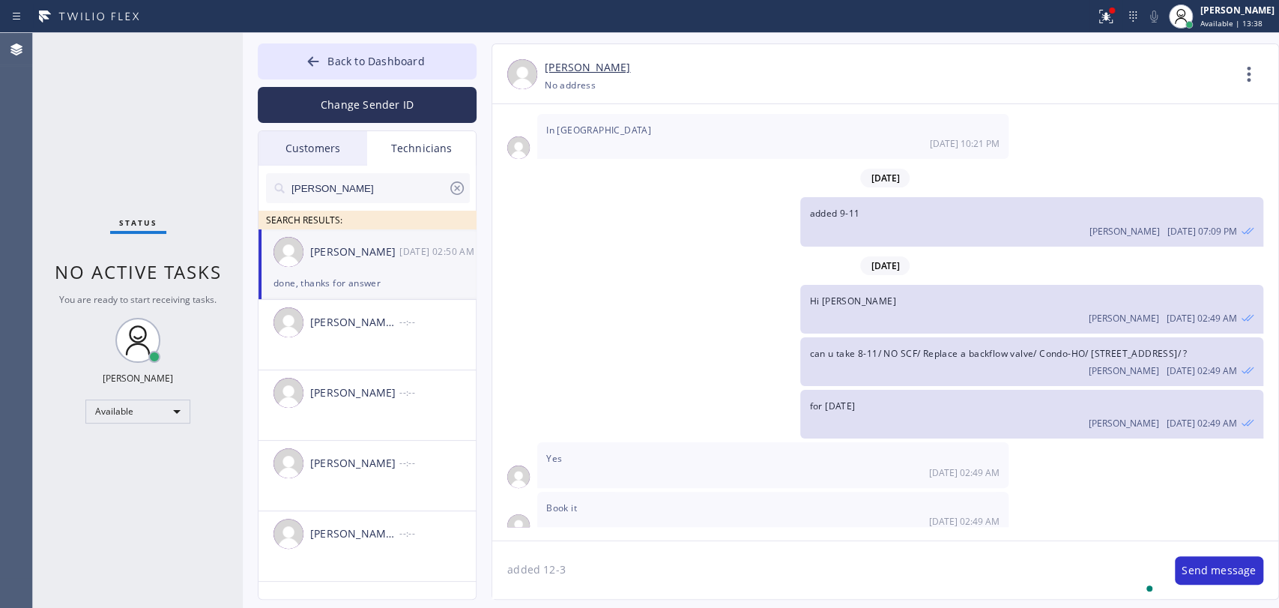
type textarea "added 12-3"
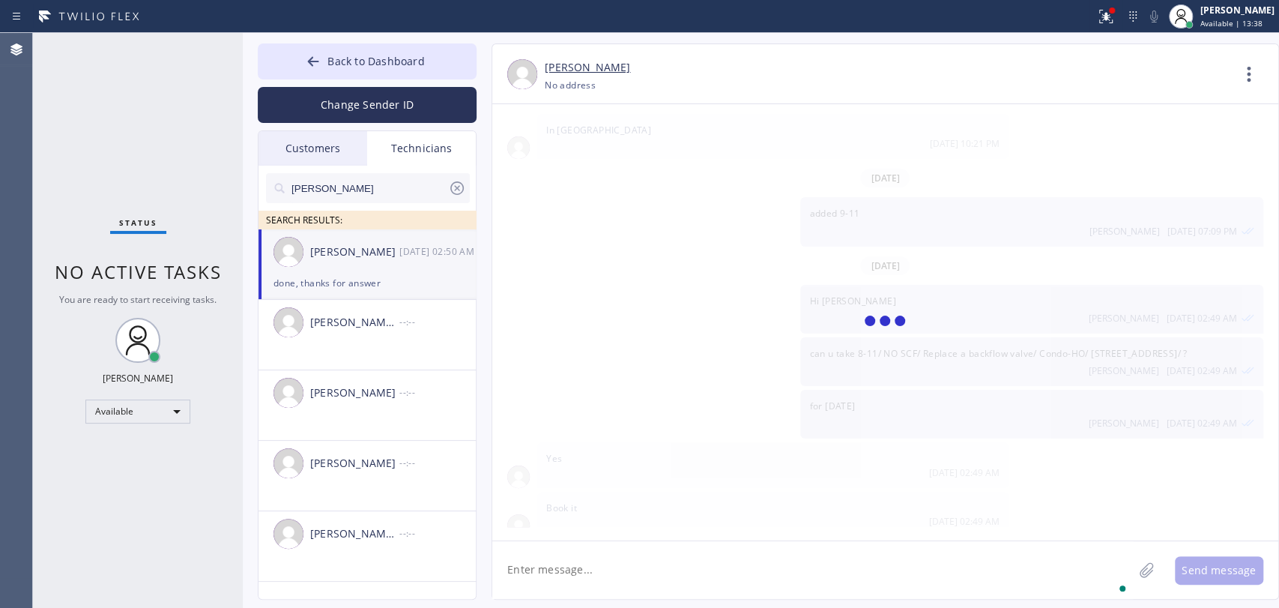
scroll to position [20252, 0]
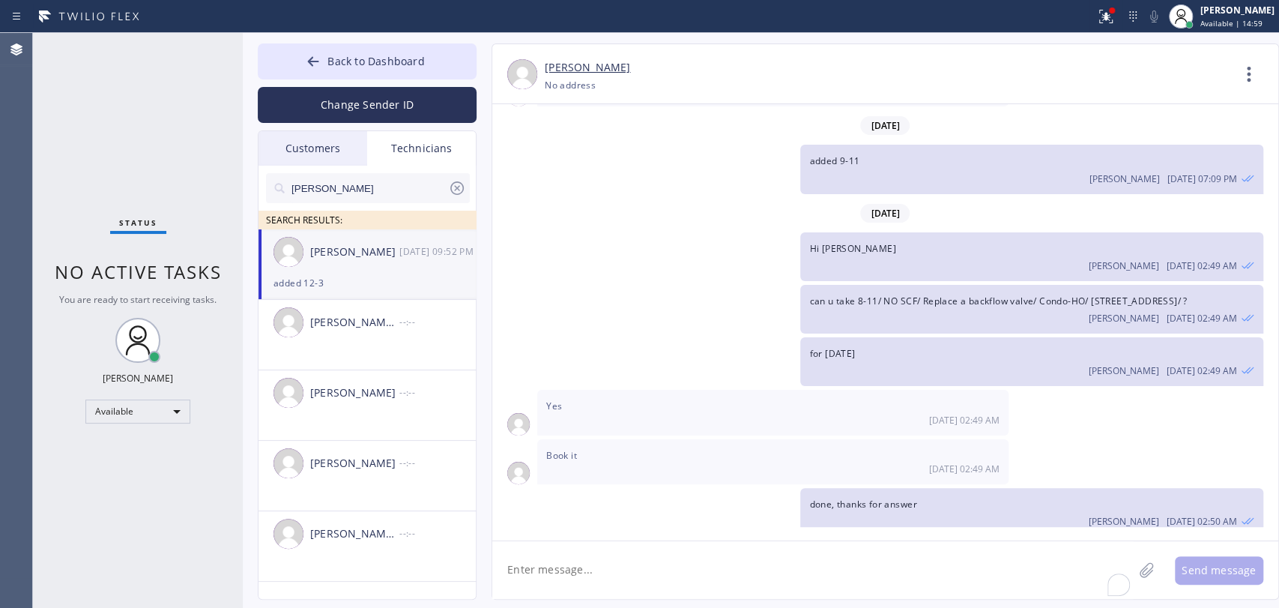
click at [570, 579] on textarea "To enrich screen reader interactions, please activate Accessibility in Grammarl…" at bounding box center [812, 570] width 641 height 58
type textarea "And sent the estimate to Hugo"
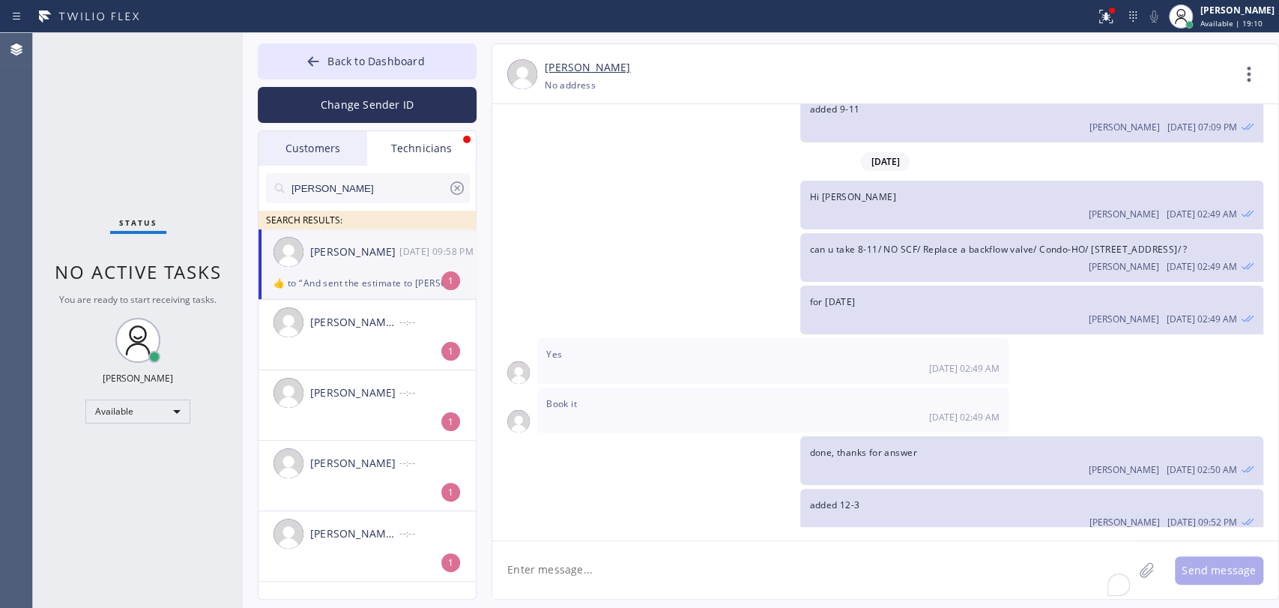
scroll to position [20353, 0]
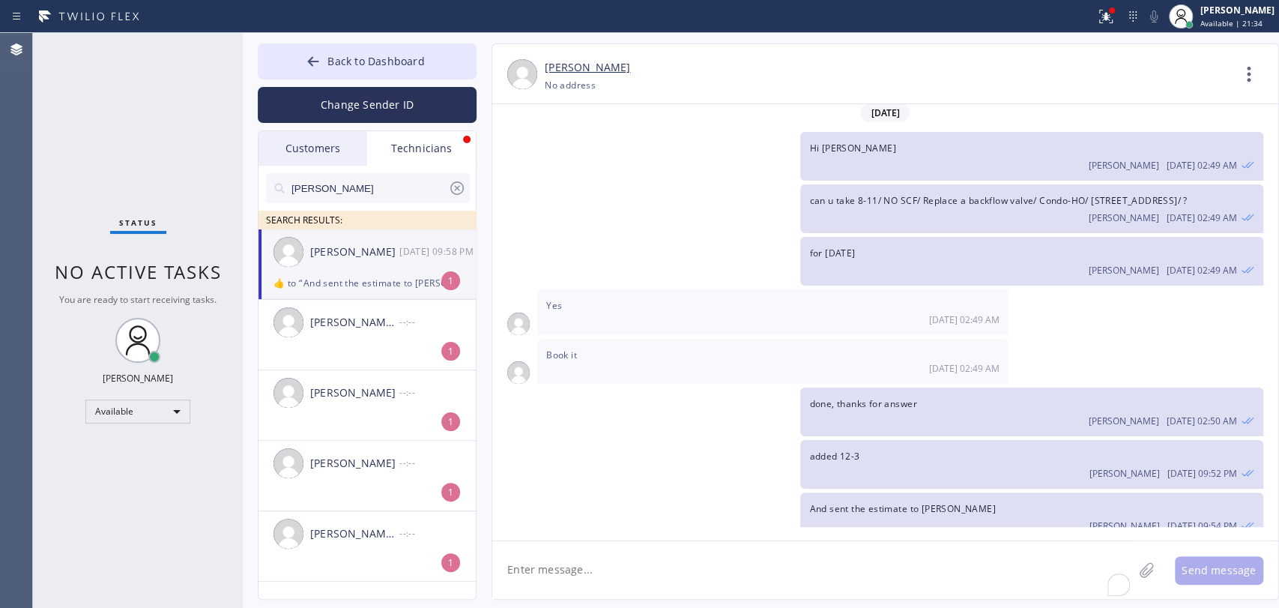
click at [376, 275] on div "​👍​ to “ And sent the estimate to Hugo ”" at bounding box center [366, 282] width 187 height 17
click at [463, 181] on icon at bounding box center [457, 188] width 18 height 18
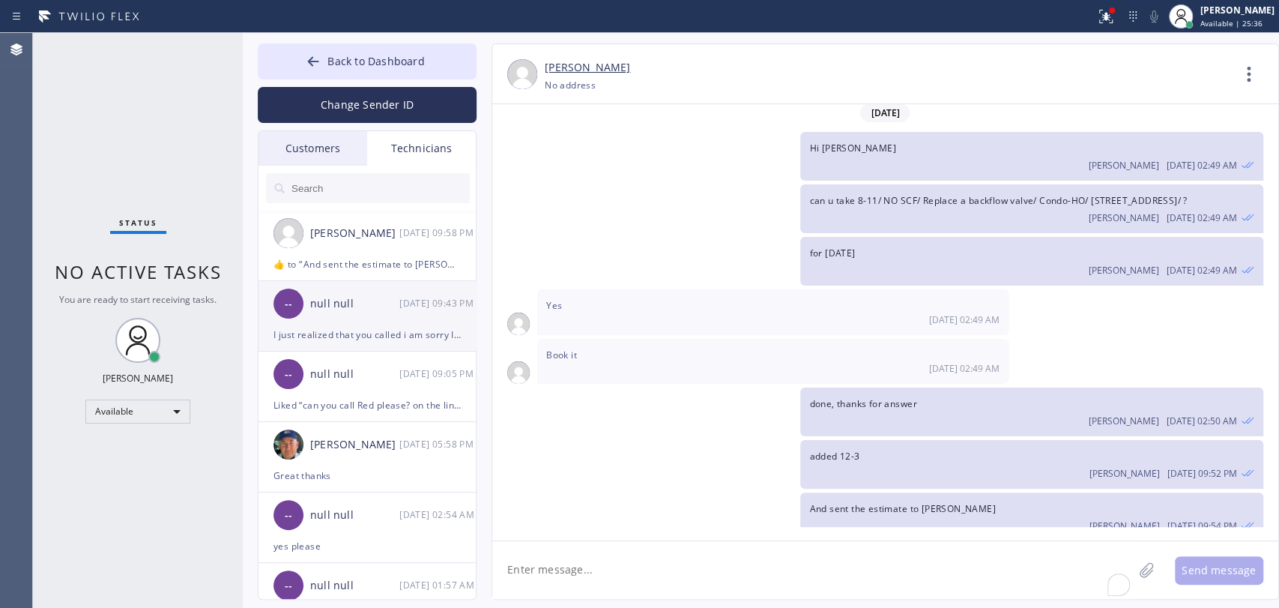
click at [353, 333] on div "I just realized that you called i am sorry I missed it" at bounding box center [366, 334] width 187 height 17
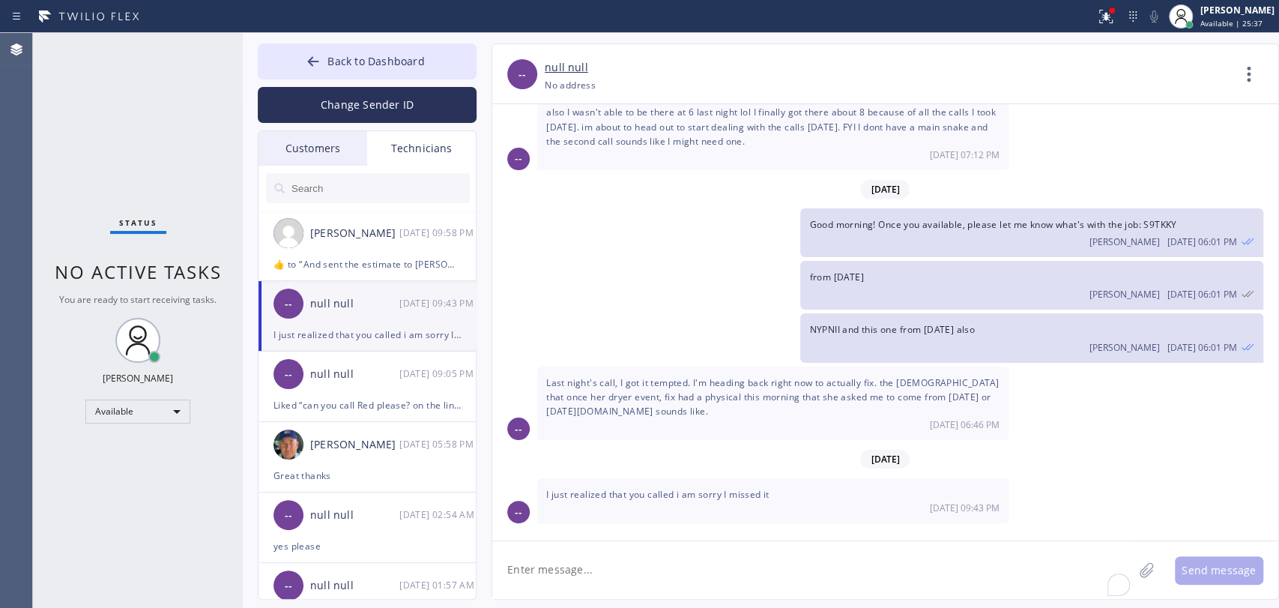
scroll to position [2481, 0]
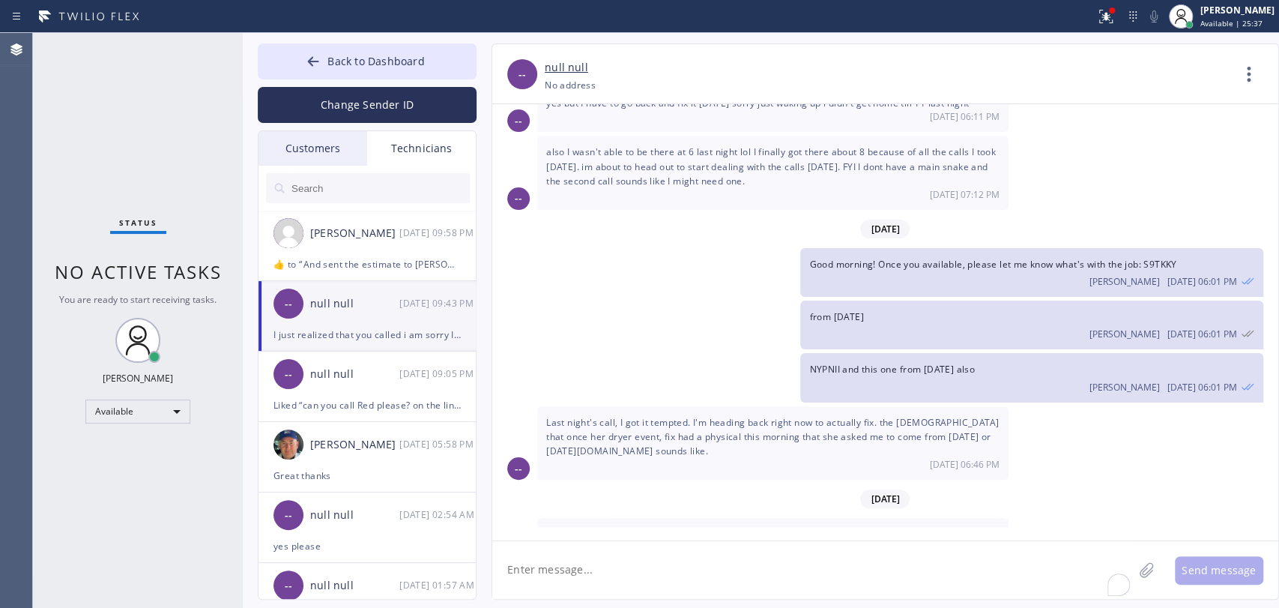
click at [591, 587] on textarea "To enrich screen reader interactions, please activate Accessibility in Grammarl…" at bounding box center [812, 570] width 641 height 58
type textarea "Hi Andrew! It's ok, i wanted to ask about the job from yesterday, but Red alrea…"
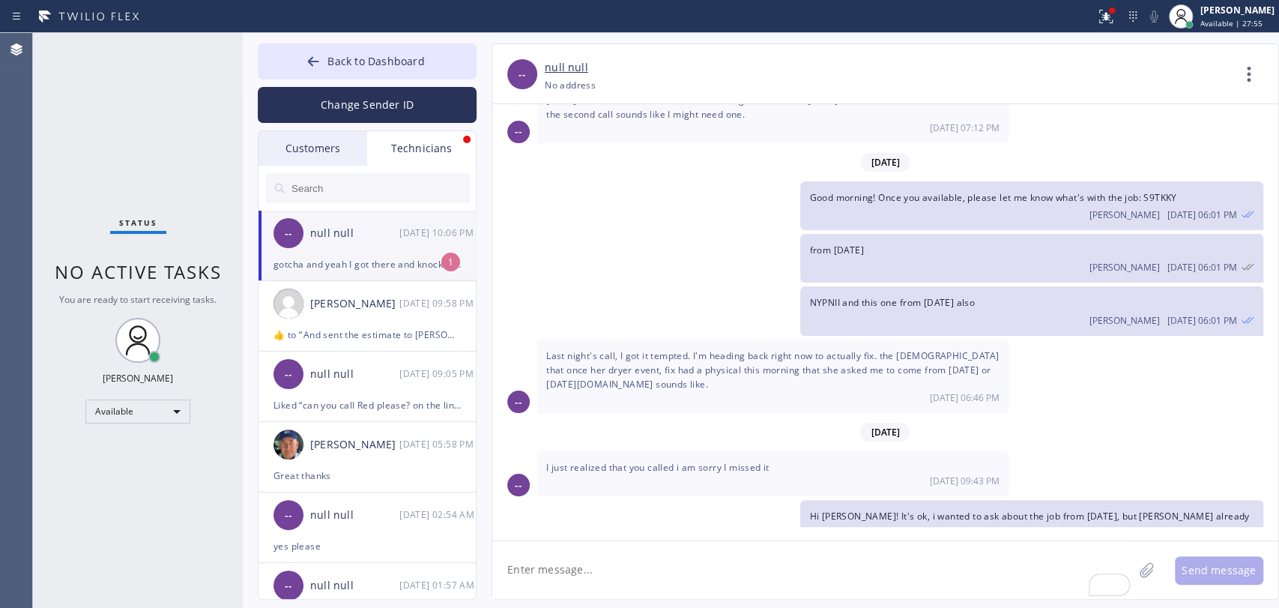
scroll to position [2624, 0]
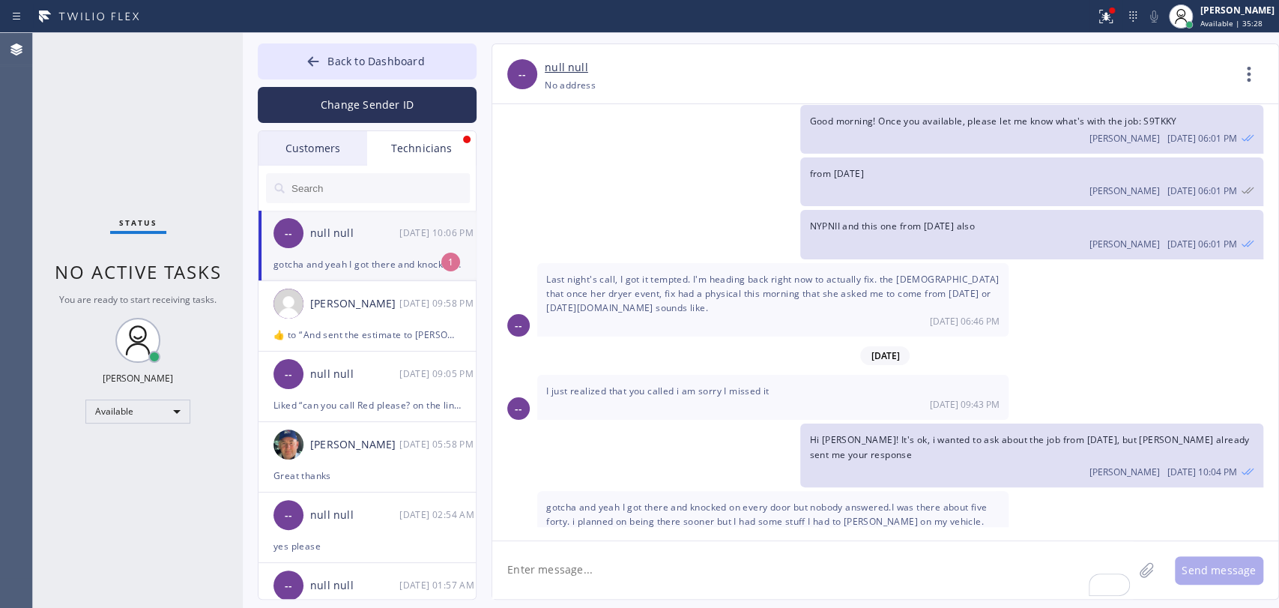
click at [367, 249] on div "-- null null 09/11 10:06 PM" at bounding box center [367, 233] width 219 height 45
drag, startPoint x: 509, startPoint y: 44, endPoint x: 495, endPoint y: 45, distance: 14.3
click at [500, 44] on div "-- null null +19098349086 Choose phone number +19098349086 No address Contact F…" at bounding box center [885, 74] width 786 height 60
click at [444, 64] on button "Back to Dashboard" at bounding box center [367, 61] width 219 height 36
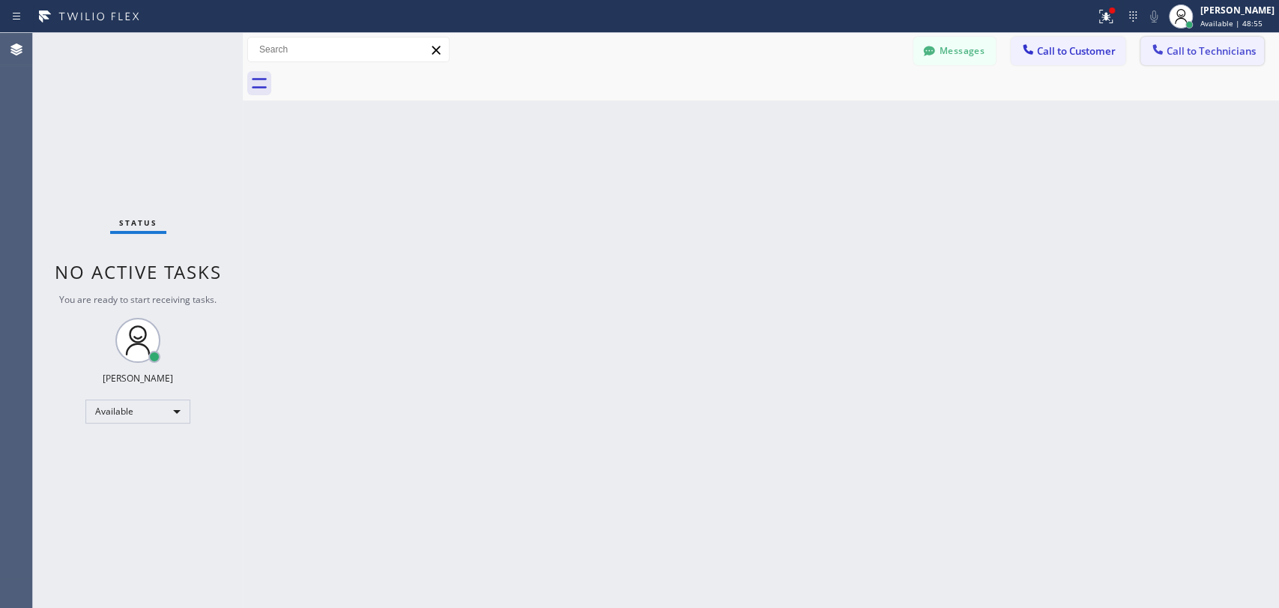
click at [1172, 58] on button "Call to Technicians" at bounding box center [1202, 51] width 124 height 28
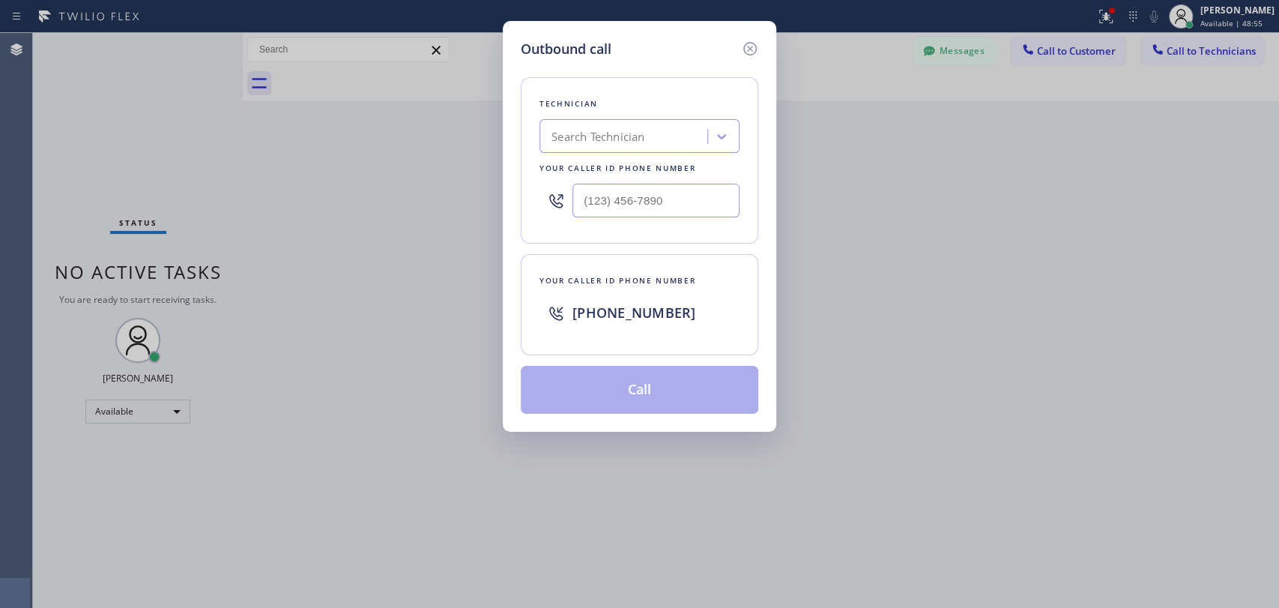
drag, startPoint x: 636, startPoint y: 120, endPoint x: 629, endPoint y: 121, distance: 7.6
click at [629, 121] on div "Technician Search Technician Your caller id phone number" at bounding box center [639, 160] width 237 height 166
click at [627, 131] on div "Search Technician" at bounding box center [597, 136] width 93 height 17
type input "Hovik"
click at [616, 169] on div "[PERSON_NAME]" at bounding box center [639, 167] width 200 height 27
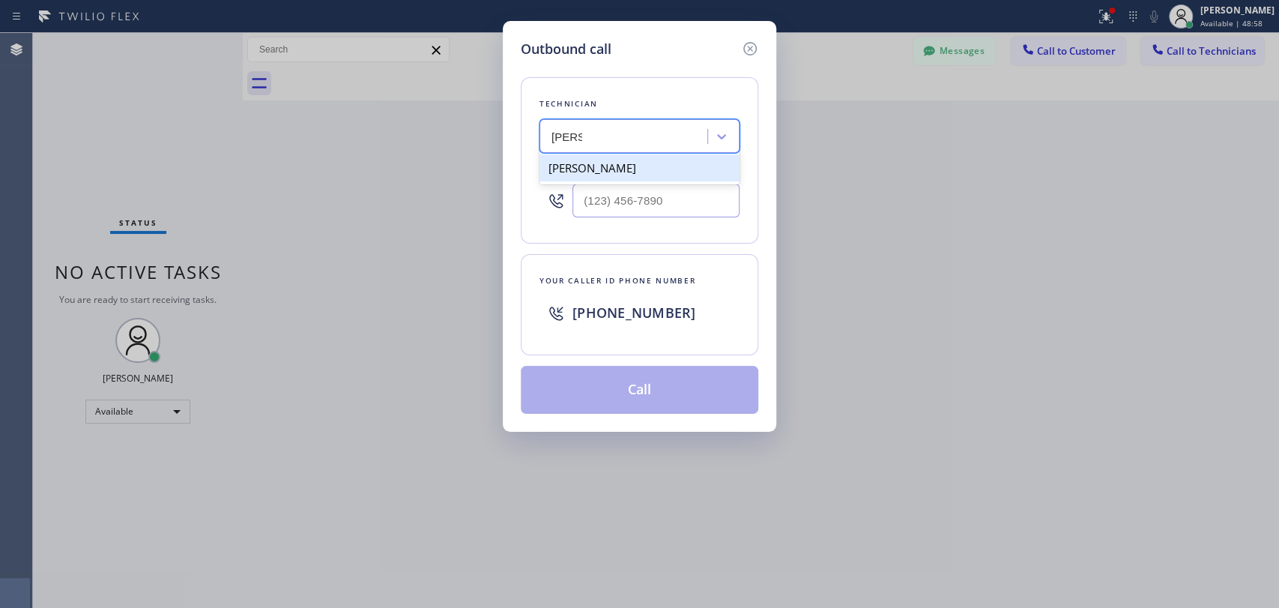
type input "[PHONE_NUMBER]"
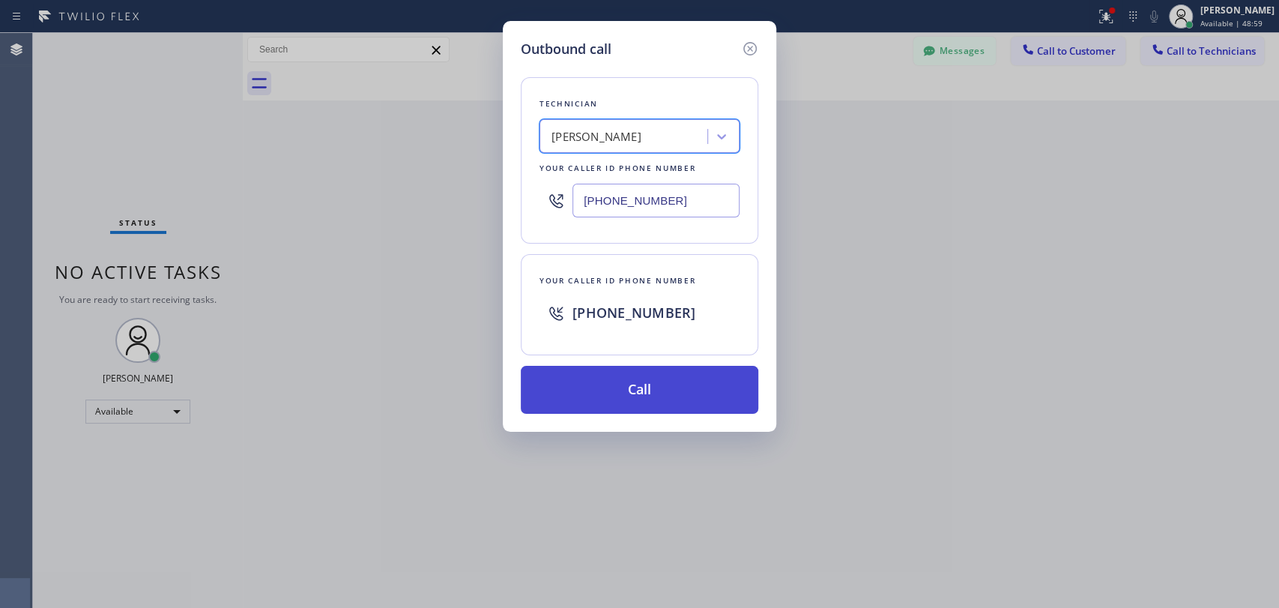
click at [596, 378] on button "Call" at bounding box center [639, 390] width 237 height 48
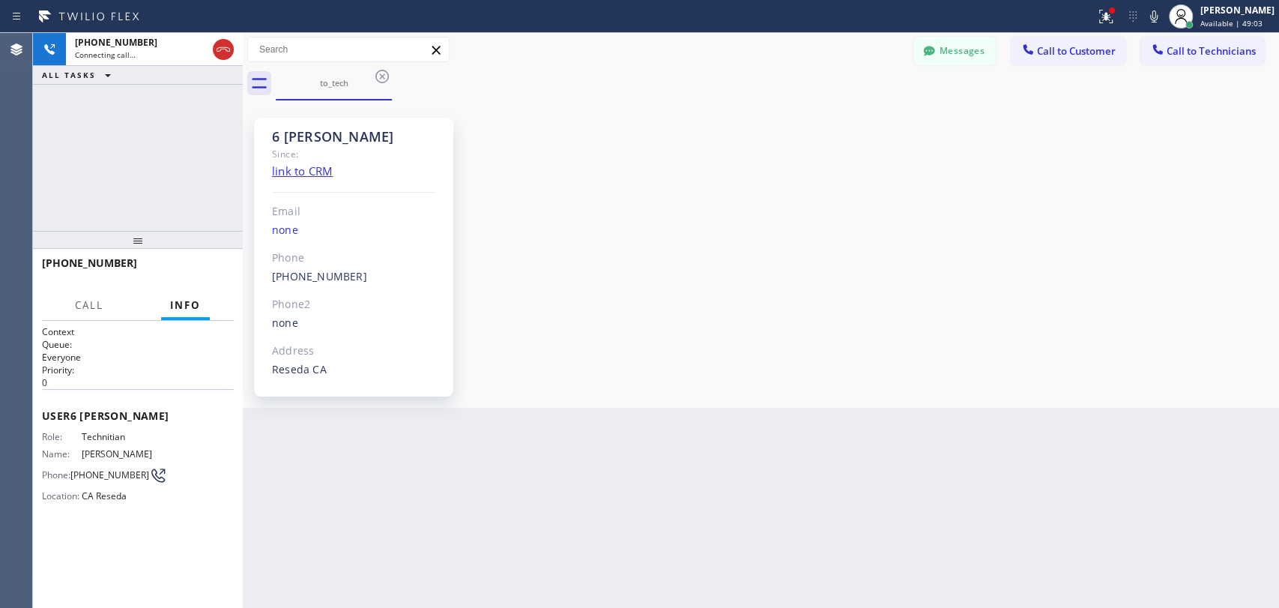
scroll to position [123431, 0]
click at [194, 262] on button "HANG UP" at bounding box center [199, 269] width 70 height 21
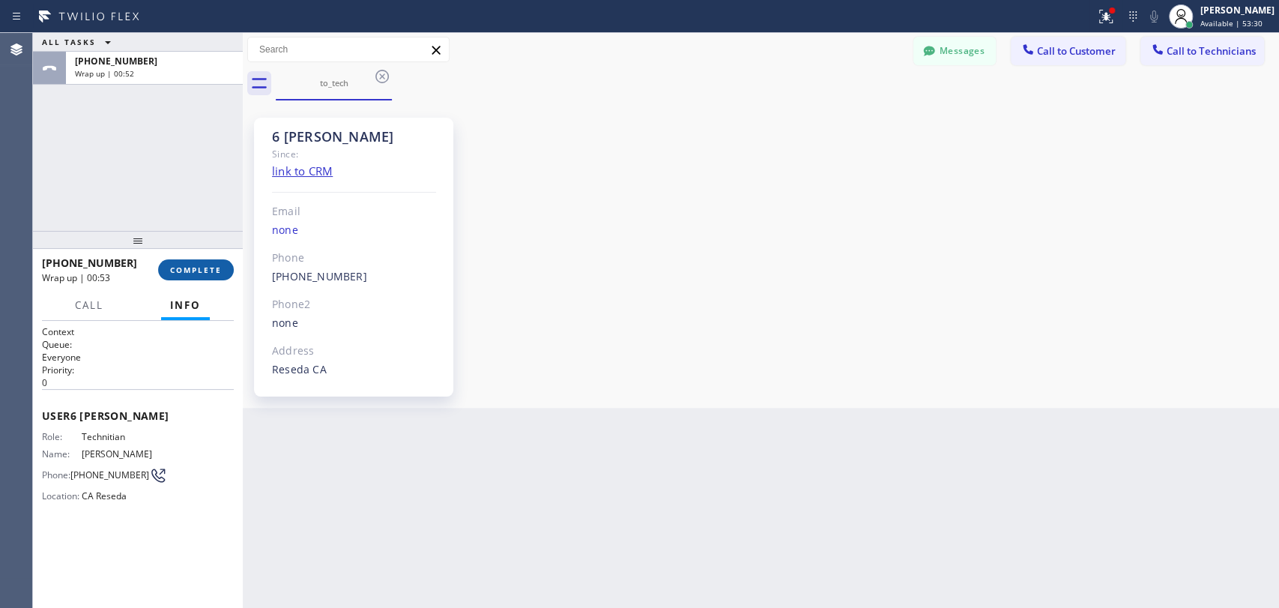
click at [187, 275] on button "COMPLETE" at bounding box center [196, 269] width 76 height 21
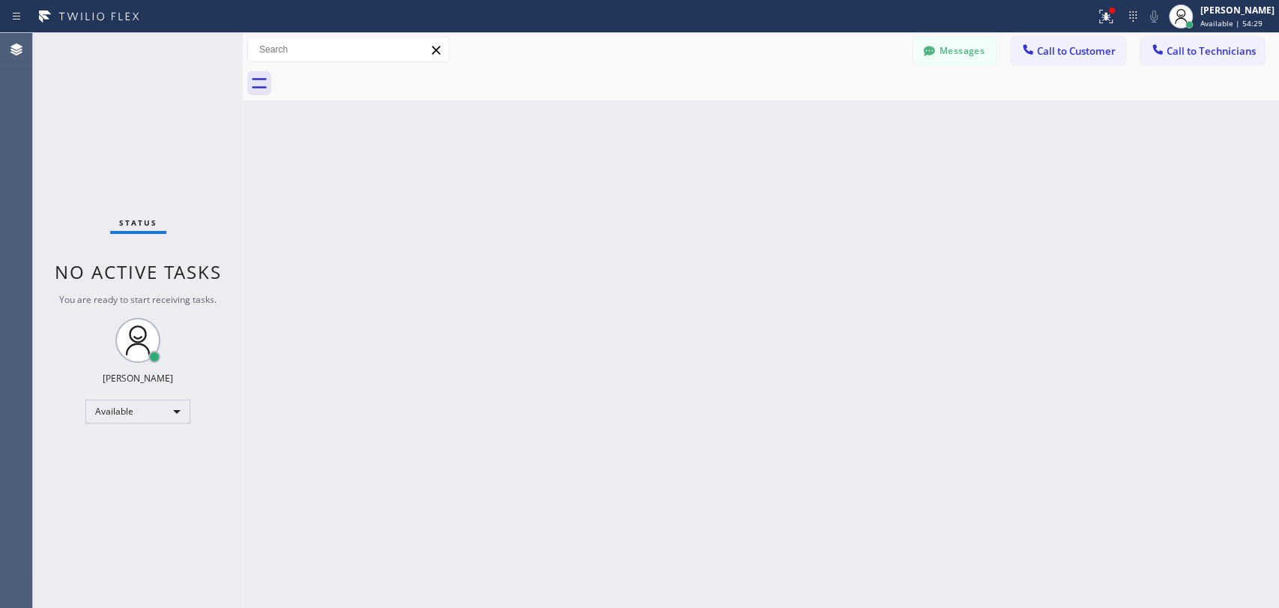
click at [961, 58] on button "Messages" at bounding box center [954, 51] width 82 height 28
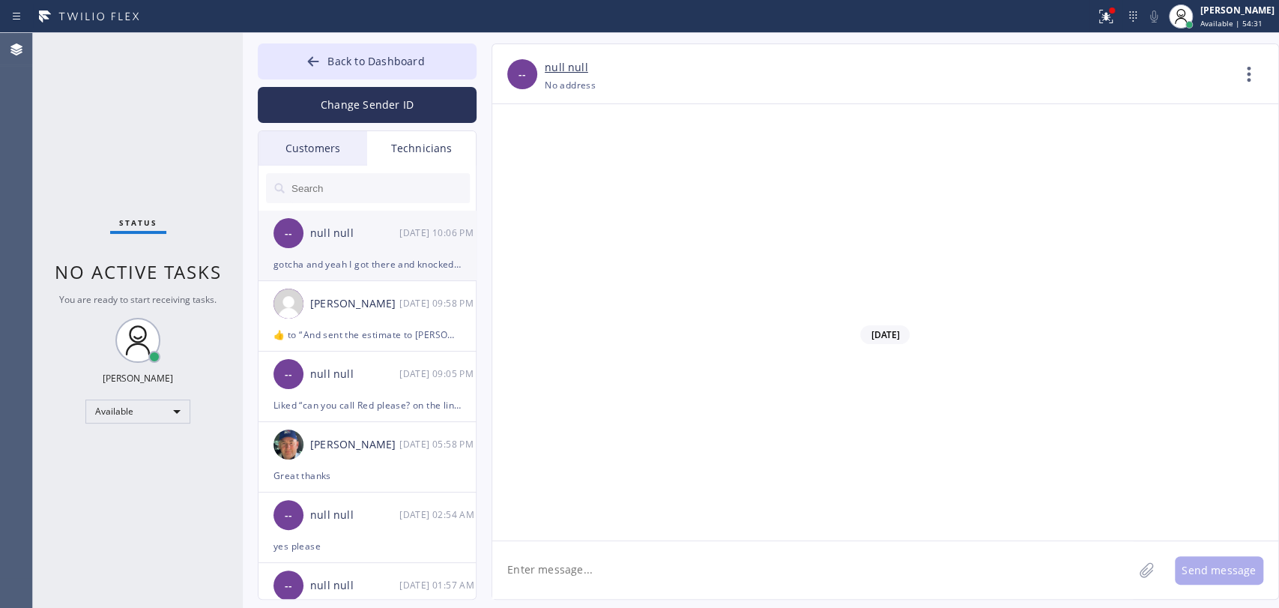
click at [363, 248] on div "-- null null 09/11 10:06 PM" at bounding box center [367, 233] width 219 height 45
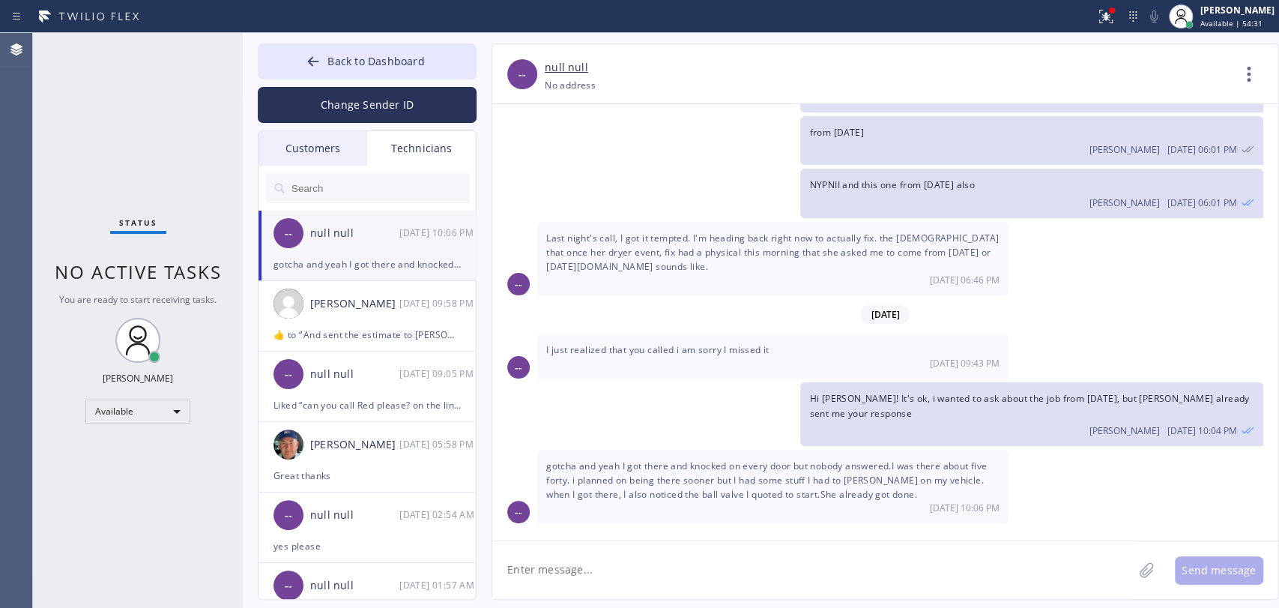
scroll to position [2624, 0]
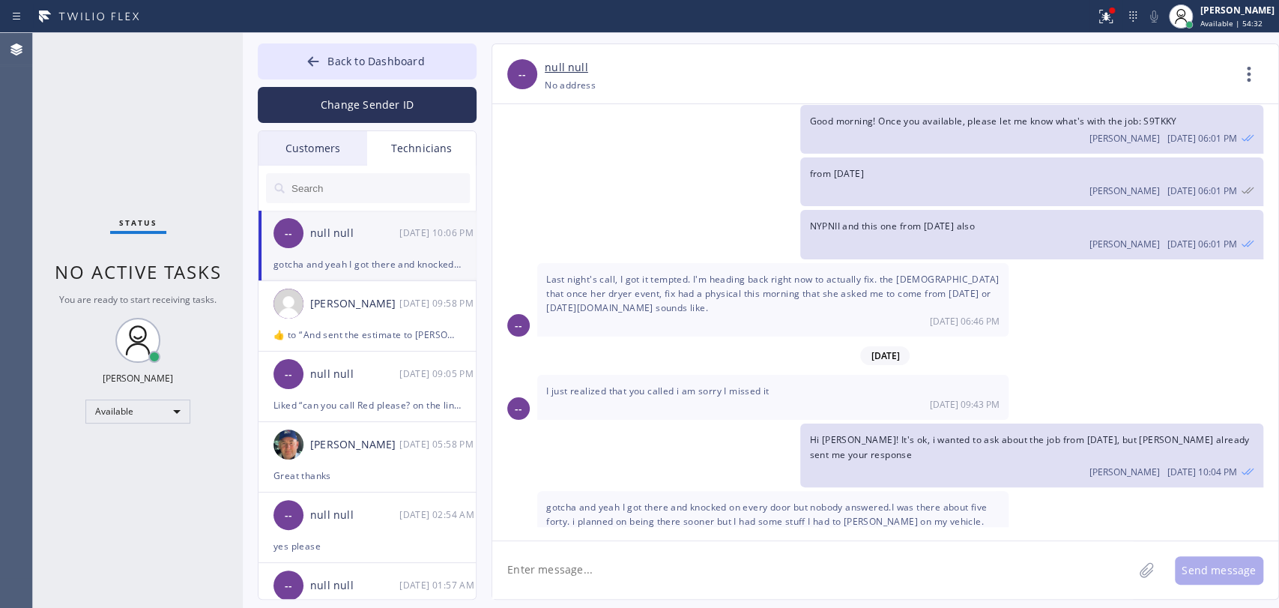
click at [347, 199] on input "text" at bounding box center [380, 188] width 180 height 30
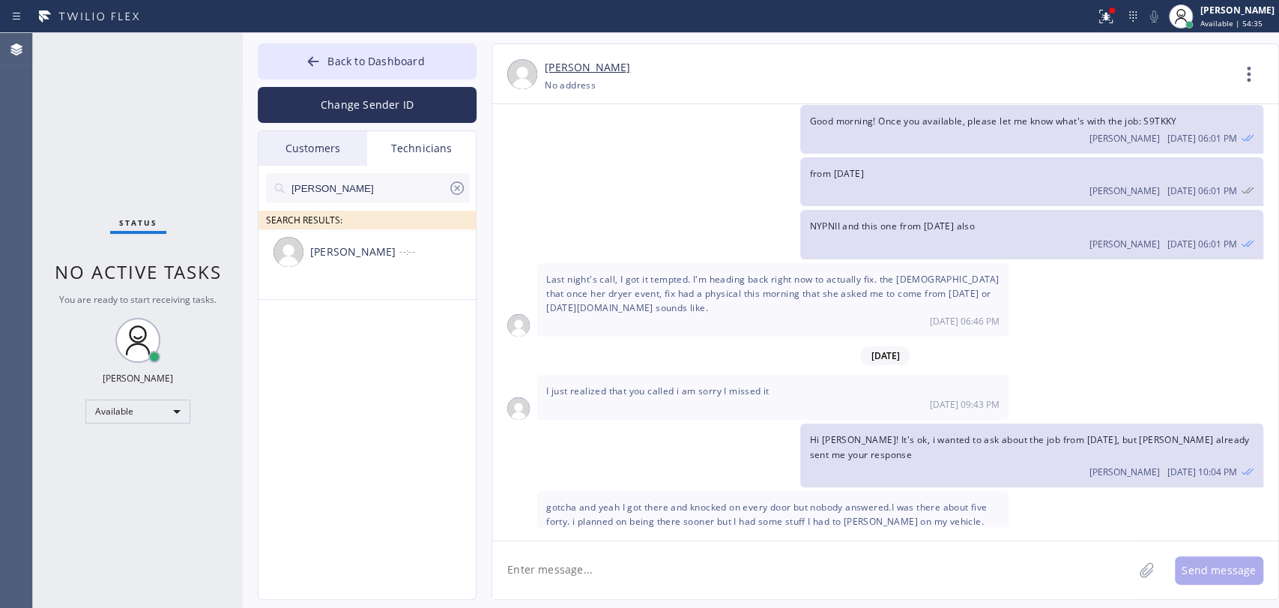
type input "Hovik"
click at [354, 254] on div "[PERSON_NAME]" at bounding box center [354, 251] width 89 height 17
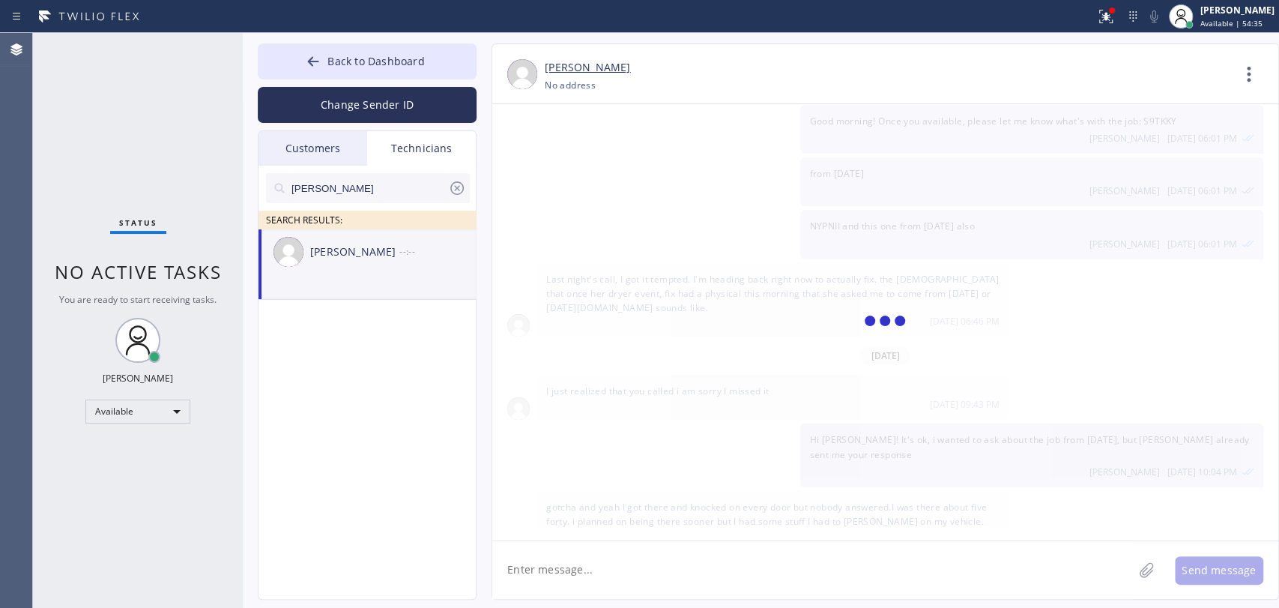
click at [626, 540] on div "Send message" at bounding box center [885, 569] width 786 height 58
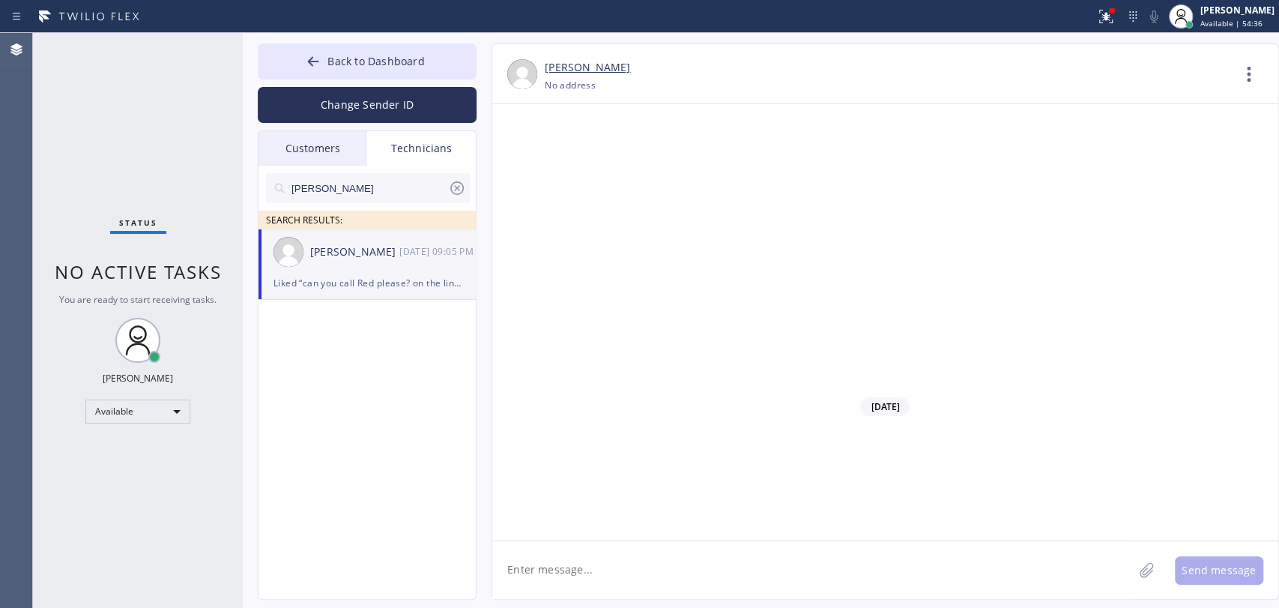
click at [605, 559] on textarea at bounding box center [812, 570] width 641 height 58
type textarea "done"
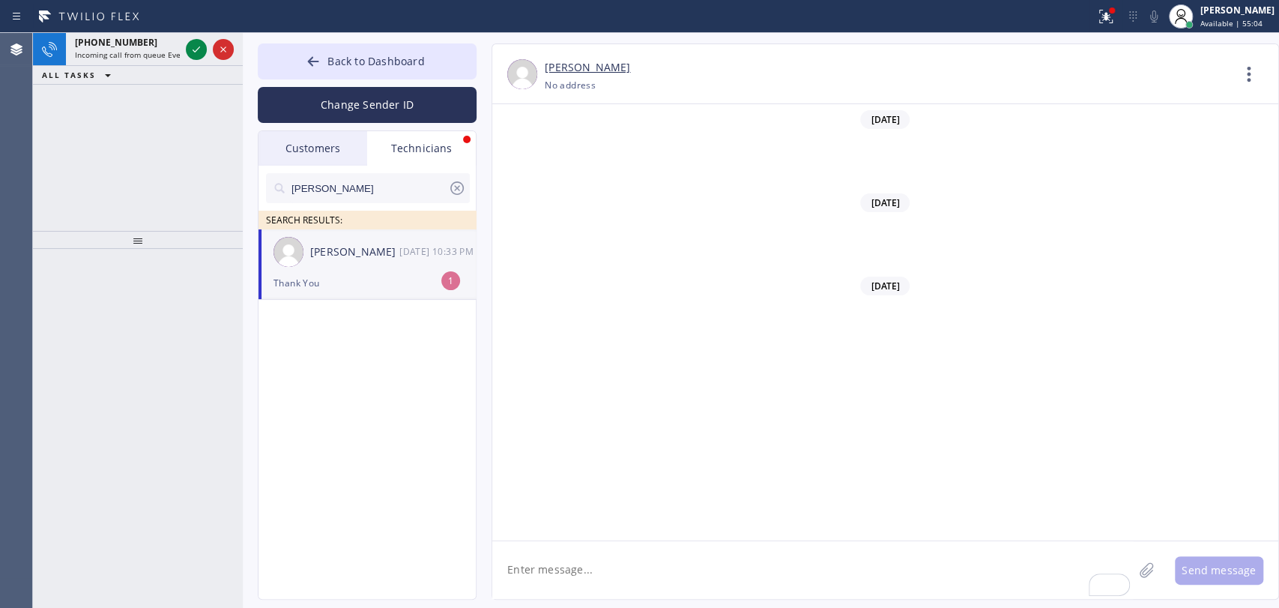
scroll to position [123531, 0]
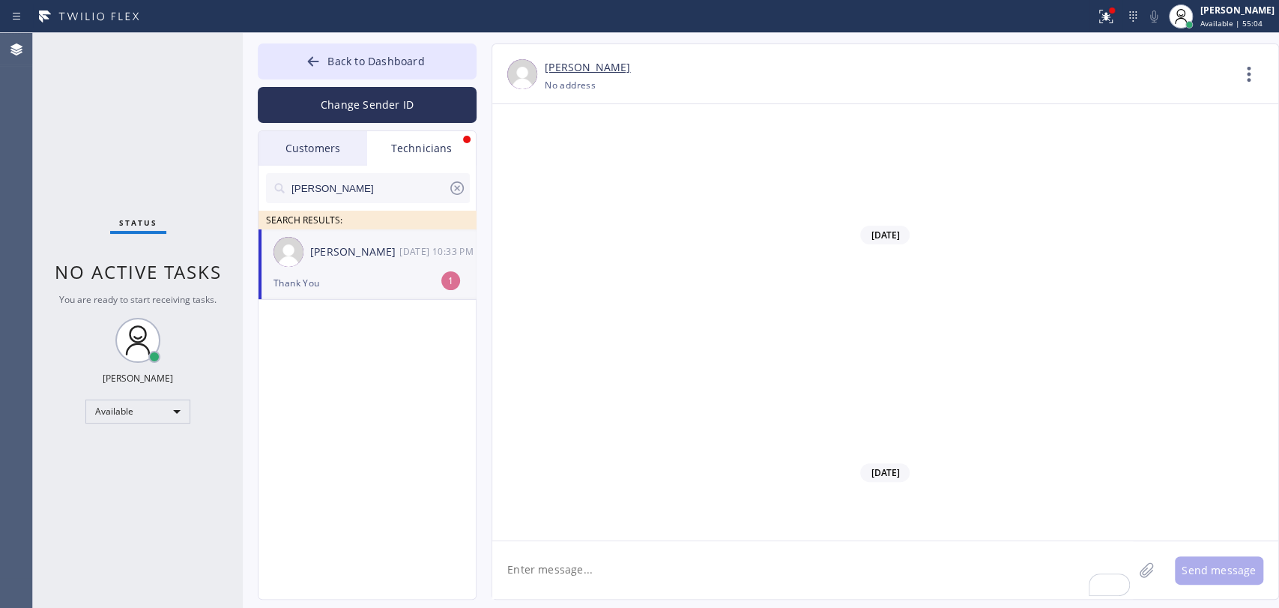
click at [128, 74] on div "Status No active tasks You are ready to start receiving tasks. Oleksiy Dmitriev…" at bounding box center [138, 320] width 210 height 575
click at [361, 283] on div "Thank You" at bounding box center [366, 282] width 187 height 17
drag, startPoint x: 653, startPoint y: 309, endPoint x: 659, endPoint y: 305, distance: 7.7
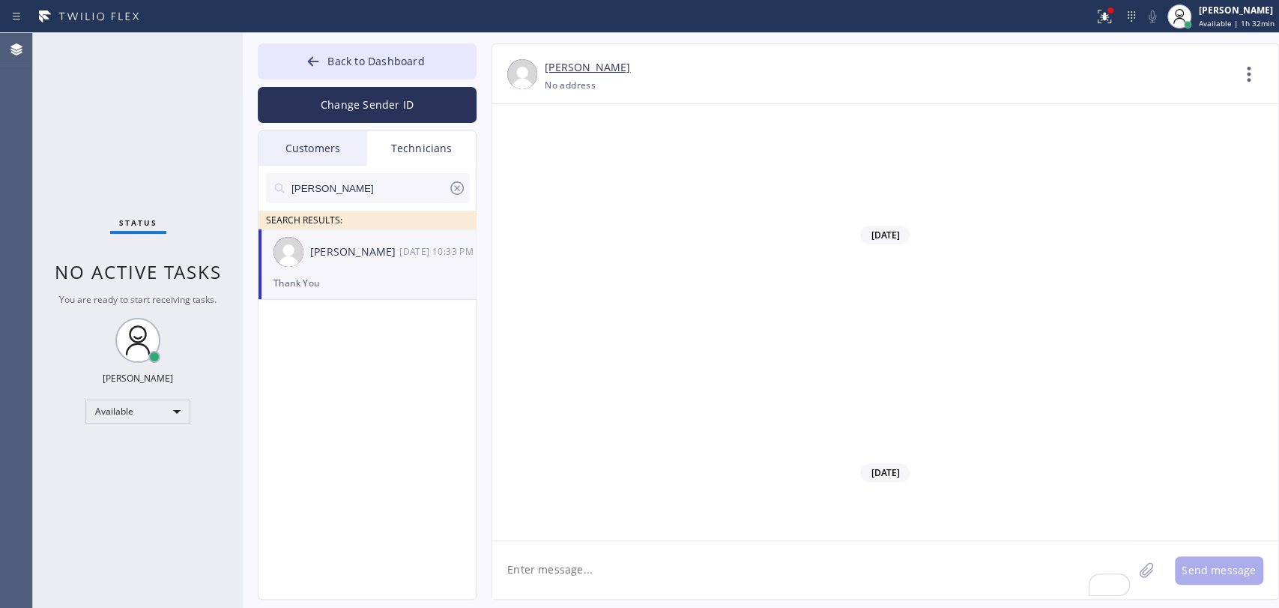
drag, startPoint x: 854, startPoint y: 352, endPoint x: 945, endPoint y: 354, distance: 90.7
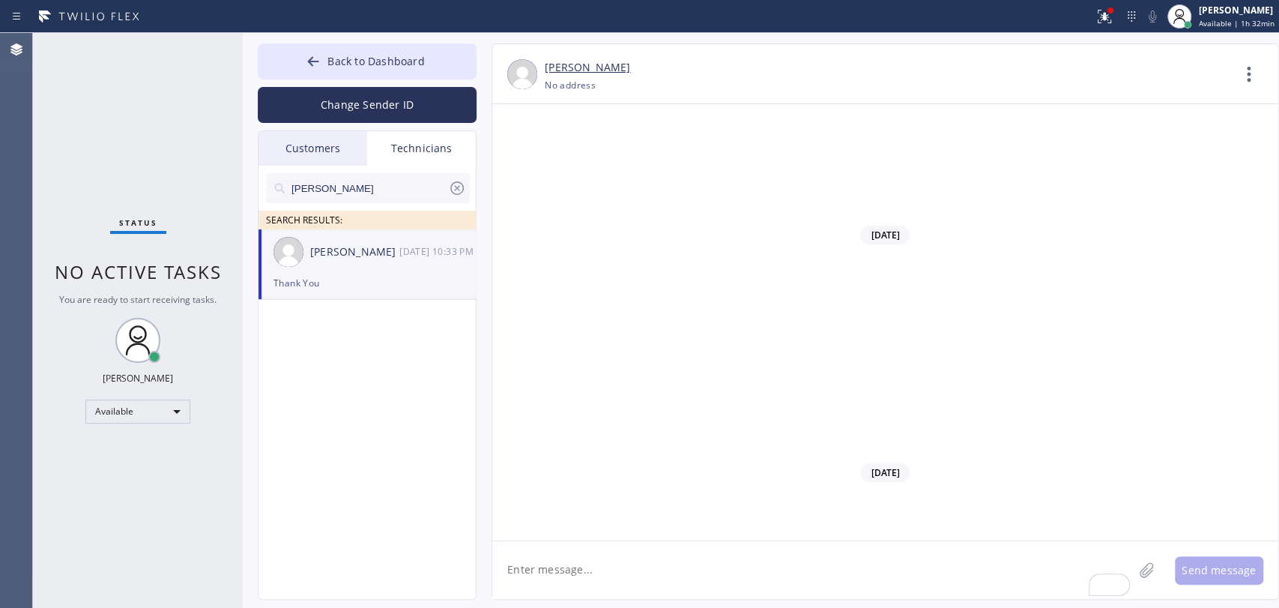
drag, startPoint x: 923, startPoint y: 336, endPoint x: 864, endPoint y: 326, distance: 60.0
